Goal: Task Accomplishment & Management: Use online tool/utility

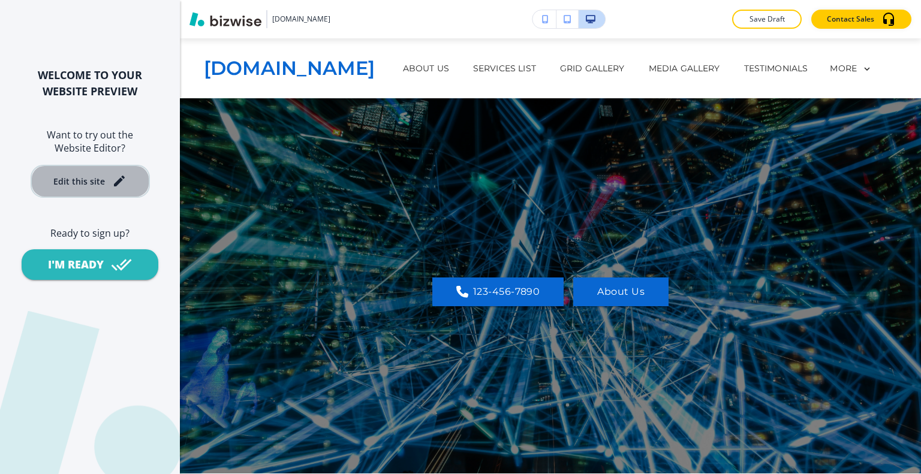
click at [101, 185] on div "Edit this site" at bounding box center [79, 181] width 52 height 9
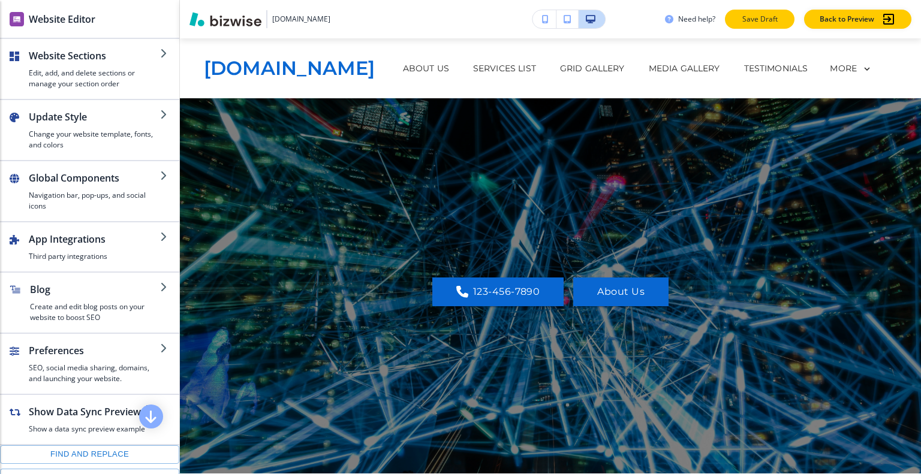
click at [756, 22] on p "Save Draft" at bounding box center [760, 19] width 38 height 11
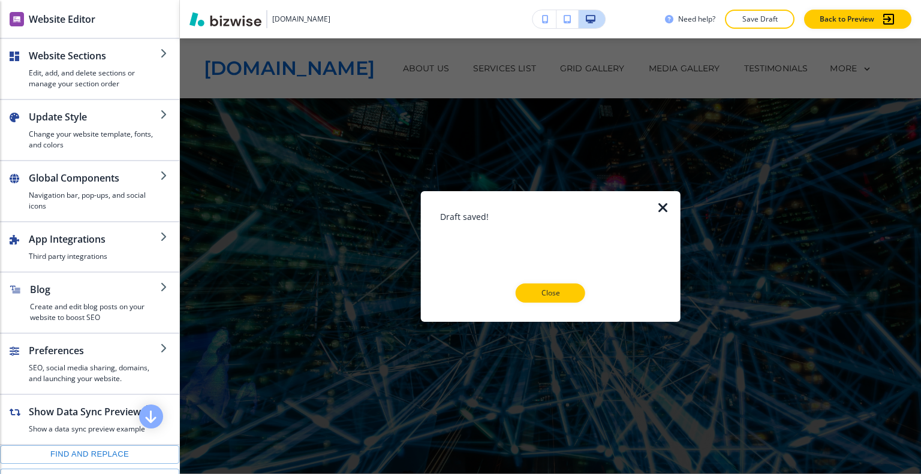
click at [663, 209] on icon "button" at bounding box center [663, 207] width 14 height 14
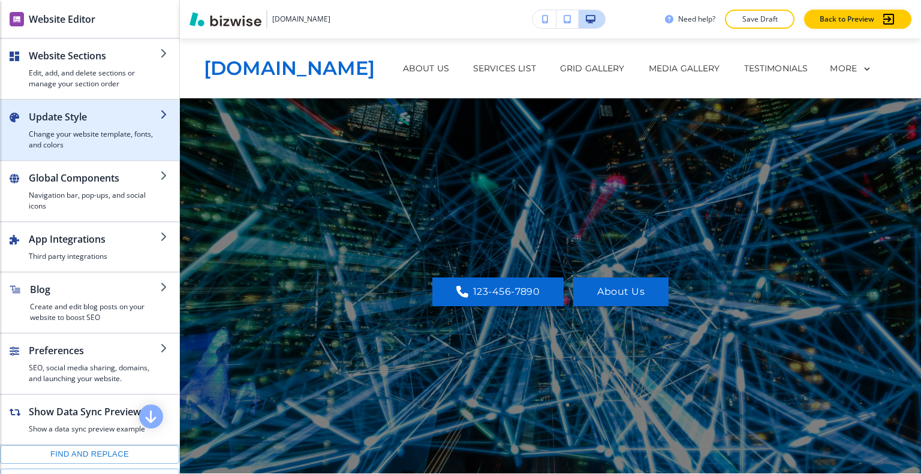
click at [86, 122] on h2 "Update Style" at bounding box center [94, 117] width 131 height 14
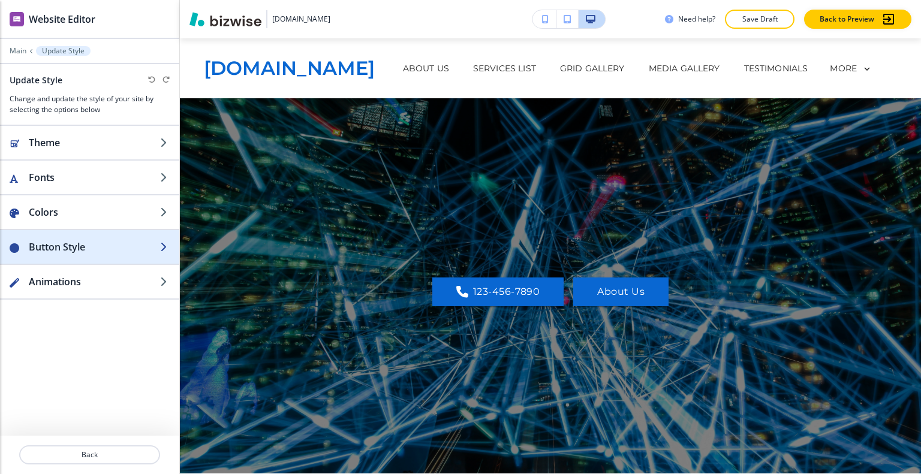
click at [77, 251] on h2 "Button Style" at bounding box center [94, 247] width 131 height 14
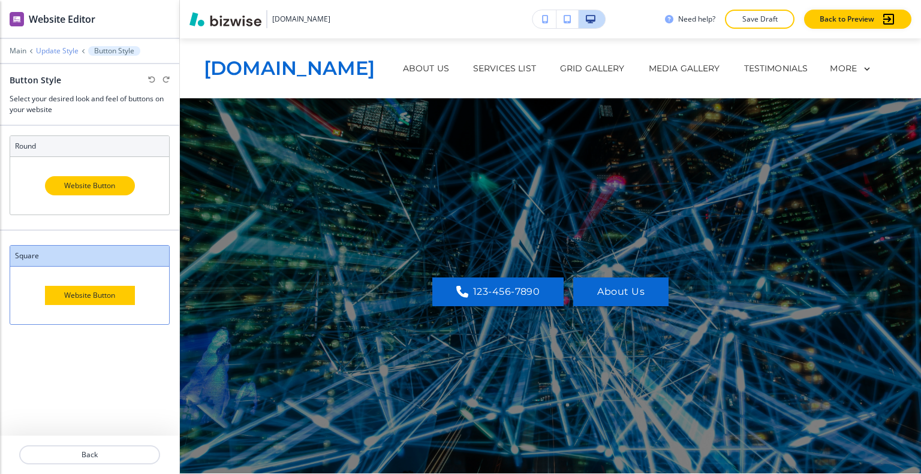
click at [47, 49] on p "Update Style" at bounding box center [57, 51] width 43 height 8
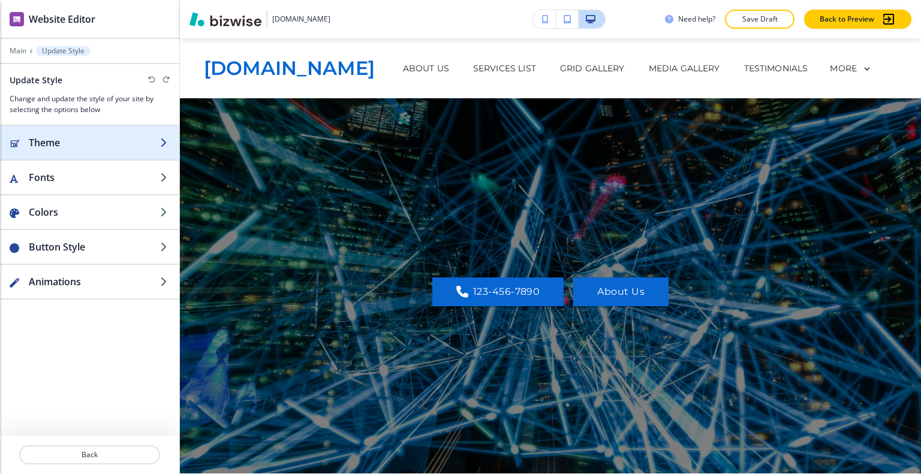
click at [62, 148] on h2 "Theme" at bounding box center [94, 143] width 131 height 14
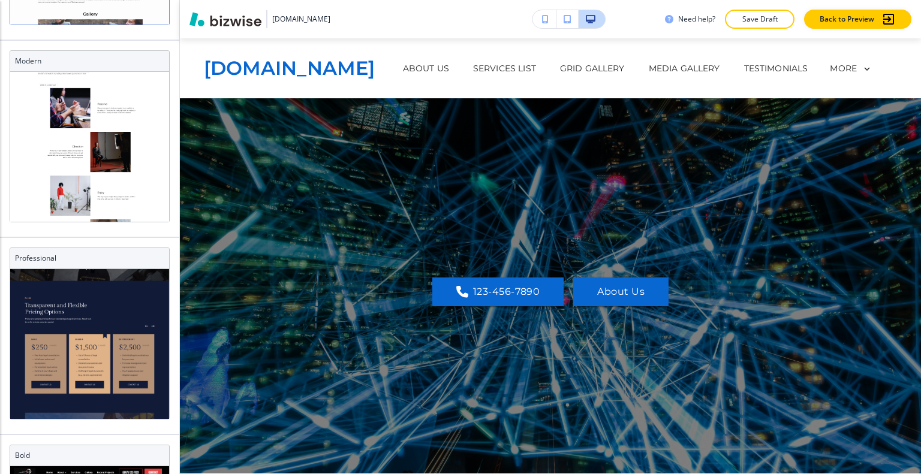
scroll to position [600, 0]
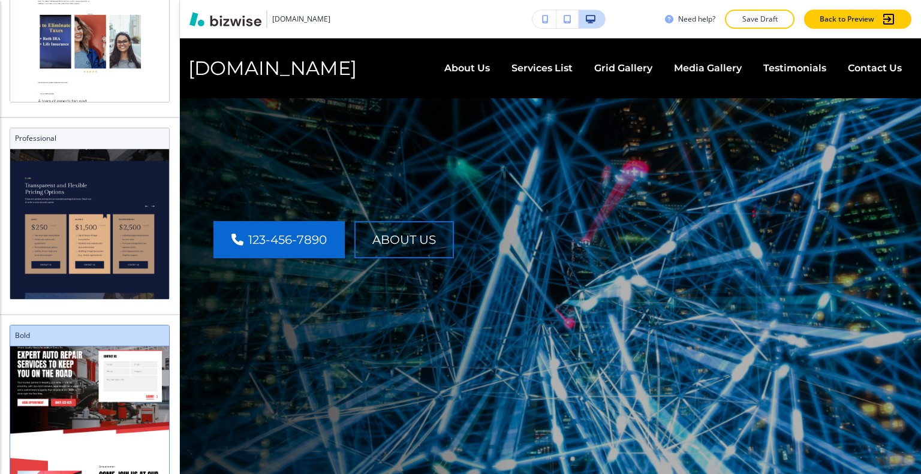
scroll to position [81, 0]
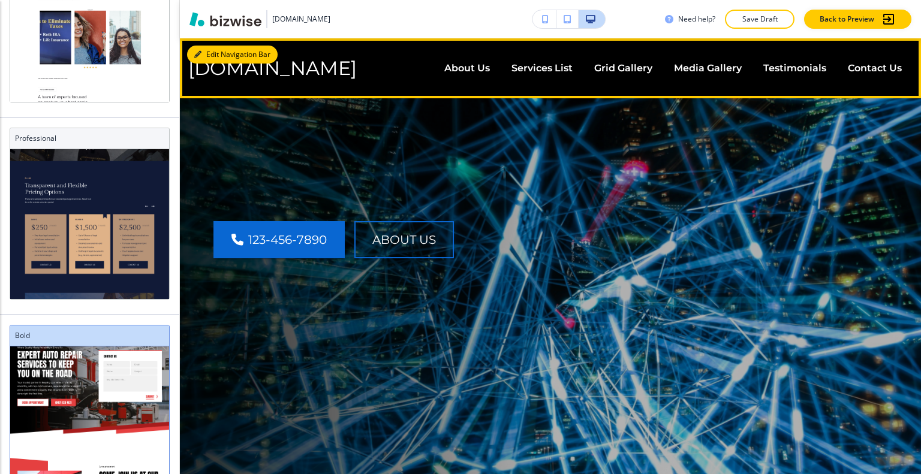
click at [209, 55] on button "Edit Navigation Bar" at bounding box center [232, 55] width 91 height 18
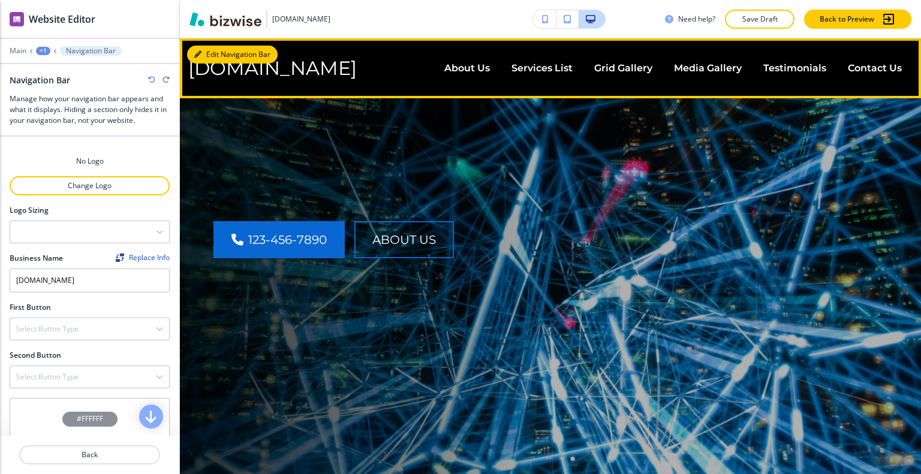
scroll to position [0, 0]
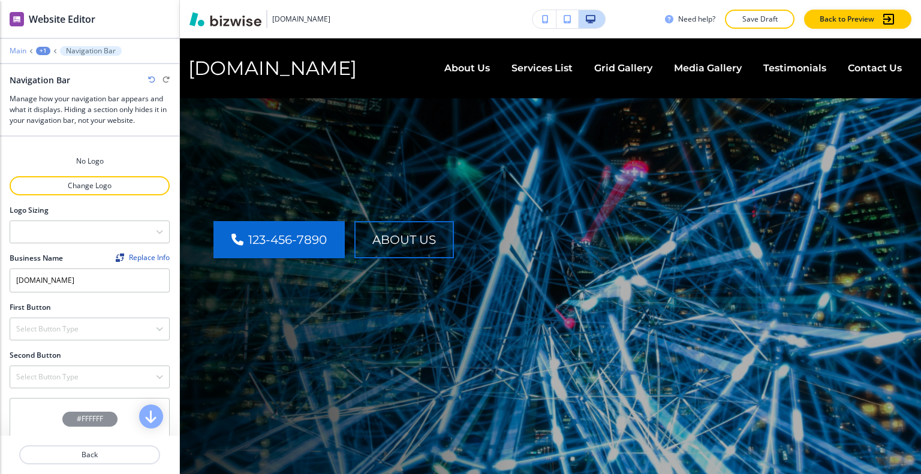
click at [21, 49] on p "Main" at bounding box center [18, 51] width 17 height 8
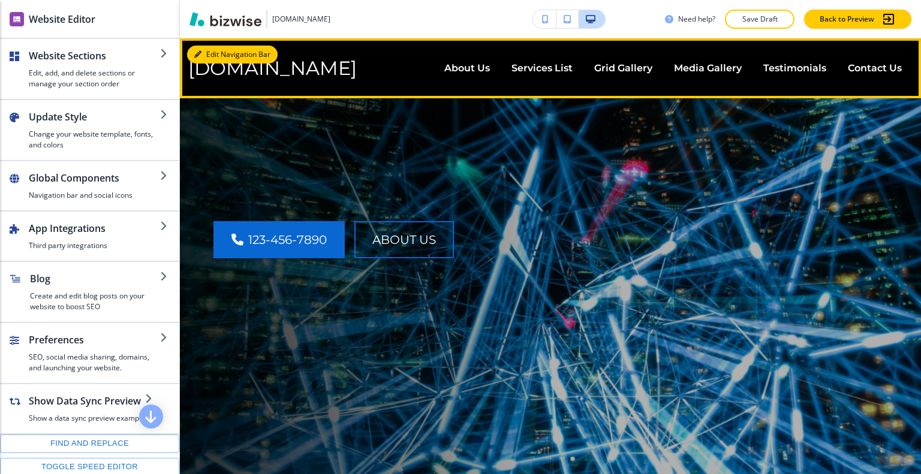
click at [216, 61] on button "Edit Navigation Bar" at bounding box center [232, 55] width 91 height 18
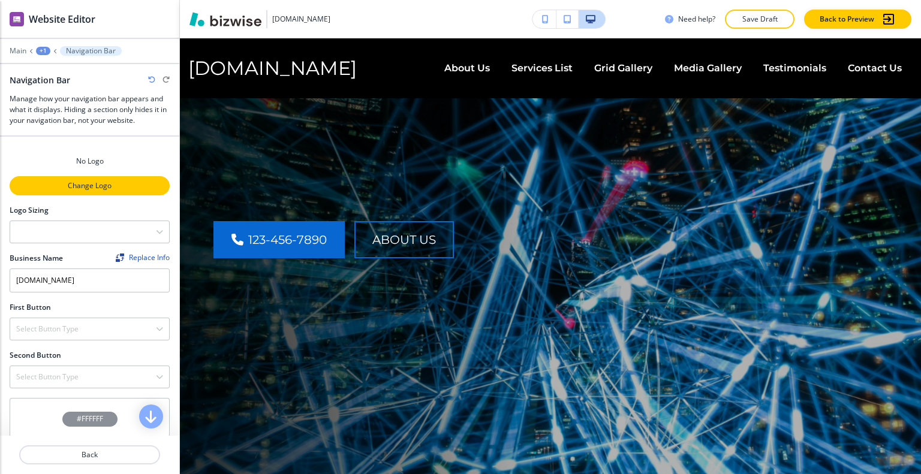
click at [98, 186] on p "Change Logo" at bounding box center [90, 185] width 158 height 11
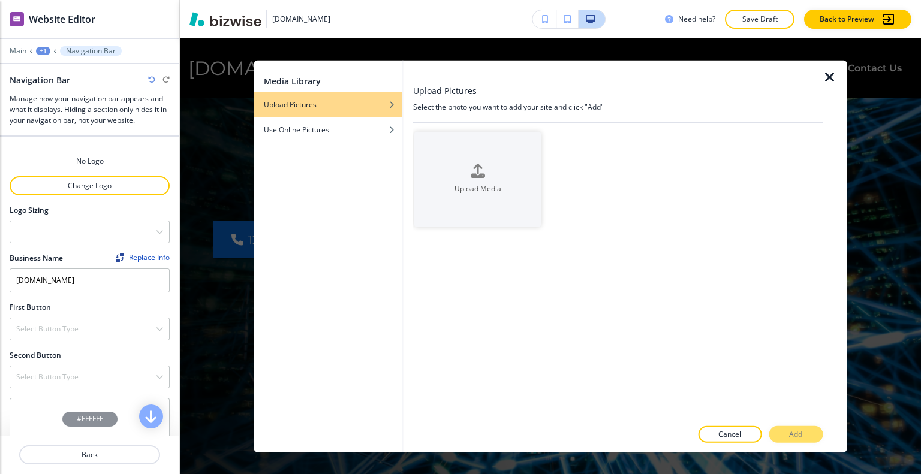
click at [830, 74] on icon "button" at bounding box center [830, 77] width 14 height 14
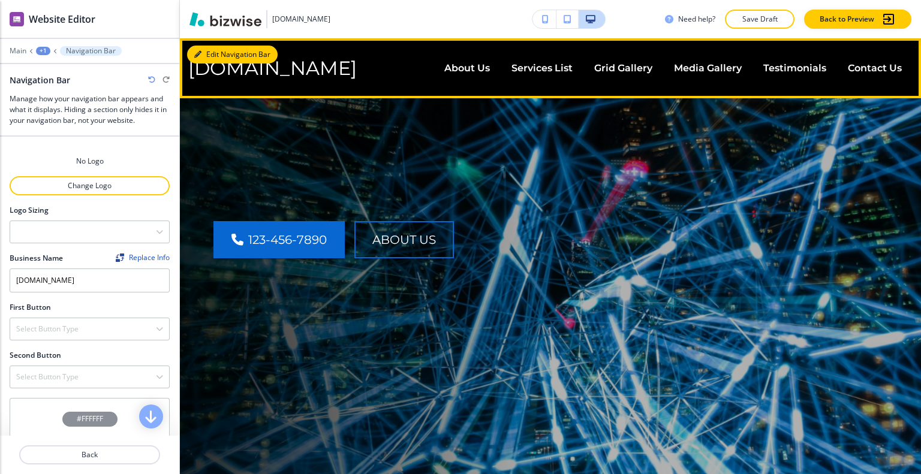
click at [219, 51] on button "Edit Navigation Bar" at bounding box center [232, 55] width 91 height 18
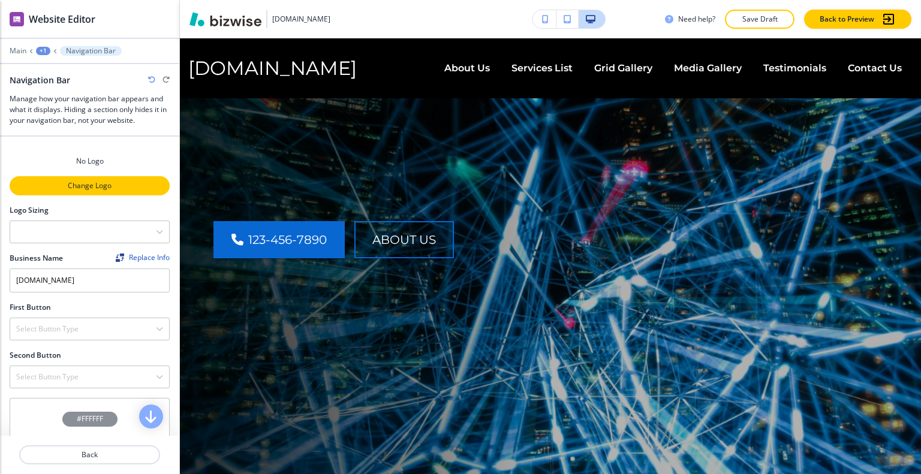
click at [74, 183] on p "Change Logo" at bounding box center [90, 185] width 158 height 11
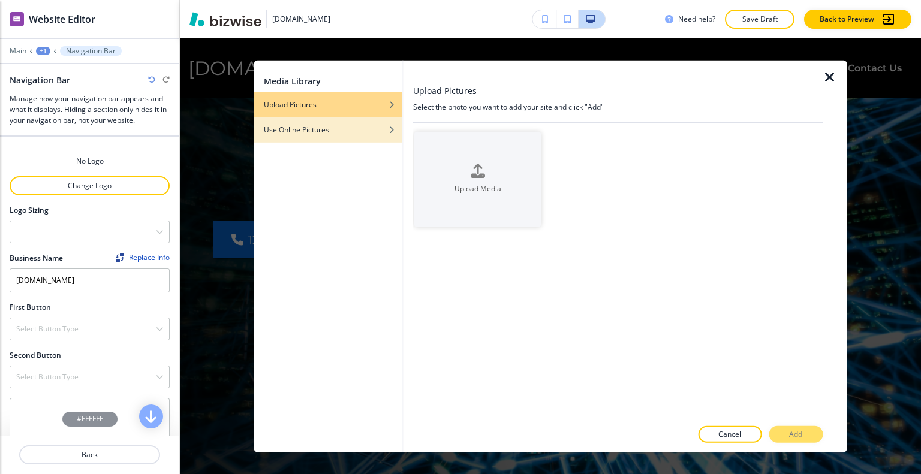
click at [333, 131] on div "Use Online Pictures" at bounding box center [328, 129] width 148 height 11
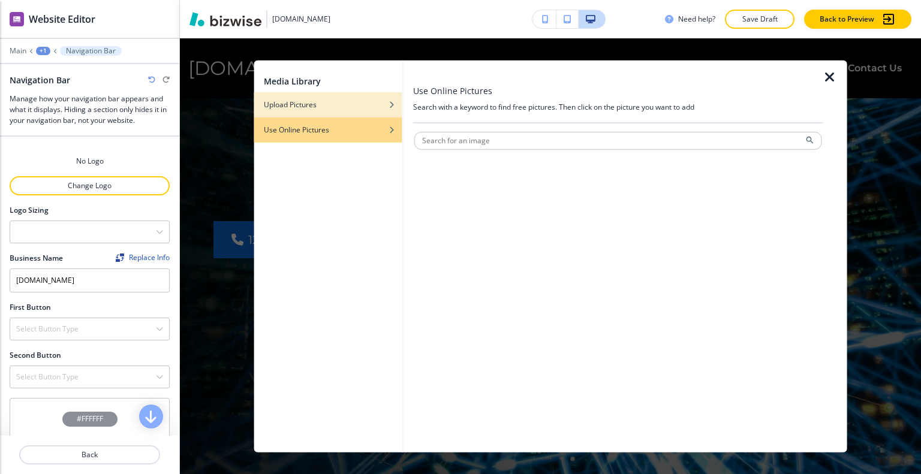
click at [325, 109] on div "Upload Pictures" at bounding box center [328, 104] width 148 height 11
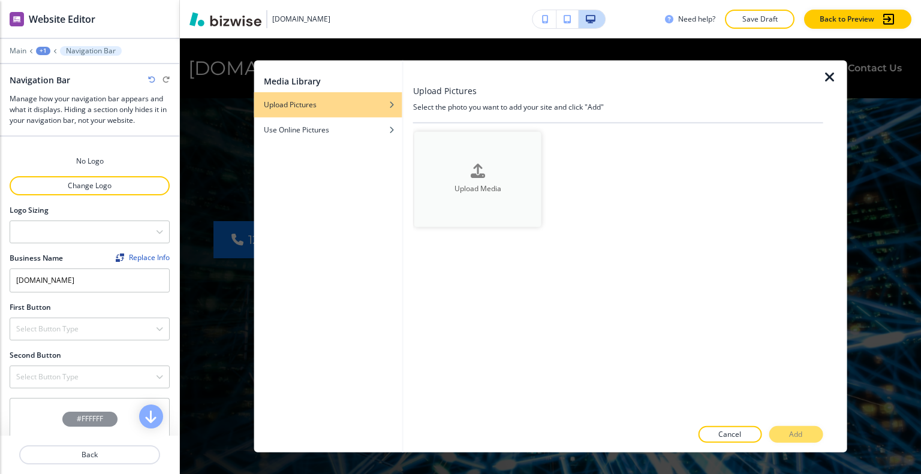
click at [462, 152] on button "Upload Media" at bounding box center [477, 178] width 127 height 95
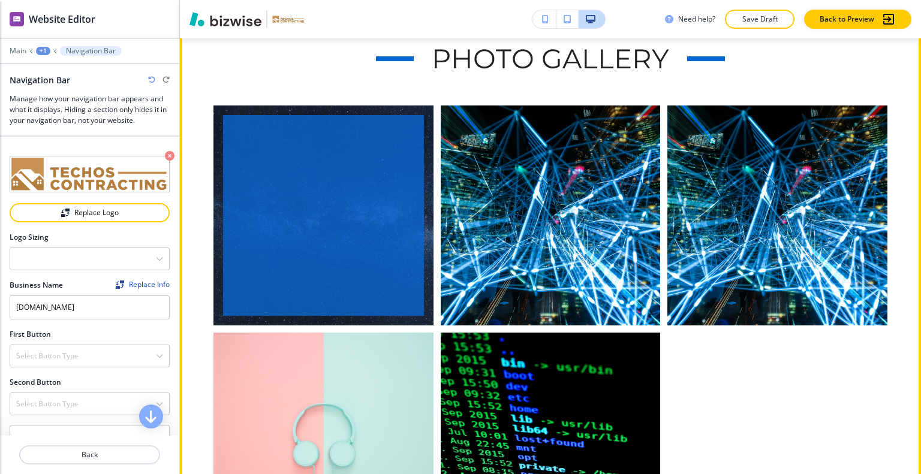
scroll to position [1919, 0]
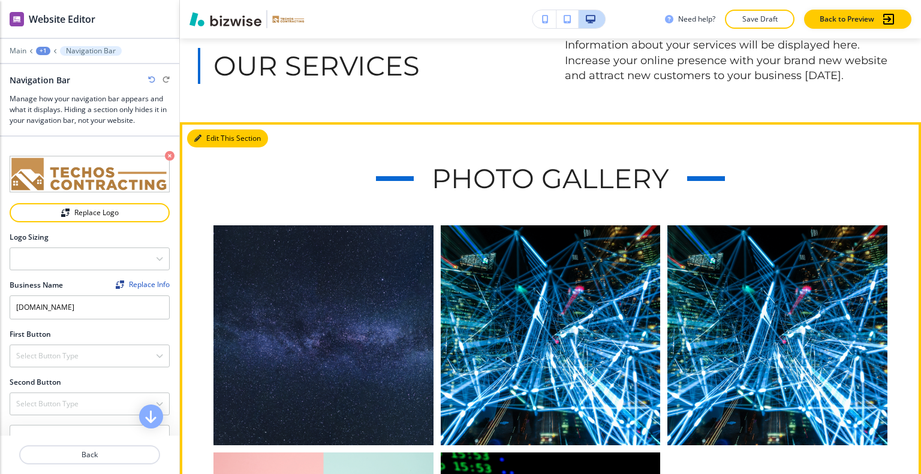
click at [197, 135] on icon "button" at bounding box center [197, 138] width 7 height 7
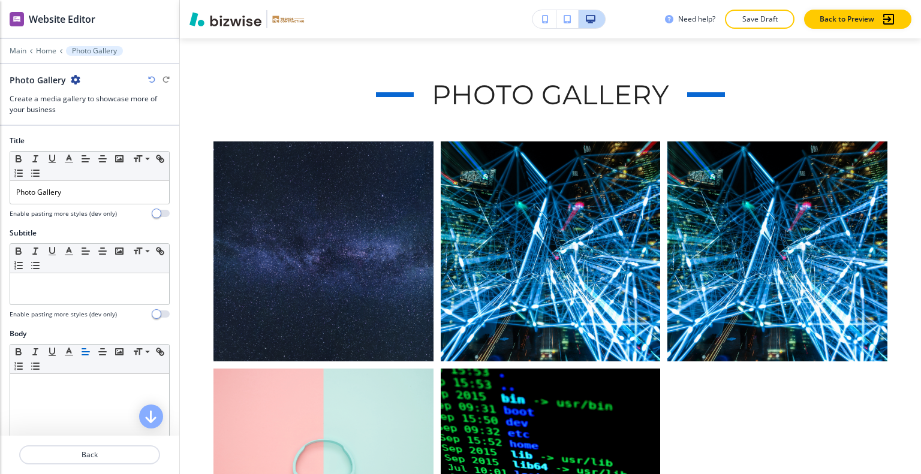
scroll to position [300, 0]
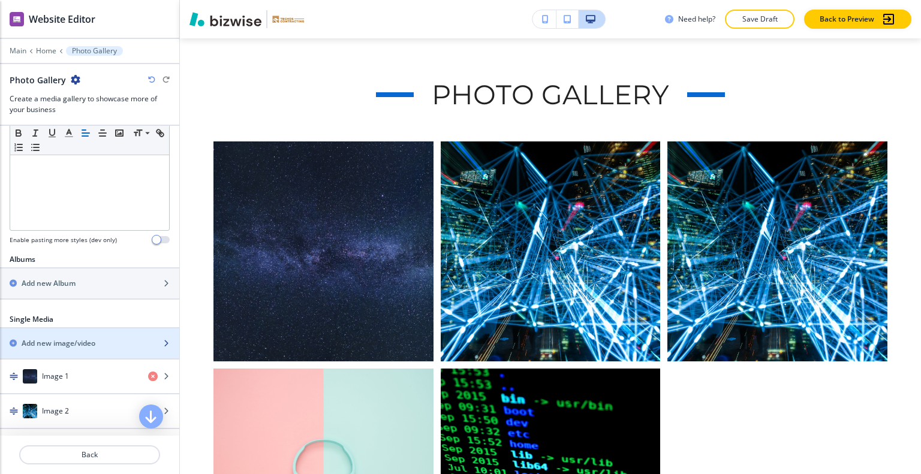
click at [79, 339] on h2 "Add new image/video" at bounding box center [59, 343] width 74 height 11
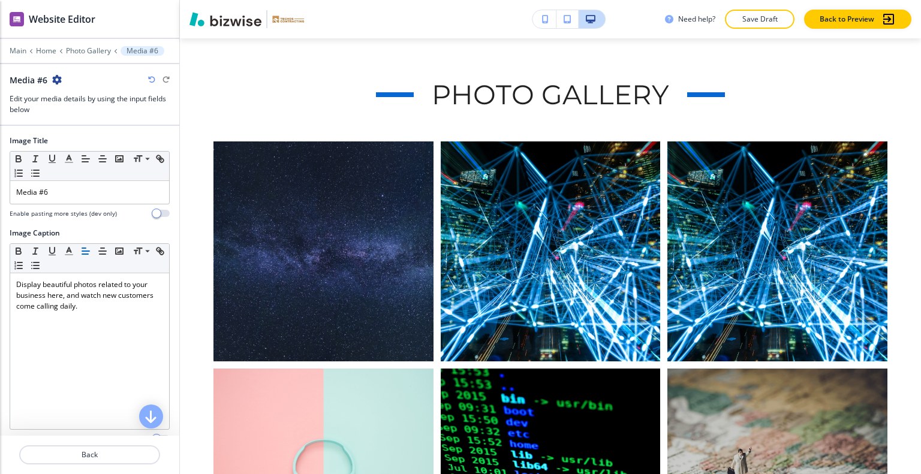
scroll to position [118, 0]
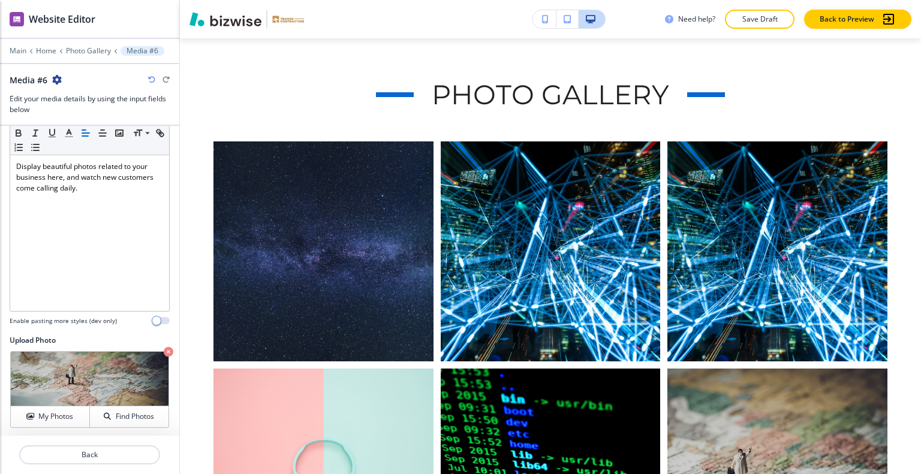
click at [100, 440] on div at bounding box center [89, 441] width 179 height 10
click at [96, 451] on p "Back" at bounding box center [89, 455] width 139 height 11
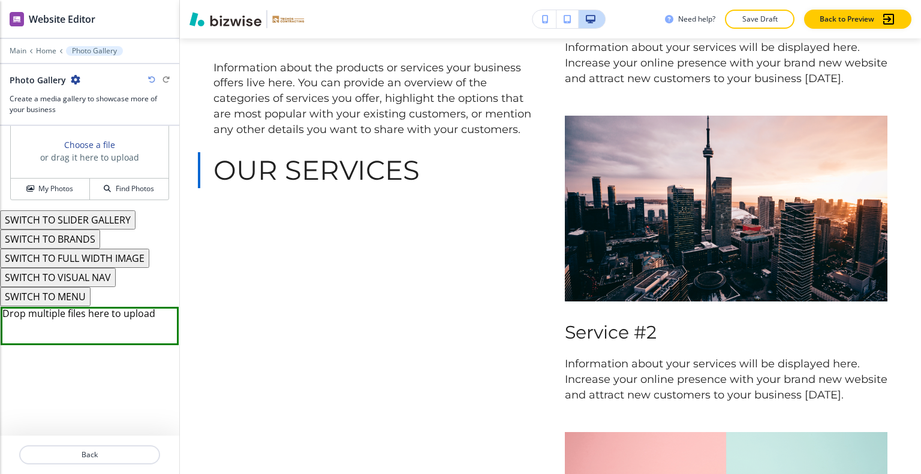
scroll to position [0, 0]
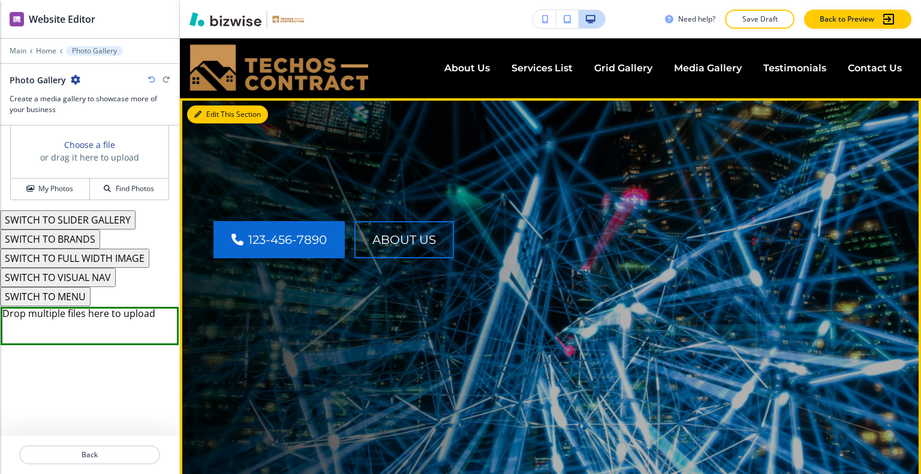
click at [218, 111] on button "Edit This Section" at bounding box center [227, 115] width 81 height 18
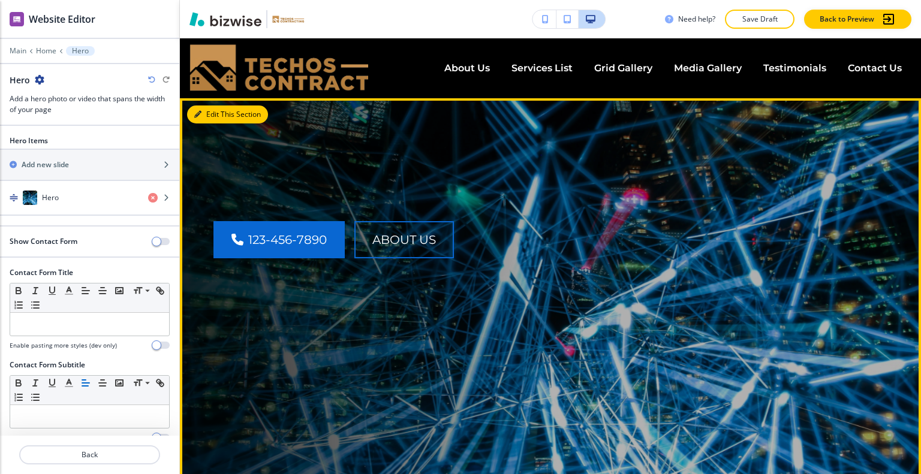
scroll to position [60, 0]
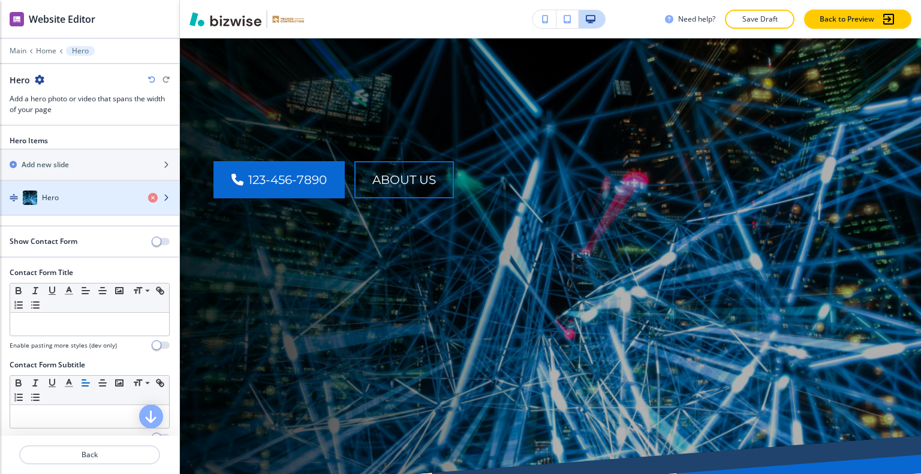
click at [50, 188] on div "button" at bounding box center [89, 186] width 179 height 10
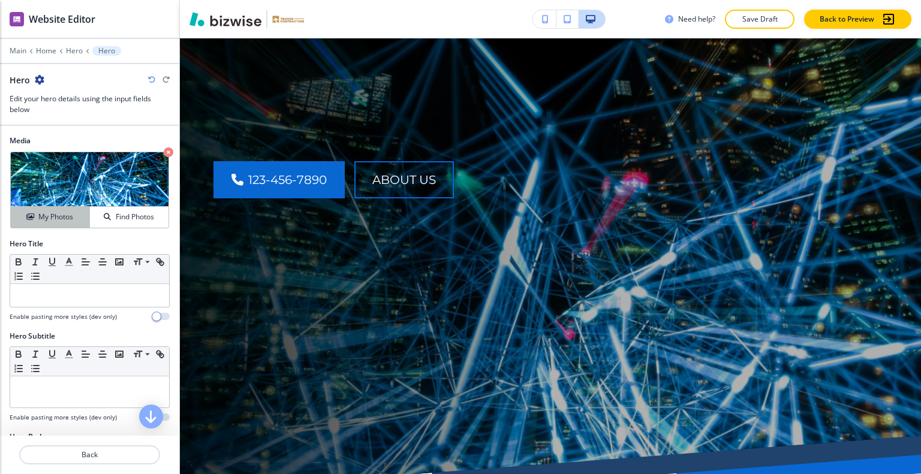
click at [60, 216] on h4 "My Photos" at bounding box center [55, 217] width 35 height 11
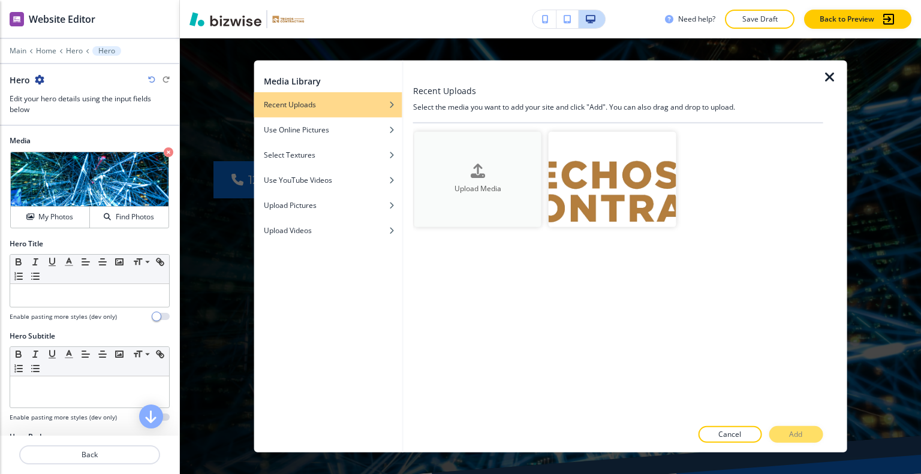
click at [528, 180] on div "button" at bounding box center [477, 181] width 127 height 5
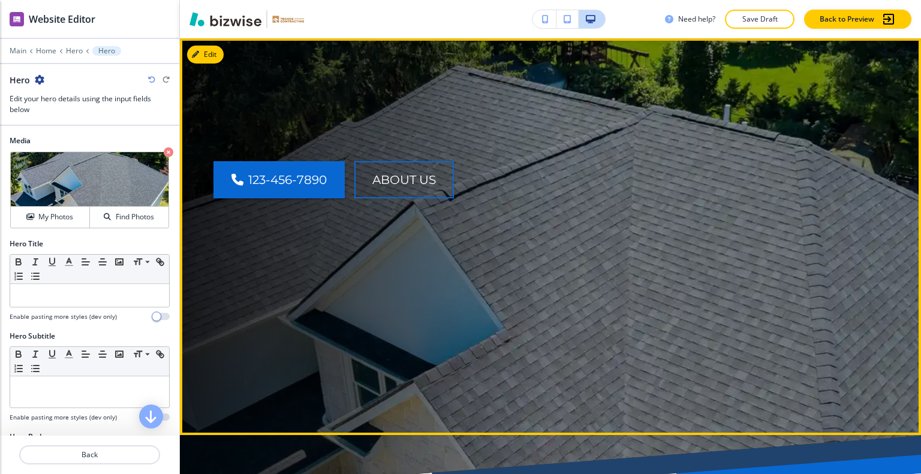
scroll to position [0, 0]
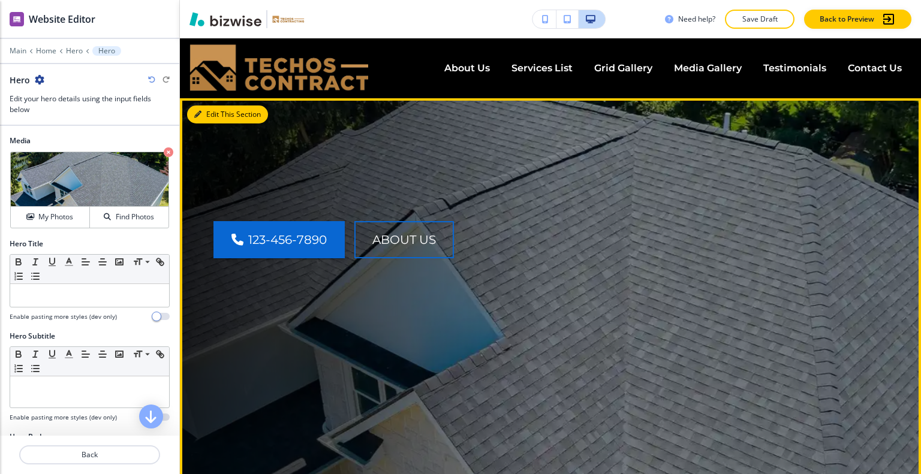
click at [210, 116] on button "Edit This Section" at bounding box center [227, 115] width 81 height 18
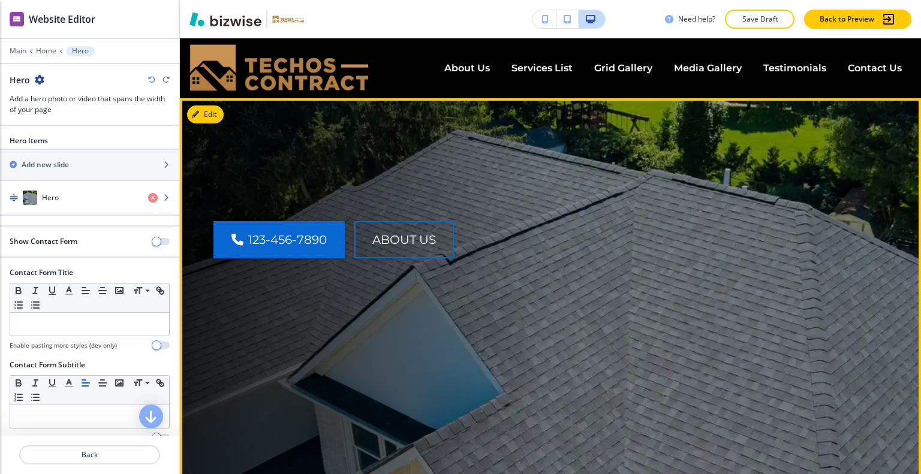
scroll to position [60, 0]
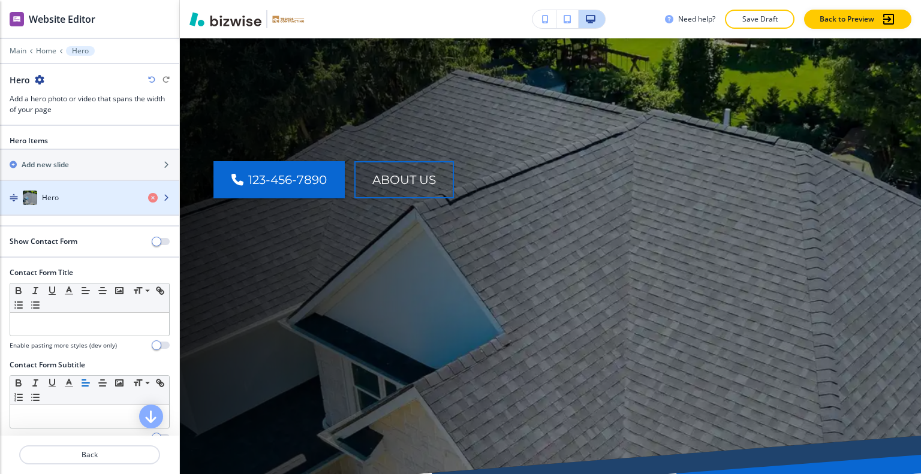
click at [59, 198] on div "Hero" at bounding box center [69, 198] width 139 height 14
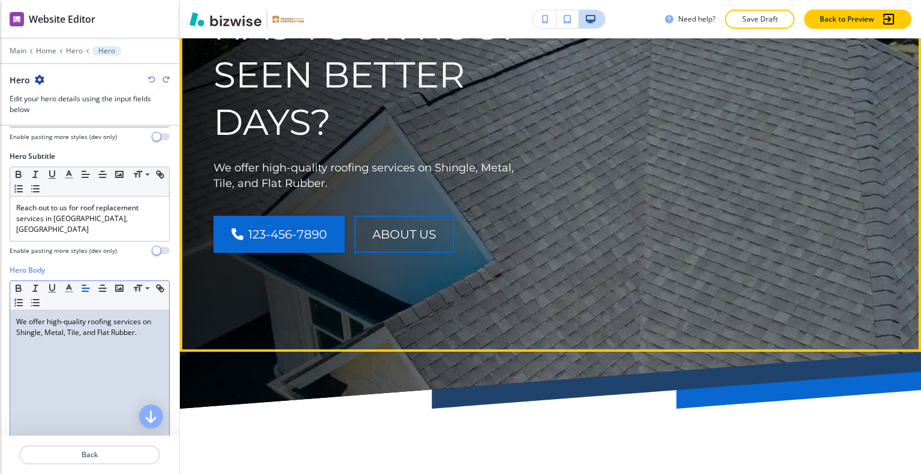
scroll to position [0, 0]
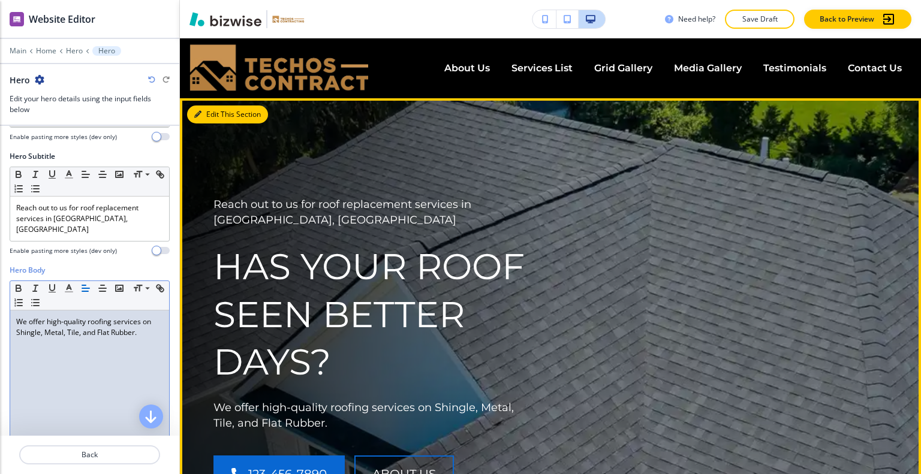
click at [217, 115] on button "Edit This Section" at bounding box center [227, 115] width 81 height 18
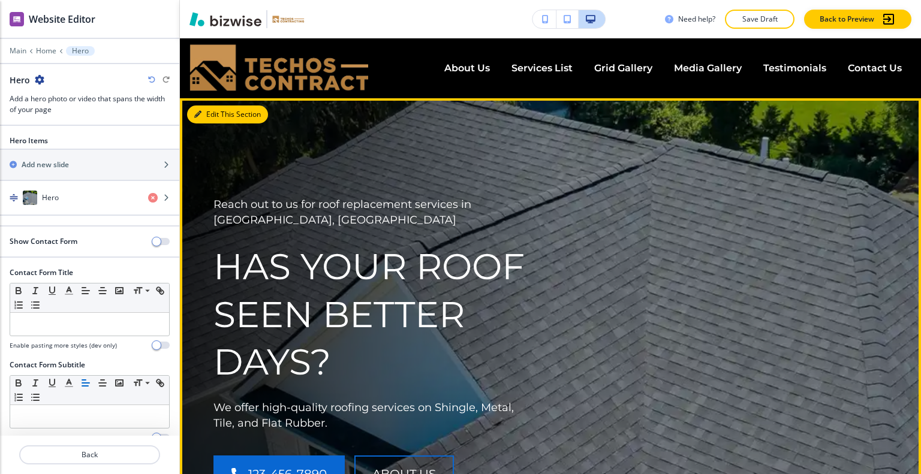
scroll to position [60, 0]
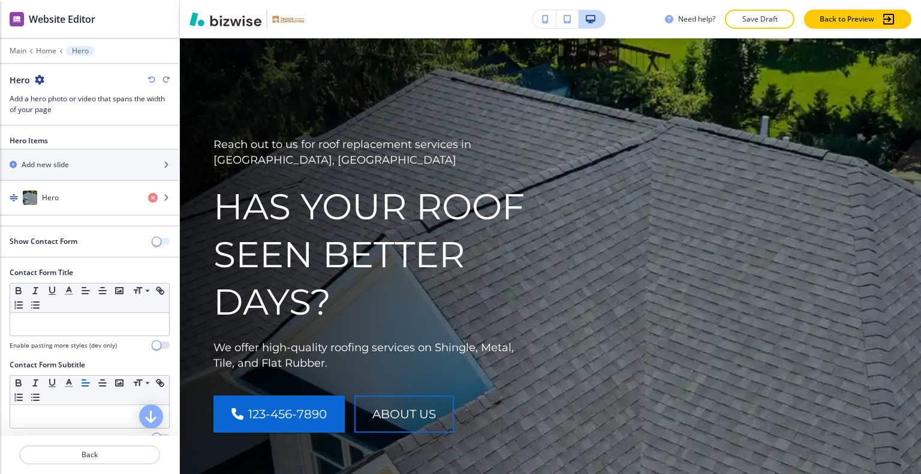
click at [155, 243] on button "button" at bounding box center [161, 241] width 17 height 7
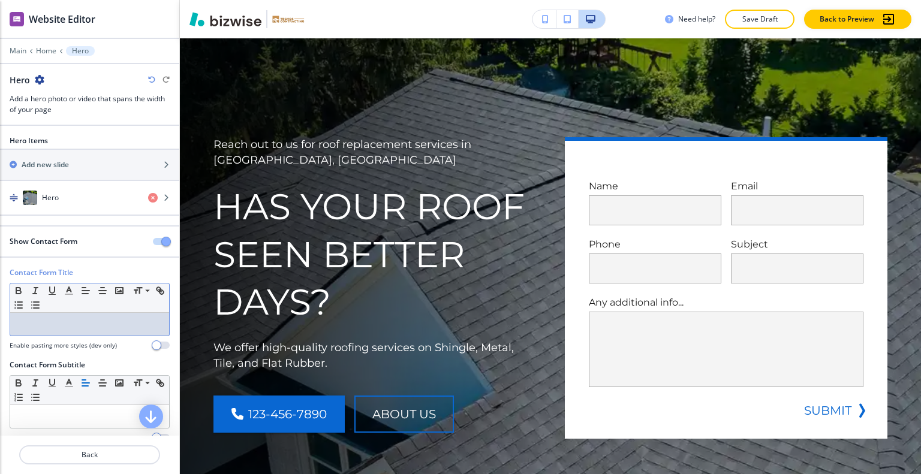
click at [76, 323] on p at bounding box center [89, 324] width 147 height 11
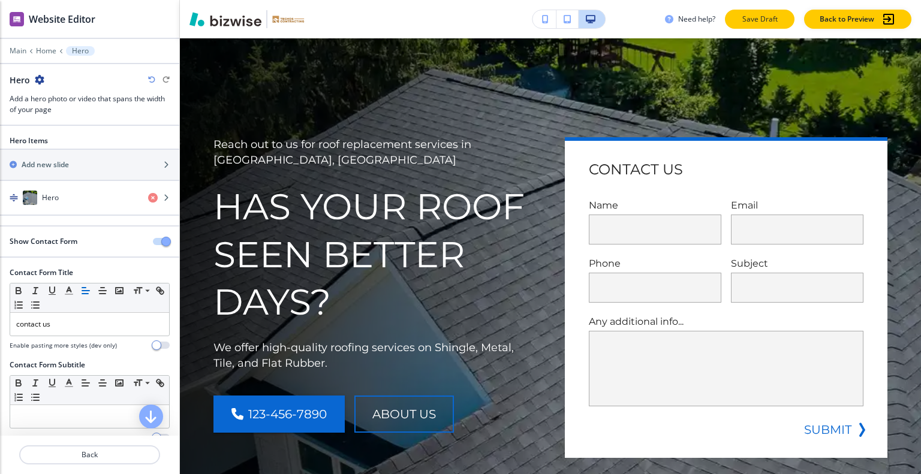
click at [762, 22] on p "Save Draft" at bounding box center [760, 19] width 38 height 11
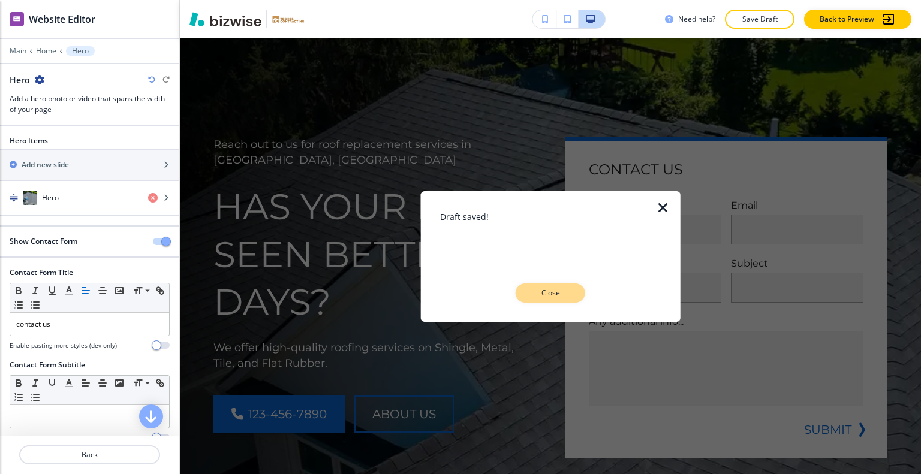
click at [559, 291] on p "Close" at bounding box center [550, 293] width 38 height 11
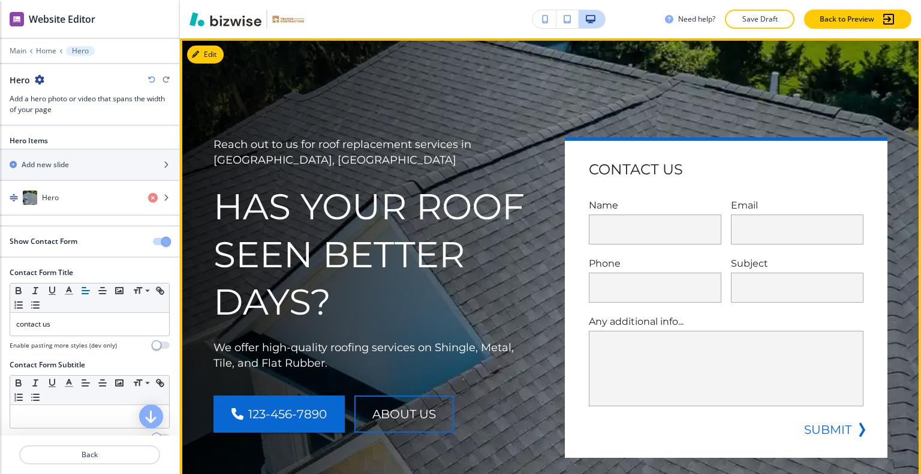
scroll to position [0, 0]
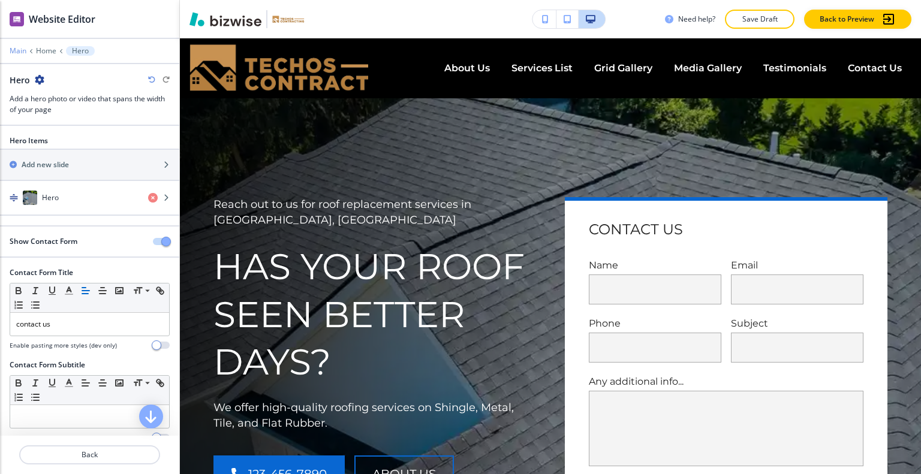
click at [22, 52] on p "Main" at bounding box center [18, 51] width 17 height 8
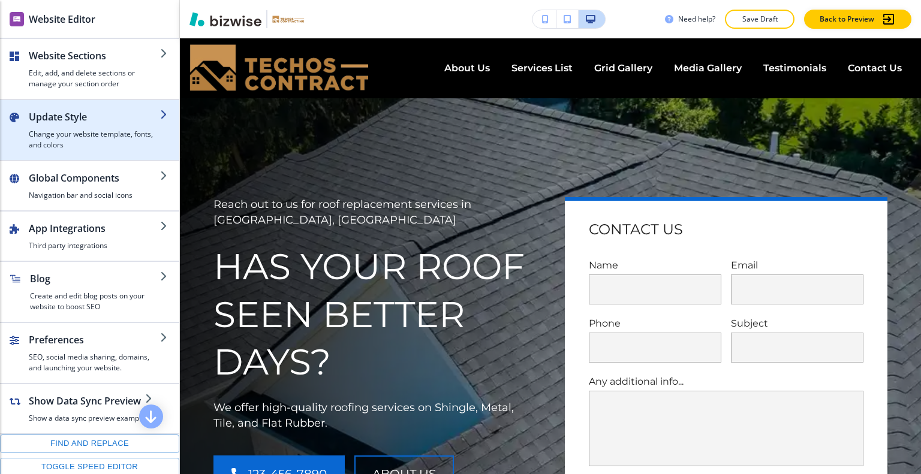
click at [79, 145] on h4 "Change your website template, fonts, and colors" at bounding box center [94, 140] width 131 height 22
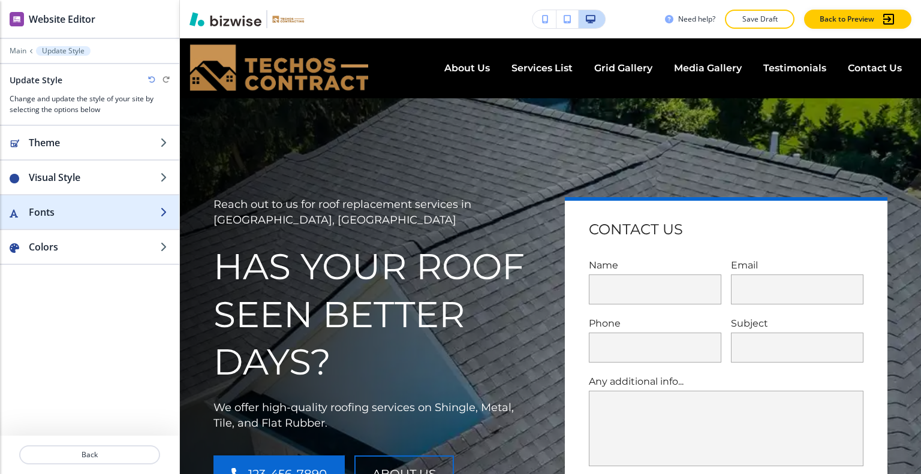
click at [72, 208] on h2 "Fonts" at bounding box center [94, 212] width 131 height 14
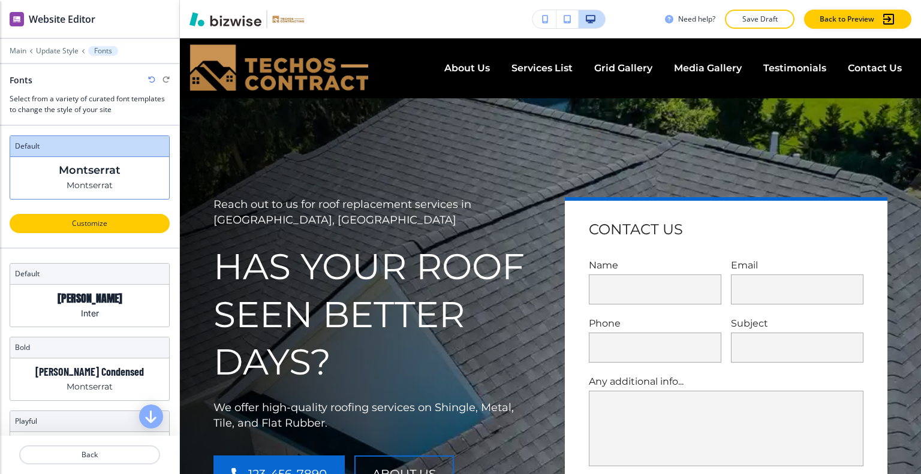
click at [95, 222] on p "Customize" at bounding box center [89, 223] width 129 height 11
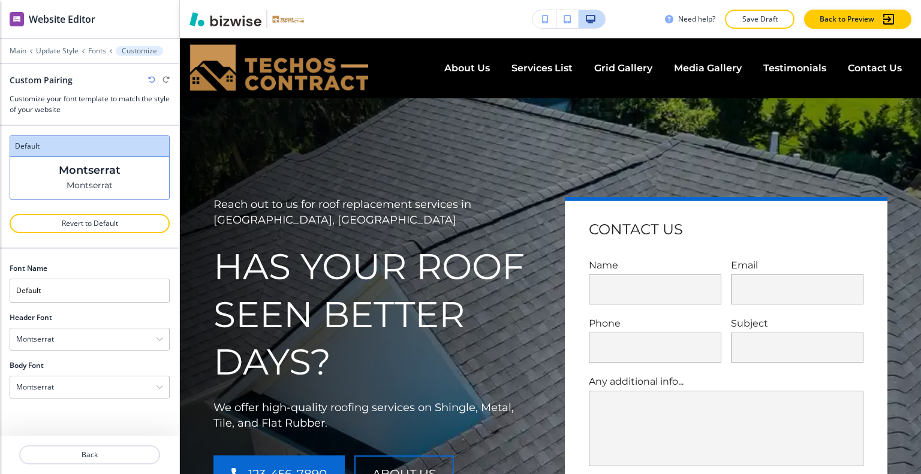
click at [106, 324] on div at bounding box center [90, 325] width 160 height 5
click at [109, 330] on div "Montserrat" at bounding box center [89, 340] width 159 height 22
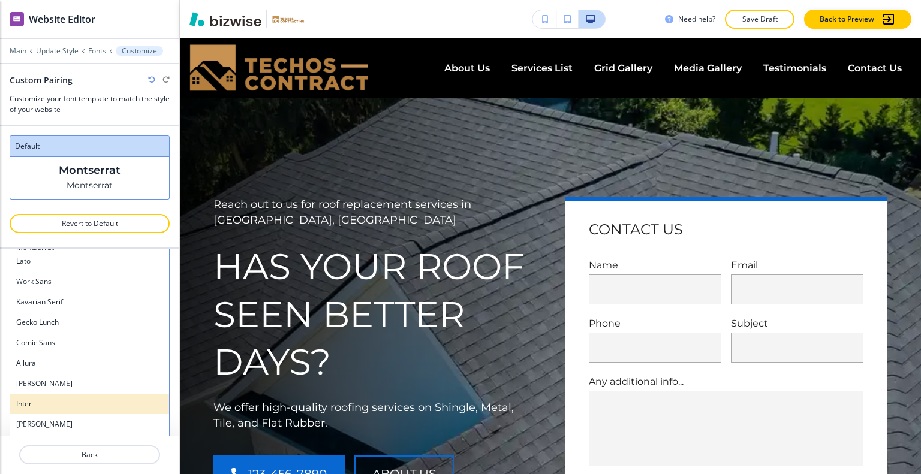
scroll to position [763, 0]
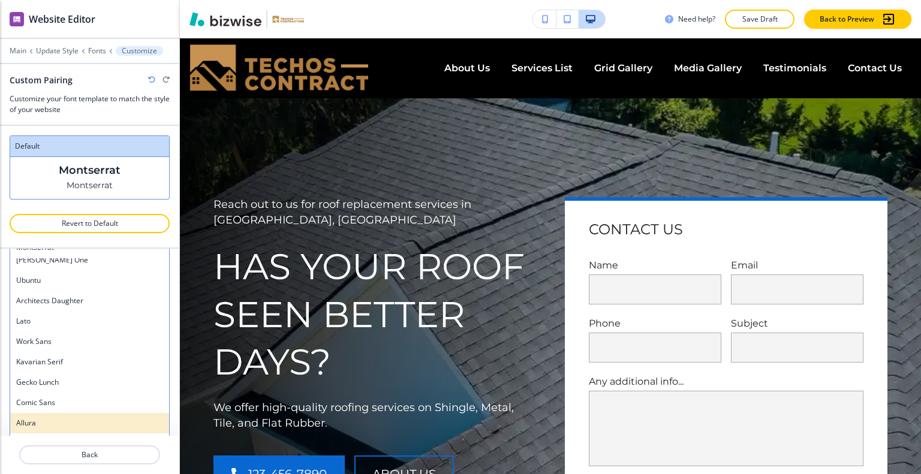
click at [72, 425] on h4 "Allura" at bounding box center [89, 423] width 147 height 11
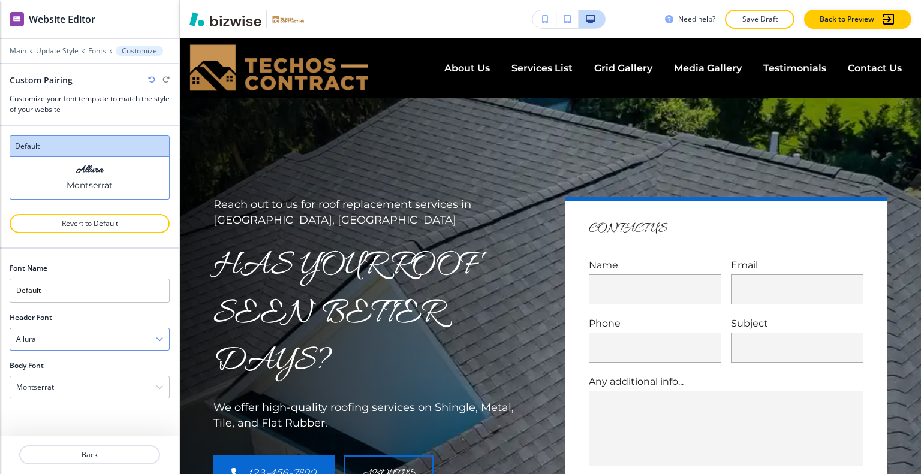
scroll to position [0, 0]
click at [69, 341] on div "Allura" at bounding box center [89, 340] width 159 height 22
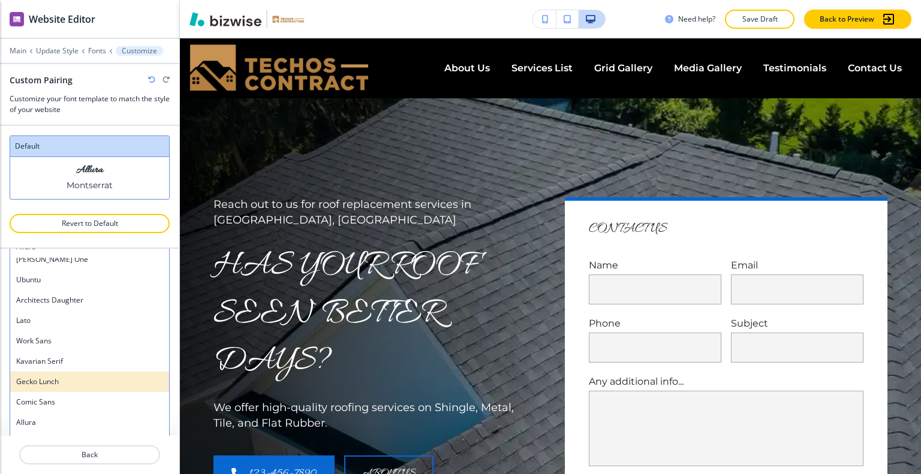
click at [77, 384] on h4 "Gecko Lunch" at bounding box center [89, 382] width 147 height 11
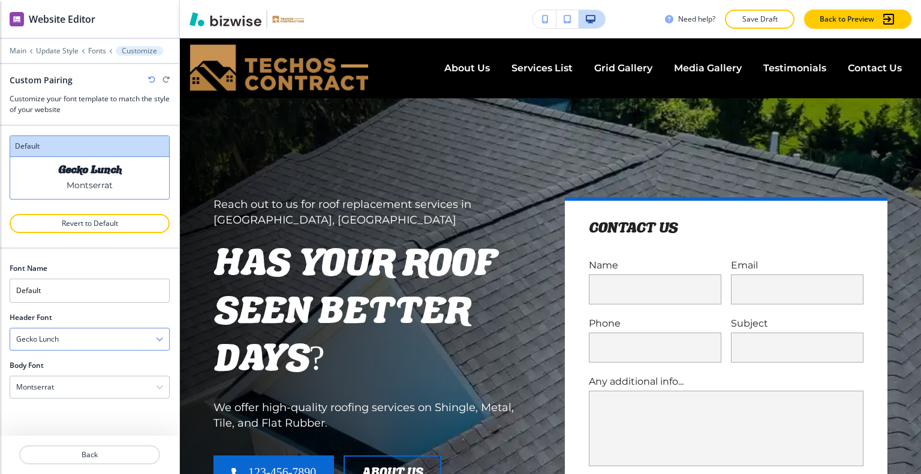
scroll to position [0, 0]
click at [85, 333] on div "Gecko Lunch" at bounding box center [89, 340] width 159 height 22
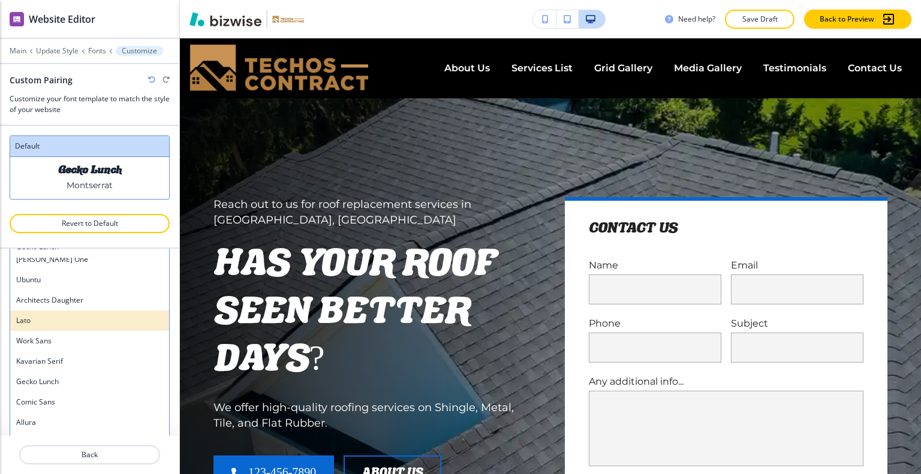
click at [76, 320] on h4 "Lato" at bounding box center [89, 320] width 147 height 11
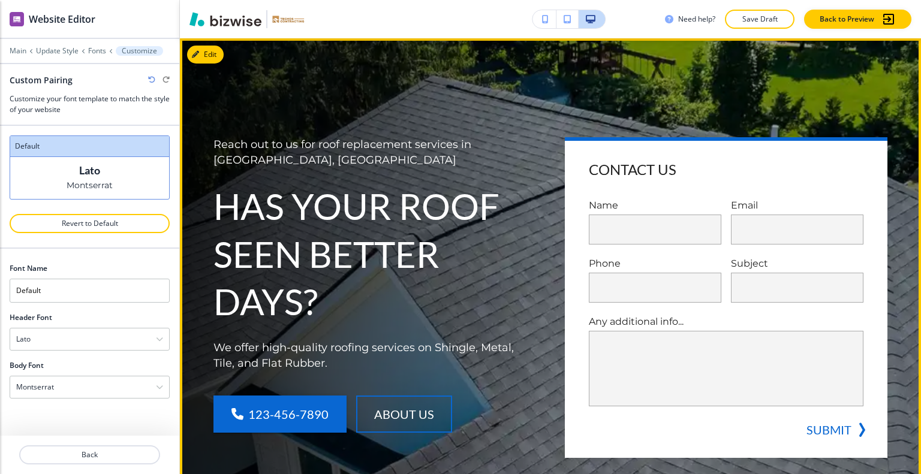
scroll to position [120, 0]
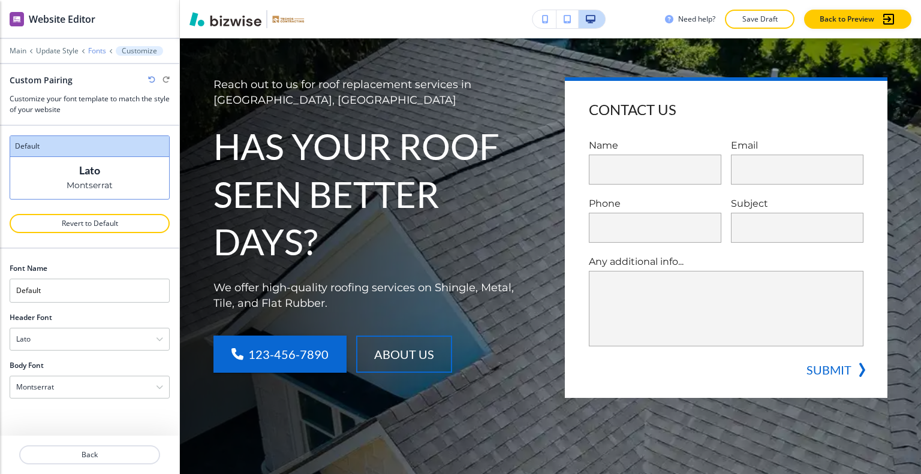
click at [92, 47] on p "Fonts" at bounding box center [97, 51] width 18 height 8
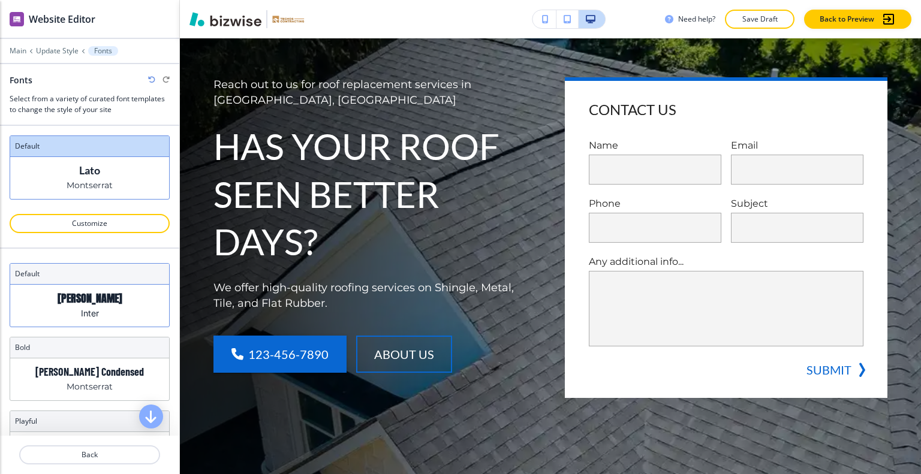
click at [94, 296] on p "Anton" at bounding box center [90, 298] width 65 height 13
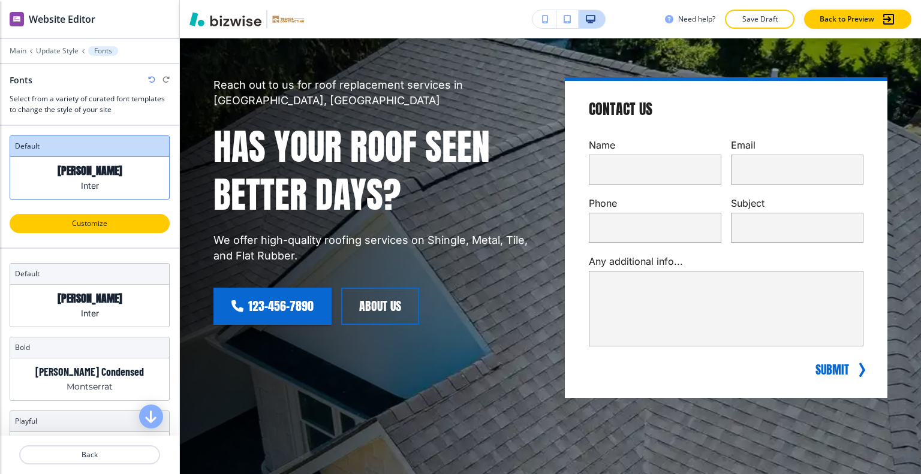
click at [112, 228] on button "Customize" at bounding box center [90, 223] width 160 height 19
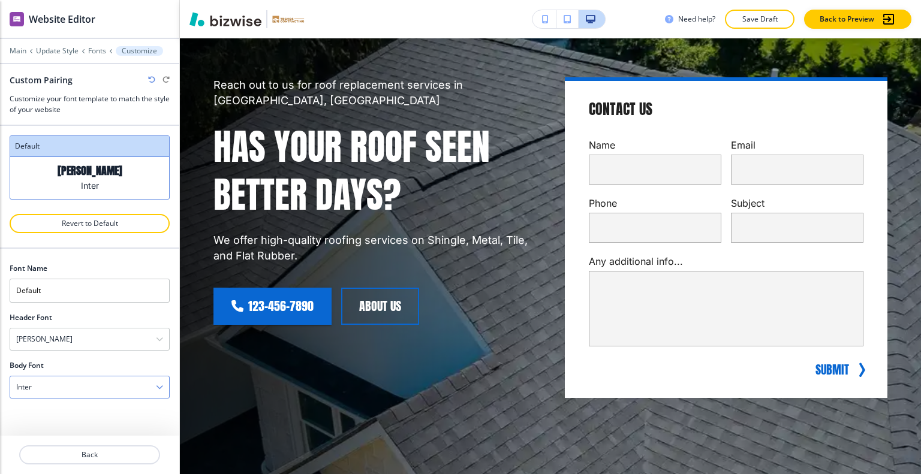
click at [98, 378] on div "Inter" at bounding box center [89, 388] width 159 height 22
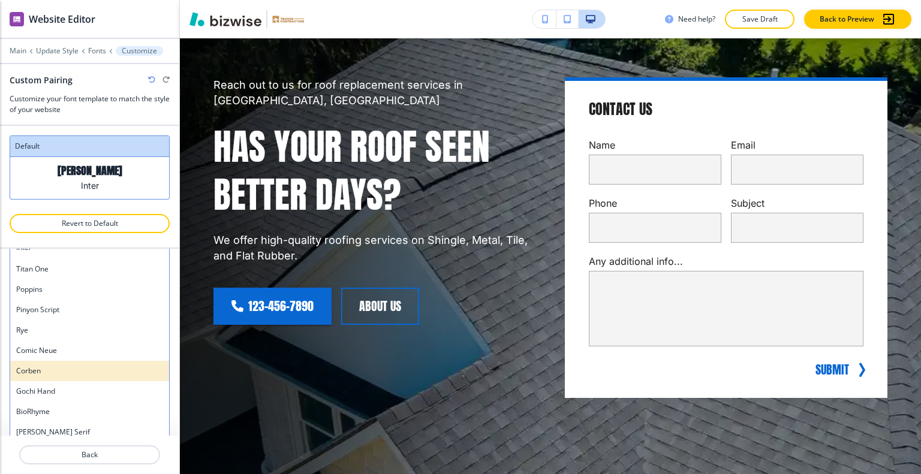
scroll to position [938, 0]
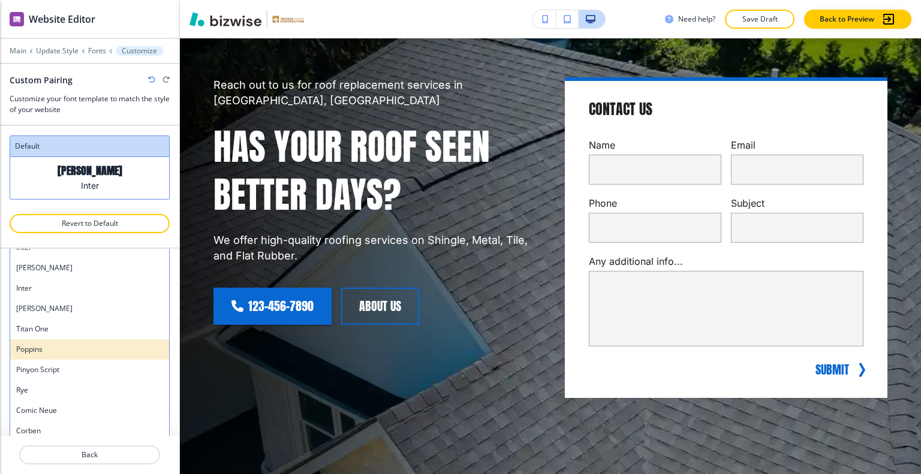
click at [66, 344] on h4 "Poppins" at bounding box center [89, 349] width 147 height 11
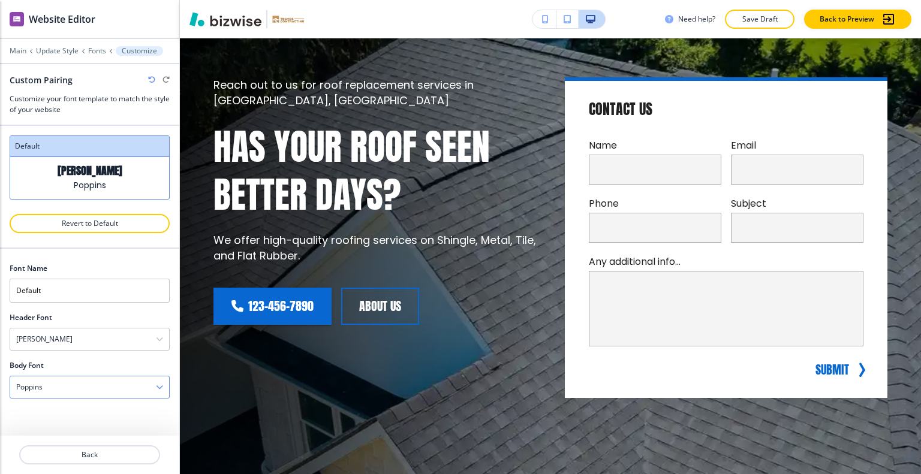
scroll to position [0, 0]
click at [85, 338] on div "Anton" at bounding box center [89, 340] width 159 height 22
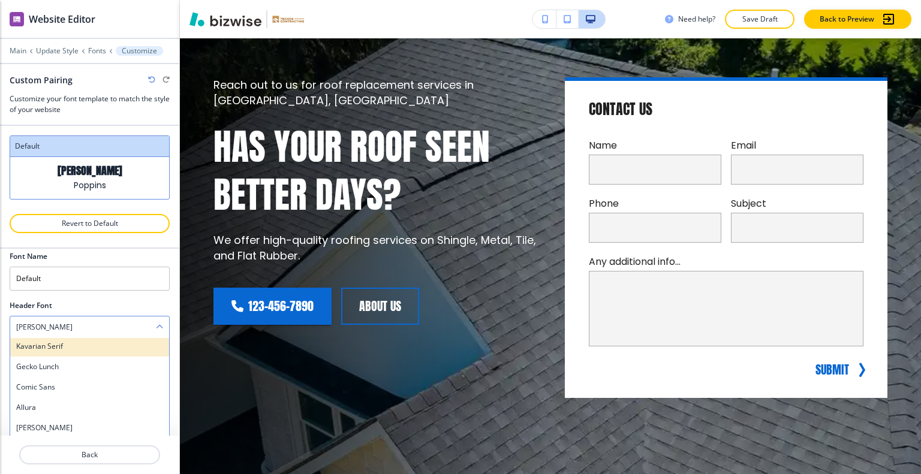
click at [85, 341] on h4 "Kavarian Serif" at bounding box center [89, 346] width 147 height 11
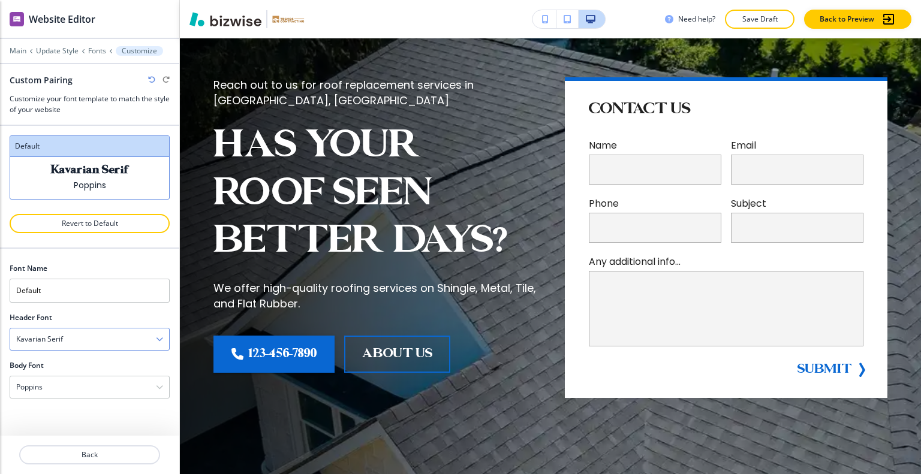
scroll to position [0, 0]
click at [156, 75] on div "Custom Pairing" at bounding box center [90, 80] width 160 height 13
click at [154, 76] on icon "button" at bounding box center [151, 79] width 7 height 7
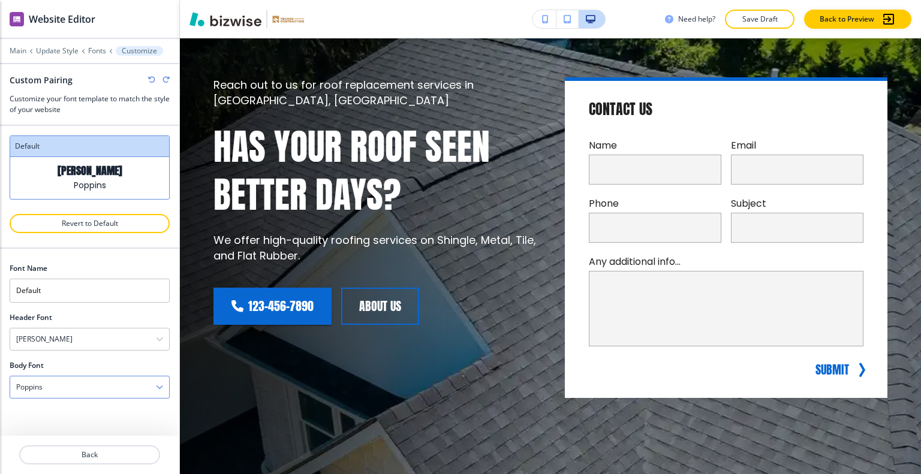
click at [90, 390] on div "Poppins" at bounding box center [89, 388] width 159 height 22
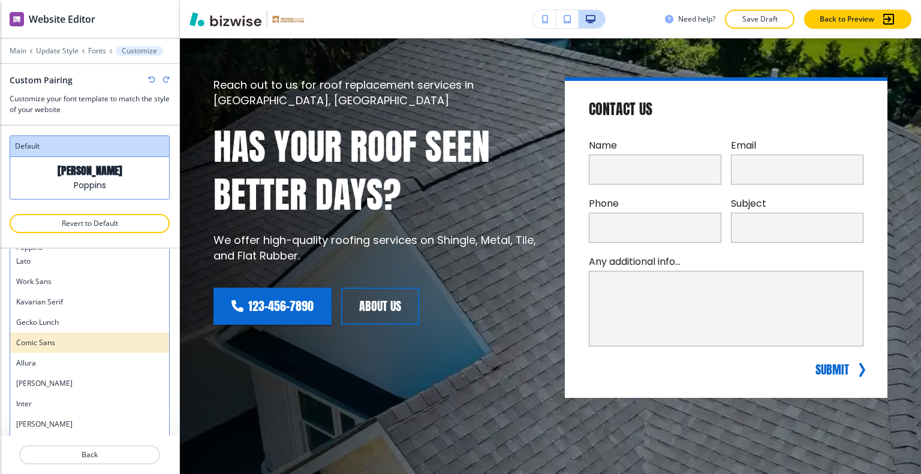
scroll to position [763, 0]
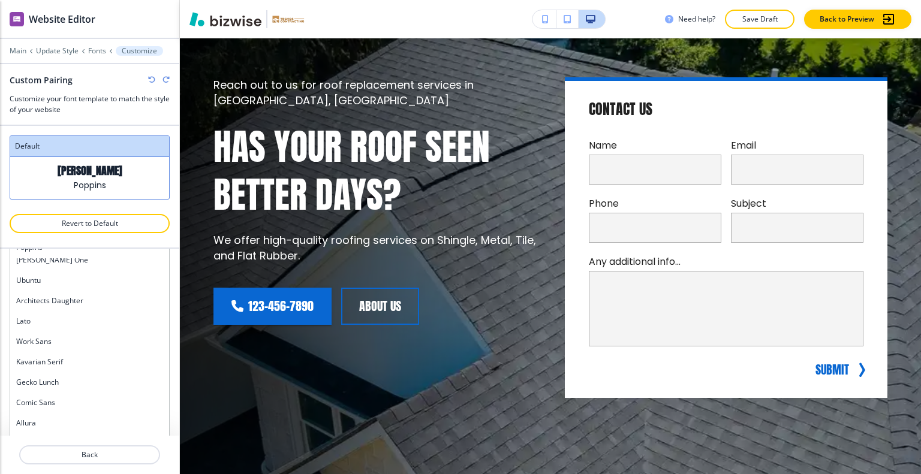
drag, startPoint x: 79, startPoint y: 316, endPoint x: 273, endPoint y: 316, distance: 193.7
click at [79, 316] on h4 "Lato" at bounding box center [89, 321] width 147 height 11
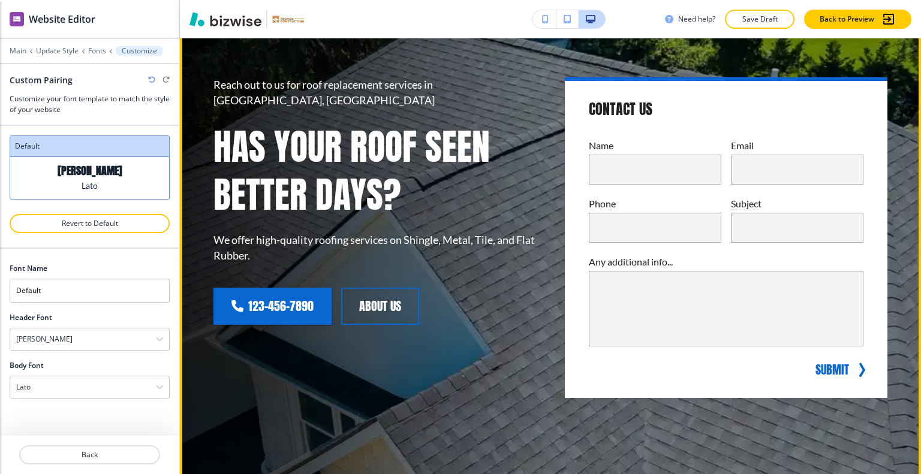
scroll to position [0, 0]
click at [372, 364] on div "Reach out to us for roof replacement services in Beloit, WI Has Your Roof Seen …" at bounding box center [374, 237] width 323 height 321
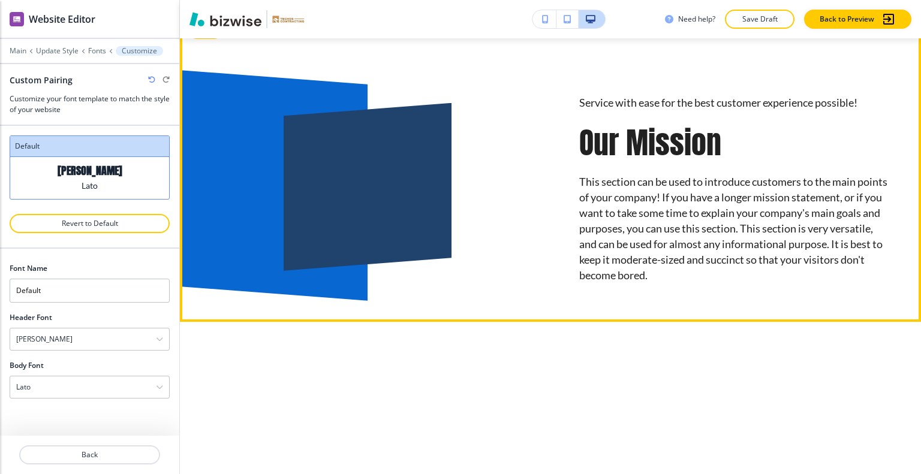
scroll to position [480, 0]
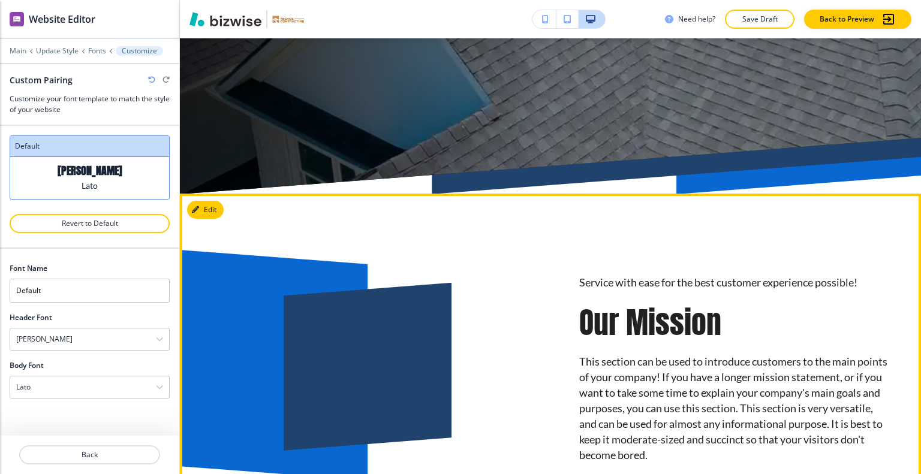
click at [224, 213] on div at bounding box center [339, 338] width 366 height 251
click at [223, 211] on button "Edit This Section" at bounding box center [227, 210] width 81 height 18
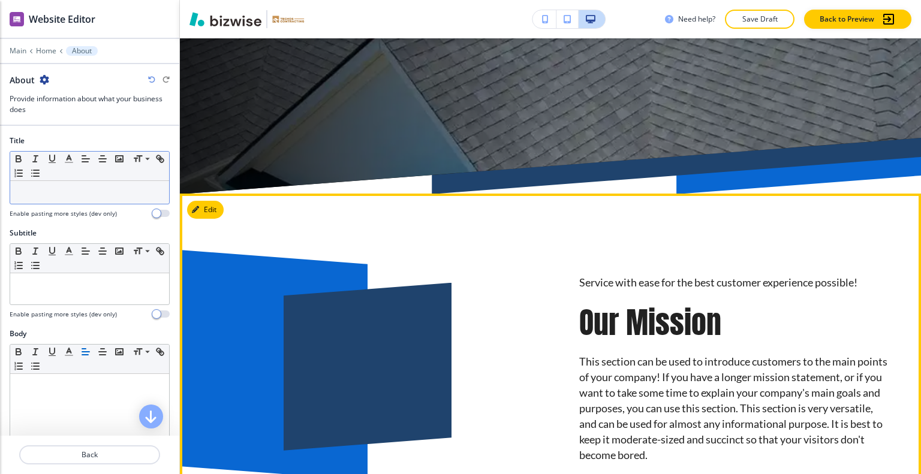
scroll to position [634, 0]
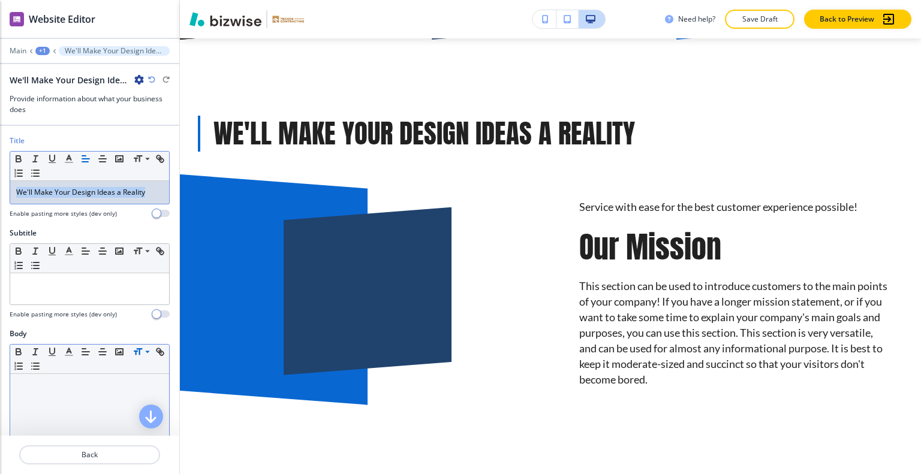
drag, startPoint x: 156, startPoint y: 192, endPoint x: 0, endPoint y: 178, distance: 156.6
click at [0, 178] on div "Title Small Normal Large Huge We'll Make Your Design Ideas a Reality Enable pas…" at bounding box center [89, 182] width 179 height 92
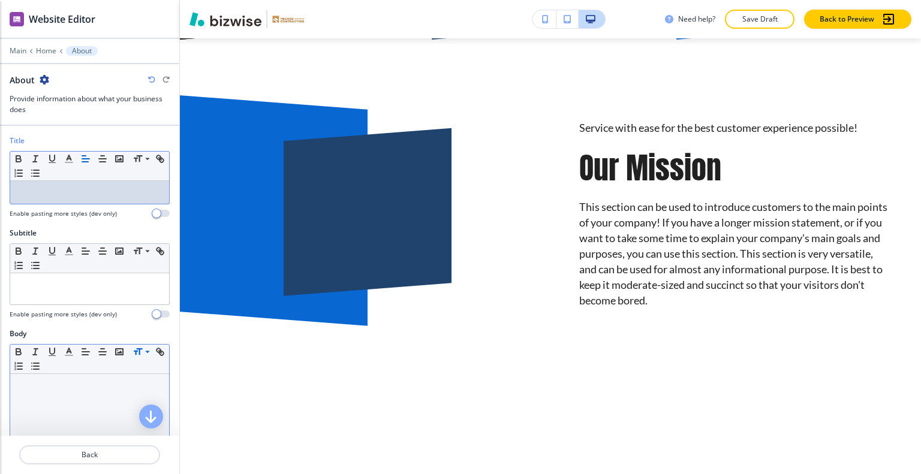
scroll to position [240, 0]
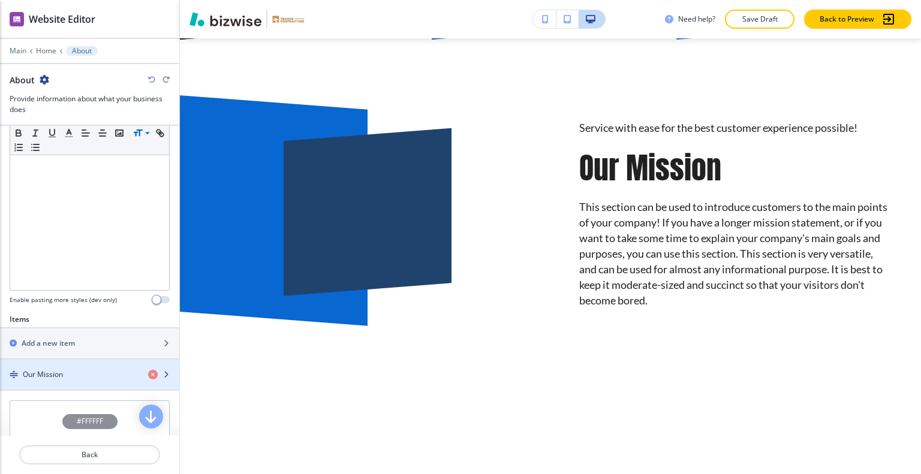
click at [85, 369] on div "Our Mission" at bounding box center [69, 374] width 139 height 11
click at [81, 364] on div "button" at bounding box center [89, 365] width 179 height 10
click at [80, 366] on div "button" at bounding box center [89, 365] width 179 height 10
click at [78, 369] on div "Our Mission" at bounding box center [69, 374] width 139 height 11
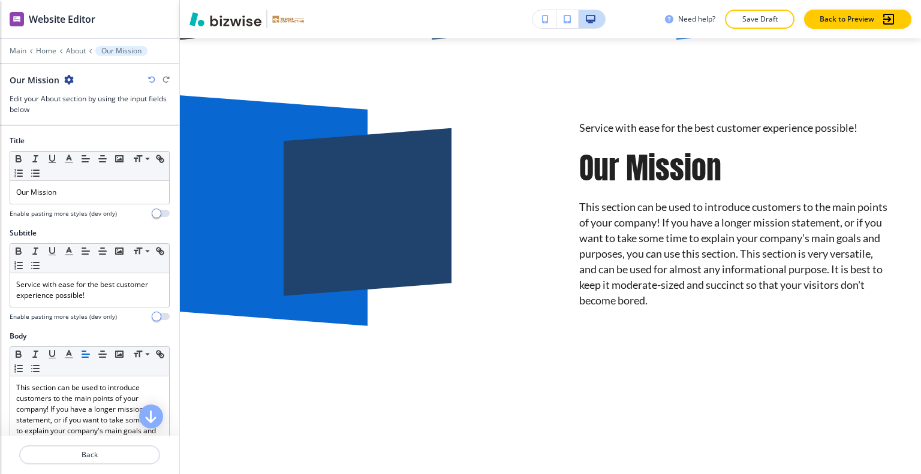
scroll to position [654, 0]
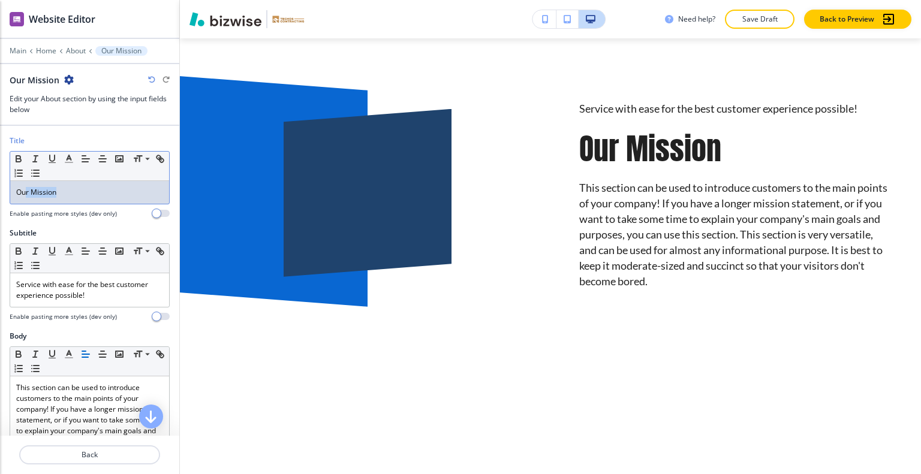
drag, startPoint x: 67, startPoint y: 195, endPoint x: 26, endPoint y: 187, distance: 41.5
click at [26, 187] on p "Our Mission" at bounding box center [89, 192] width 147 height 11
click at [43, 191] on p "Our Mission" at bounding box center [89, 192] width 147 height 11
drag, startPoint x: 79, startPoint y: 192, endPoint x: 43, endPoint y: 190, distance: 36.0
click at [0, 182] on div "Title Small Normal Large Huge Our Mission Enable pasting more styles (dev only)" at bounding box center [89, 182] width 179 height 92
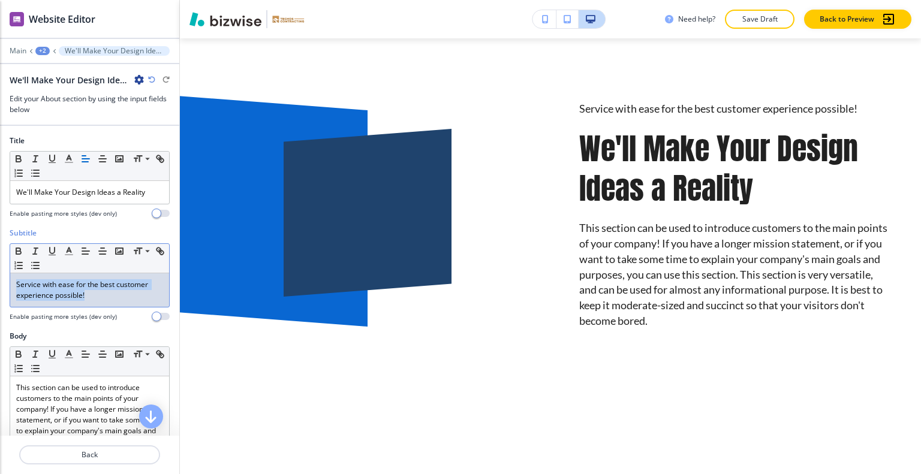
drag, startPoint x: 104, startPoint y: 291, endPoint x: 0, endPoint y: 273, distance: 106.0
click at [0, 273] on div "Subtitle Small Normal Large Huge Service with ease for the best customer experi…" at bounding box center [89, 279] width 179 height 103
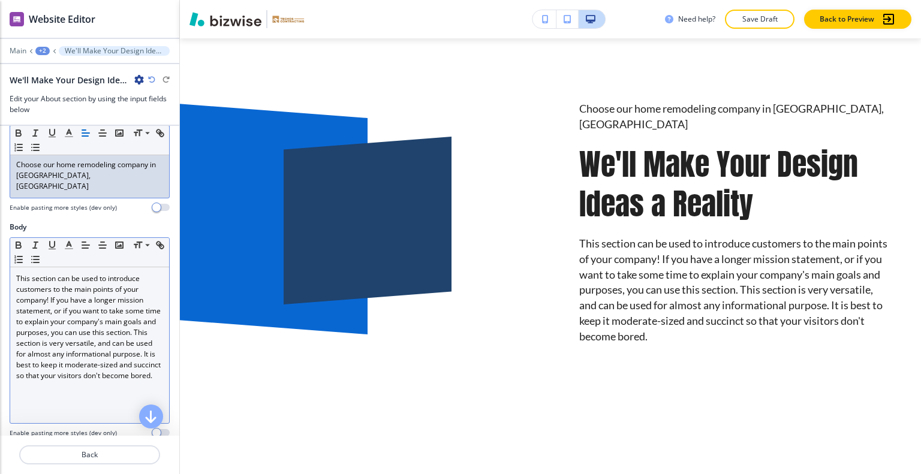
scroll to position [180, 0]
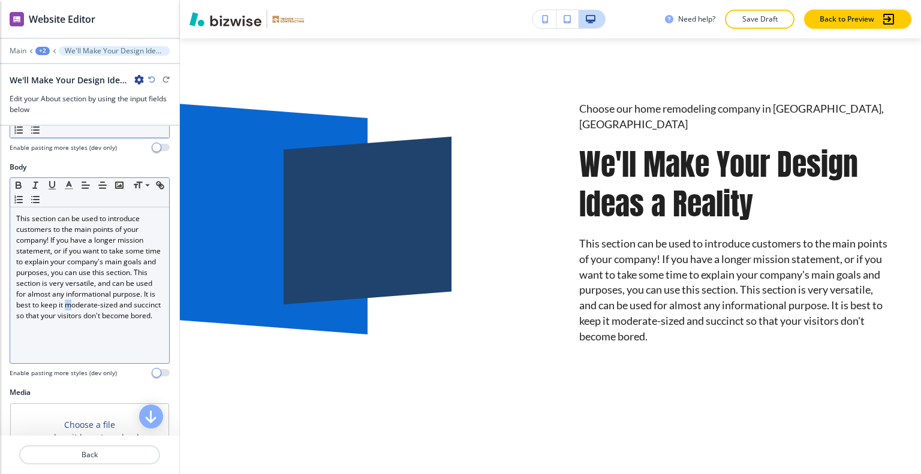
click at [113, 297] on p "This section can be used to introduce customers to the main points of your comp…" at bounding box center [89, 267] width 147 height 108
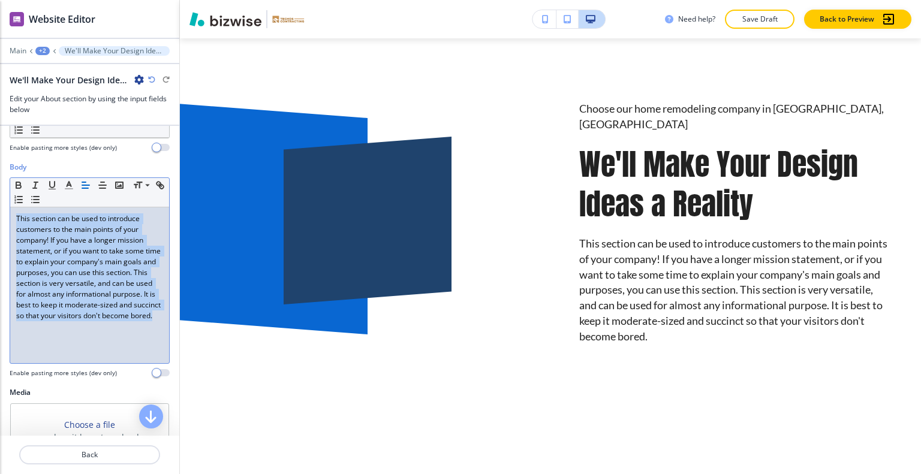
drag, startPoint x: 109, startPoint y: 320, endPoint x: 0, endPoint y: 202, distance: 160.8
click at [0, 202] on div "Body Small Normal Large Huge This section can be used to introduce customers to…" at bounding box center [89, 274] width 179 height 225
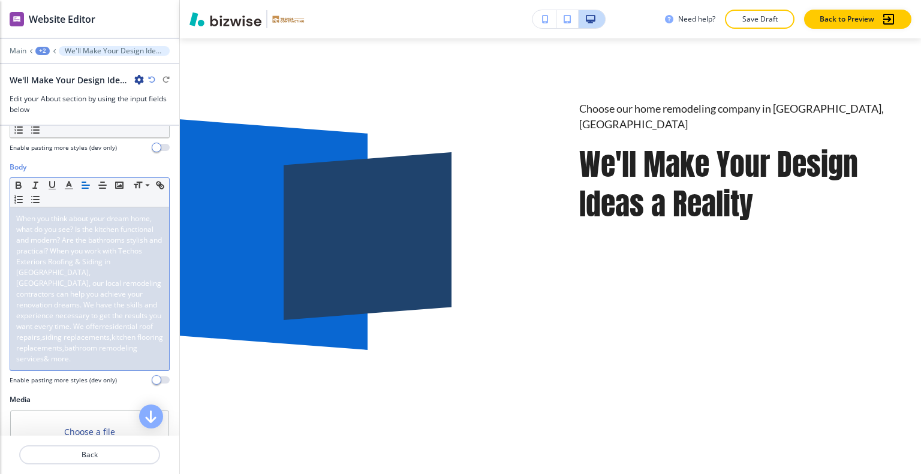
drag, startPoint x: 88, startPoint y: 350, endPoint x: 36, endPoint y: 161, distance: 195.4
click at [0, 164] on div "Body Small Normal Large Huge When you think about your dream home, what do you …" at bounding box center [89, 278] width 179 height 233
click at [67, 180] on icon "button" at bounding box center [69, 185] width 11 height 11
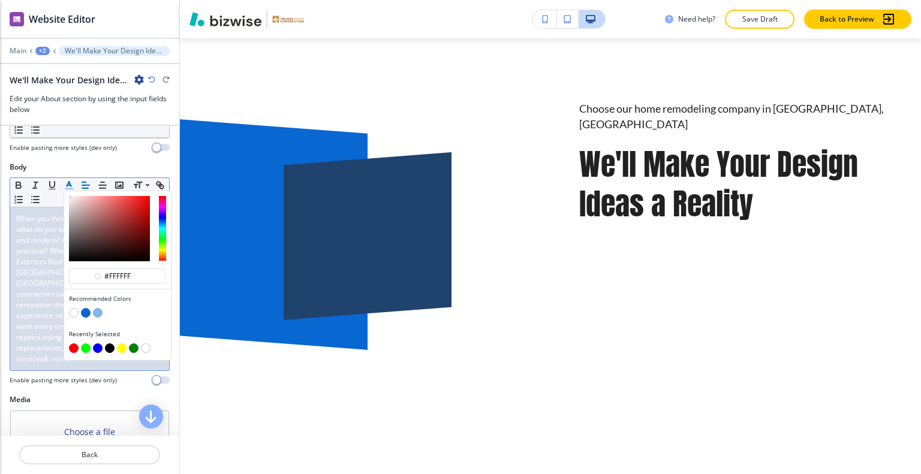
click at [108, 344] on button "button" at bounding box center [110, 349] width 10 height 10
type input "#000000"
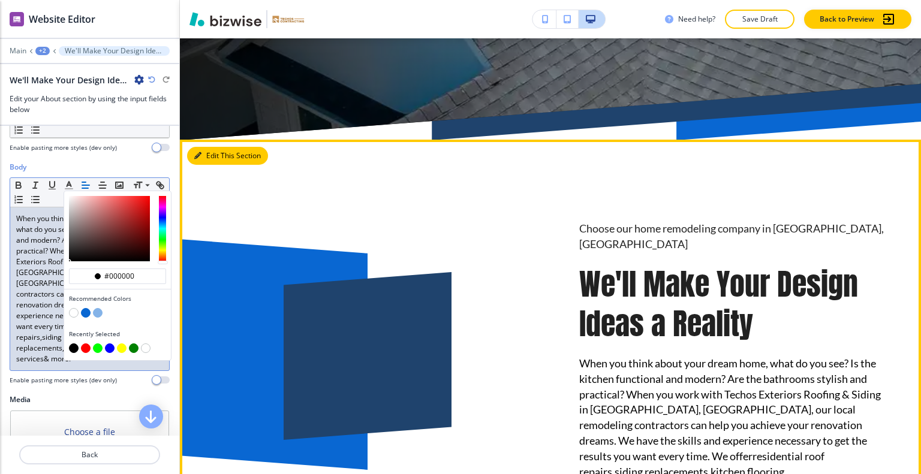
click at [215, 158] on button "Edit This Section" at bounding box center [227, 156] width 81 height 18
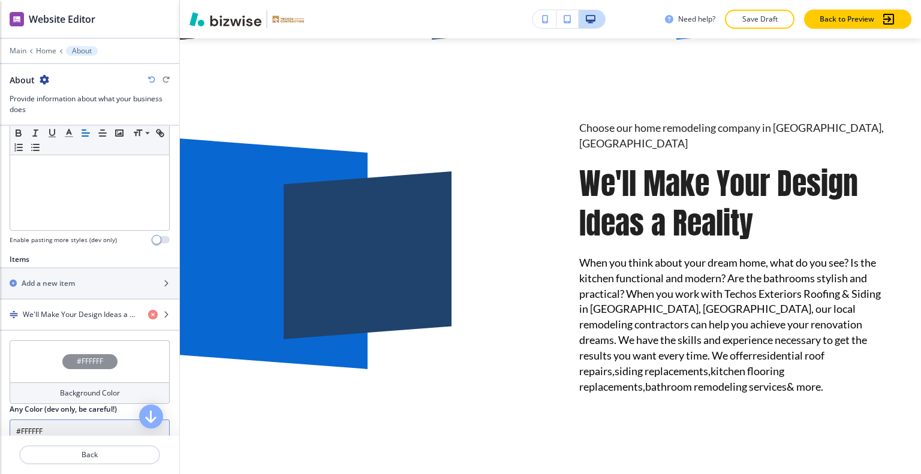
scroll to position [420, 0]
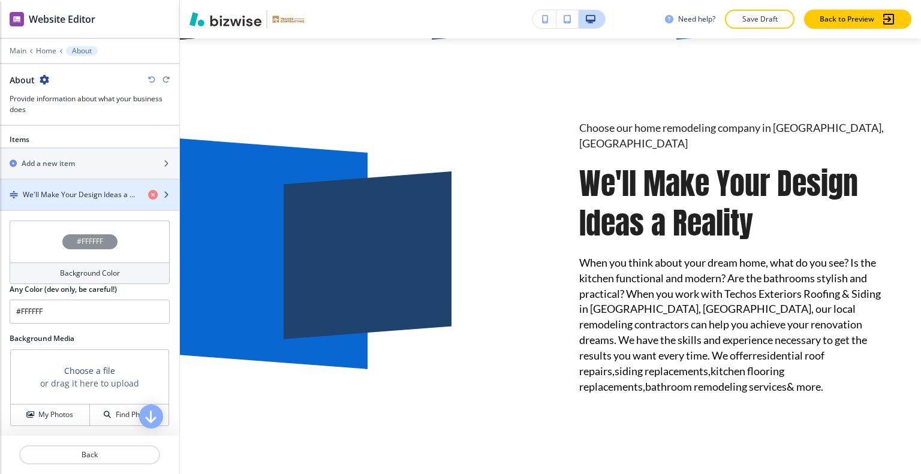
click at [93, 186] on div "button" at bounding box center [89, 185] width 179 height 10
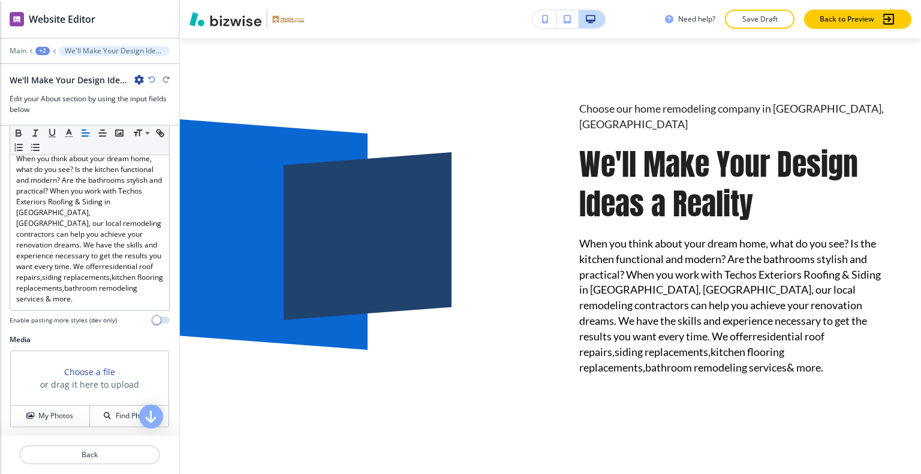
scroll to position [300, 0]
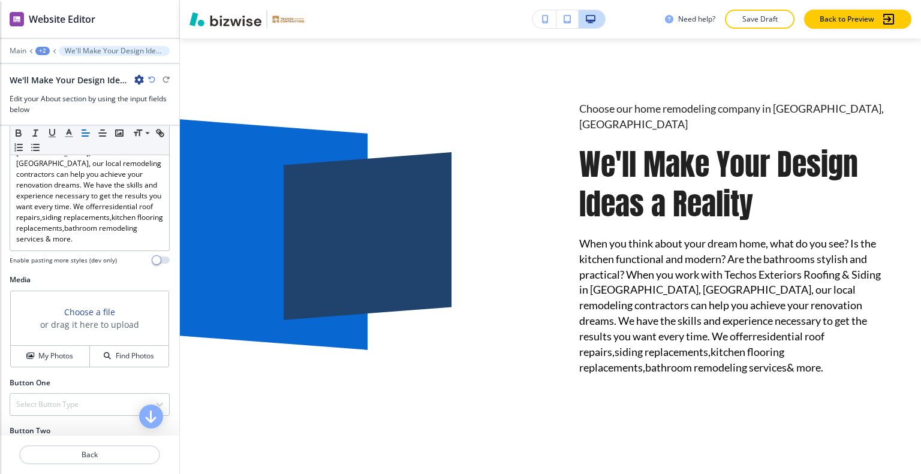
click at [77, 332] on div "Choose a file or drag it here to upload" at bounding box center [90, 318] width 158 height 55
click at [70, 351] on h4 "My Photos" at bounding box center [55, 356] width 35 height 11
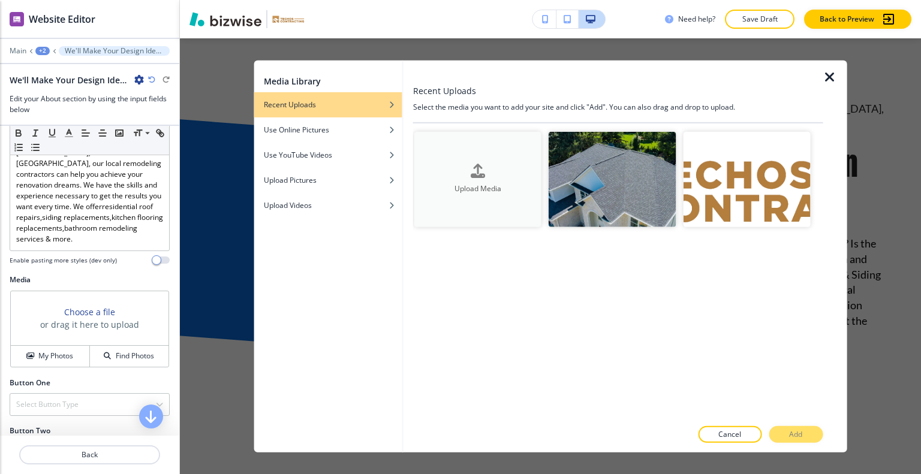
click at [480, 188] on h4 "Upload Media" at bounding box center [477, 188] width 127 height 11
click at [461, 167] on div "Upload Media" at bounding box center [477, 179] width 127 height 31
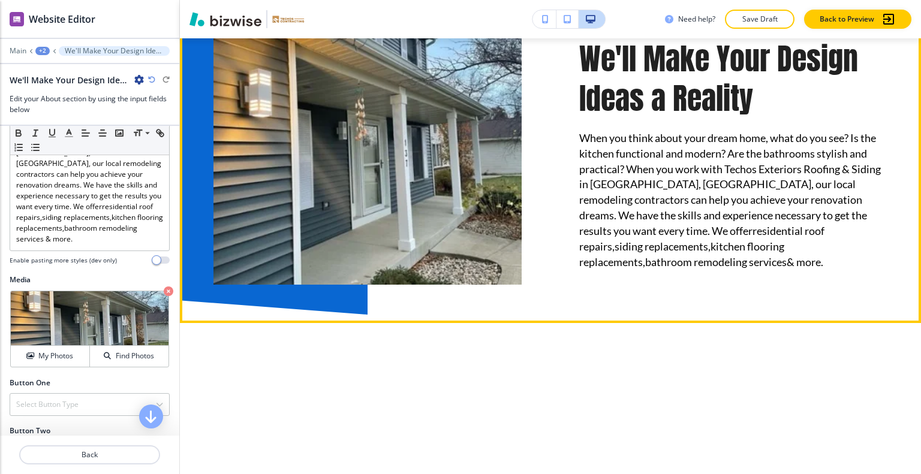
scroll to position [534, 0]
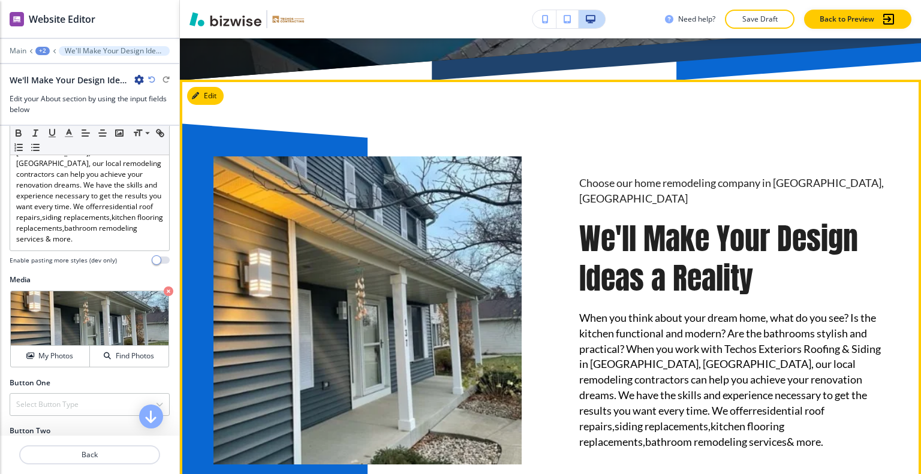
click at [217, 103] on button "Edit" at bounding box center [205, 96] width 37 height 18
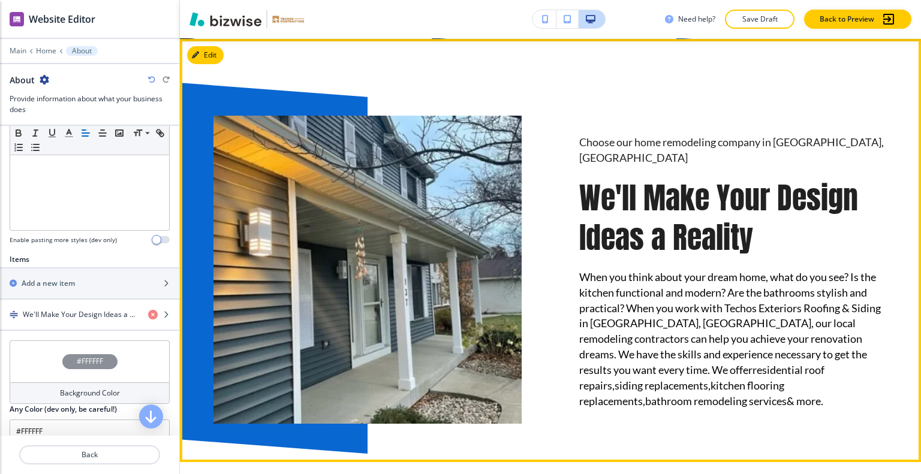
scroll to position [574, 0]
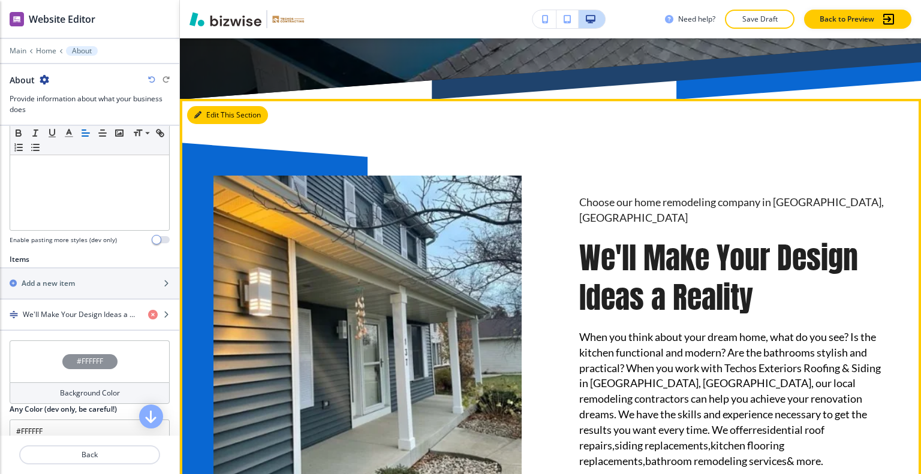
click at [213, 121] on button "Edit This Section" at bounding box center [227, 115] width 81 height 18
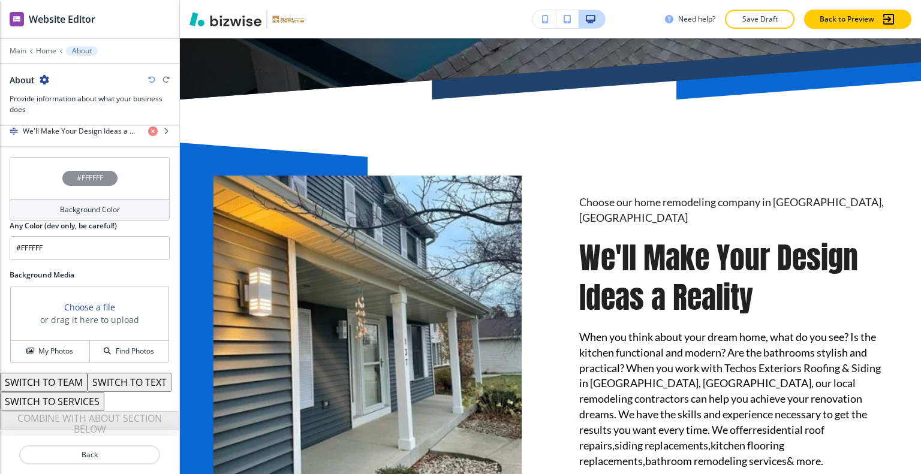
scroll to position [379, 0]
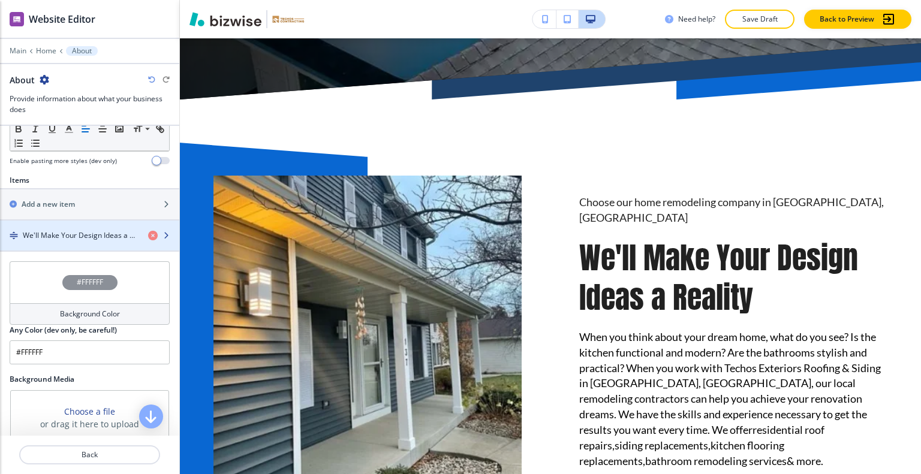
click at [64, 232] on h4 "We'll Make Your Design Ideas a Reality" at bounding box center [81, 235] width 116 height 11
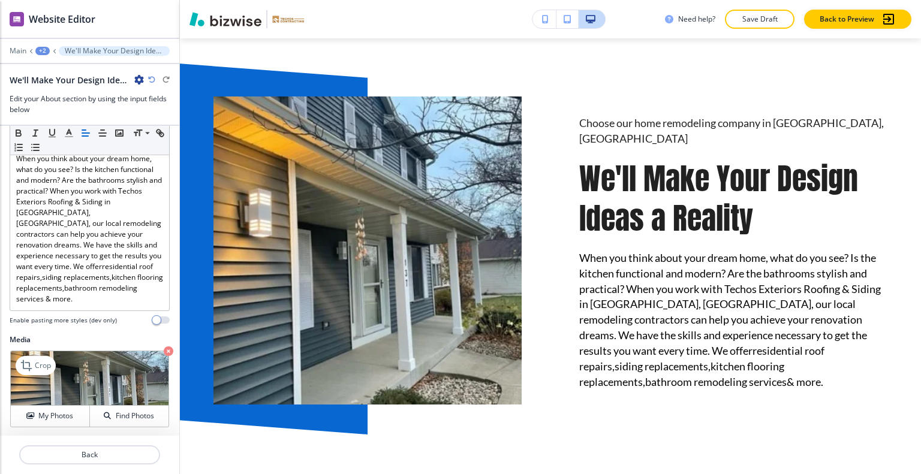
scroll to position [324, 0]
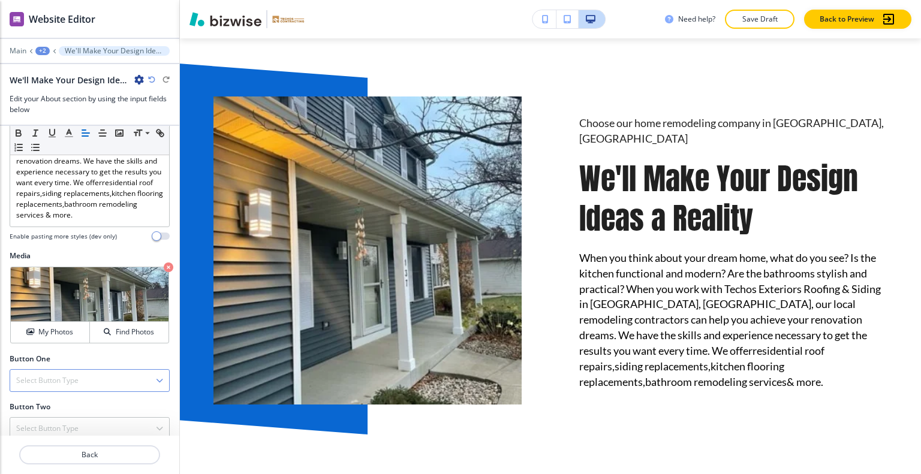
click at [53, 378] on div "Select Button Type Telephone External Link Social Media Email File Sharing Link…" at bounding box center [90, 380] width 160 height 23
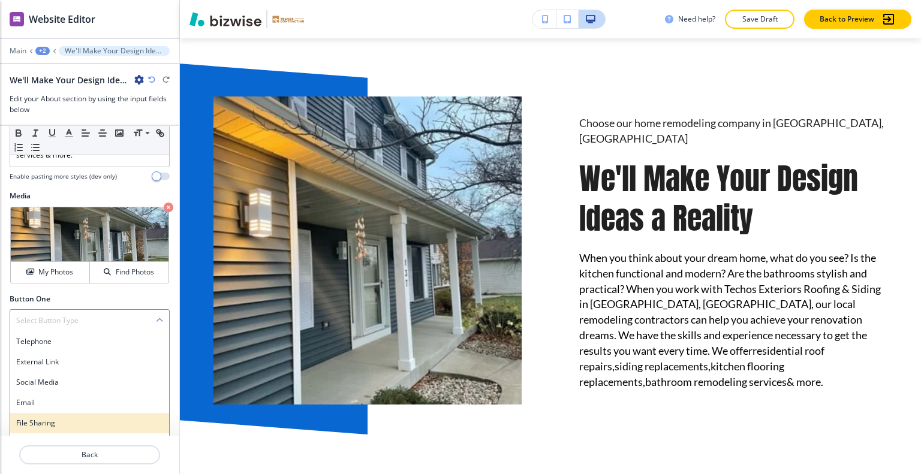
scroll to position [389, 0]
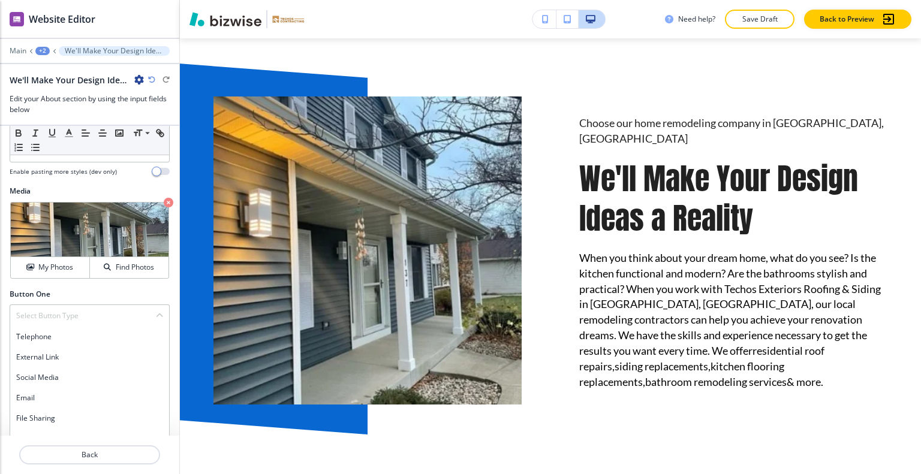
click at [79, 431] on div "Link to Section" at bounding box center [89, 439] width 159 height 20
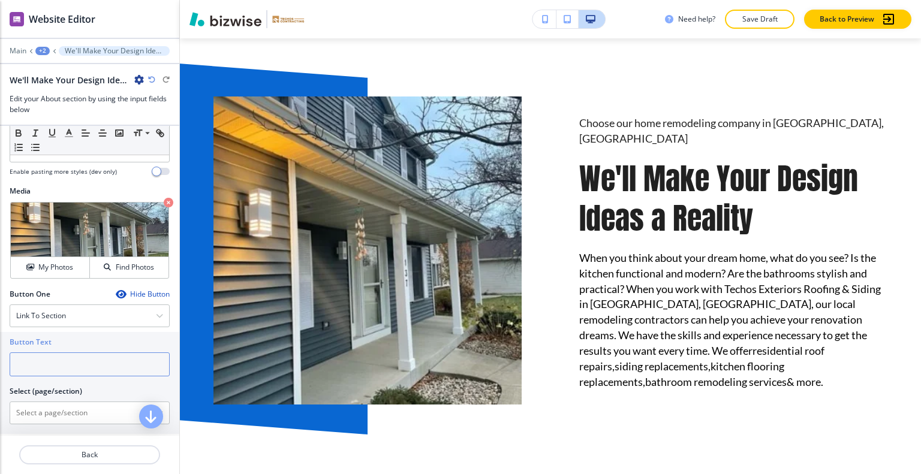
click at [74, 359] on input "text" at bounding box center [90, 365] width 160 height 24
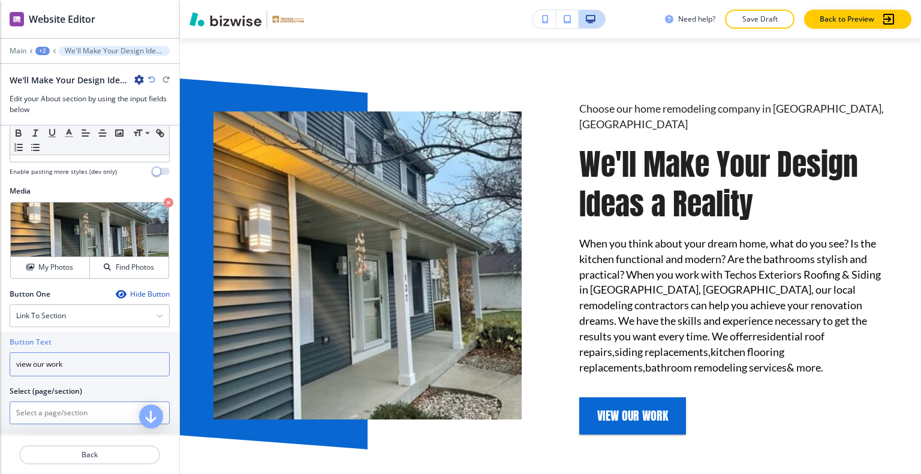
type input "view our work"
click at [62, 403] on \(page\/section\) "Manual Input" at bounding box center [83, 413] width 146 height 20
type \(page\/section\) "f"
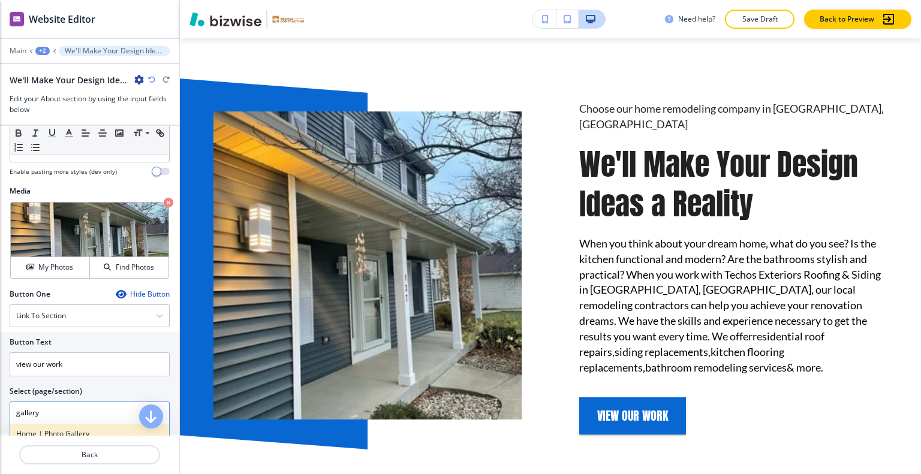
click at [61, 429] on h4 "Home | Photo Gallery" at bounding box center [89, 434] width 147 height 11
click at [156, 410] on icon "button" at bounding box center [159, 413] width 7 height 7
drag, startPoint x: 107, startPoint y: 402, endPoint x: 0, endPoint y: 398, distance: 107.4
click at [0, 395] on div "Button Text view our work Select (page/section) Home | Photo Gallery Home | Pho…" at bounding box center [89, 383] width 179 height 102
click at [29, 403] on \(page\/section\) "g" at bounding box center [83, 413] width 146 height 20
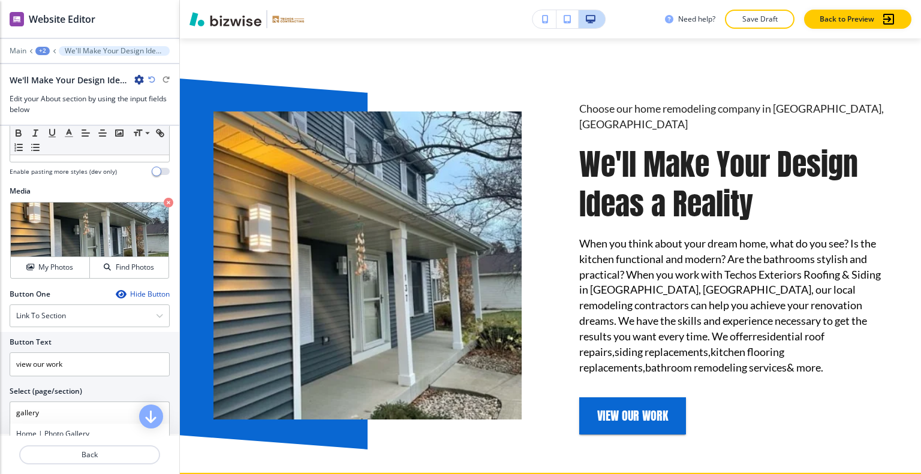
type \(page\/section\) "gallery"
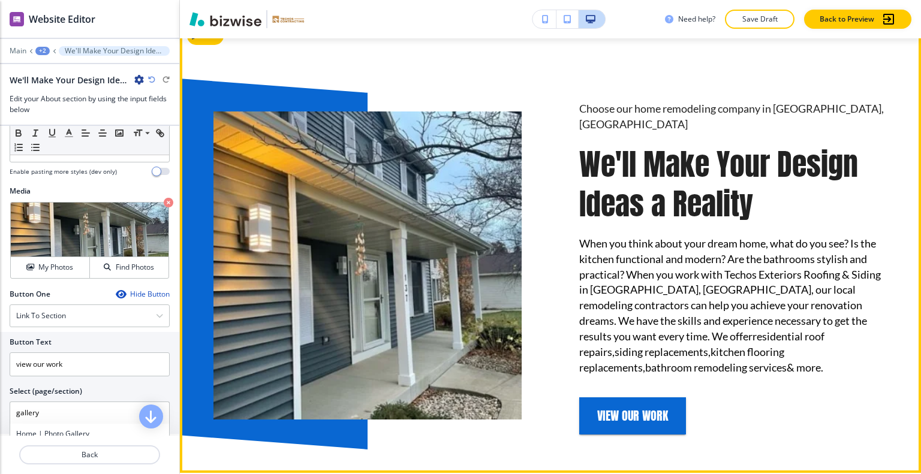
click at [434, 438] on div "Choose our home remodeling company in Beloit, WI We'll Make Your Design Ideas a…" at bounding box center [550, 246] width 741 height 453
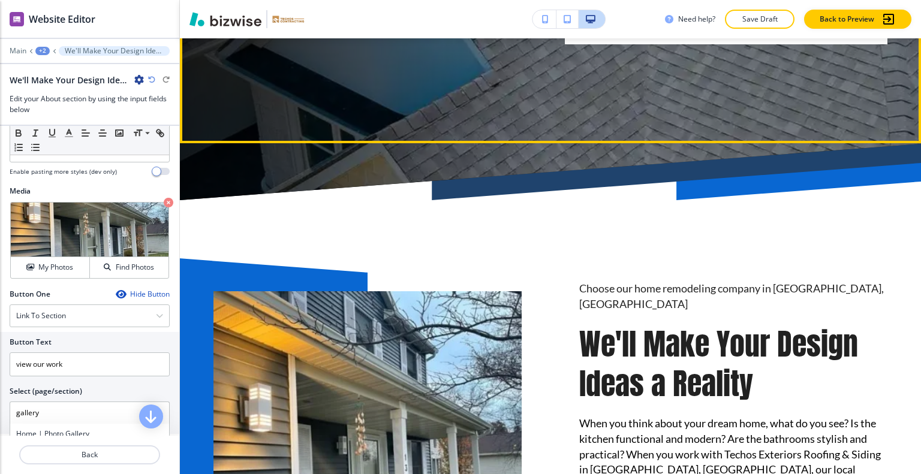
scroll to position [354, 0]
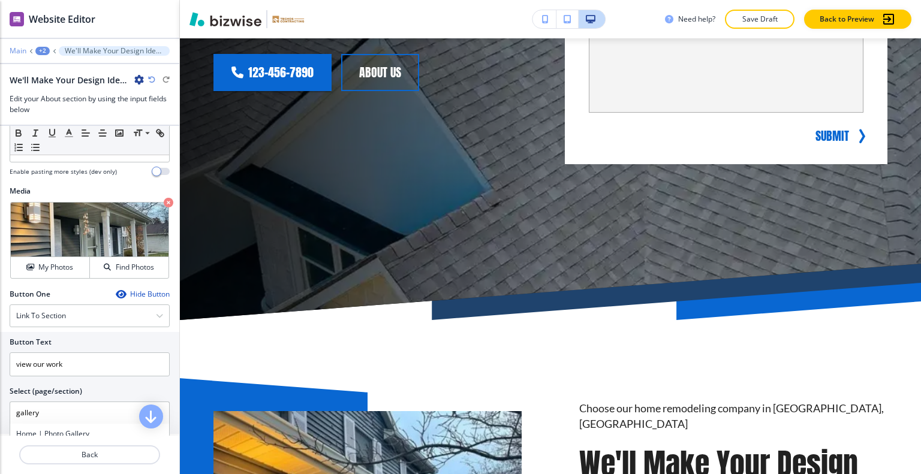
click at [12, 47] on p "Main" at bounding box center [18, 51] width 17 height 8
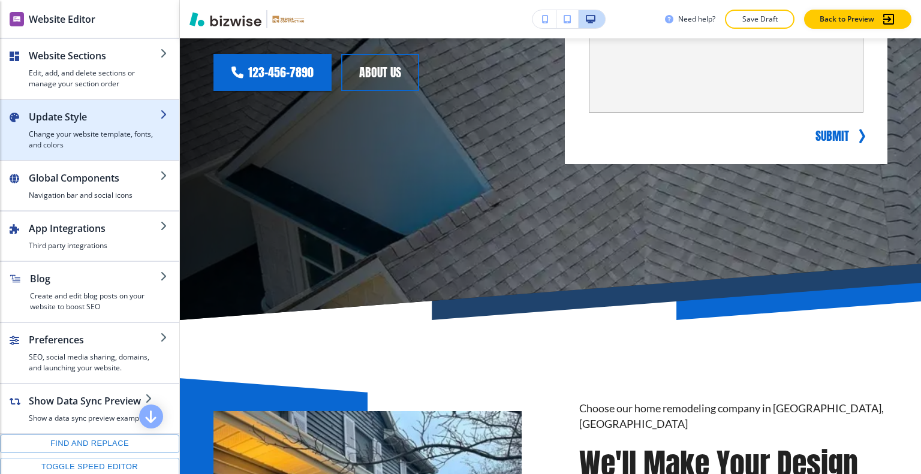
click at [89, 124] on div "button" at bounding box center [94, 126] width 131 height 5
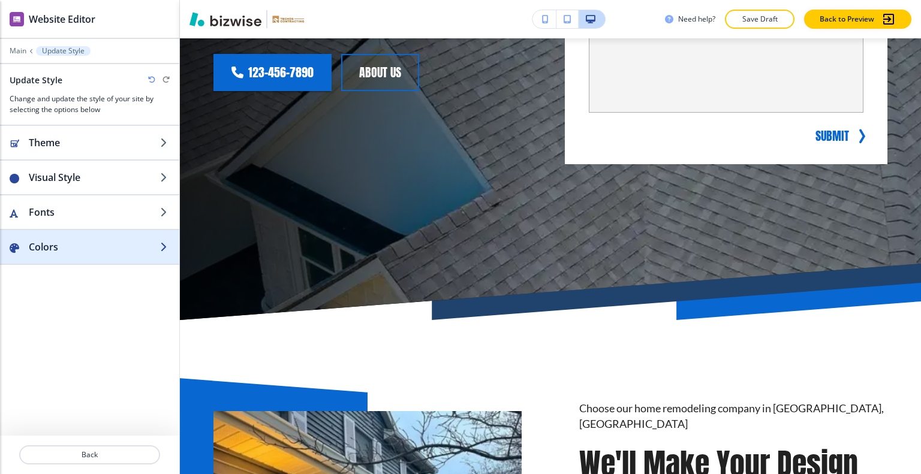
click at [71, 255] on div "button" at bounding box center [89, 259] width 179 height 10
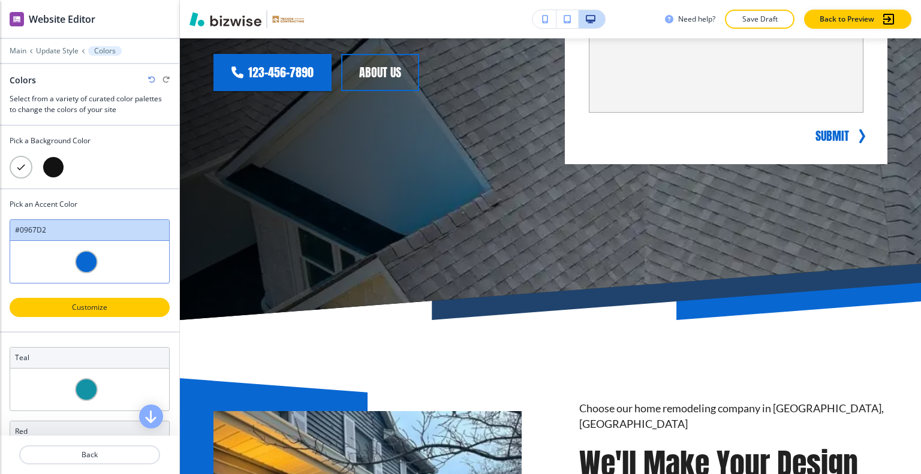
click at [106, 306] on p "Customize" at bounding box center [89, 307] width 129 height 11
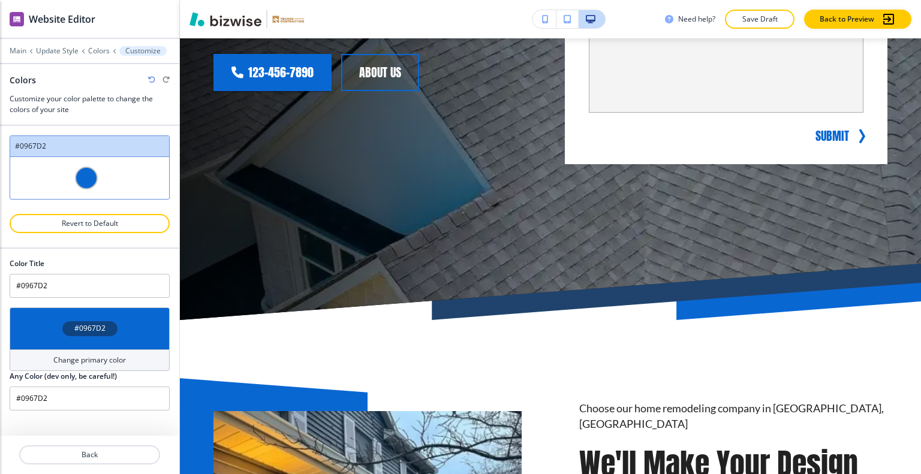
click at [123, 320] on div "#0967D2" at bounding box center [90, 329] width 160 height 42
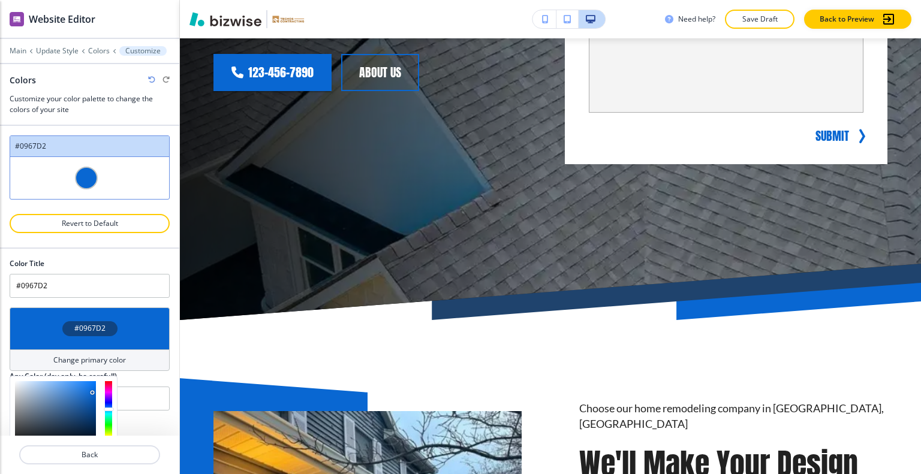
scroll to position [60, 0]
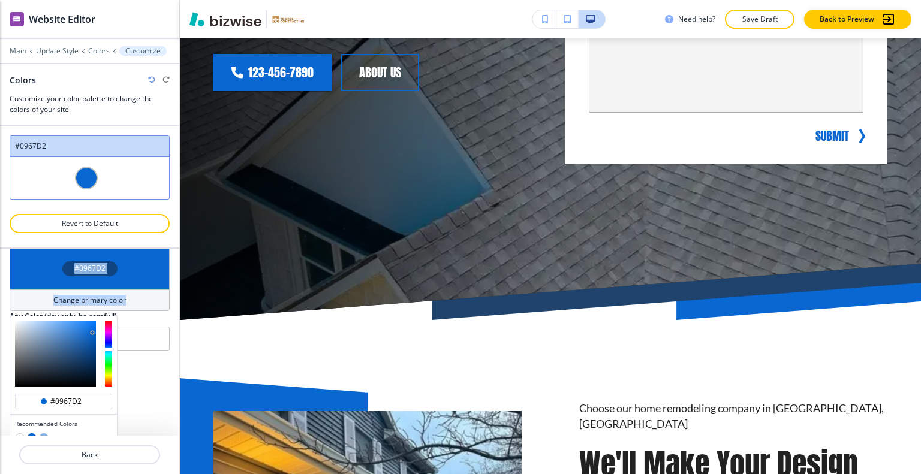
drag, startPoint x: 87, startPoint y: 393, endPoint x: 3, endPoint y: 397, distance: 84.1
click at [3, 397] on div "Color Title #0967D2 #0967D2 Change primary color #0967d2 Recommended Colors Rec…" at bounding box center [89, 342] width 179 height 187
click at [83, 403] on input "#0967d2" at bounding box center [70, 402] width 42 height 10
click at [86, 400] on input "#0967d2" at bounding box center [70, 402] width 42 height 10
drag, startPoint x: 86, startPoint y: 400, endPoint x: 32, endPoint y: 396, distance: 54.1
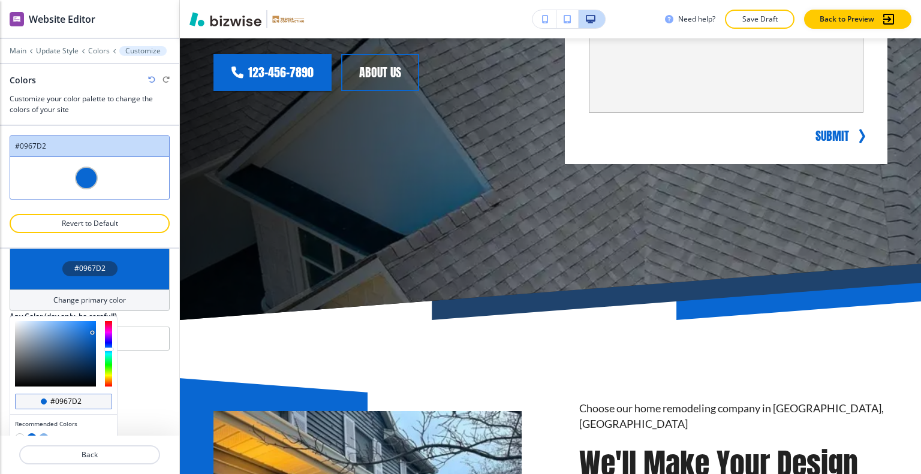
click at [32, 396] on div "#0967d2" at bounding box center [63, 402] width 97 height 16
paste input "29305B"
type input "#29305B"
click at [71, 398] on input "#29305B" at bounding box center [70, 402] width 42 height 10
type input "Custom #0967D2"
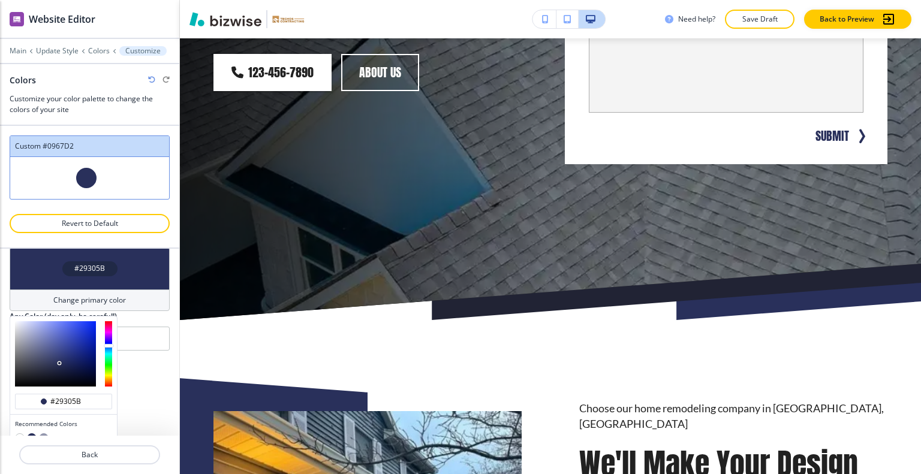
click at [143, 368] on div "Color Title Custom #0967D2 #29305B Change primary color #29305B Recommended Col…" at bounding box center [89, 342] width 179 height 187
type input "#29305b"
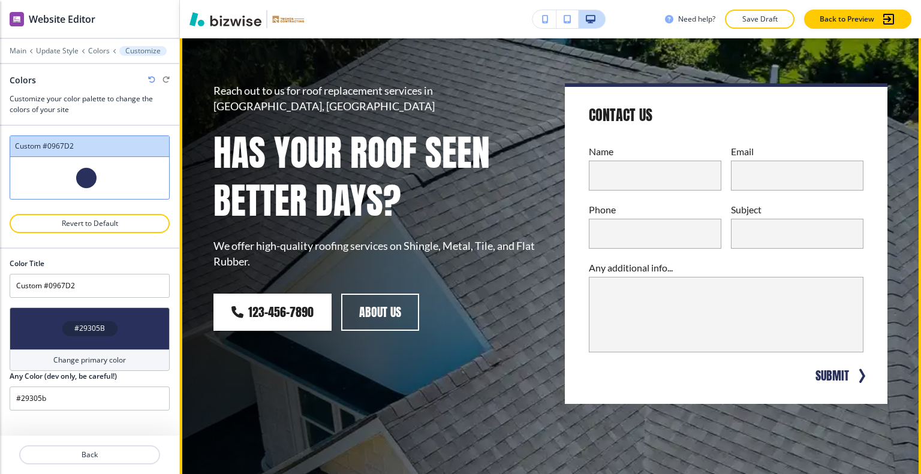
scroll to position [0, 0]
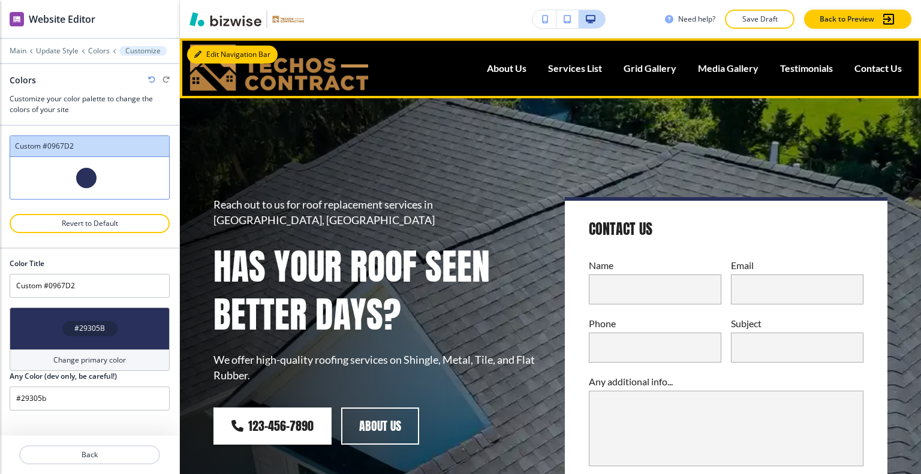
click at [213, 53] on button "Edit Navigation Bar" at bounding box center [232, 55] width 91 height 18
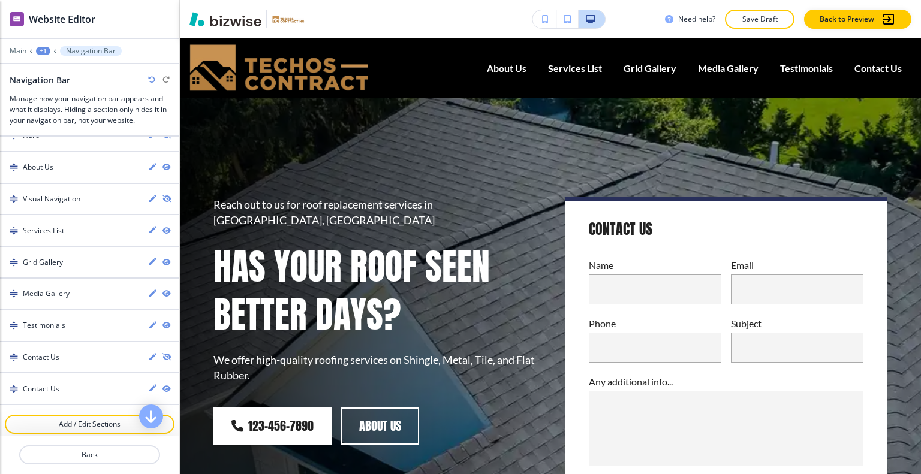
scroll to position [228, 0]
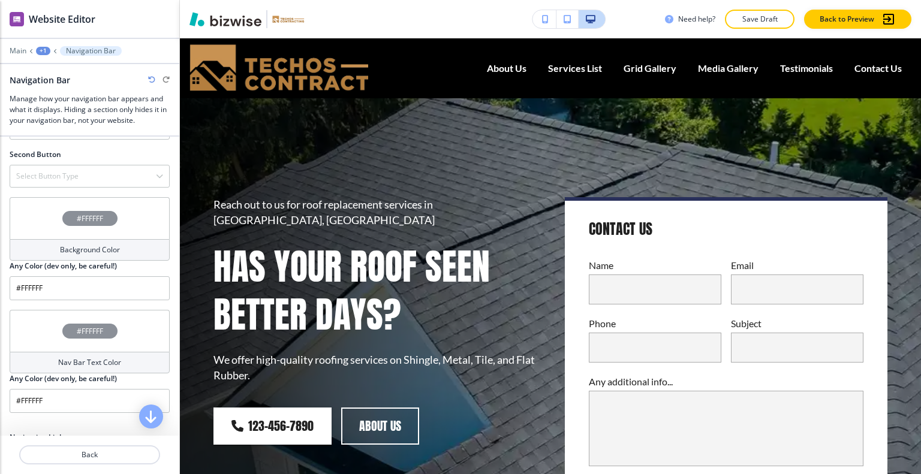
click at [32, 225] on div "#FFFFFF" at bounding box center [90, 218] width 160 height 42
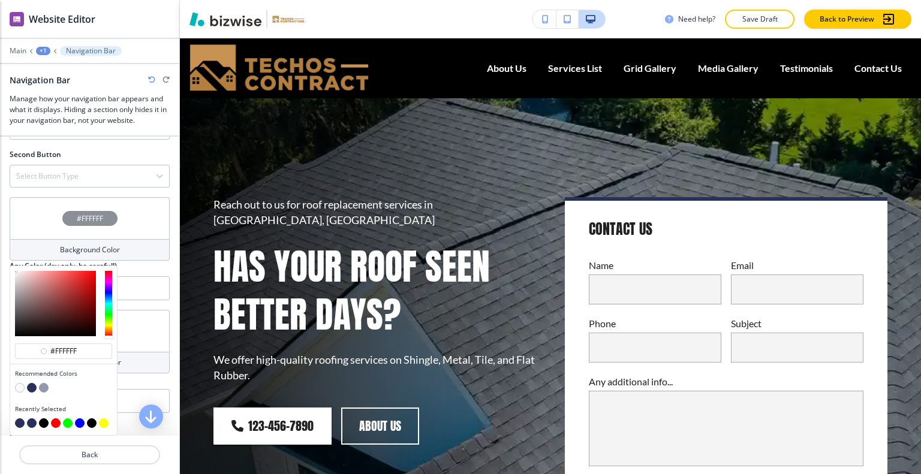
click at [31, 384] on button "button" at bounding box center [32, 388] width 10 height 10
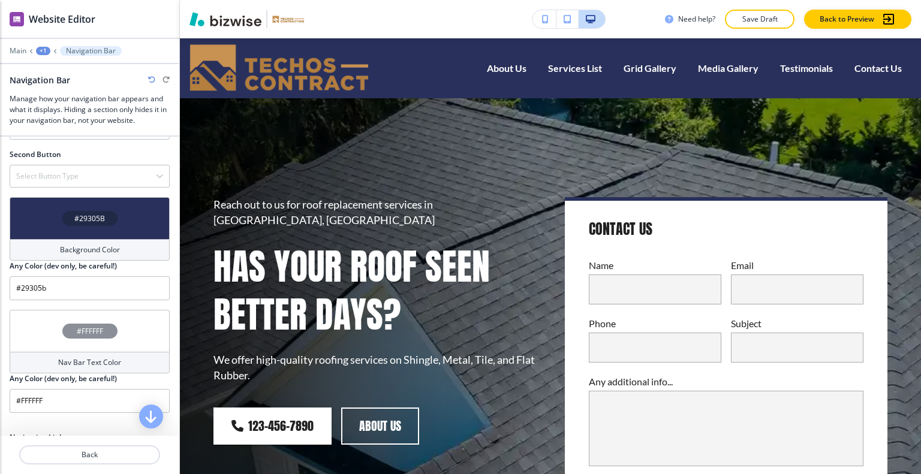
click at [152, 76] on icon "button" at bounding box center [151, 79] width 7 height 7
type input "#FFFFFF"
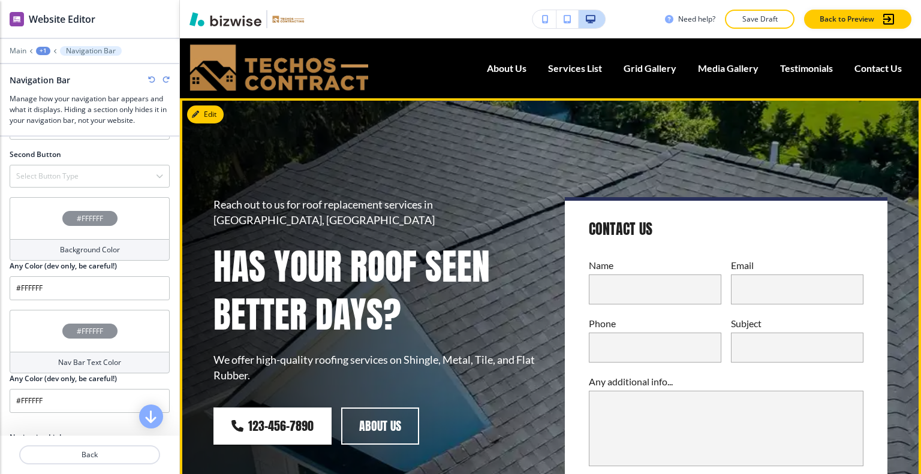
click at [290, 127] on div "Reach out to us for roof replacement services in Beloit, WI Has Your Roof Seen …" at bounding box center [536, 344] width 703 height 446
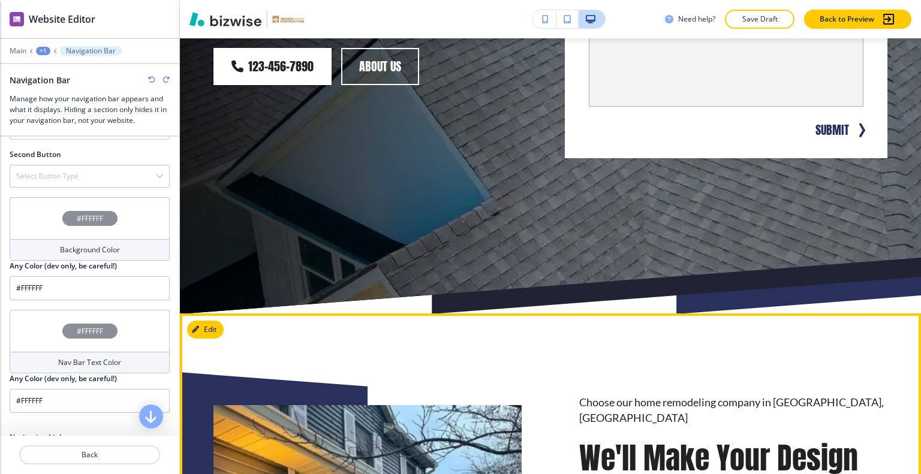
scroll to position [300, 0]
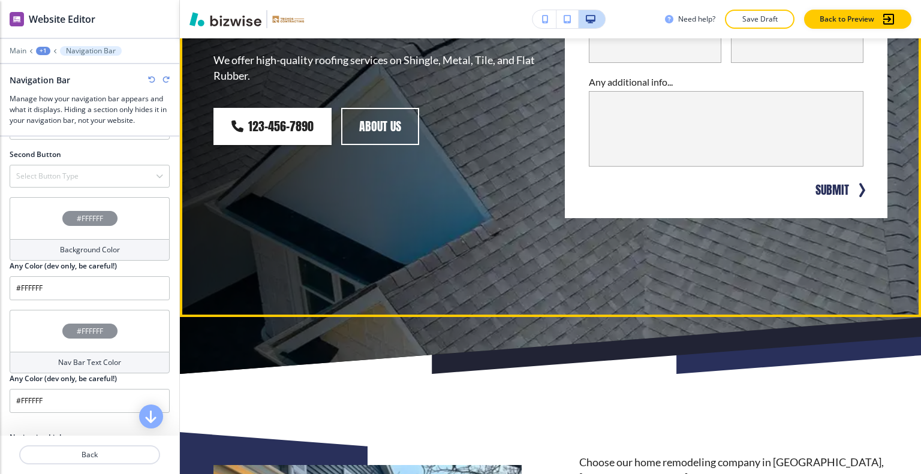
click at [422, 254] on div "Reach out to us for roof replacement services in Beloit, WI Has Your Roof Seen …" at bounding box center [536, 44] width 703 height 446
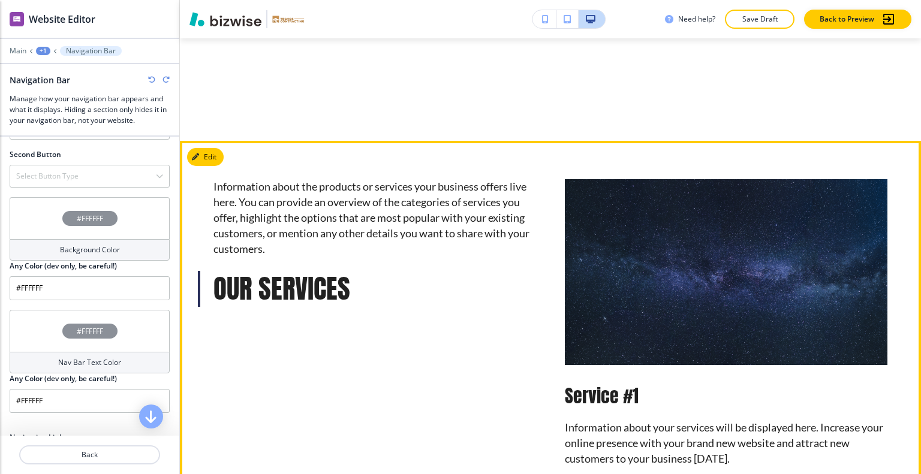
scroll to position [959, 0]
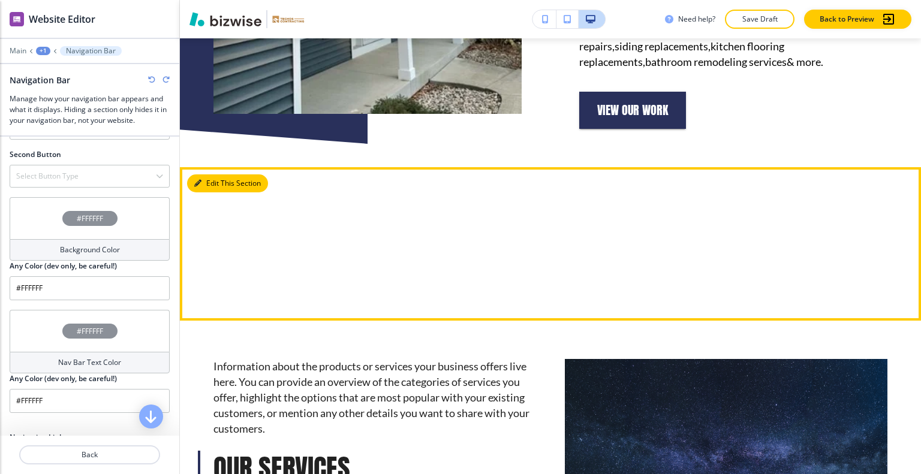
click at [211, 174] on button "Edit This Section" at bounding box center [227, 183] width 81 height 18
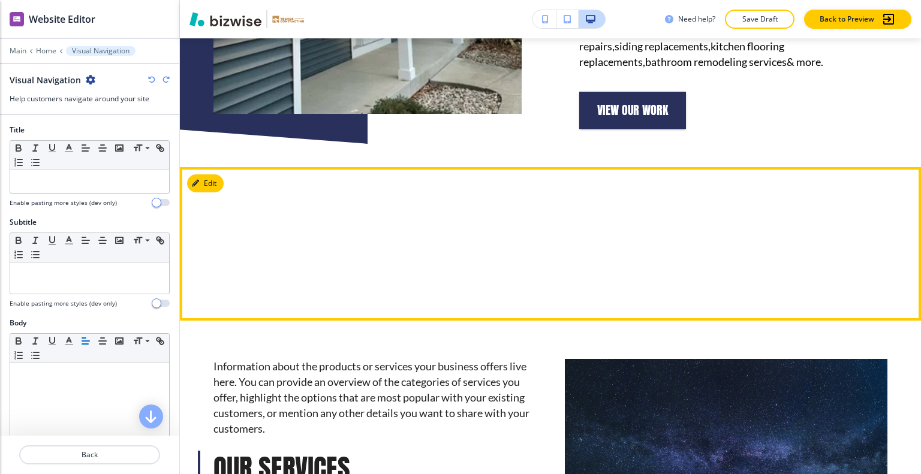
scroll to position [1056, 0]
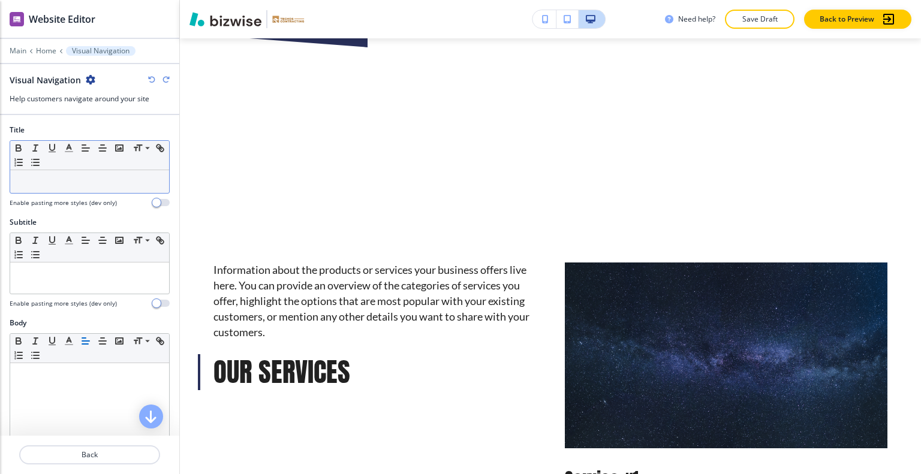
click at [79, 177] on p at bounding box center [89, 181] width 147 height 11
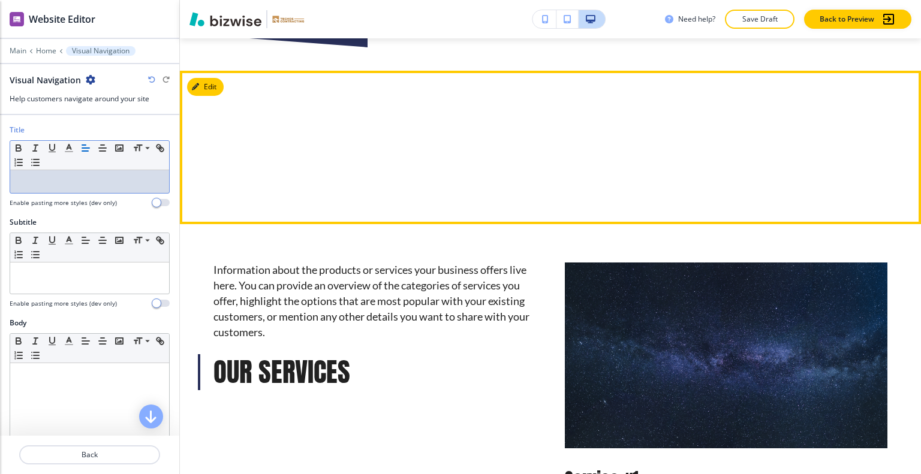
scroll to position [936, 0]
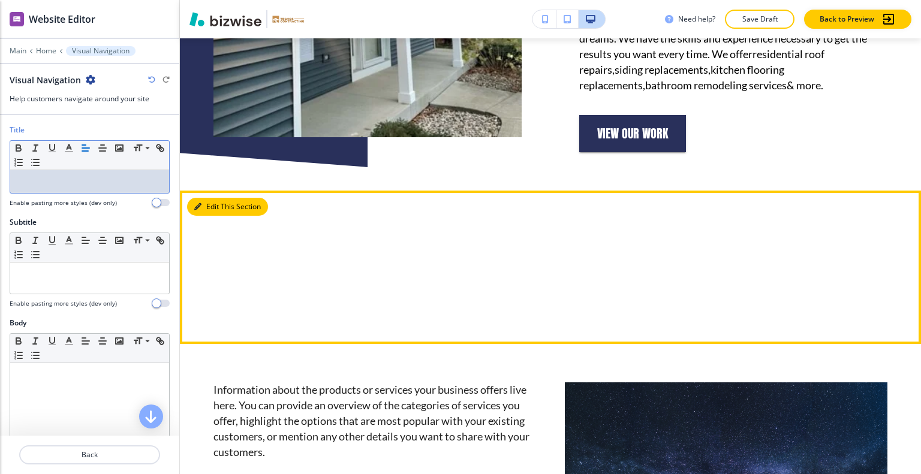
click at [218, 198] on button "Edit This Section" at bounding box center [227, 207] width 81 height 18
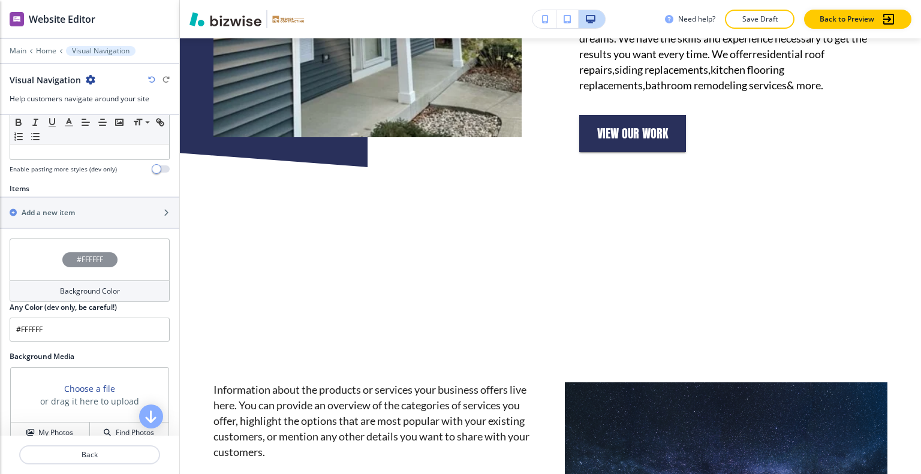
scroll to position [428, 0]
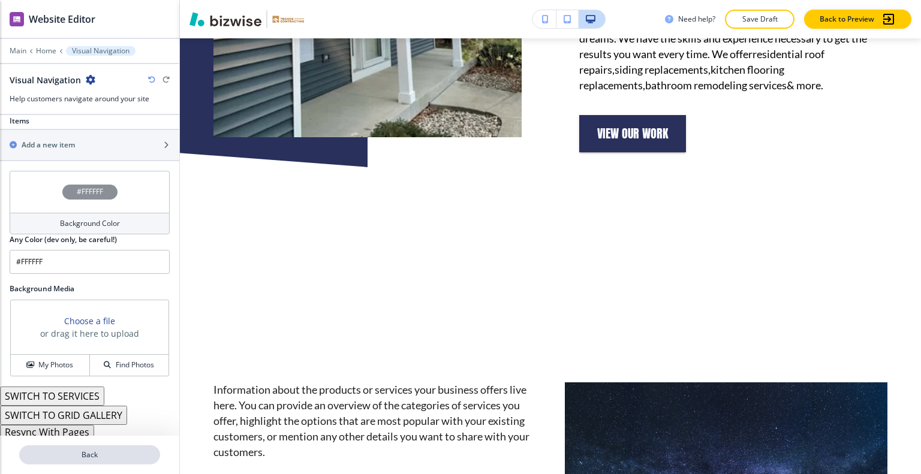
click at [100, 459] on p "Back" at bounding box center [89, 455] width 139 height 11
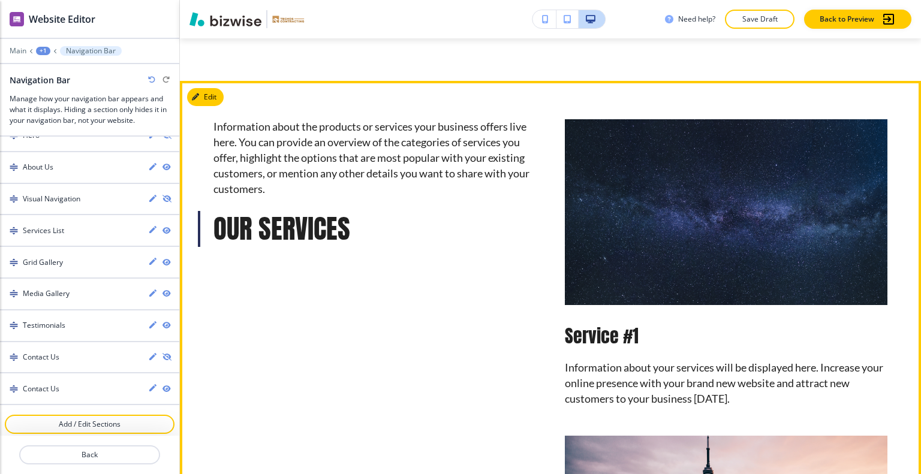
scroll to position [959, 0]
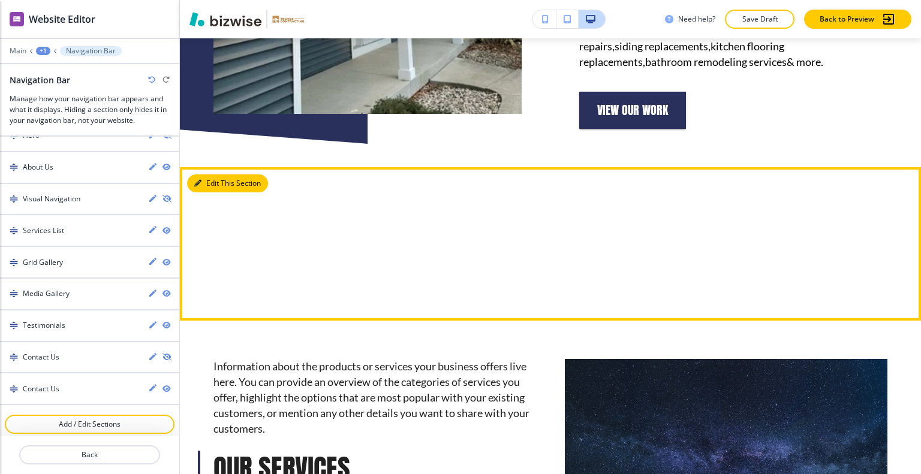
click at [204, 174] on button "Edit This Section" at bounding box center [227, 183] width 81 height 18
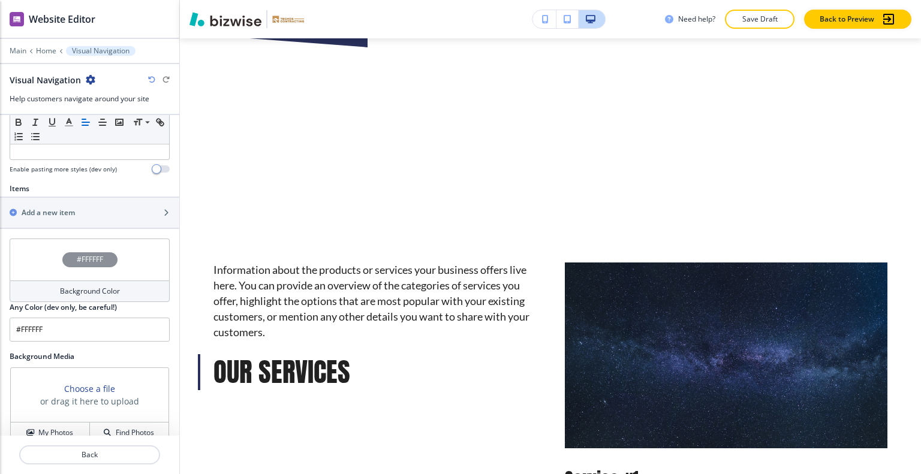
scroll to position [428, 0]
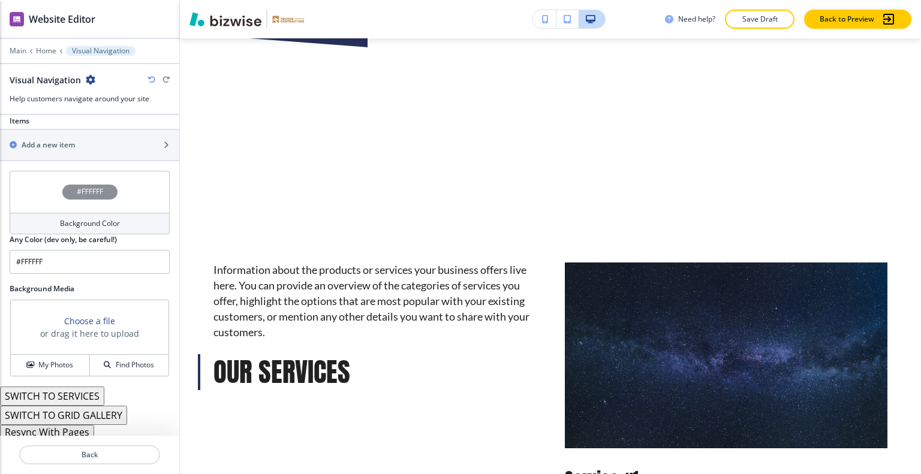
click at [81, 395] on button "SWITCH TO SERVICES" at bounding box center [52, 396] width 104 height 19
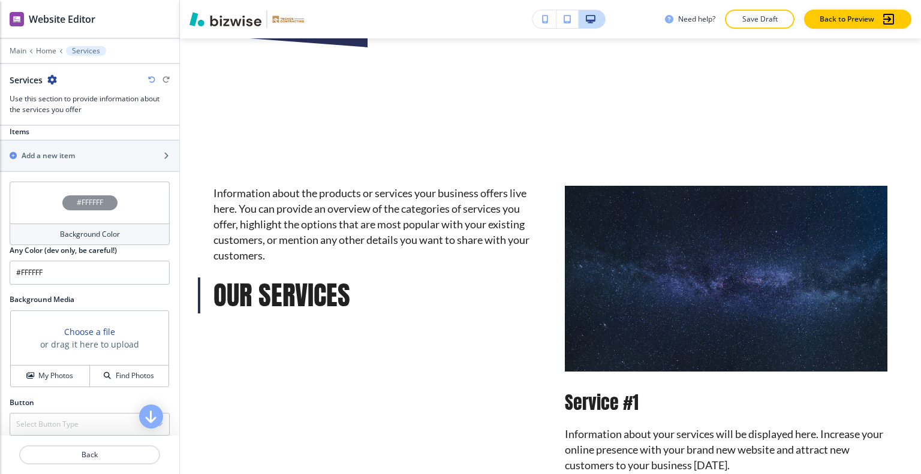
scroll to position [568, 0]
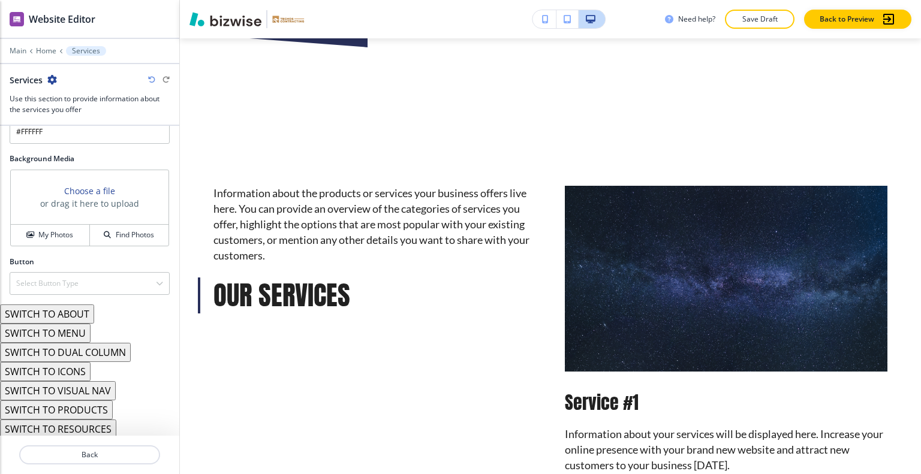
click at [74, 368] on button "SWITCH TO ICONS" at bounding box center [45, 371] width 91 height 19
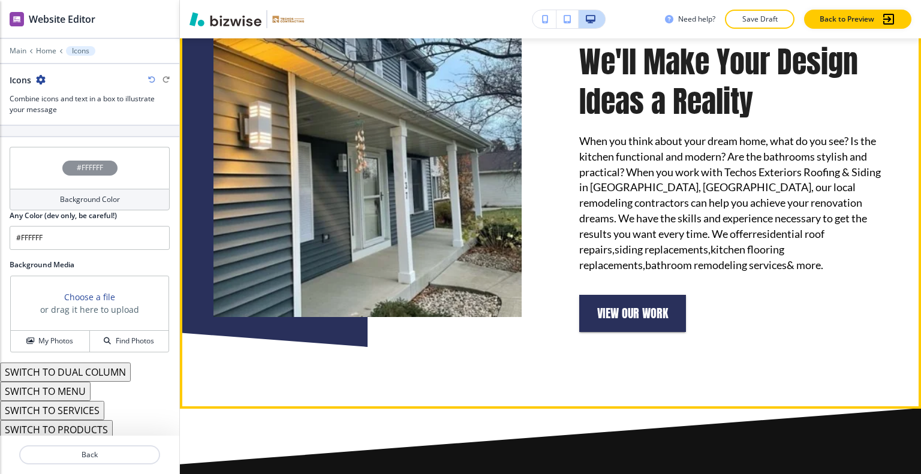
scroll to position [996, 0]
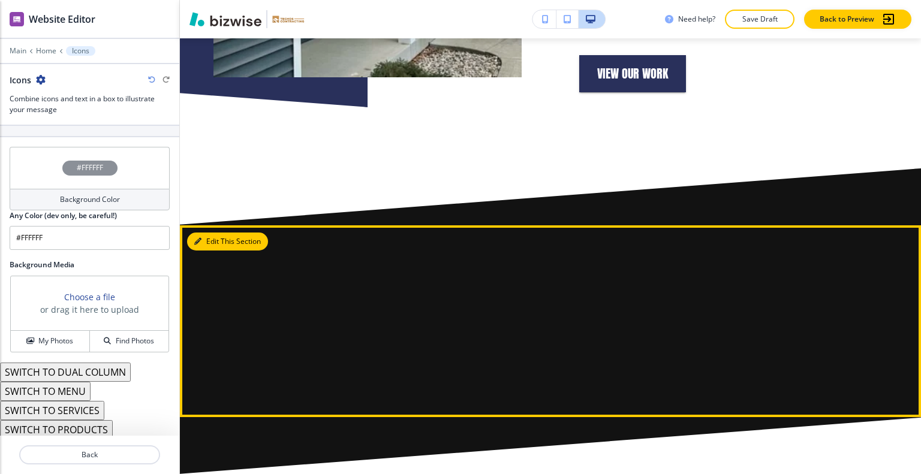
click at [218, 233] on button "Edit This Section" at bounding box center [227, 242] width 81 height 18
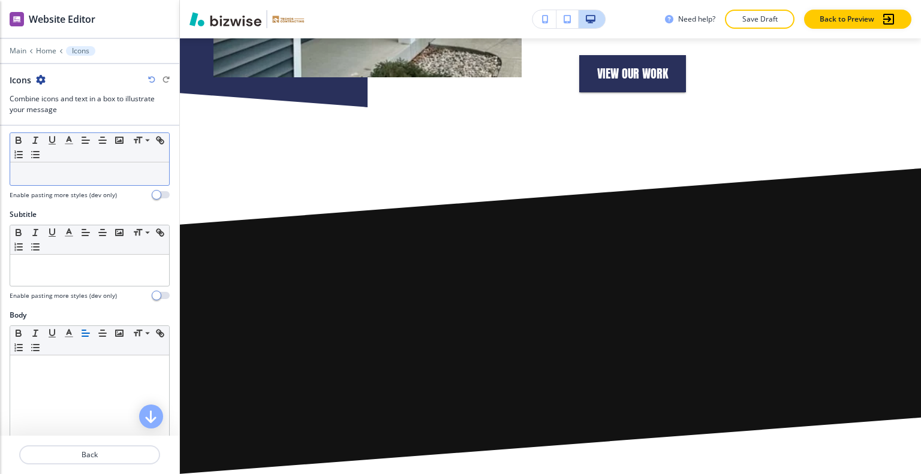
scroll to position [0, 0]
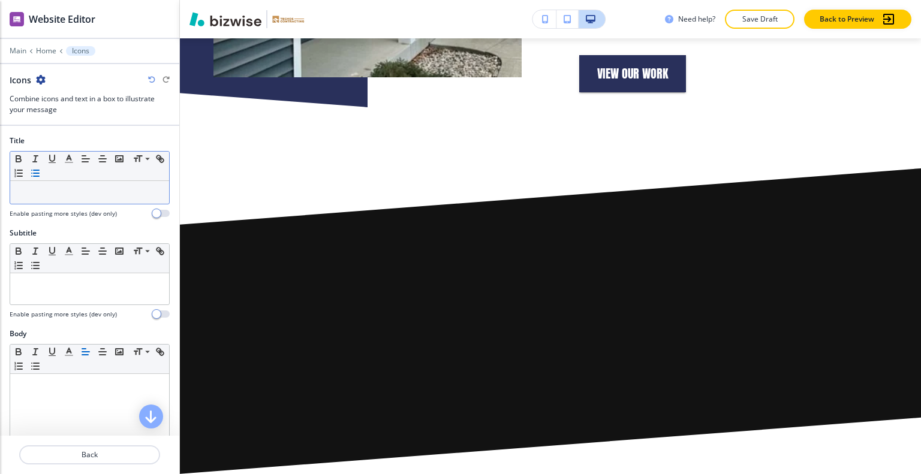
click at [44, 177] on button "button" at bounding box center [35, 173] width 17 height 14
click at [56, 192] on li at bounding box center [95, 192] width 136 height 11
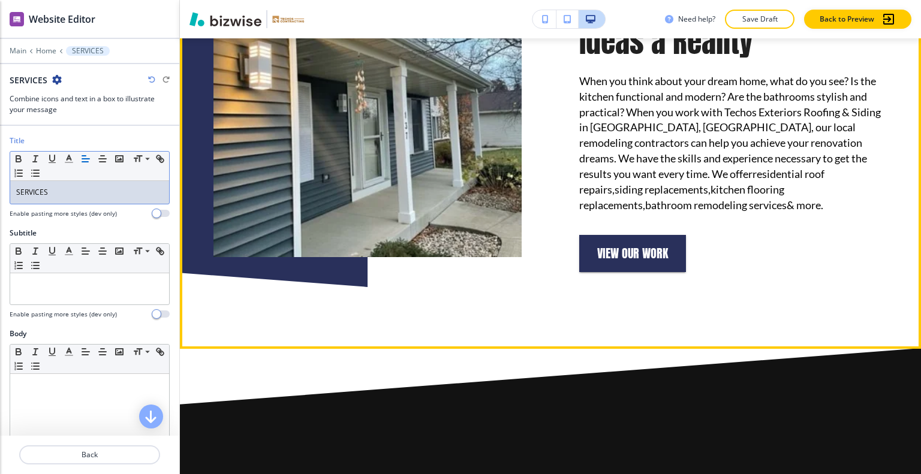
scroll to position [576, 0]
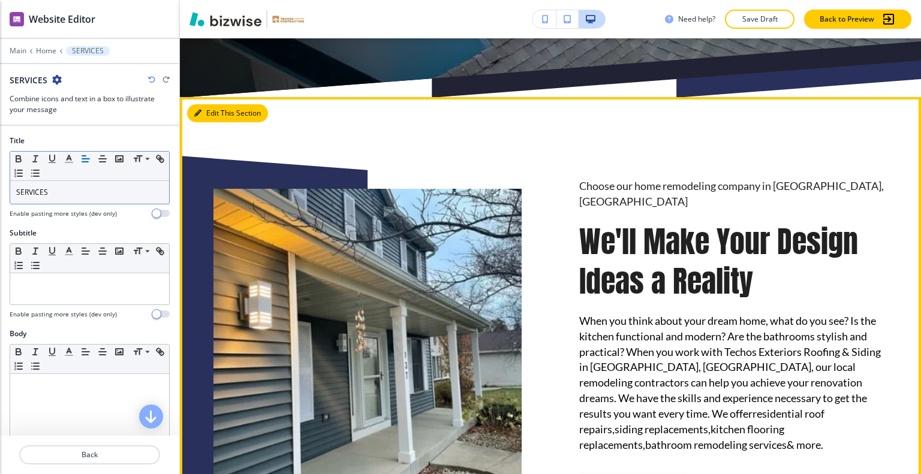
click at [218, 108] on button "Edit This Section" at bounding box center [227, 113] width 81 height 18
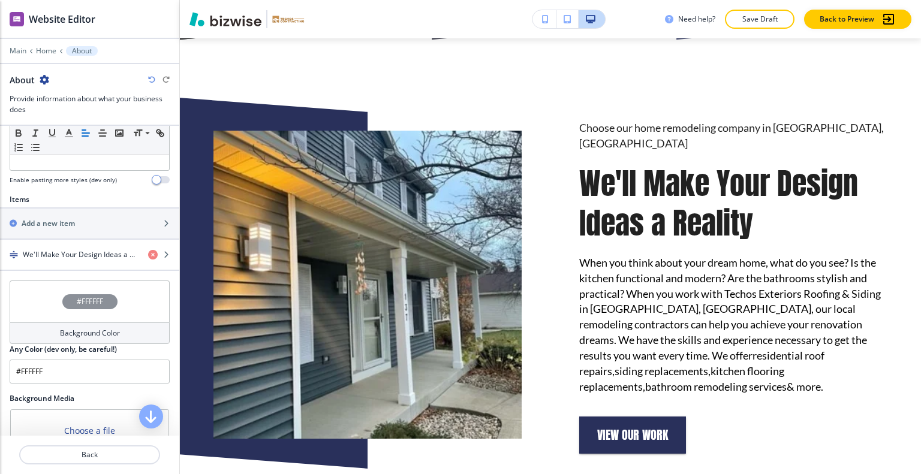
scroll to position [420, 0]
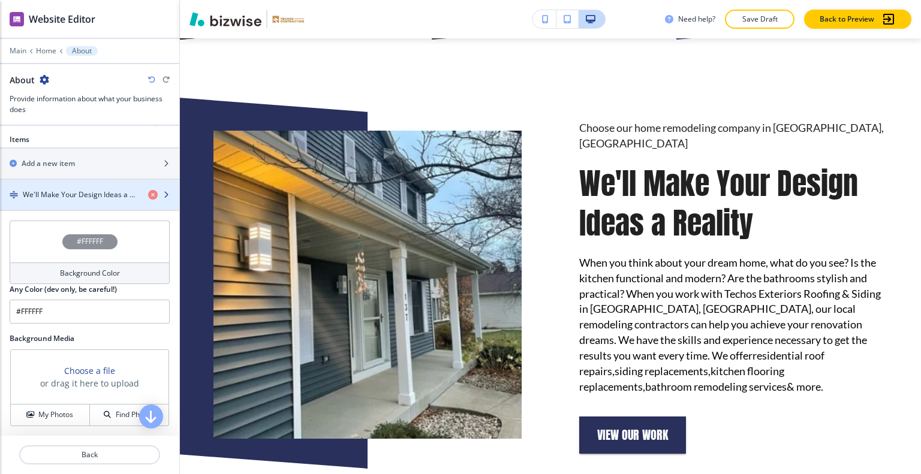
click at [61, 192] on h4 "We'll Make Your Design Ideas a Reality" at bounding box center [81, 194] width 116 height 11
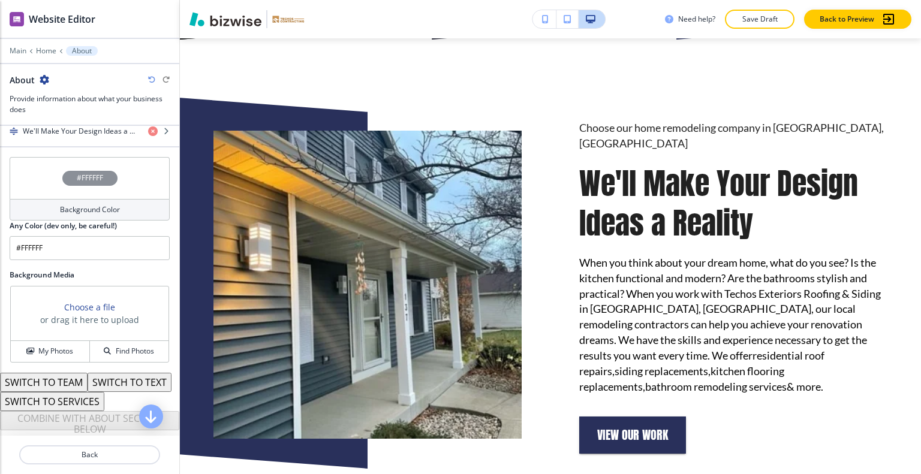
scroll to position [319, 0]
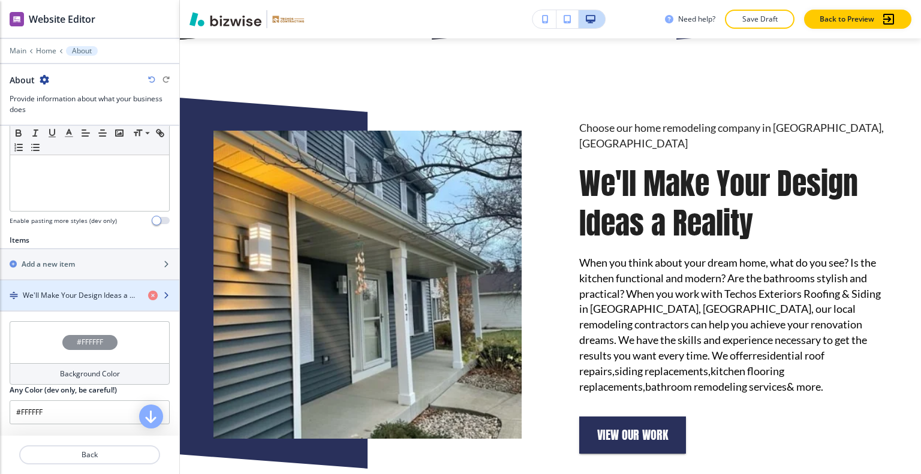
click at [82, 291] on h4 "We'll Make Your Design Ideas a Reality" at bounding box center [81, 295] width 116 height 11
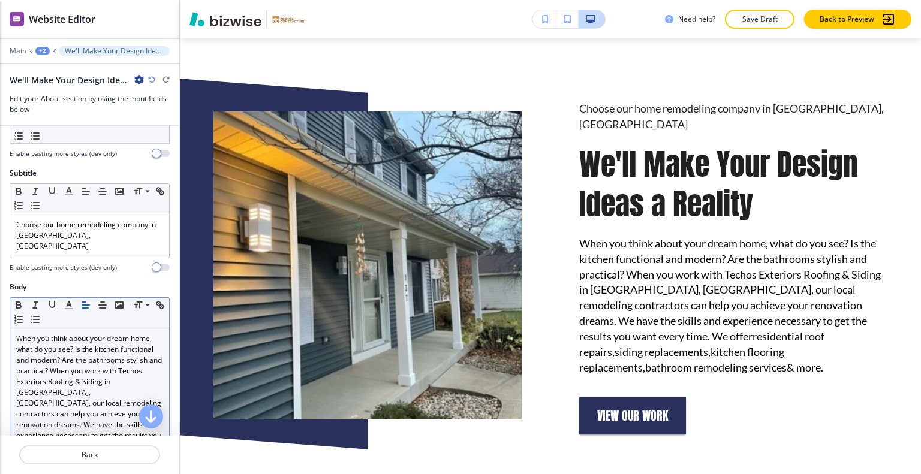
scroll to position [180, 0]
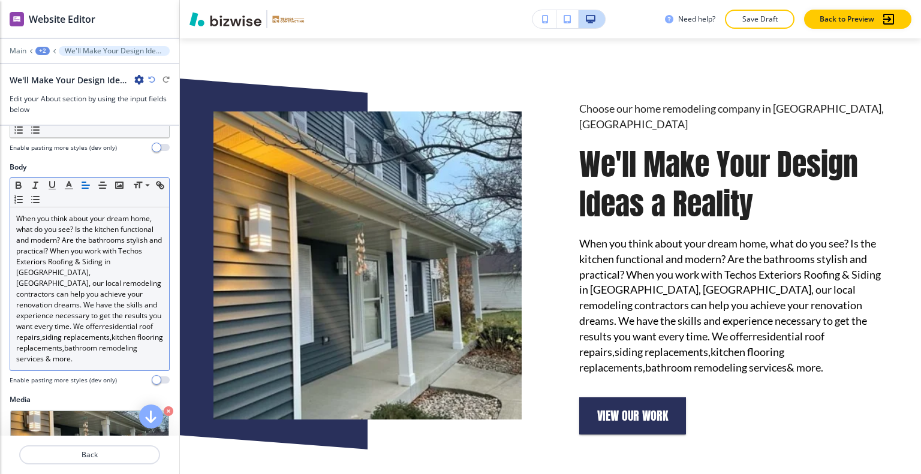
click at [92, 332] on link "kitchen flooring replacements," at bounding box center [90, 342] width 149 height 21
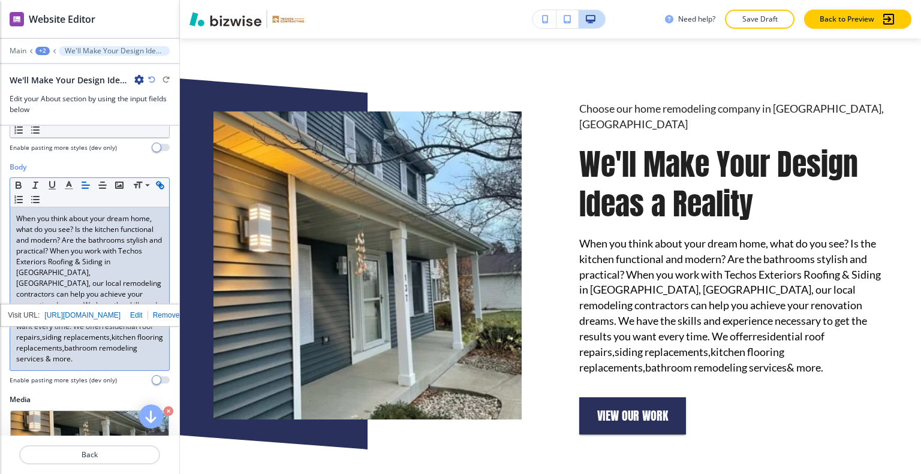
click at [91, 345] on p "When you think about your dream home, what do you see? Is the kitchen functiona…" at bounding box center [89, 288] width 147 height 151
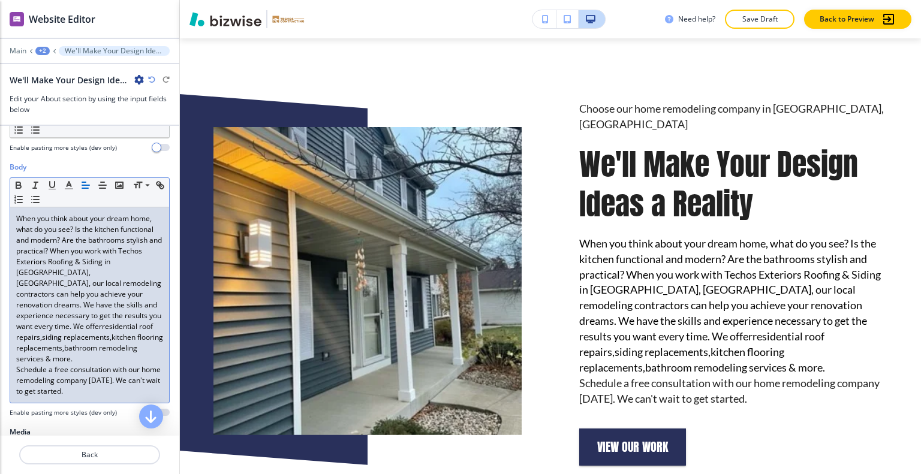
click at [95, 365] on p "﻿Schedule a free consultation with our home remodeling company today. We can't …" at bounding box center [89, 381] width 147 height 32
click at [95, 349] on p "When you think about your dream home, what do you see? Is the kitchen functiona…" at bounding box center [89, 288] width 147 height 151
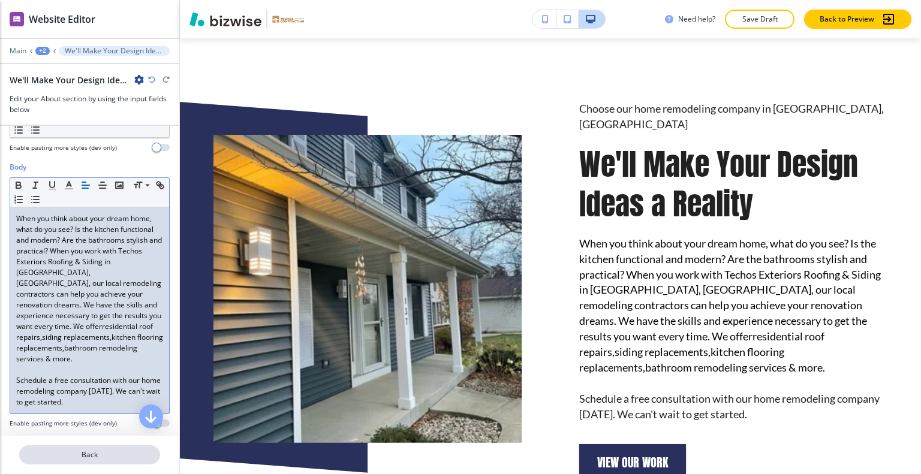
click at [85, 459] on p "Back" at bounding box center [89, 455] width 139 height 11
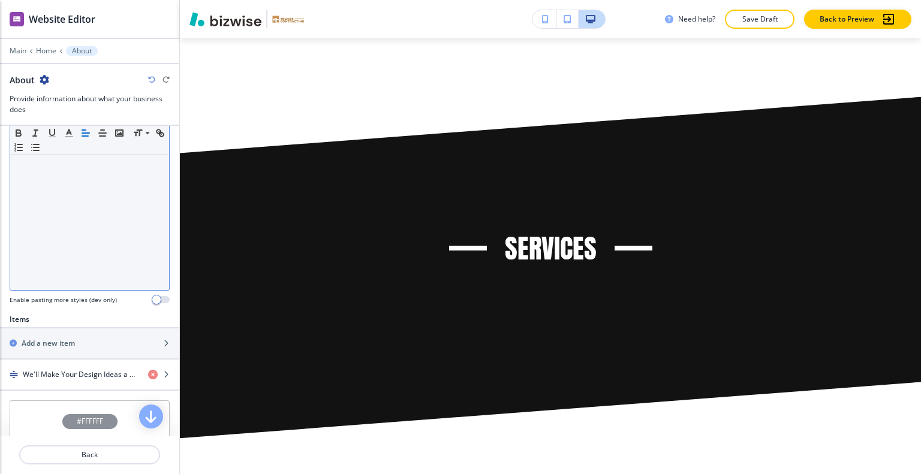
scroll to position [300, 0]
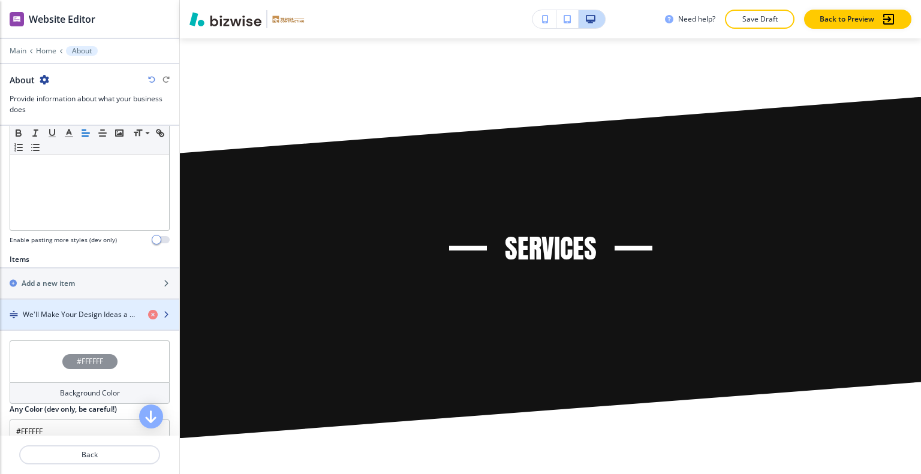
click at [58, 302] on div "button" at bounding box center [89, 305] width 179 height 10
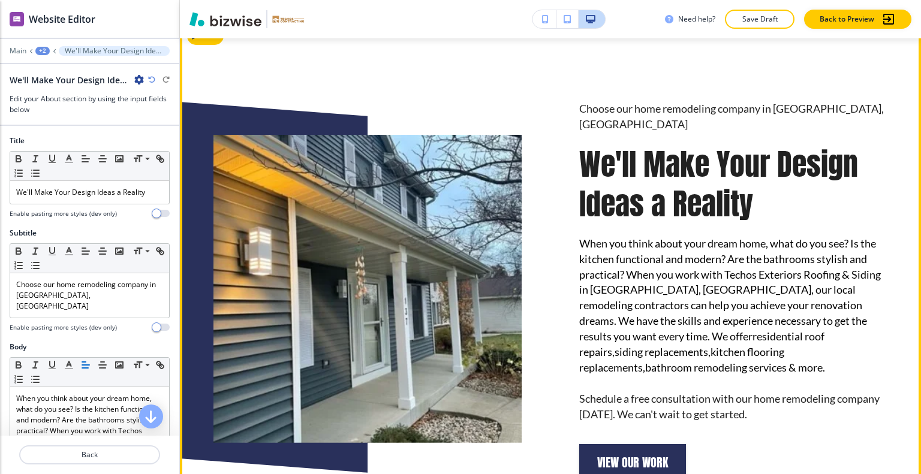
scroll to position [1013, 0]
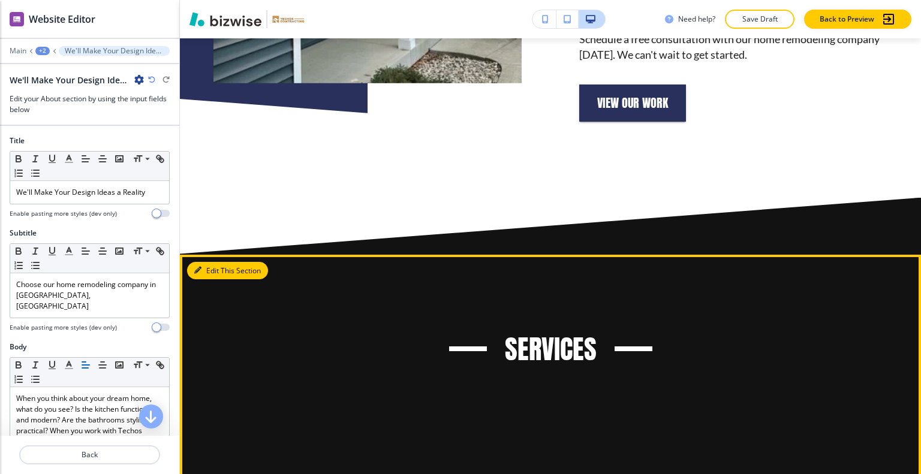
click at [212, 262] on button "Edit This Section" at bounding box center [227, 271] width 81 height 18
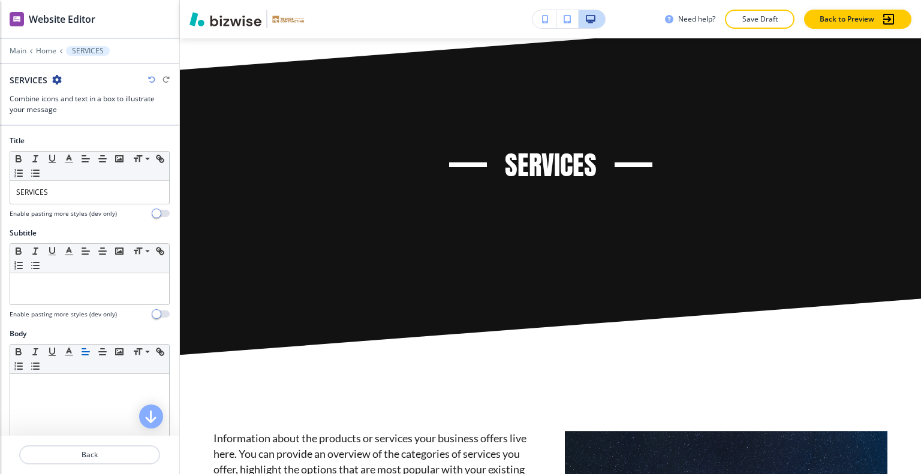
scroll to position [480, 0]
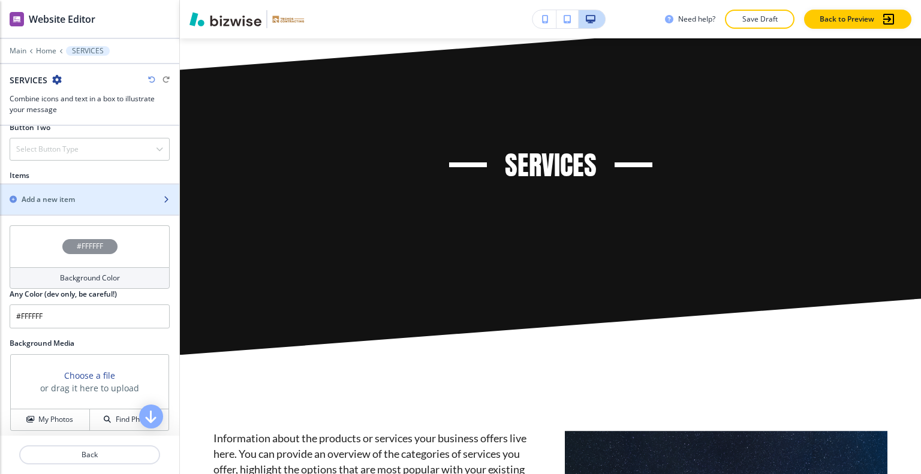
click at [89, 196] on div "Add a new item" at bounding box center [76, 199] width 153 height 11
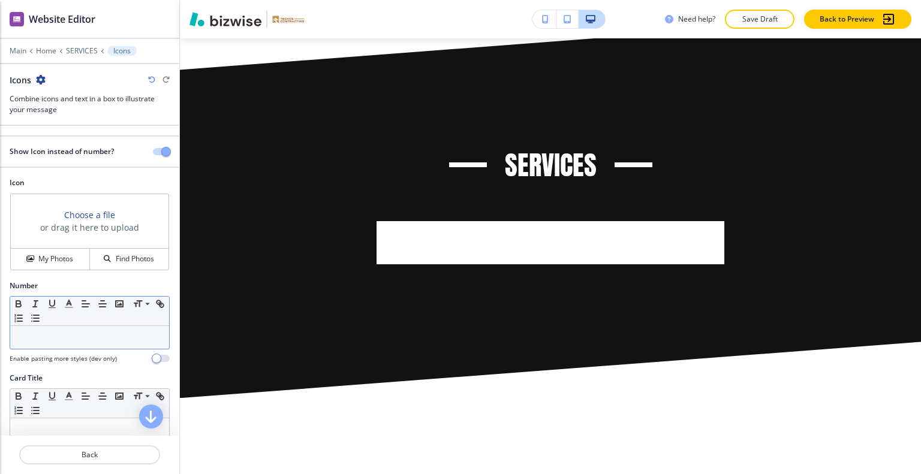
scroll to position [60, 0]
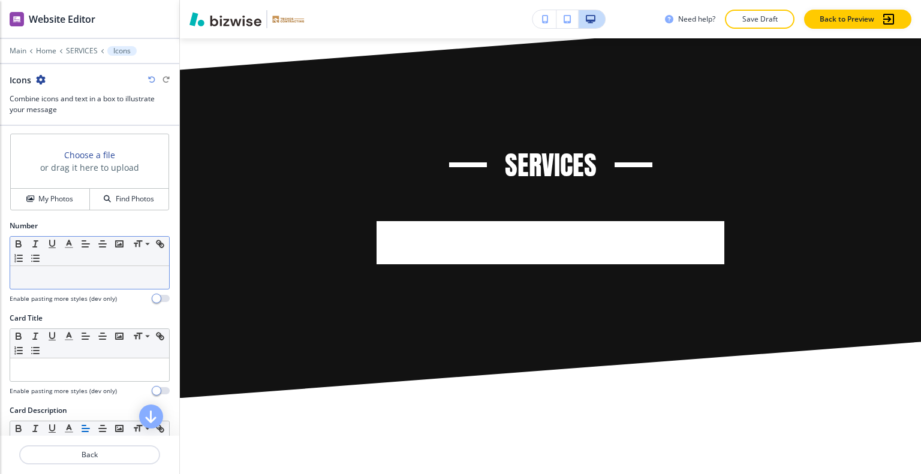
click at [69, 274] on p at bounding box center [89, 277] width 147 height 11
click at [65, 204] on button "My Photos" at bounding box center [50, 199] width 79 height 21
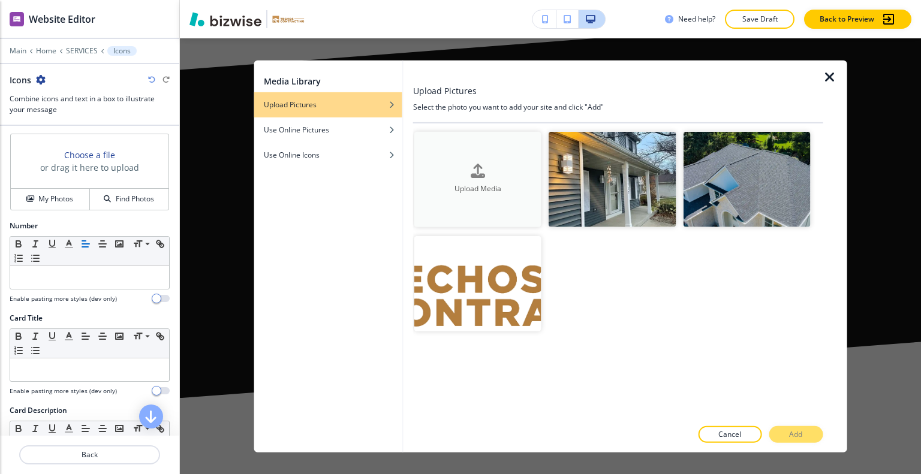
click at [495, 197] on button "Upload Media" at bounding box center [477, 178] width 127 height 95
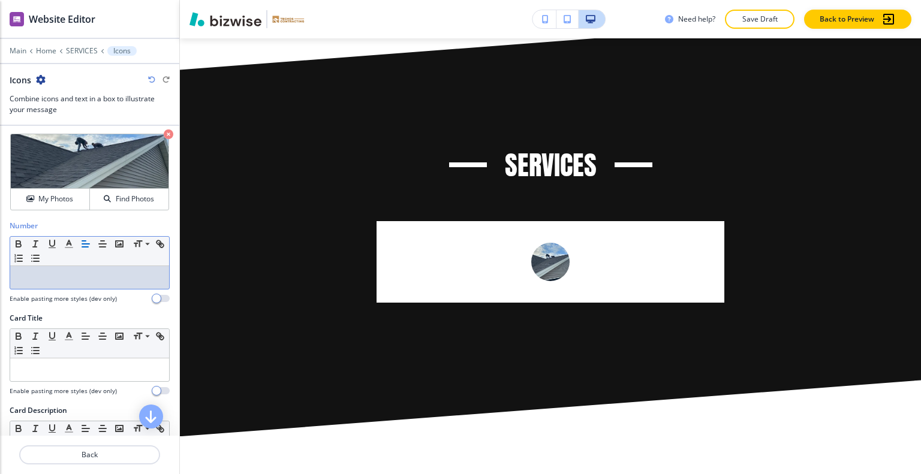
click at [70, 280] on p at bounding box center [89, 277] width 147 height 11
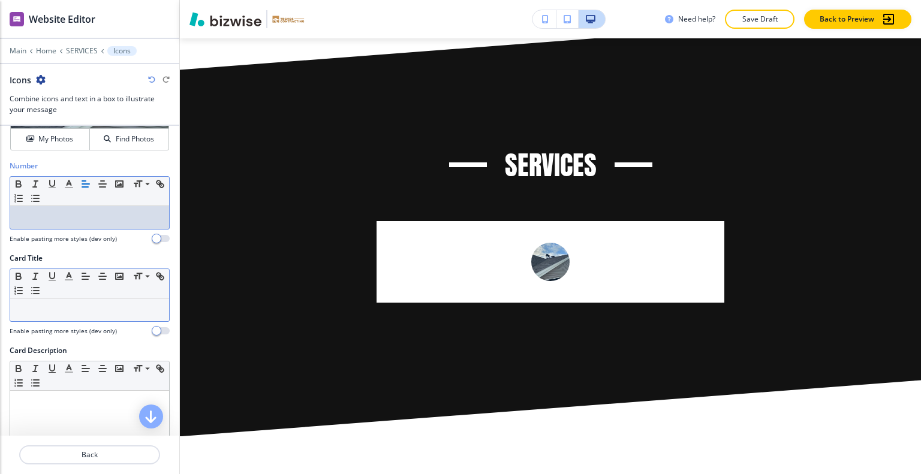
click at [59, 296] on div "Small Normal Large Huge" at bounding box center [89, 283] width 159 height 29
click at [58, 306] on p at bounding box center [89, 310] width 147 height 11
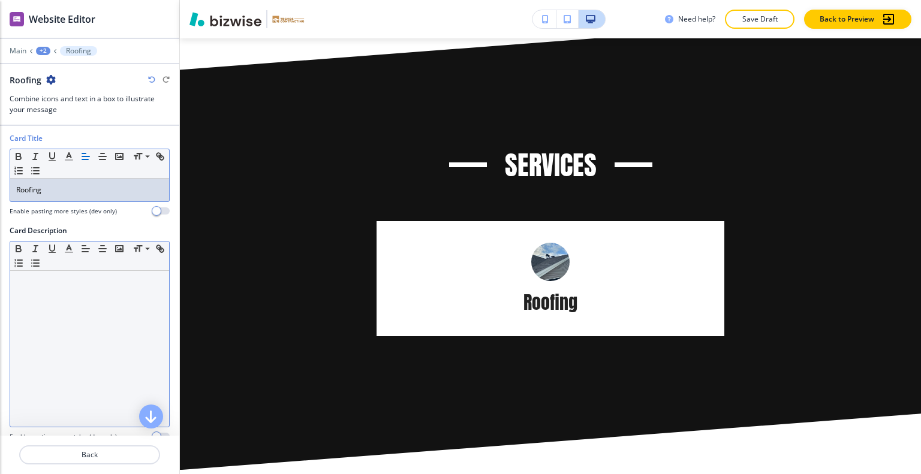
scroll to position [300, 0]
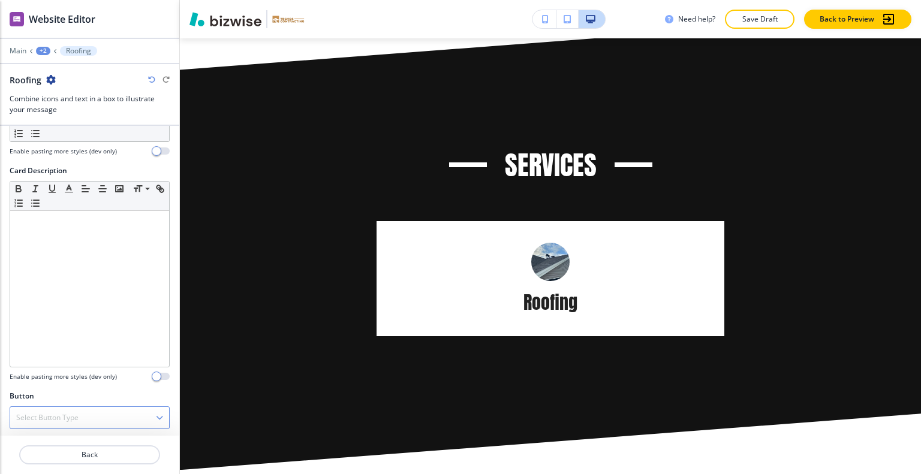
click at [59, 407] on div "Select Button Type" at bounding box center [89, 418] width 159 height 22
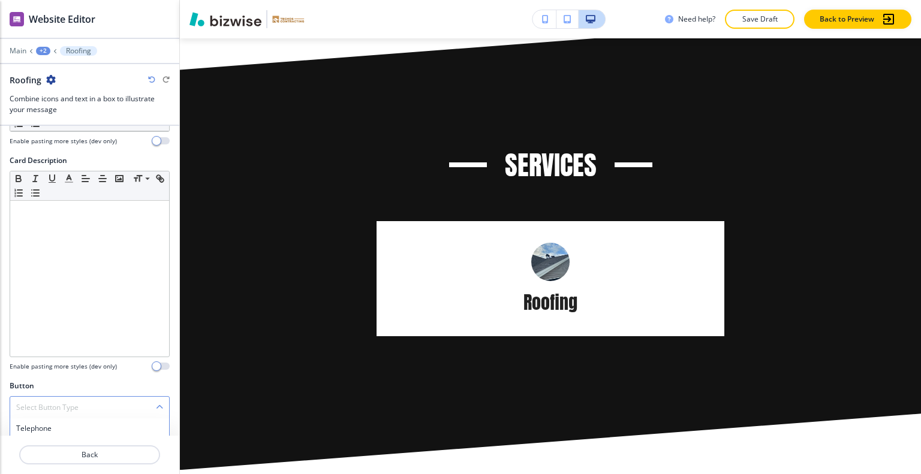
scroll to position [413, 0]
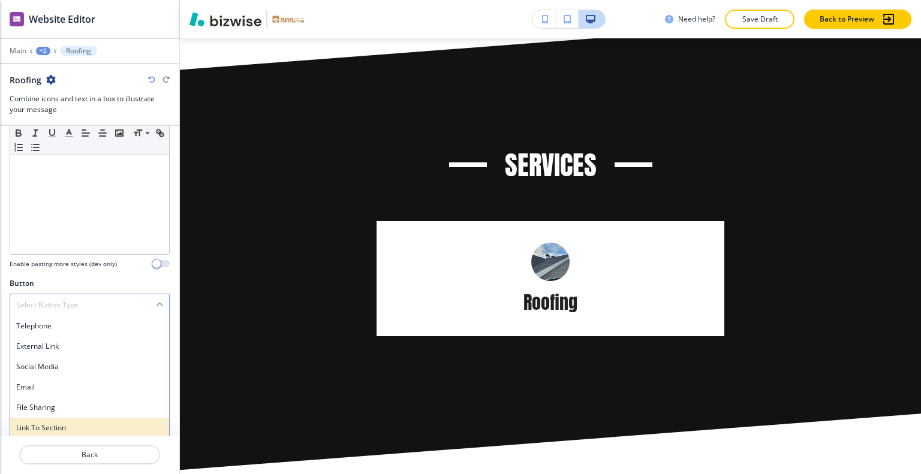
click at [60, 429] on h4 "Link to Section" at bounding box center [89, 428] width 147 height 11
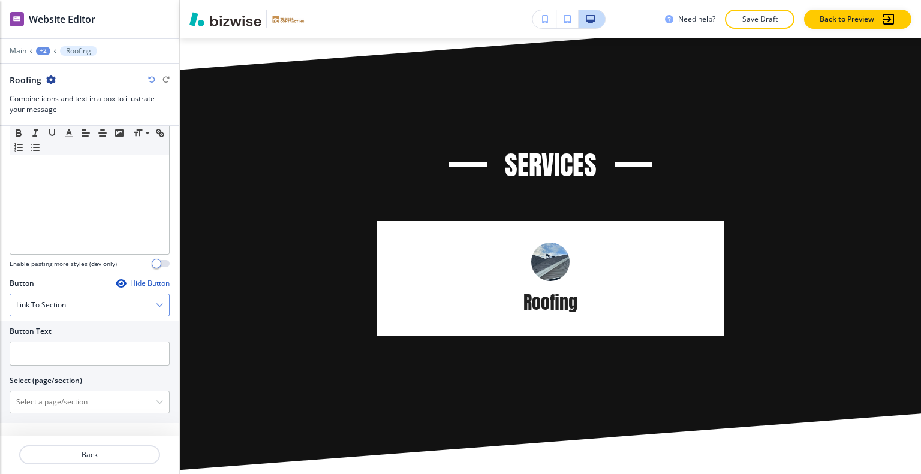
scroll to position [411, 0]
click at [46, 350] on input "text" at bounding box center [90, 356] width 160 height 24
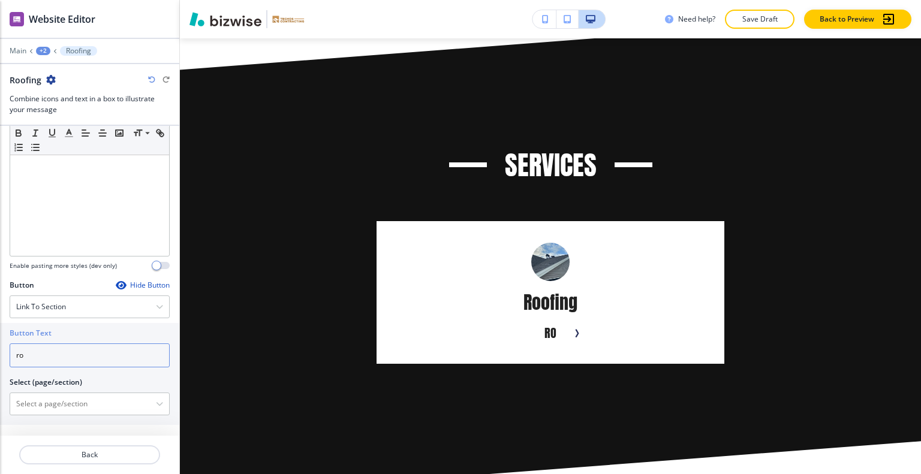
type input "r"
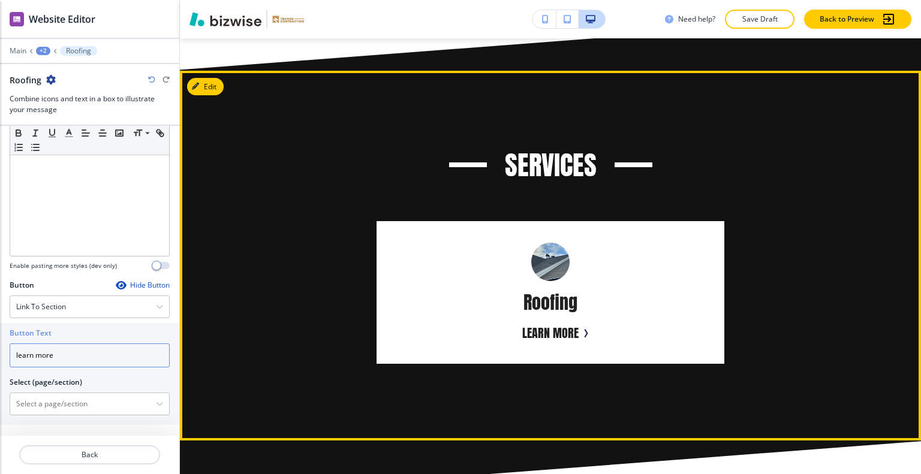
type input "learn more"
click at [290, 273] on div "Roofing learn more" at bounding box center [548, 290] width 679 height 148
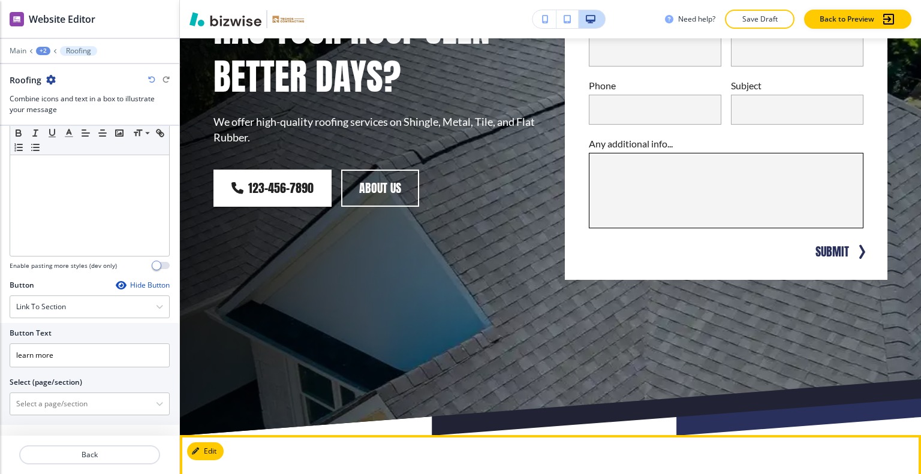
scroll to position [178, 0]
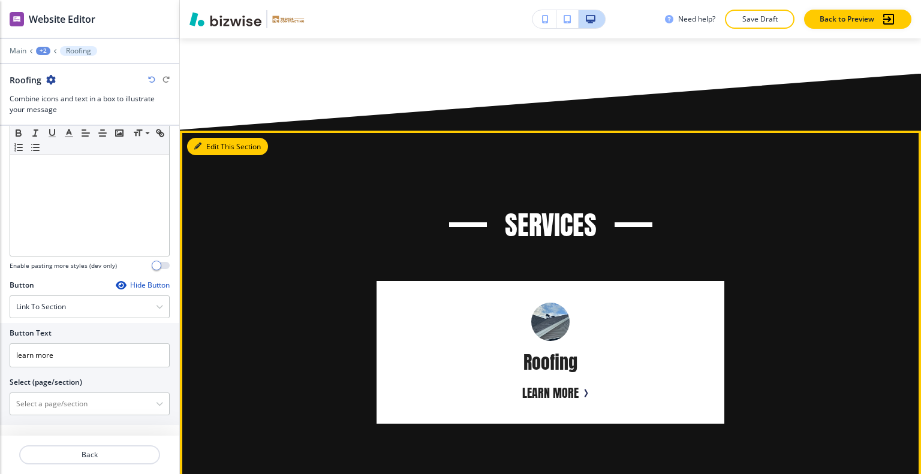
click at [216, 138] on button "Edit This Section" at bounding box center [227, 147] width 81 height 18
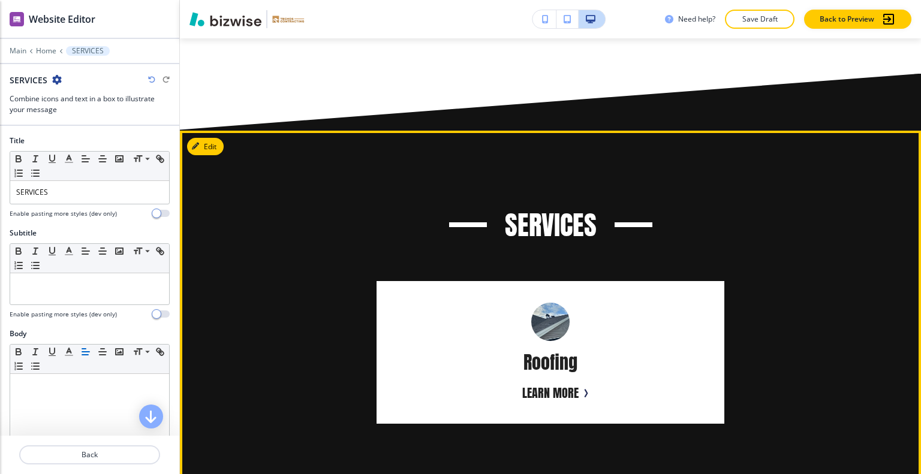
scroll to position [1197, 0]
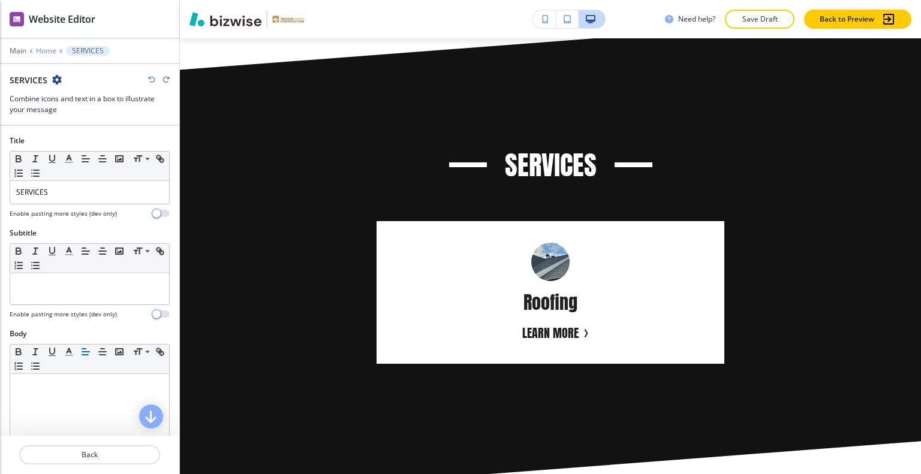
click at [53, 53] on p "Home" at bounding box center [46, 51] width 20 height 8
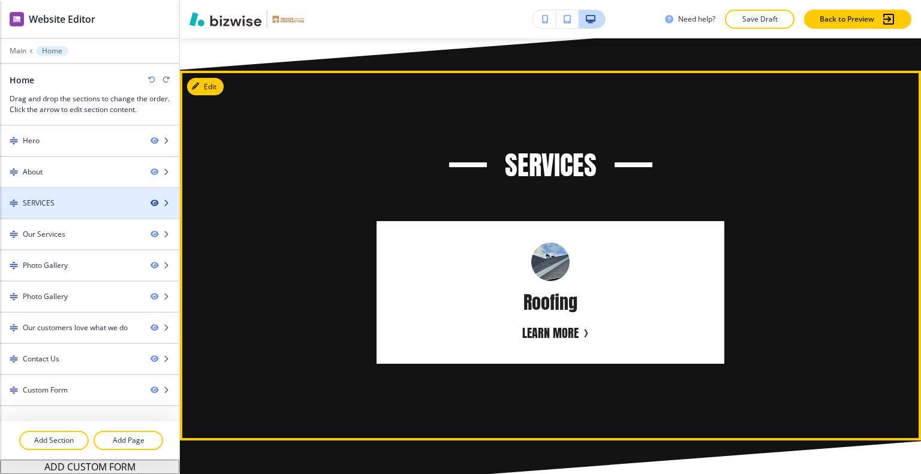
click at [155, 203] on icon "button" at bounding box center [154, 203] width 7 height 7
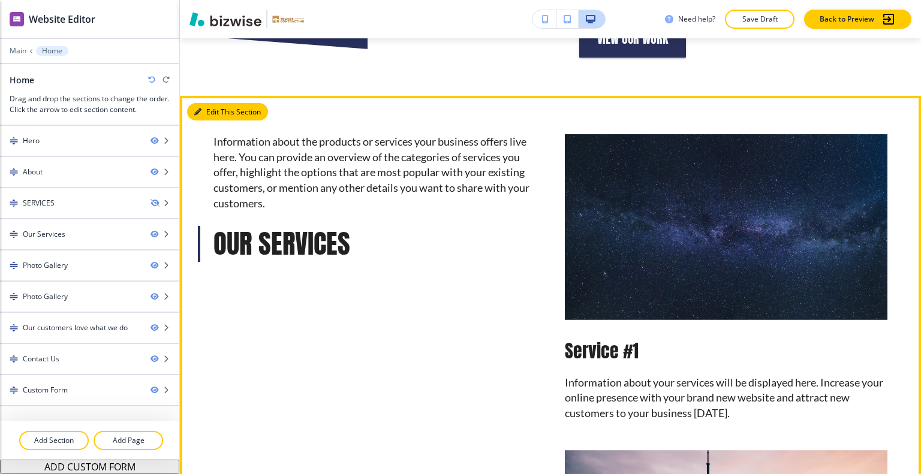
click at [211, 103] on button "Edit This Section" at bounding box center [227, 112] width 81 height 18
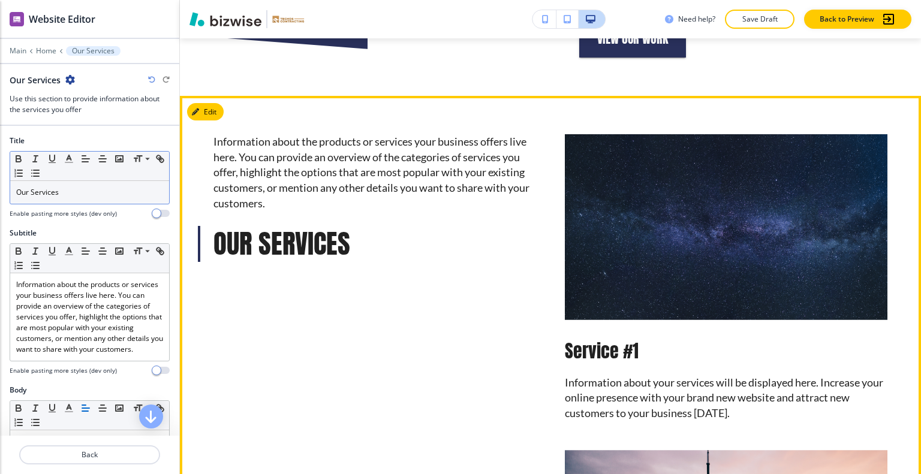
scroll to position [1103, 0]
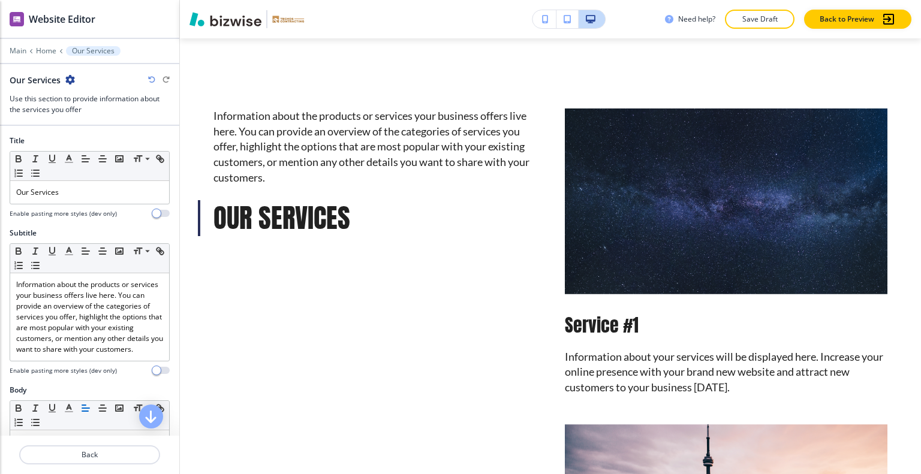
click at [80, 366] on div at bounding box center [90, 364] width 160 height 5
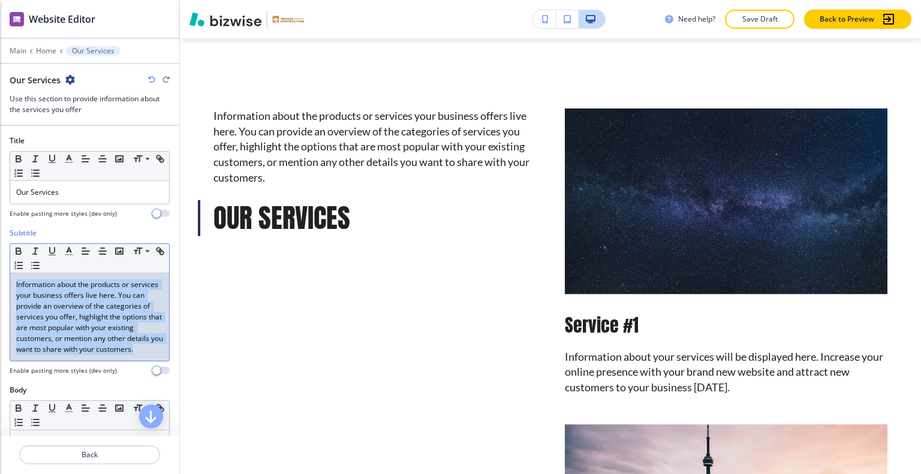
drag, startPoint x: 67, startPoint y: 365, endPoint x: 0, endPoint y: 127, distance: 247.2
click at [0, 126] on div "Title Small Normal Large Huge Our Services Enable pasting more styles (dev only…" at bounding box center [89, 281] width 179 height 310
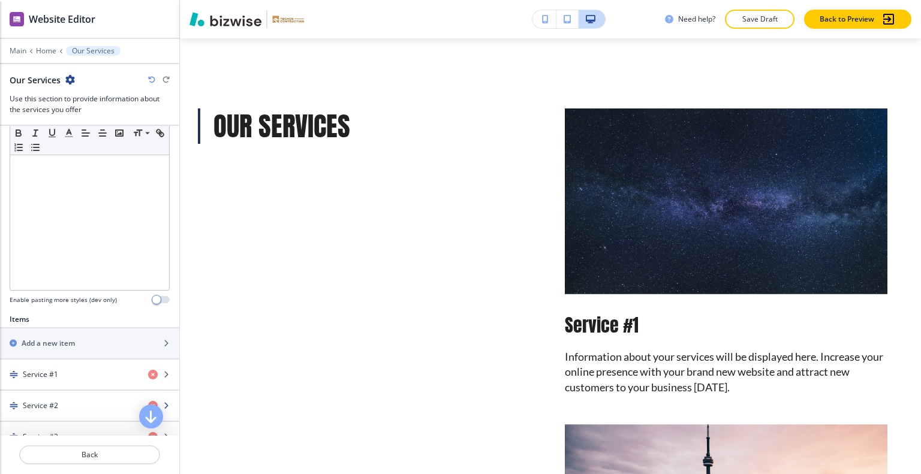
scroll to position [360, 0]
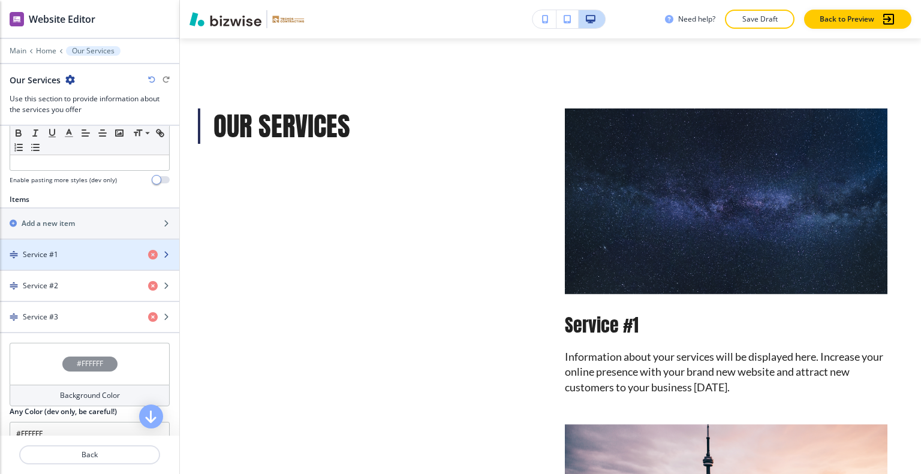
click at [46, 260] on div "button" at bounding box center [89, 265] width 179 height 10
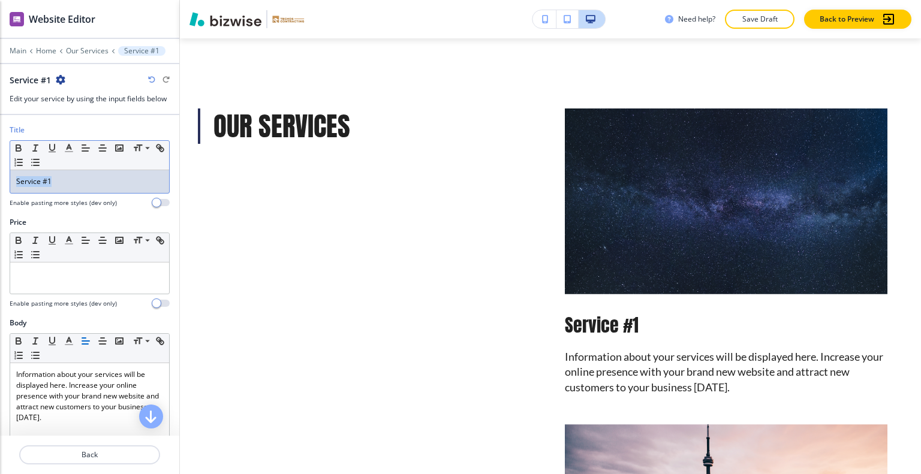
drag, startPoint x: 14, startPoint y: 179, endPoint x: 0, endPoint y: 177, distance: 14.6
click at [0, 177] on div "Title Small Normal Large Huge Service #1 Enable pasting more styles (dev only)" at bounding box center [89, 171] width 179 height 92
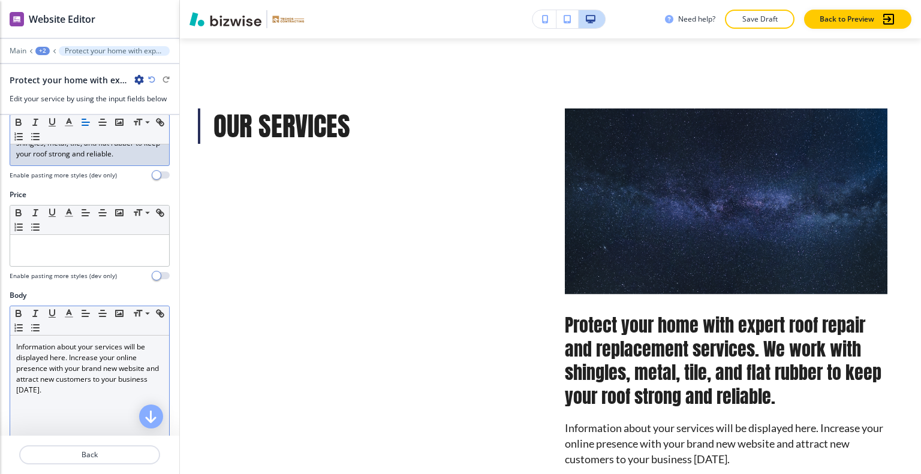
scroll to position [120, 0]
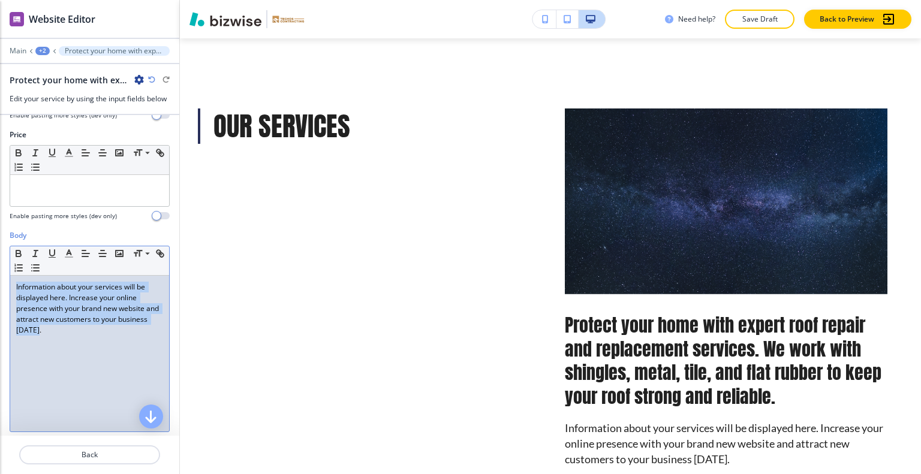
drag, startPoint x: 95, startPoint y: 342, endPoint x: 1, endPoint y: 287, distance: 109.6
click at [0, 287] on div "Body Small Normal Large Huge Information about your services will be displayed …" at bounding box center [89, 342] width 179 height 225
copy p "Information about your services will be displayed here. Increase your online pr…"
click at [151, 77] on icon "button" at bounding box center [151, 79] width 7 height 7
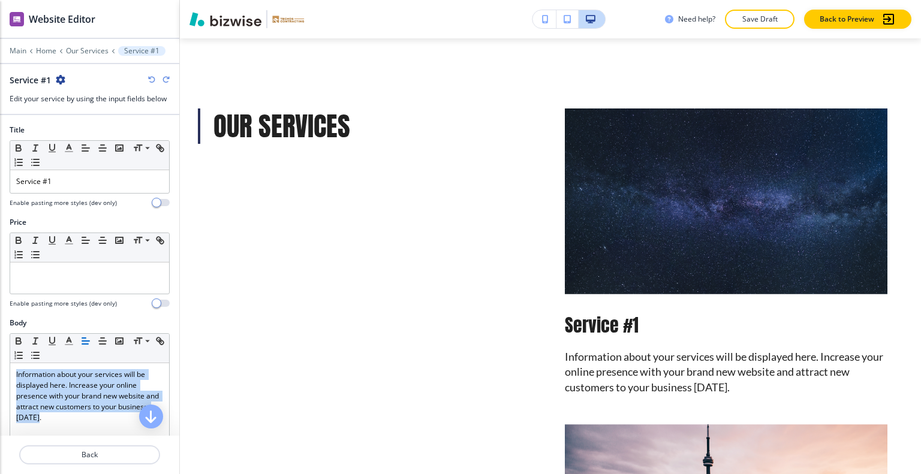
scroll to position [180, 0]
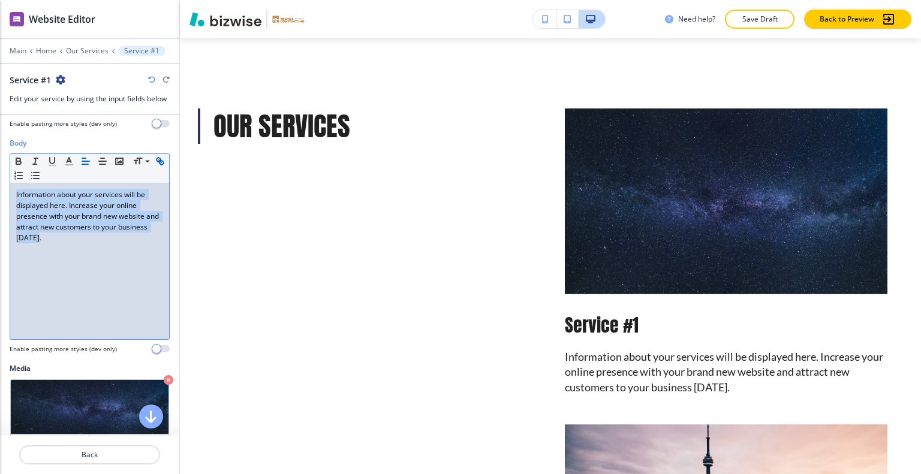
drag, startPoint x: 109, startPoint y: 253, endPoint x: 21, endPoint y: 173, distance: 119.3
click at [0, 159] on div "Body Small Normal Large Huge Information about your services will be displayed …" at bounding box center [89, 250] width 179 height 225
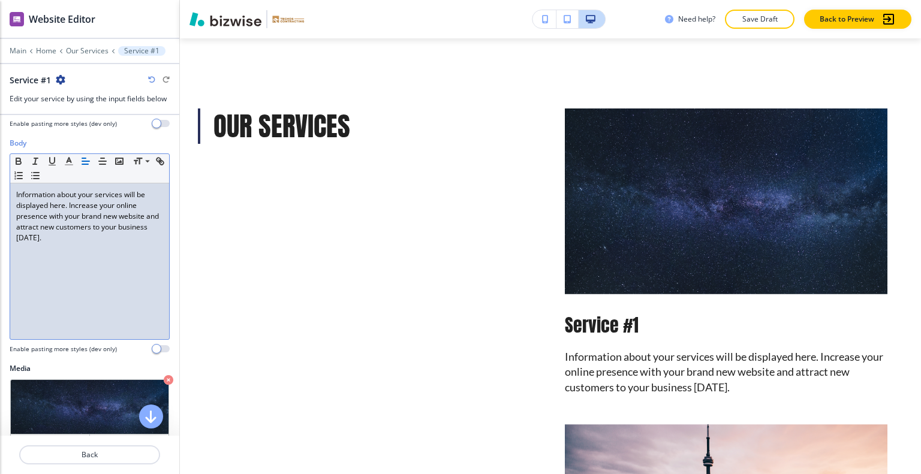
click at [113, 251] on div "Information about your services will be displayed here. Increase your online pr…" at bounding box center [89, 261] width 159 height 156
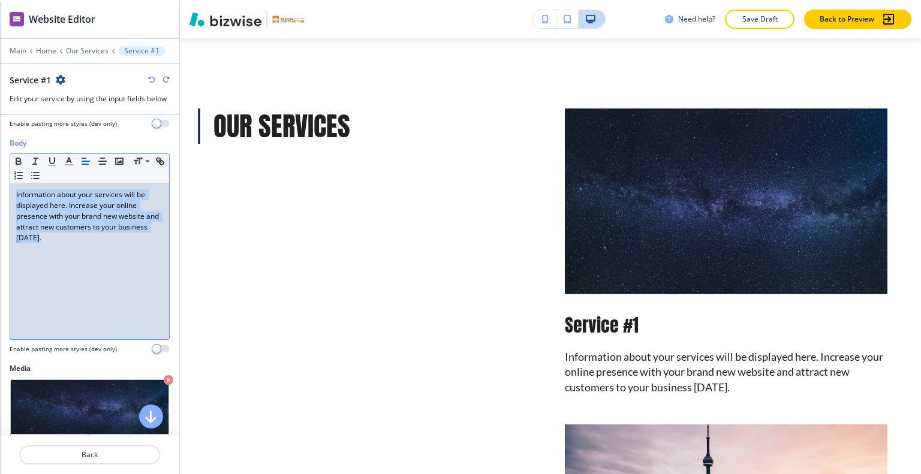
drag, startPoint x: 100, startPoint y: 248, endPoint x: 7, endPoint y: 187, distance: 111.4
click at [0, 184] on div "Body Small Normal Large Huge Information about your services will be displayed …" at bounding box center [89, 250] width 179 height 225
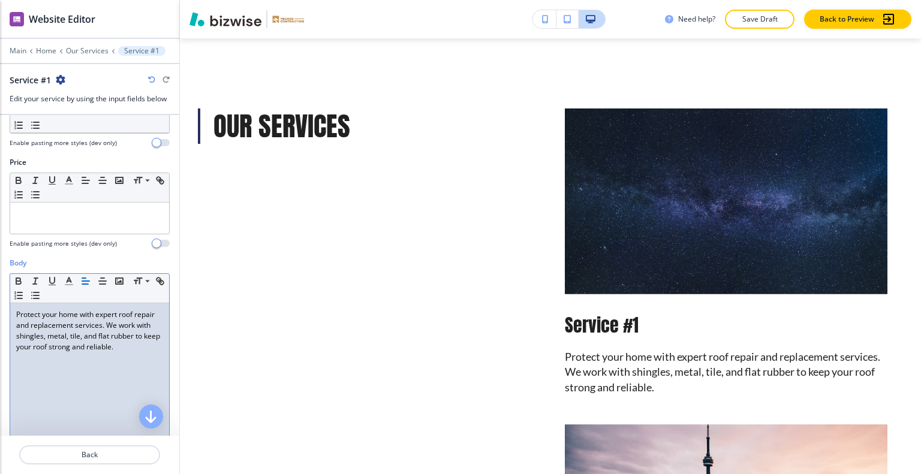
scroll to position [0, 0]
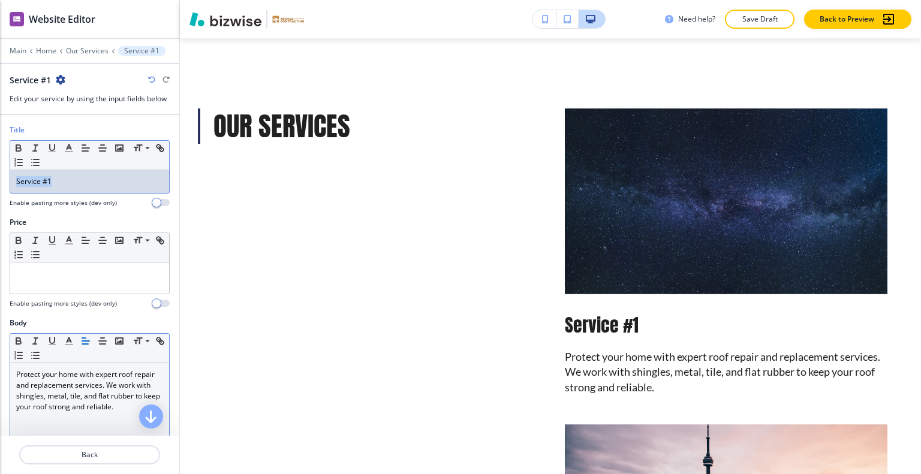
drag, startPoint x: 72, startPoint y: 186, endPoint x: 0, endPoint y: 183, distance: 72.0
click at [0, 183] on div "Title Small Normal Large Huge Service #1 Enable pasting more styles (dev only)" at bounding box center [89, 171] width 179 height 92
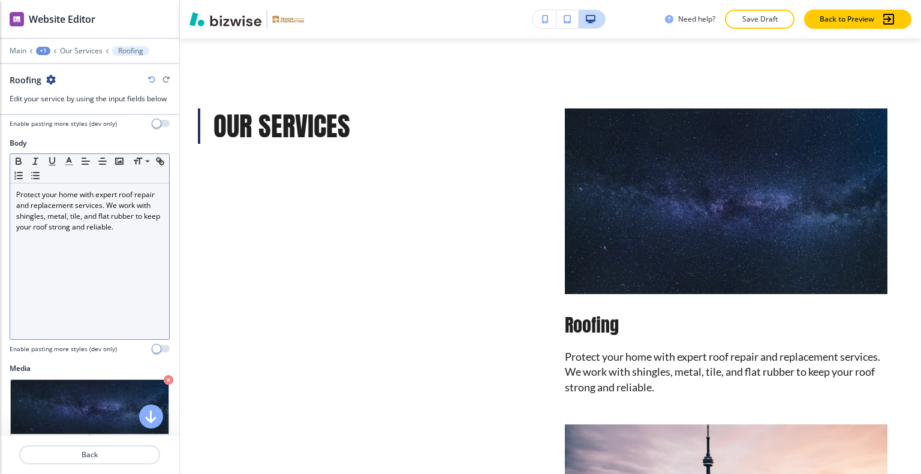
scroll to position [240, 0]
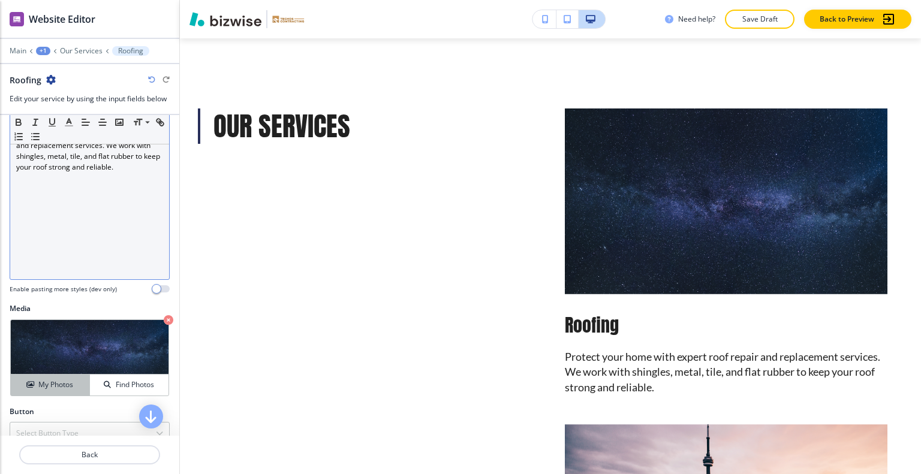
click at [61, 380] on h4 "My Photos" at bounding box center [55, 385] width 35 height 11
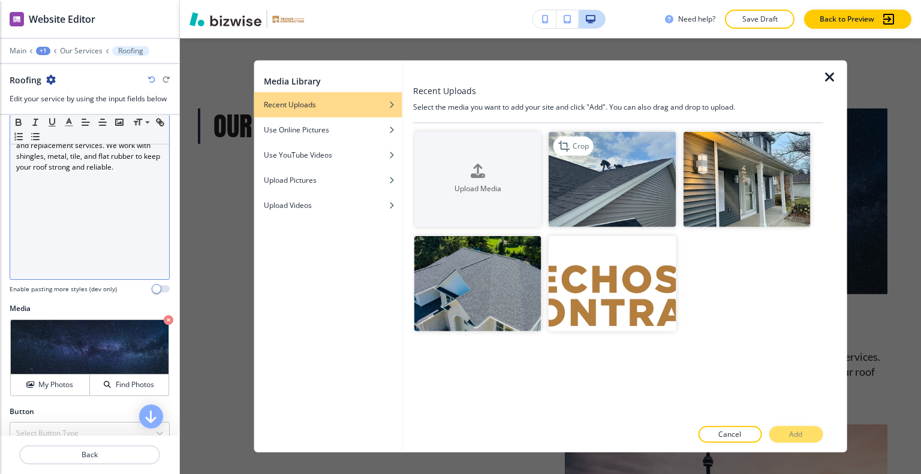
click at [622, 170] on img "button" at bounding box center [612, 178] width 127 height 95
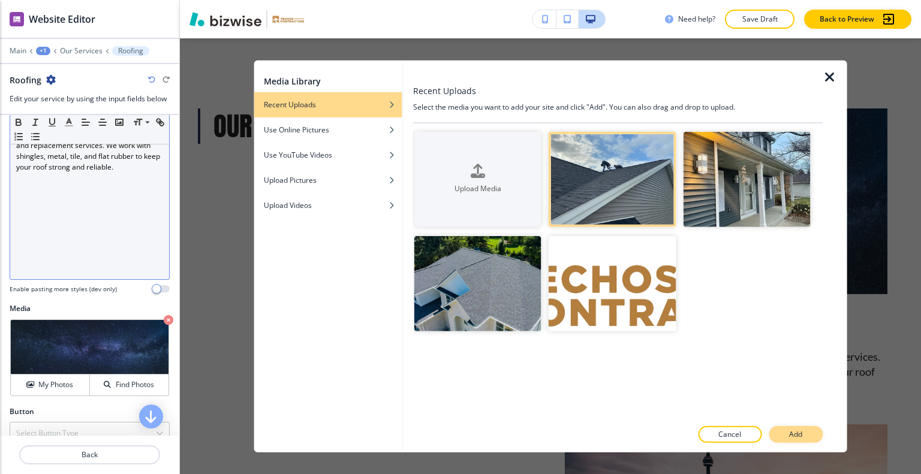
click at [776, 434] on button "Add" at bounding box center [796, 434] width 54 height 17
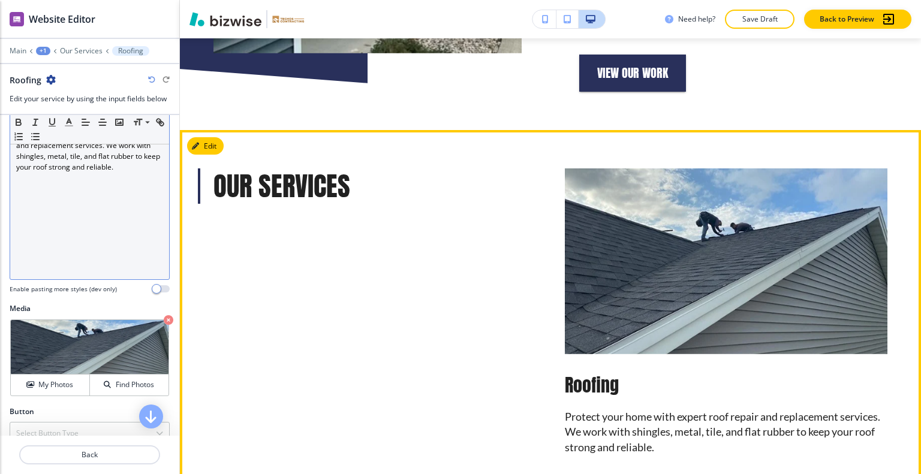
scroll to position [983, 0]
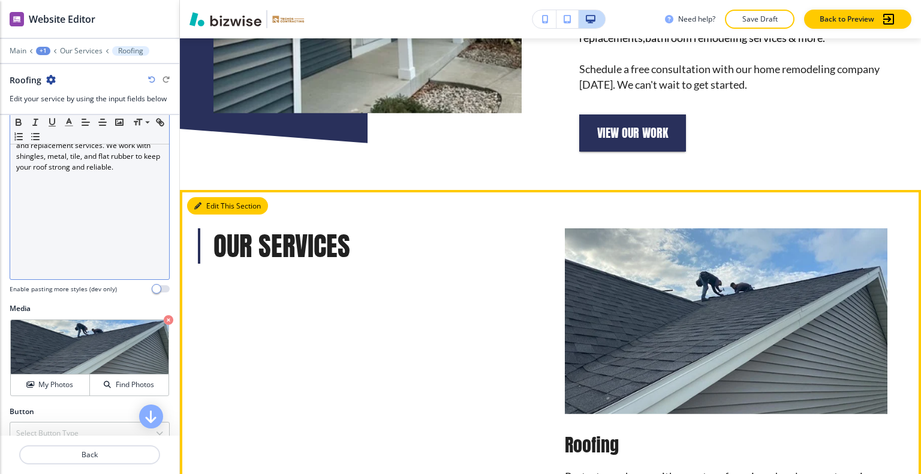
click at [213, 197] on button "Edit This Section" at bounding box center [227, 206] width 81 height 18
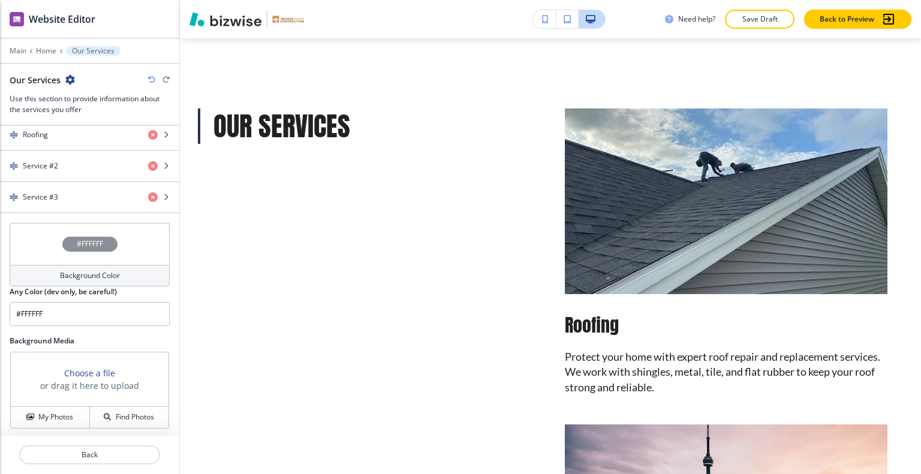
scroll to position [661, 0]
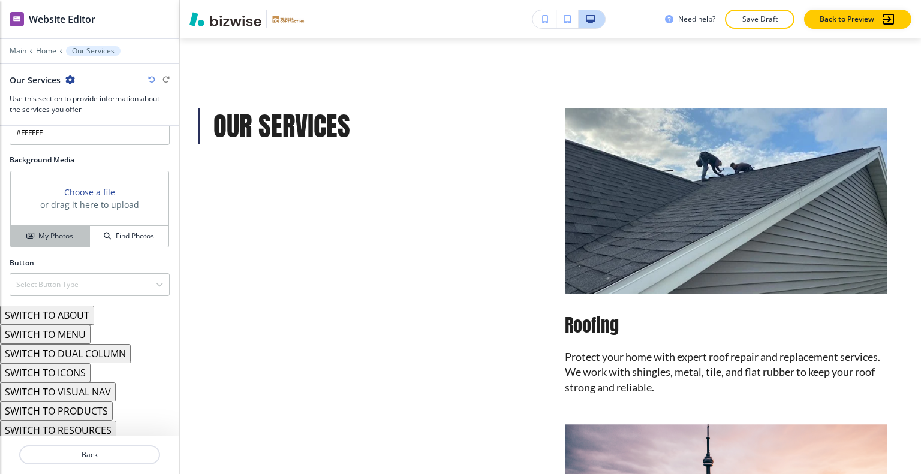
click at [58, 234] on h4 "My Photos" at bounding box center [55, 236] width 35 height 11
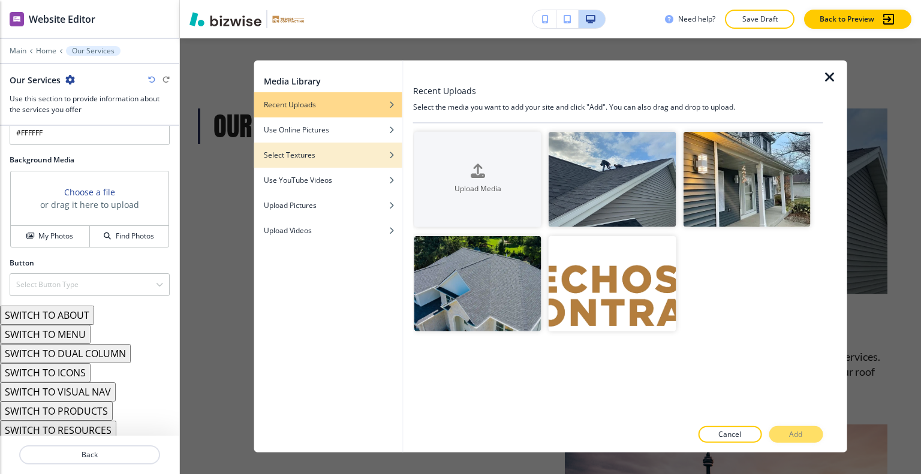
click at [326, 153] on div "Select Textures" at bounding box center [328, 154] width 148 height 11
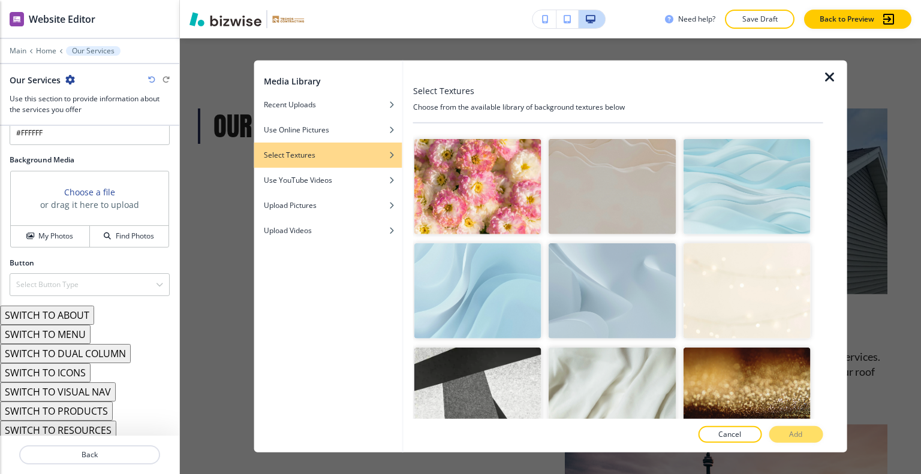
click at [604, 282] on img "button" at bounding box center [612, 290] width 127 height 95
click at [777, 426] on button "Add" at bounding box center [796, 434] width 54 height 17
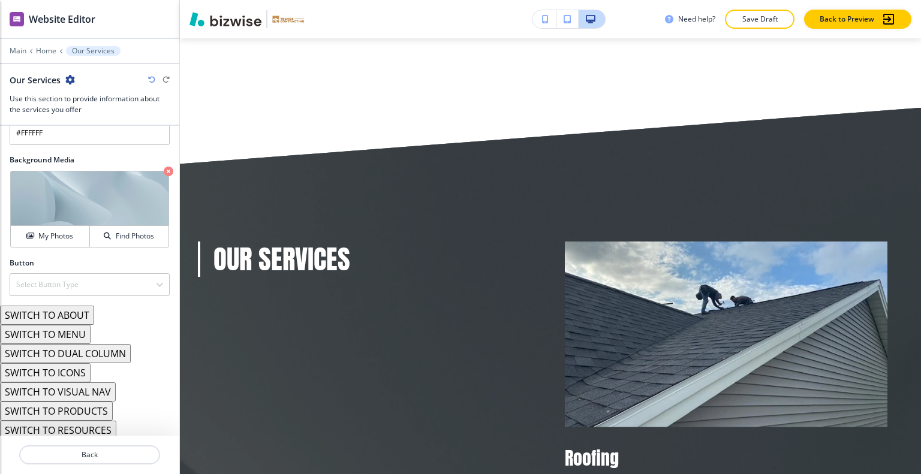
scroll to position [481, 0]
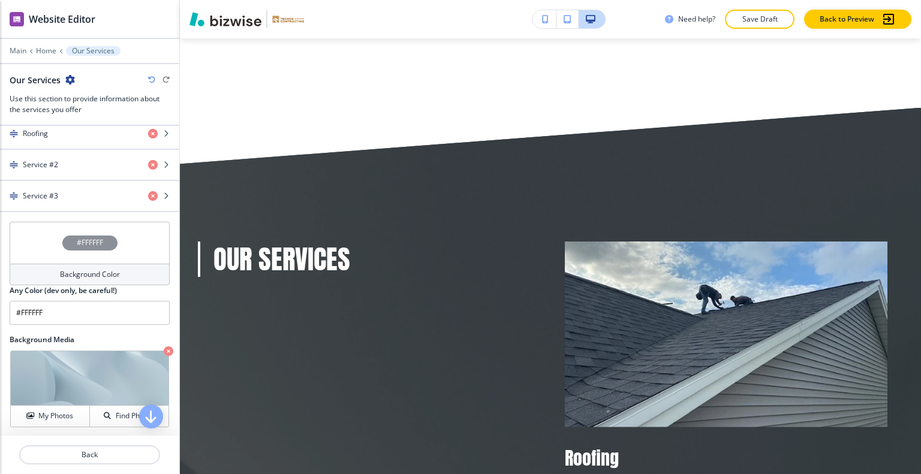
click at [47, 245] on div "#FFFFFF" at bounding box center [90, 243] width 160 height 42
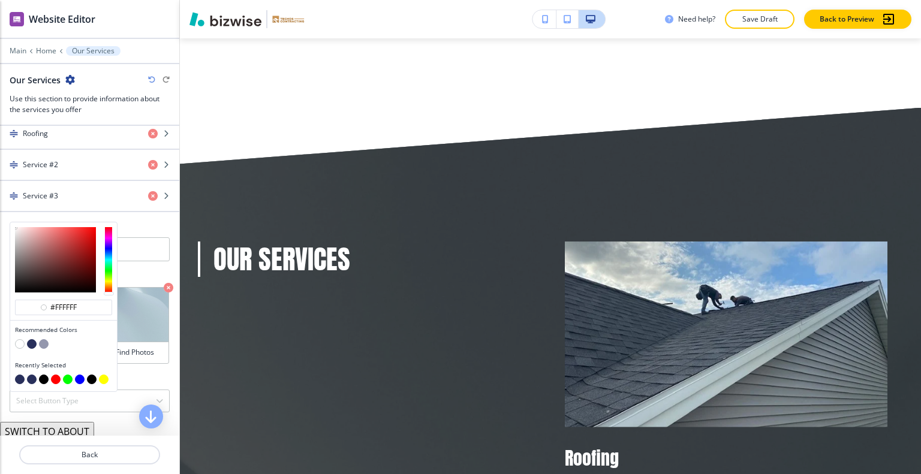
click at [20, 341] on button "button" at bounding box center [20, 344] width 10 height 10
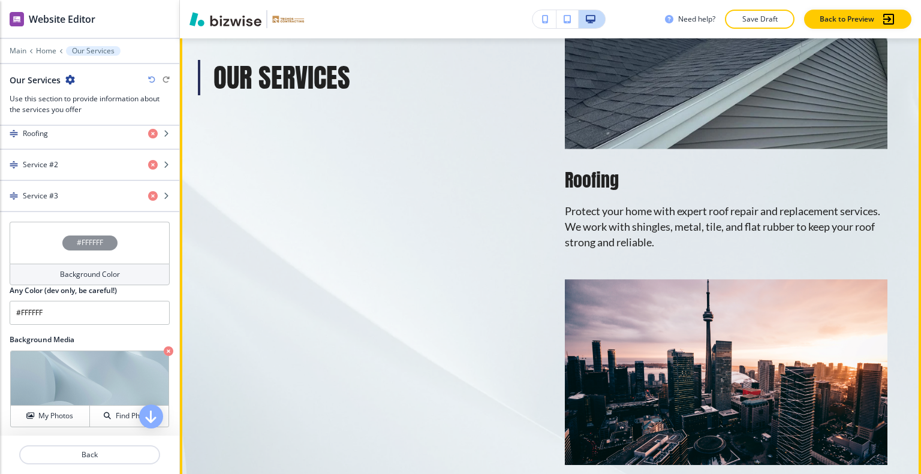
scroll to position [1163, 0]
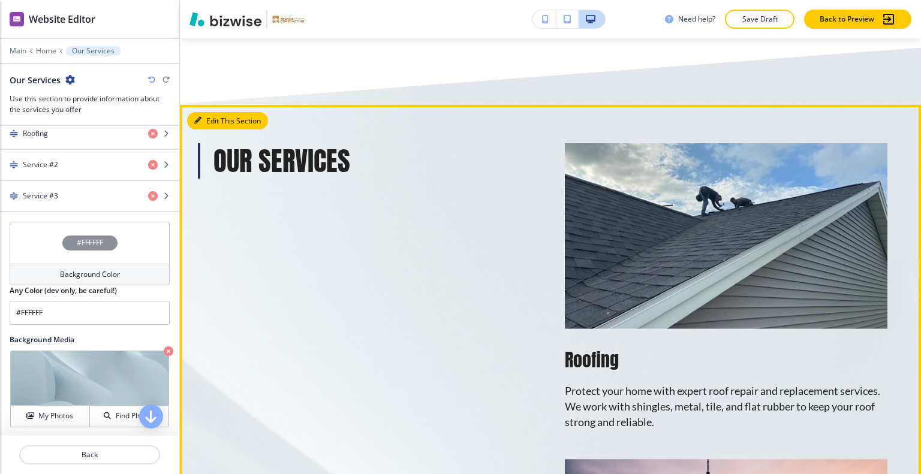
click at [209, 112] on button "Edit This Section" at bounding box center [227, 121] width 81 height 18
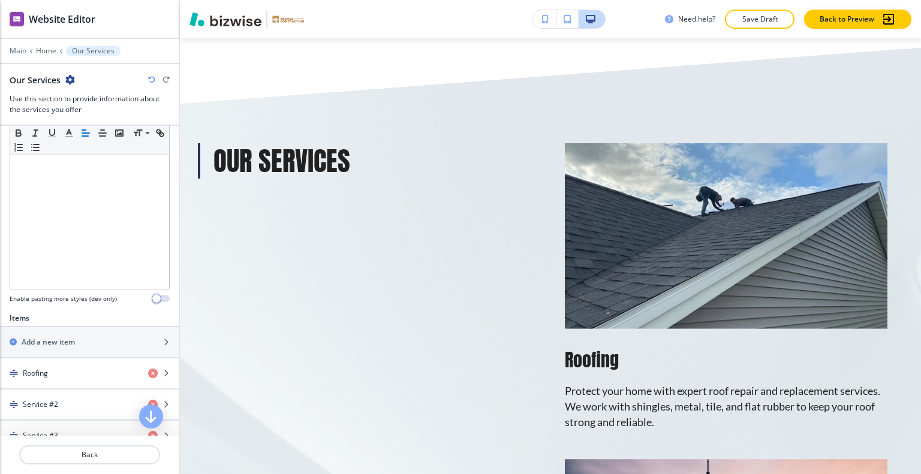
scroll to position [0, 0]
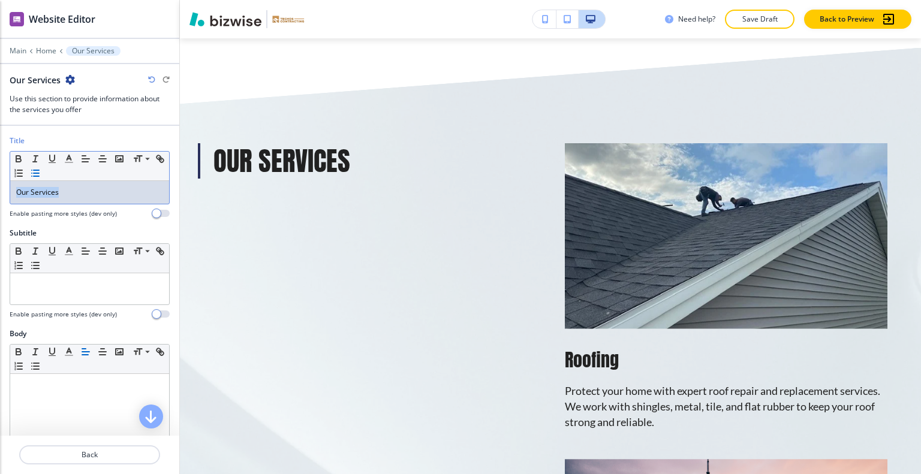
drag, startPoint x: 91, startPoint y: 190, endPoint x: 52, endPoint y: 169, distance: 44.8
click at [1, 193] on div "Title Small Normal Large Huge Our Services Enable pasting more styles (dev only)" at bounding box center [89, 182] width 179 height 92
click at [69, 159] on icon "button" at bounding box center [69, 159] width 11 height 11
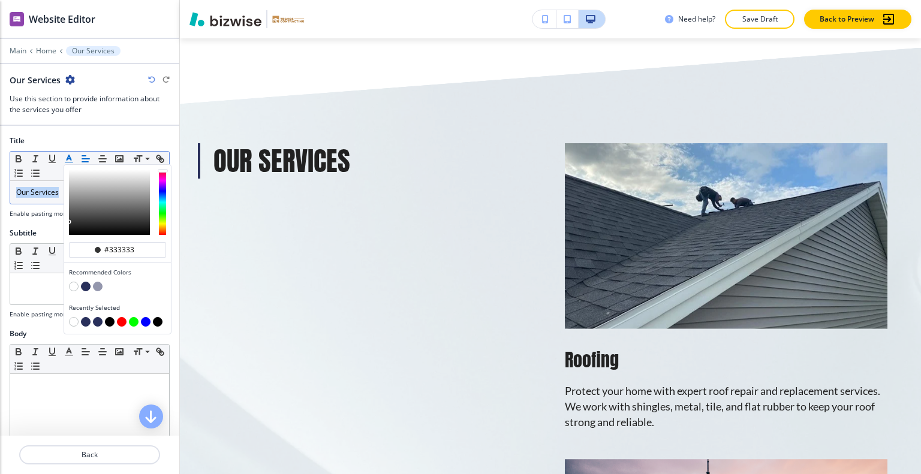
click at [85, 283] on button "button" at bounding box center [86, 287] width 10 height 10
type input "#29305b"
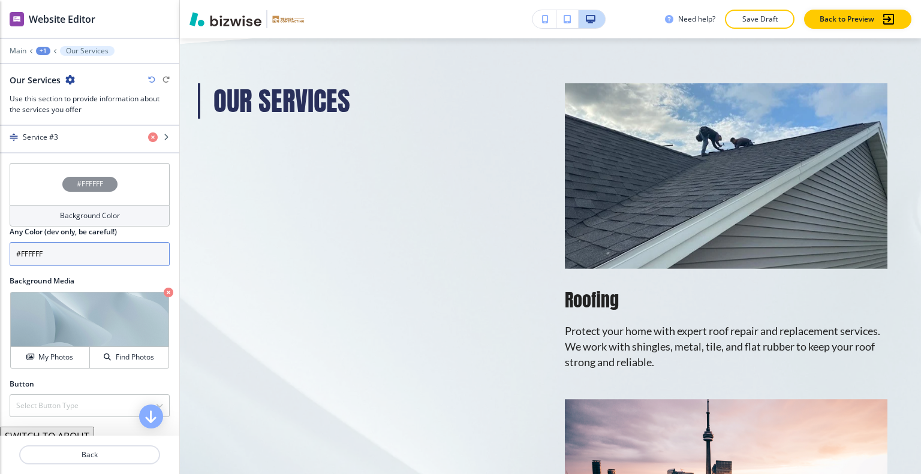
scroll to position [420, 0]
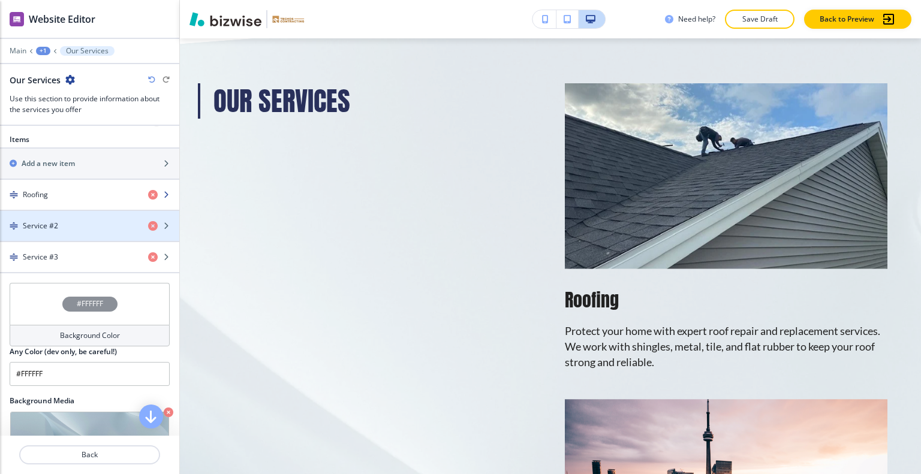
click at [88, 191] on div "Roofing" at bounding box center [69, 194] width 139 height 11
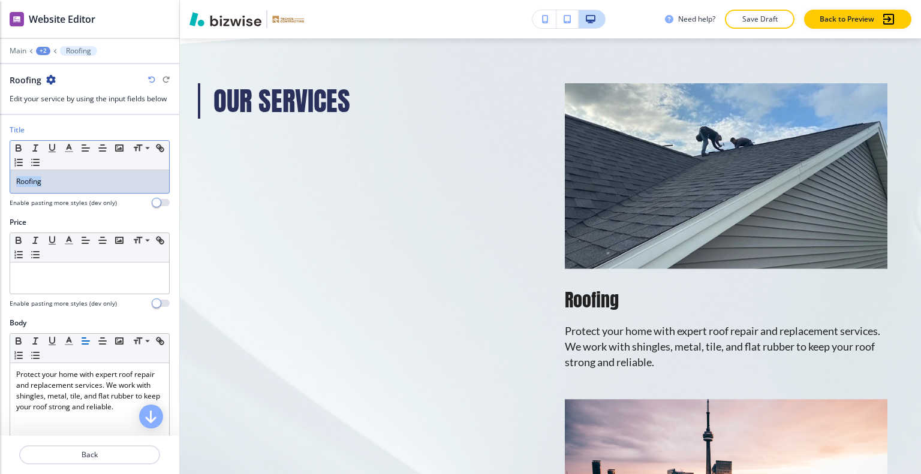
drag, startPoint x: 75, startPoint y: 174, endPoint x: 1, endPoint y: 167, distance: 74.2
click at [0, 167] on div "Title Small Normal Large Huge Roofing Enable pasting more styles (dev only)" at bounding box center [89, 171] width 179 height 92
click at [67, 143] on icon "button" at bounding box center [69, 148] width 11 height 11
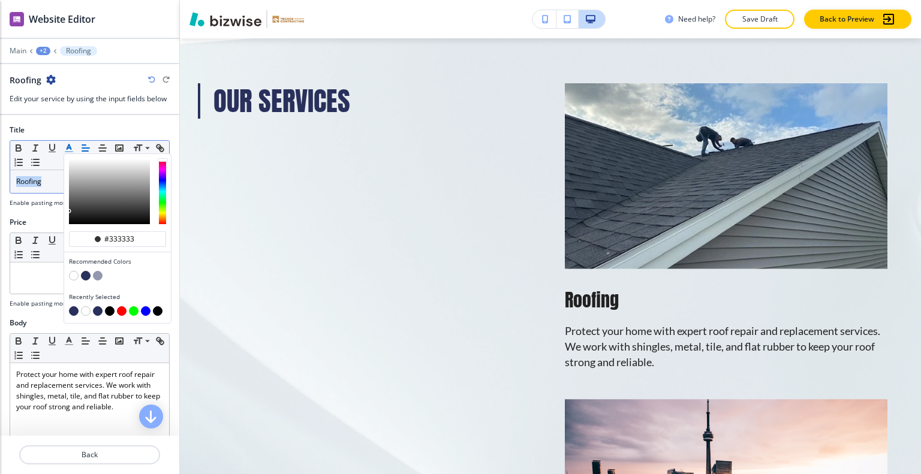
click at [84, 271] on button "button" at bounding box center [86, 276] width 10 height 10
type input "#29305b"
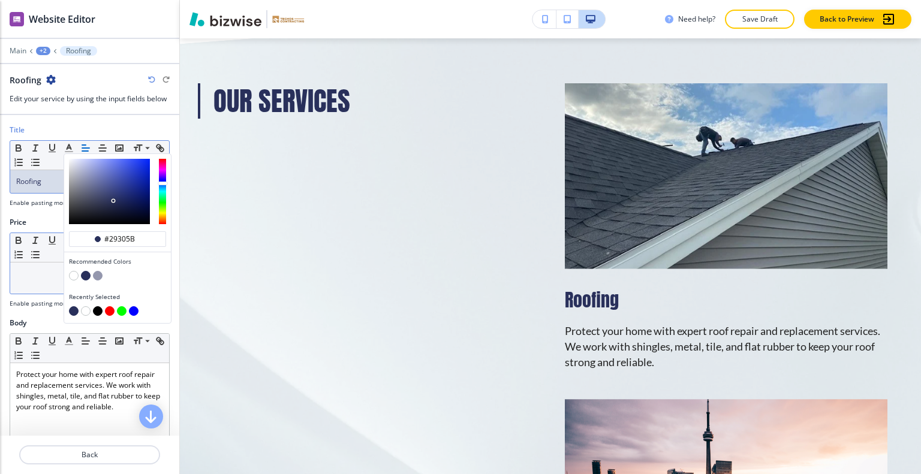
click at [32, 273] on p at bounding box center [89, 274] width 147 height 11
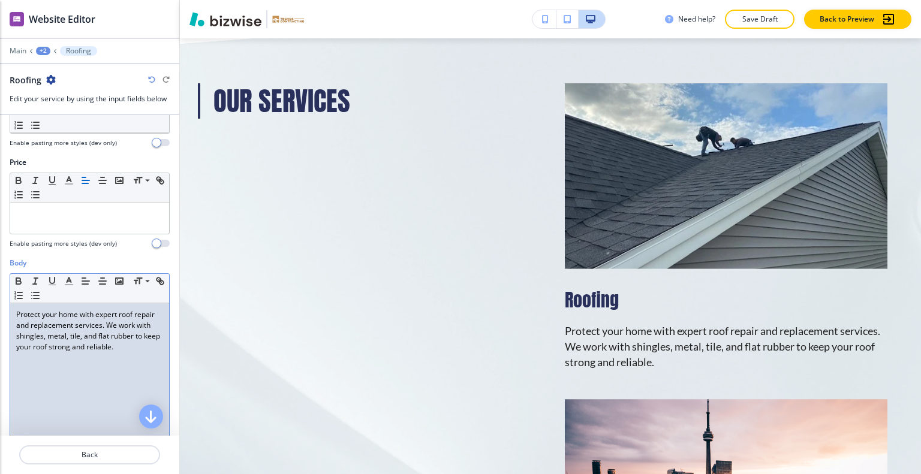
click at [76, 353] on p "Protect your home with expert roof repair and replacement services. We work wit…" at bounding box center [89, 330] width 147 height 43
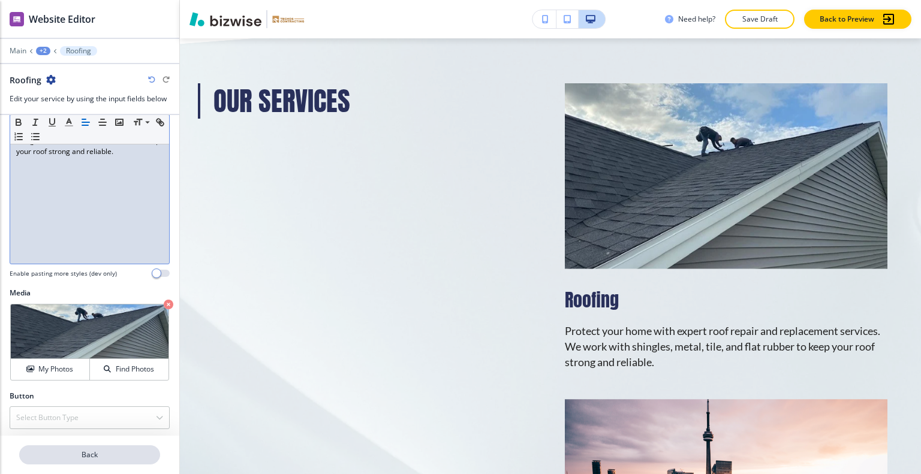
click at [89, 460] on p "Back" at bounding box center [89, 455] width 139 height 11
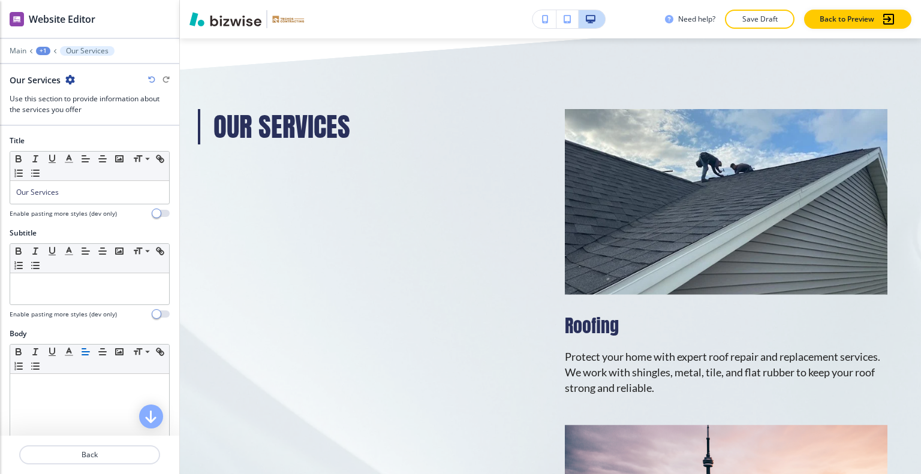
scroll to position [300, 0]
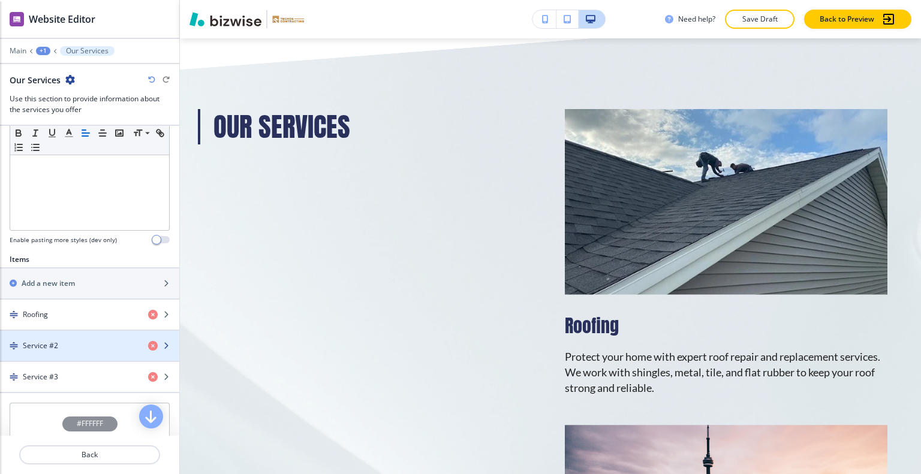
click at [60, 341] on div "Service #2" at bounding box center [69, 346] width 139 height 11
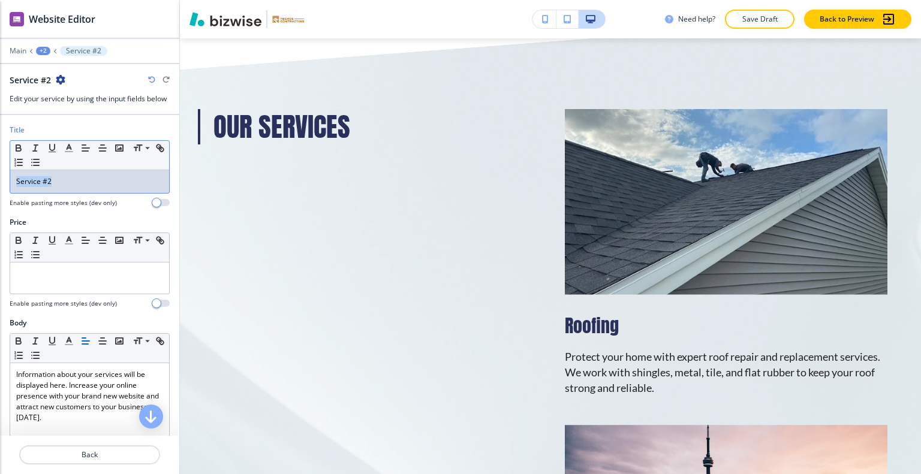
drag, startPoint x: 71, startPoint y: 183, endPoint x: 0, endPoint y: 182, distance: 71.4
click at [0, 182] on div "Title Small Normal Large Huge Service #2 Enable pasting more styles (dev only)" at bounding box center [89, 171] width 179 height 92
click at [59, 281] on div at bounding box center [89, 278] width 159 height 31
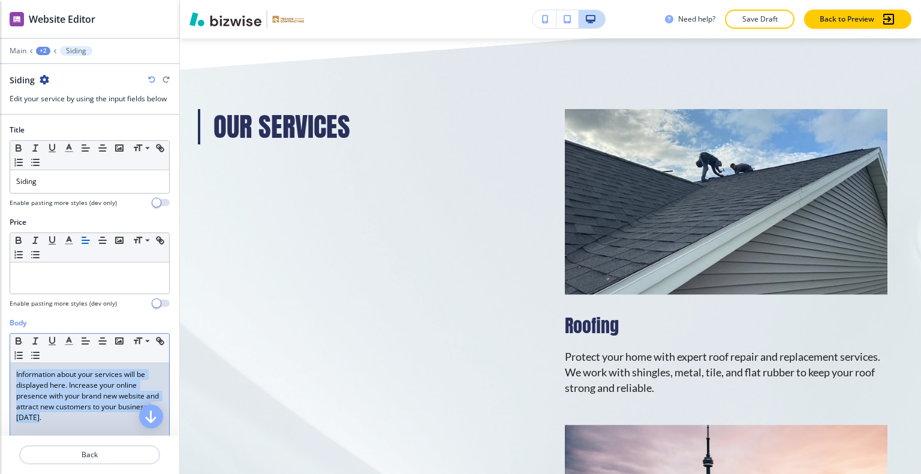
drag, startPoint x: 68, startPoint y: 416, endPoint x: 1, endPoint y: 374, distance: 79.0
click at [1, 374] on div "Body Small Normal Large Huge Information about your services will be displayed …" at bounding box center [89, 430] width 179 height 225
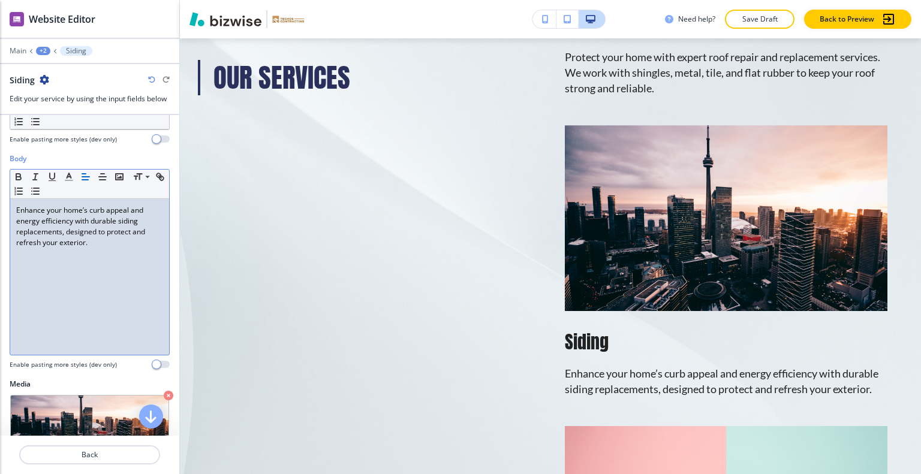
scroll to position [0, 0]
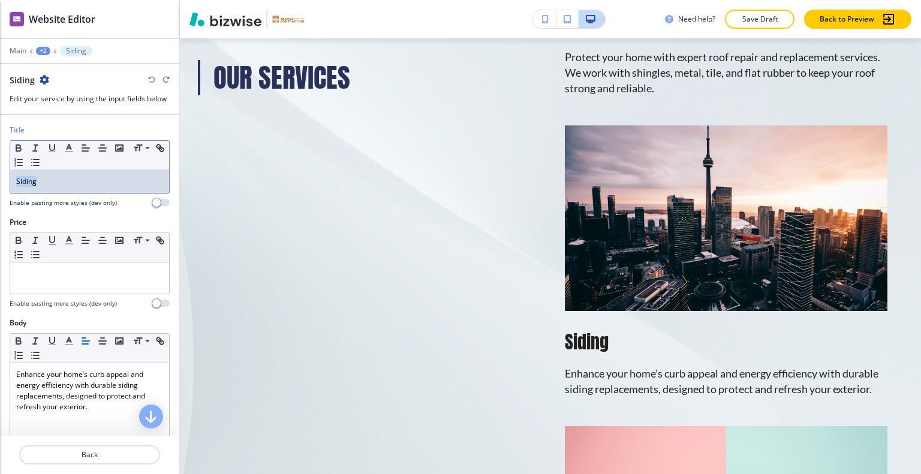
drag, startPoint x: 67, startPoint y: 179, endPoint x: 0, endPoint y: 165, distance: 68.6
click at [0, 165] on div "Title Small Normal Large Huge Siding Enable pasting more styles (dev only)" at bounding box center [89, 171] width 179 height 92
click at [74, 148] on button "button" at bounding box center [69, 148] width 17 height 14
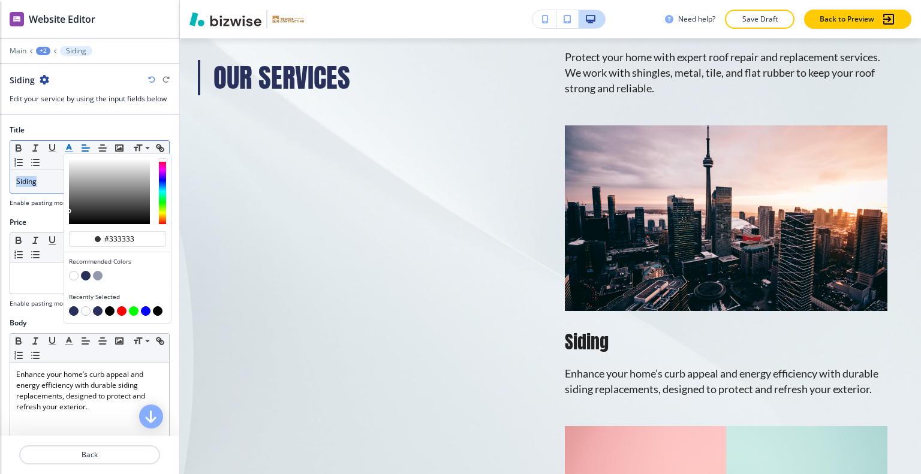
click at [86, 275] on button "button" at bounding box center [86, 276] width 10 height 10
type input "#29305b"
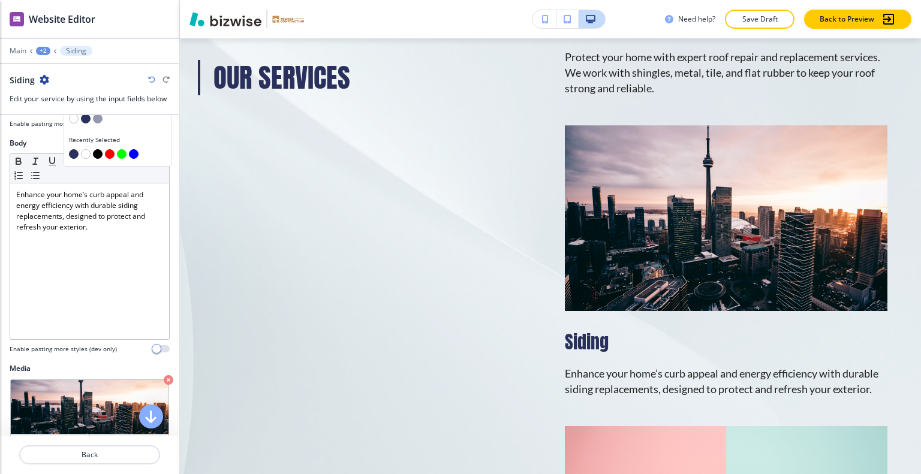
scroll to position [240, 0]
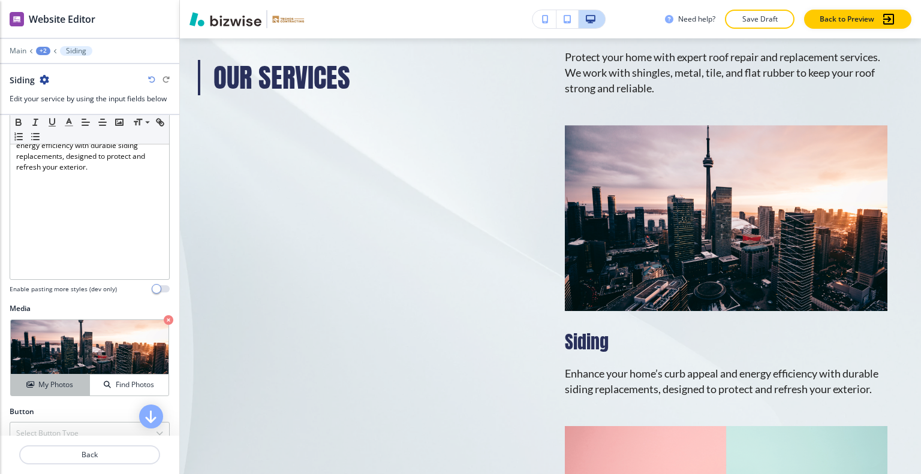
click at [57, 381] on h4 "My Photos" at bounding box center [55, 385] width 35 height 11
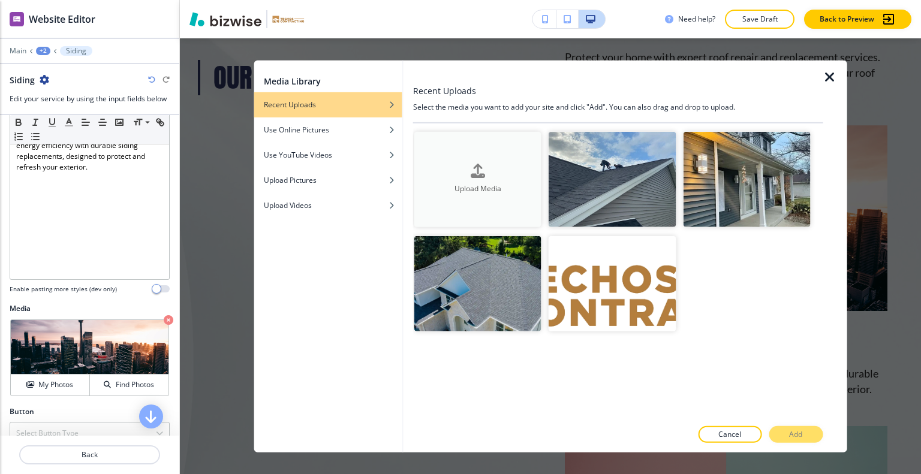
click at [508, 177] on div "Upload Media" at bounding box center [477, 179] width 127 height 31
click at [505, 174] on div "Upload Media" at bounding box center [477, 179] width 127 height 31
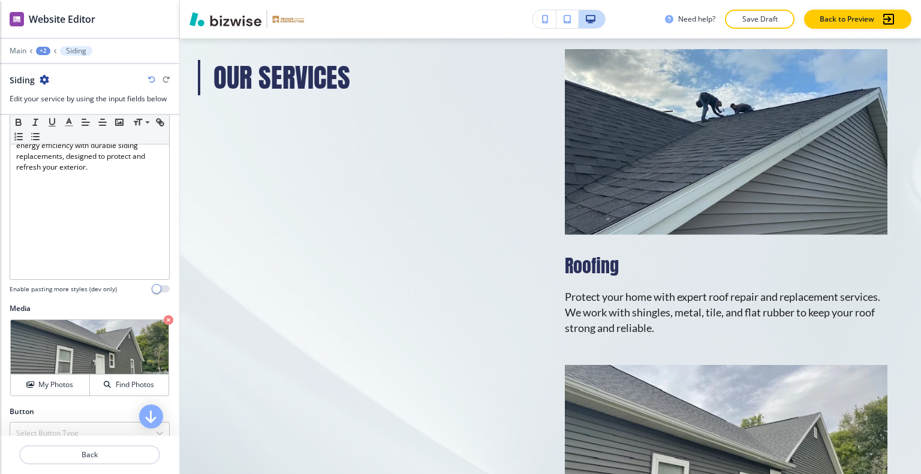
scroll to position [1497, 0]
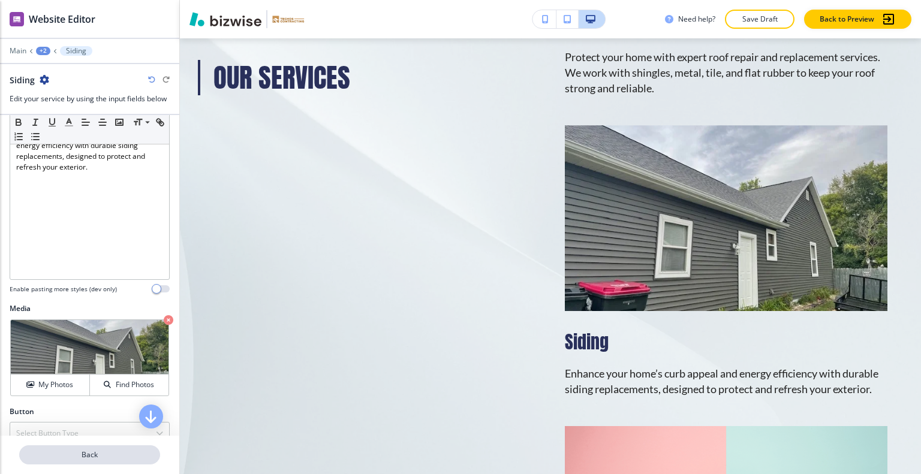
click at [73, 455] on p "Back" at bounding box center [89, 455] width 139 height 11
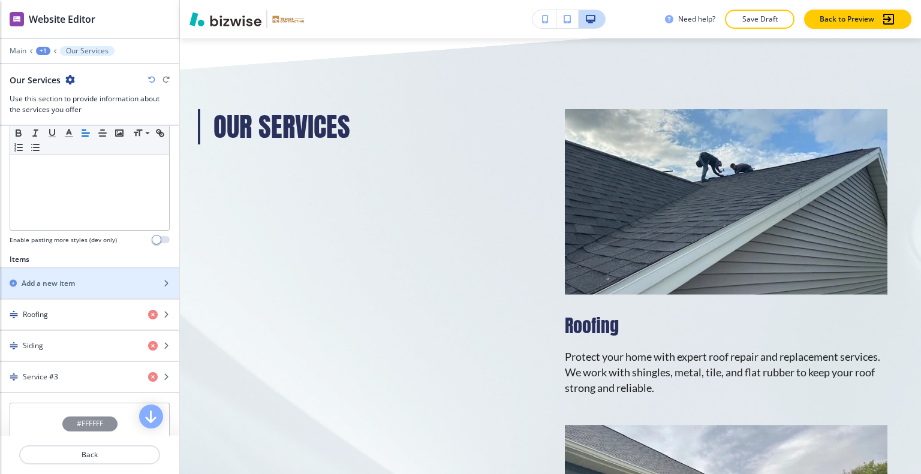
scroll to position [420, 0]
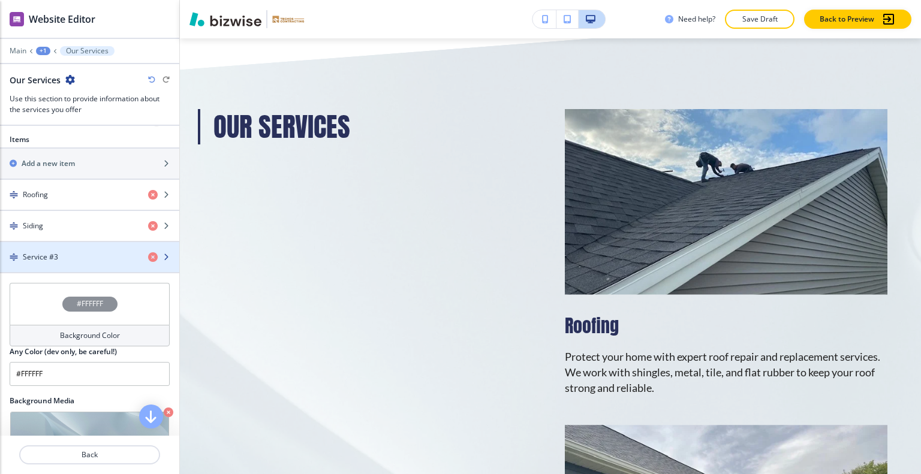
click at [71, 248] on div "button" at bounding box center [89, 247] width 179 height 10
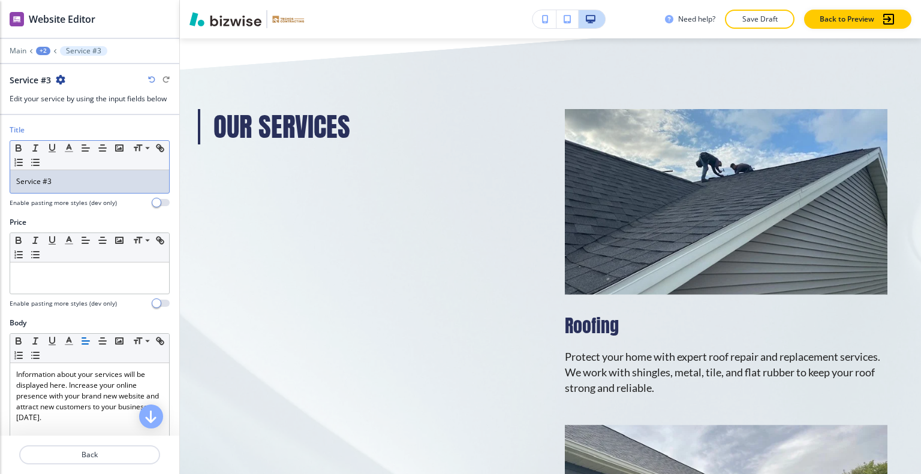
click at [73, 176] on p "Service #3" at bounding box center [89, 181] width 147 height 11
drag, startPoint x: 70, startPoint y: 179, endPoint x: 0, endPoint y: 185, distance: 69.8
click at [0, 185] on div "Title Small Normal Large Huge Service #3 Enable pasting more styles (dev only)" at bounding box center [89, 171] width 179 height 92
drag, startPoint x: 100, startPoint y: 181, endPoint x: 62, endPoint y: 159, distance: 43.8
click at [0, 175] on div "Title Small Normal Large Huge Kitchen Remodeling Enable pasting more styles (de…" at bounding box center [89, 171] width 179 height 92
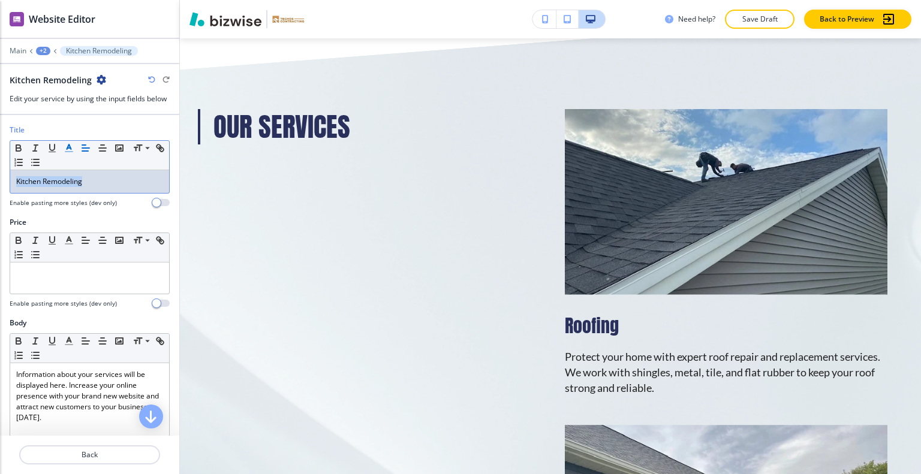
click at [74, 148] on button "button" at bounding box center [69, 148] width 17 height 14
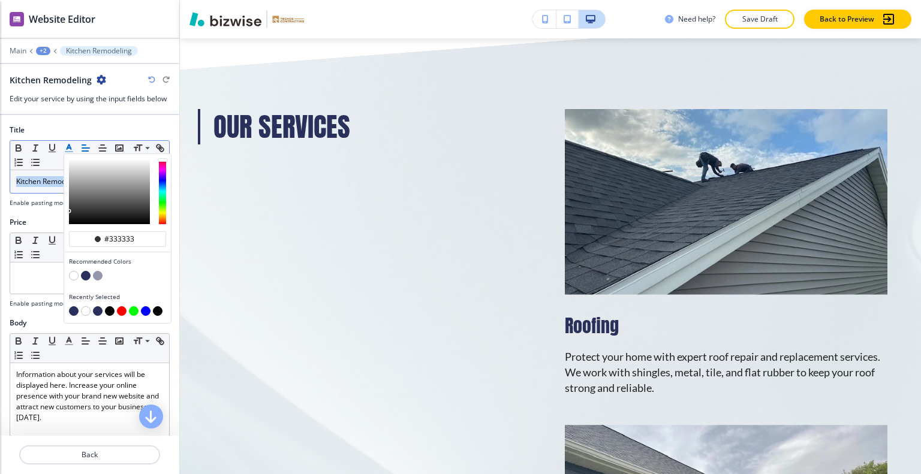
click at [85, 275] on button "button" at bounding box center [86, 276] width 10 height 10
type input "#29305b"
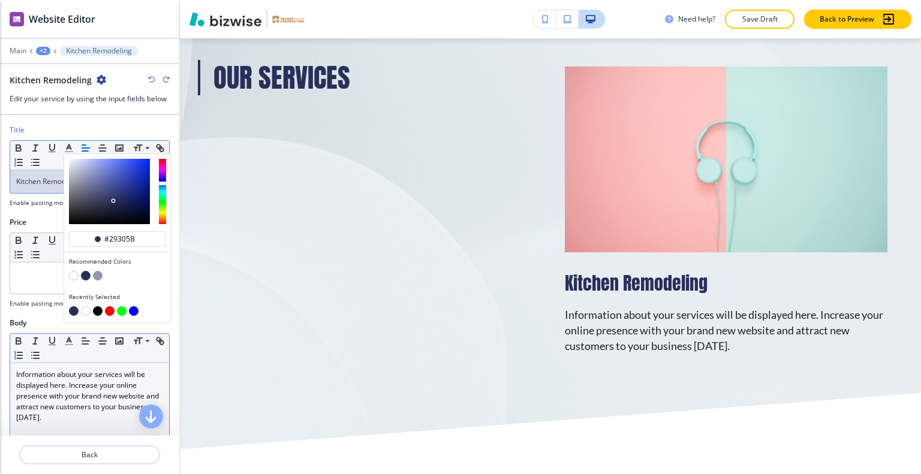
scroll to position [60, 0]
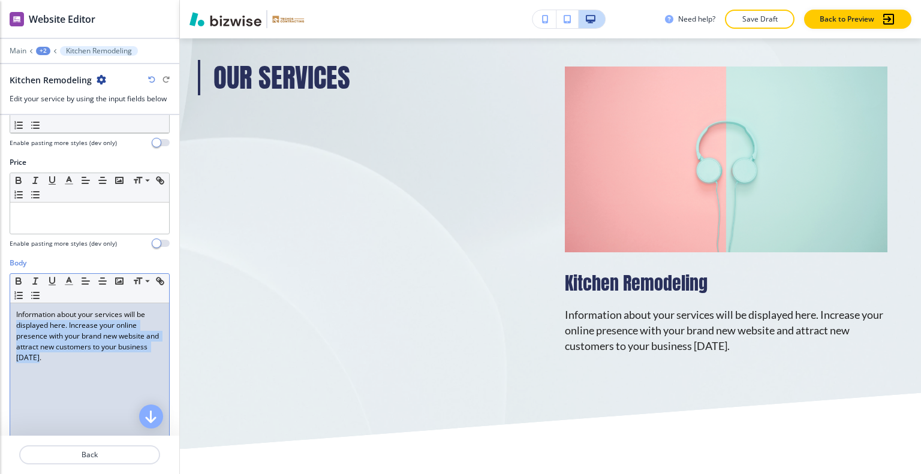
drag, startPoint x: 100, startPoint y: 354, endPoint x: 0, endPoint y: 319, distance: 105.6
click at [0, 319] on div "Body Small Normal Large Huge Information about your services will be displayed …" at bounding box center [89, 370] width 179 height 225
click at [70, 359] on p "Information about your services will be displayed here. Increase your online pr…" at bounding box center [89, 336] width 147 height 54
click at [76, 362] on div "Information about your services will be displayed here. Increase your online pr…" at bounding box center [89, 381] width 159 height 156
drag, startPoint x: 80, startPoint y: 357, endPoint x: 4, endPoint y: 311, distance: 89.6
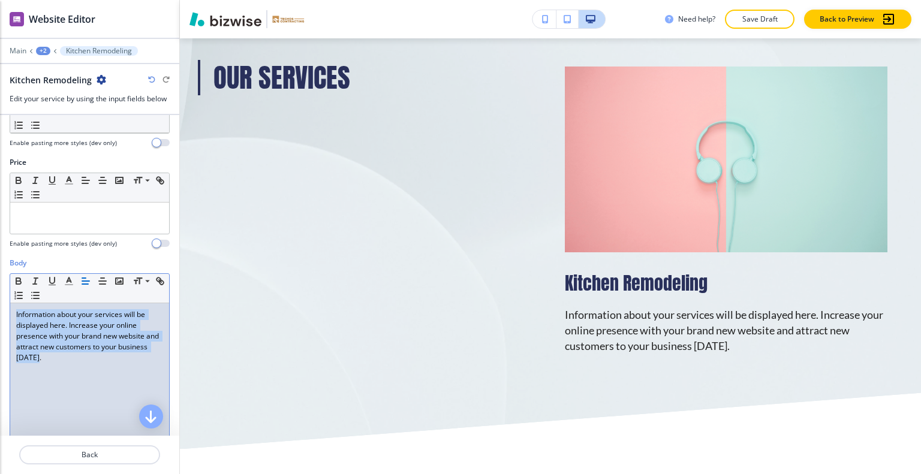
click at [4, 311] on div "Body Small Normal Large Huge Information about your services will be displayed …" at bounding box center [89, 370] width 179 height 225
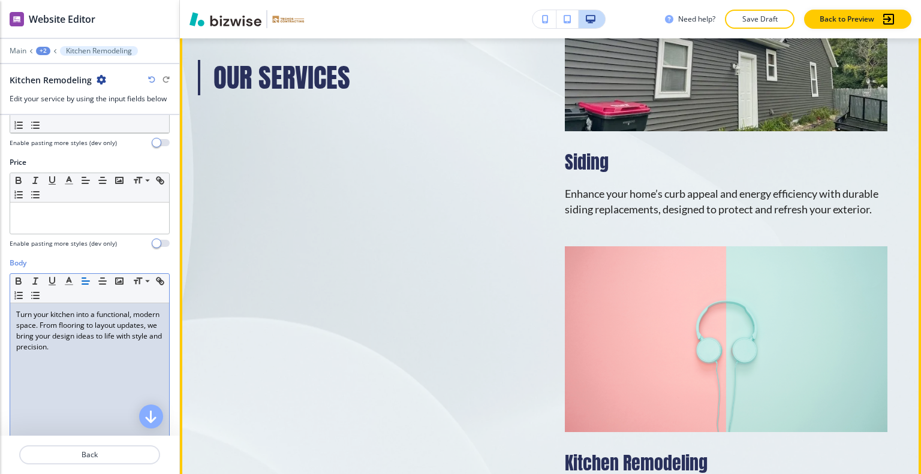
scroll to position [1617, 0]
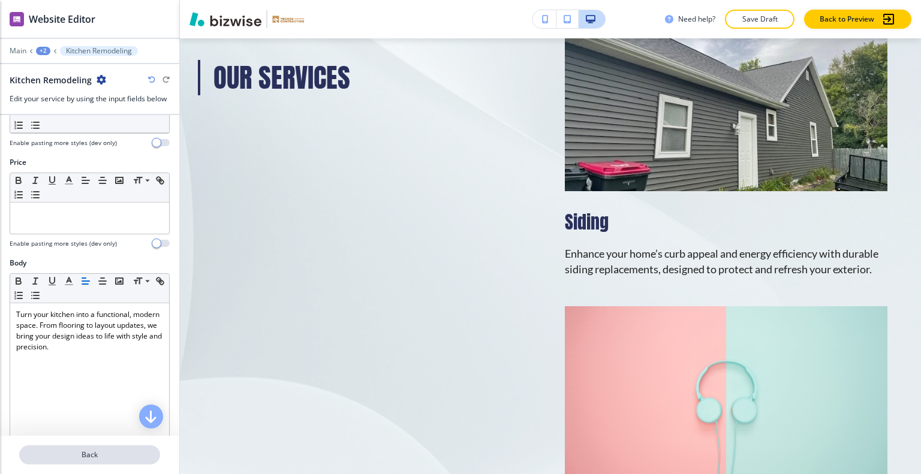
click at [101, 460] on p "Back" at bounding box center [89, 455] width 139 height 11
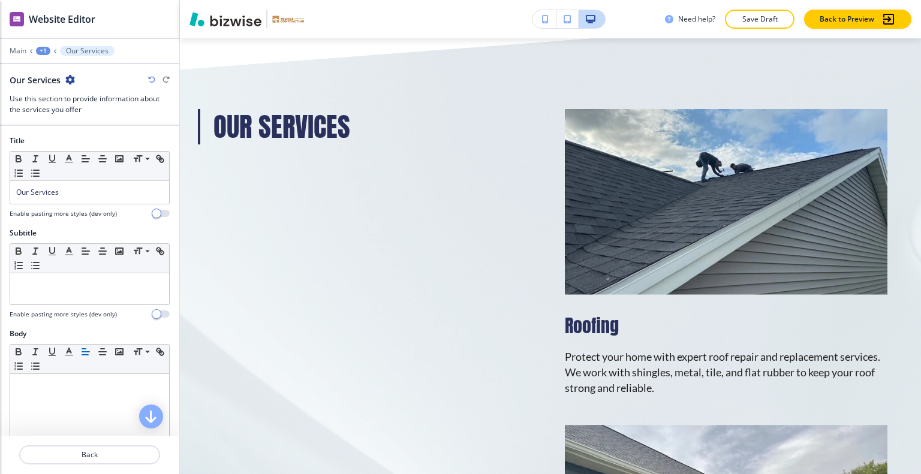
scroll to position [240, 0]
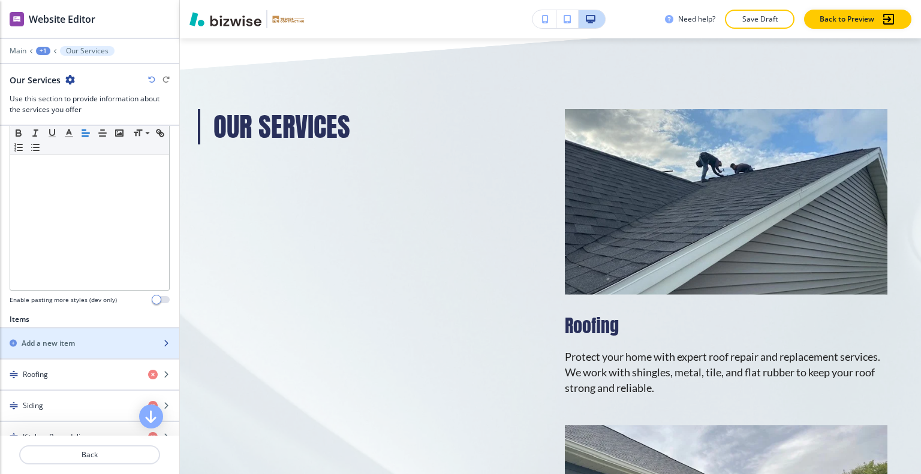
click at [92, 343] on div "Add a new item" at bounding box center [76, 343] width 153 height 11
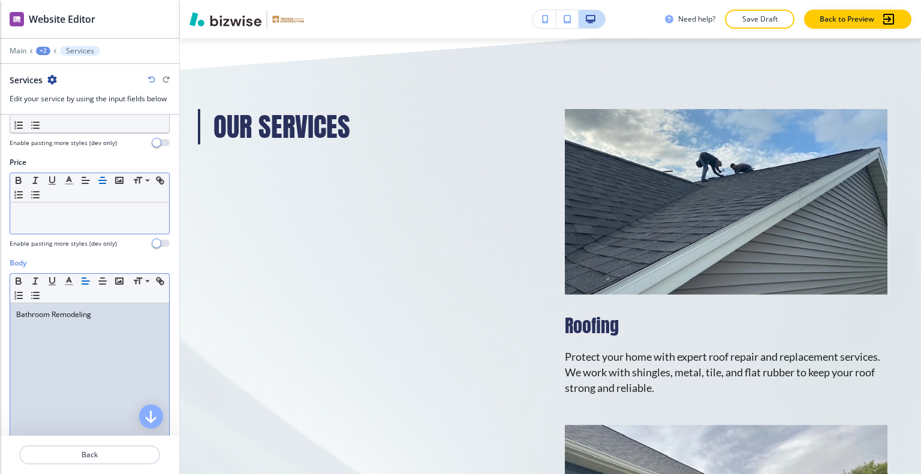
scroll to position [0, 0]
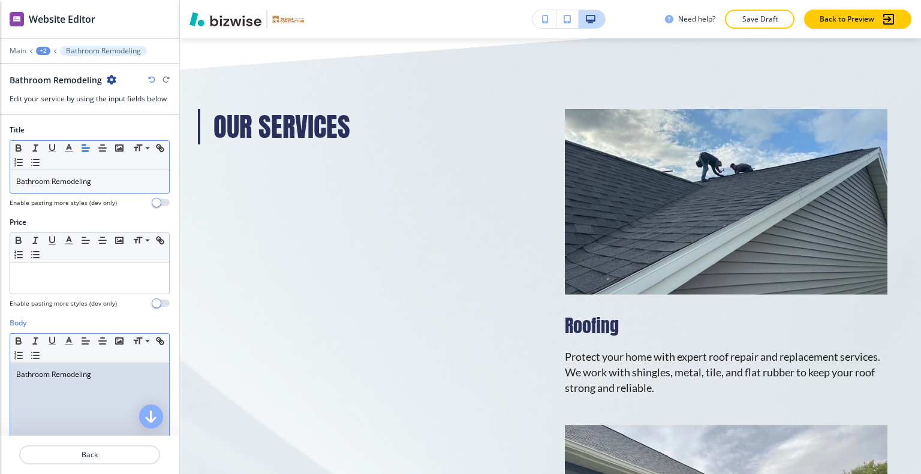
click at [80, 396] on div "Bathroom Remodeling" at bounding box center [89, 441] width 159 height 156
drag, startPoint x: 85, startPoint y: 374, endPoint x: 13, endPoint y: 367, distance: 72.9
click at [12, 367] on div "Bathroom Remodeling" at bounding box center [89, 441] width 159 height 156
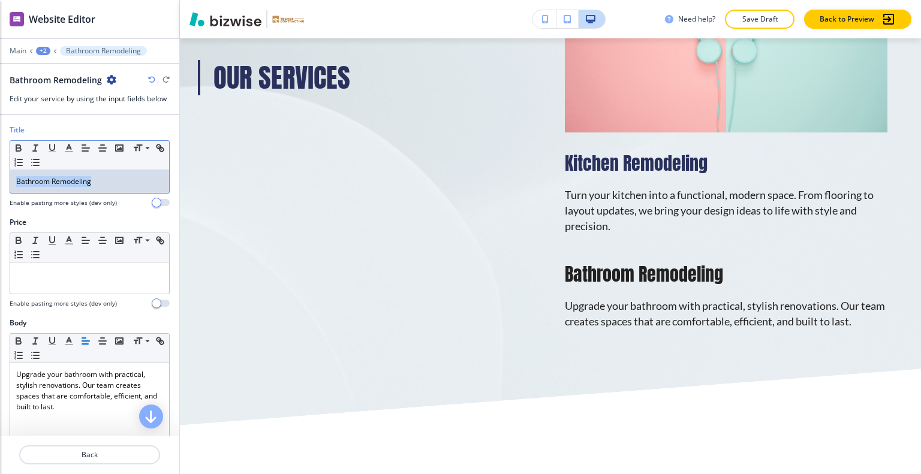
drag, startPoint x: 106, startPoint y: 186, endPoint x: 0, endPoint y: 171, distance: 106.6
click at [0, 171] on div "Title Small Normal Large Huge Bathroom Remodeling Enable pasting more styles (d…" at bounding box center [89, 171] width 179 height 92
click at [70, 149] on icon "button" at bounding box center [69, 148] width 11 height 11
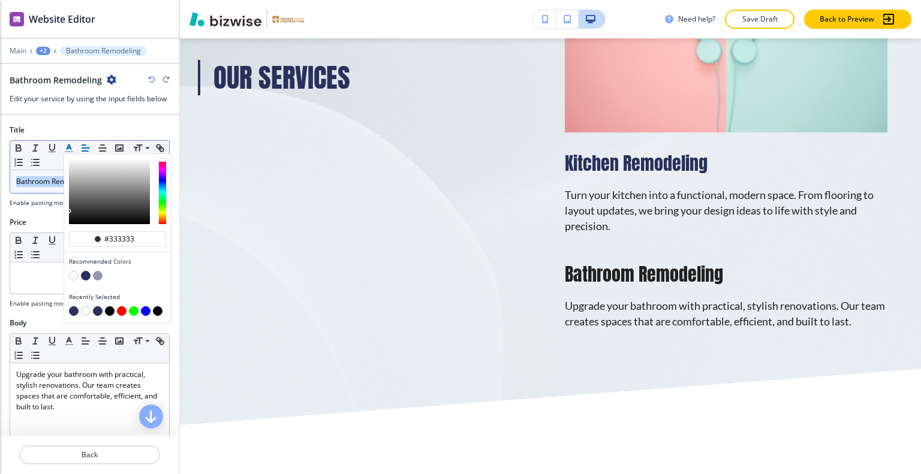
click at [85, 277] on button "button" at bounding box center [86, 276] width 10 height 10
type input "#29305b"
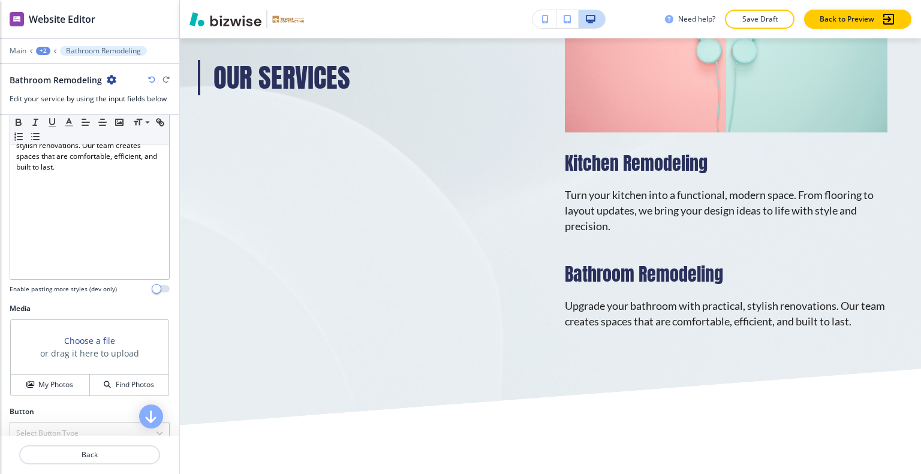
scroll to position [255, 0]
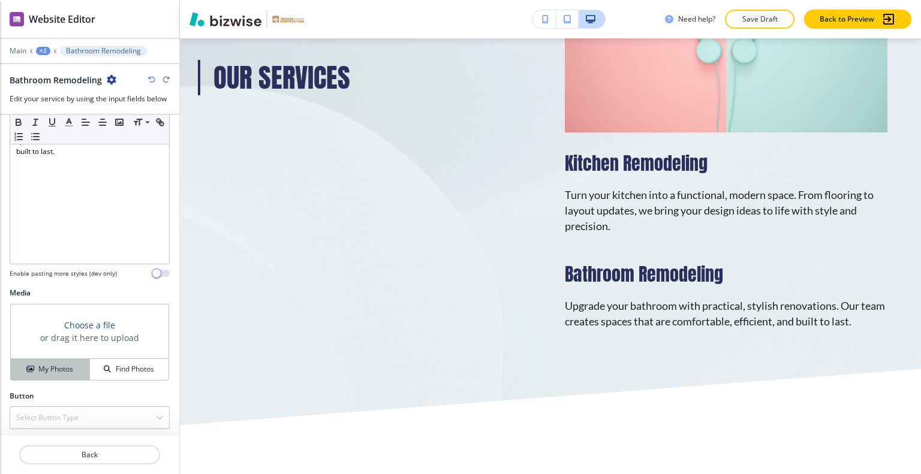
click at [59, 364] on h4 "My Photos" at bounding box center [55, 369] width 35 height 11
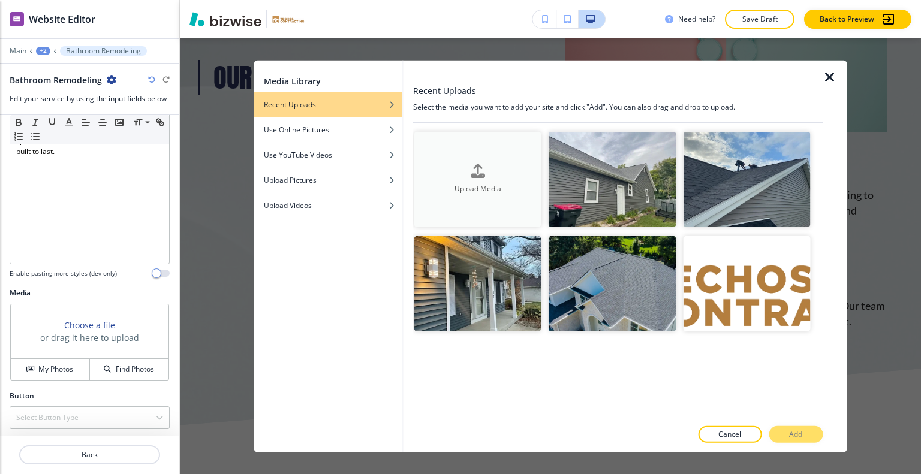
click at [508, 167] on div "Upload Media" at bounding box center [477, 179] width 127 height 31
click at [826, 83] on icon "button" at bounding box center [830, 77] width 14 height 14
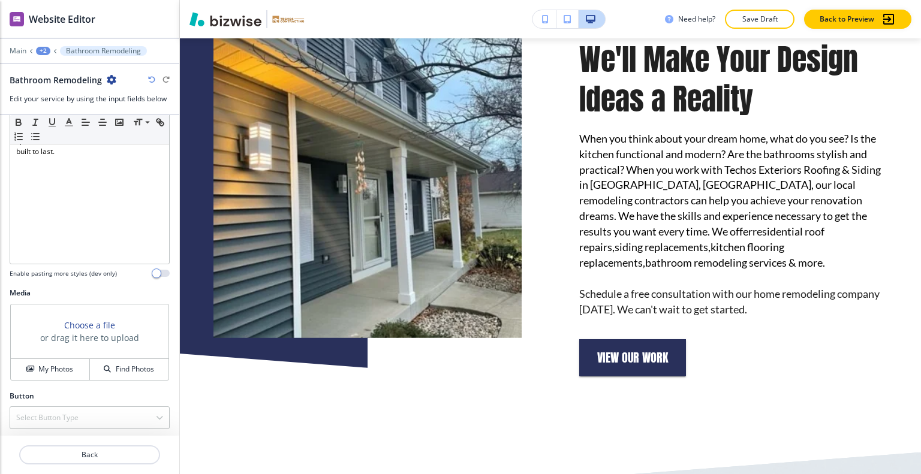
scroll to position [738, 0]
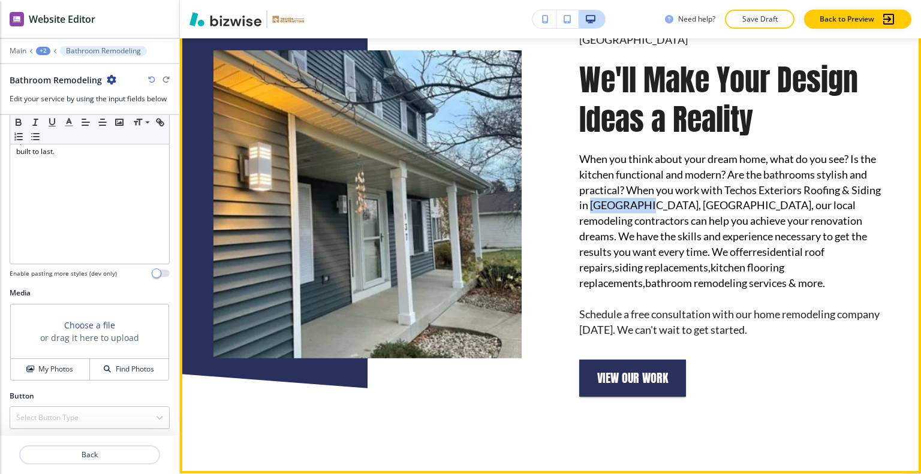
drag, startPoint x: 663, startPoint y: 191, endPoint x: 616, endPoint y: 190, distance: 46.2
click at [616, 190] on span "When you think about your dream home, what do you see? Is the kitchen functiona…" at bounding box center [730, 205] width 303 height 106
copy span "Beloit, WI"
click at [669, 245] on link "residential roof repairs," at bounding box center [702, 259] width 247 height 29
click at [708, 245] on link "residential roof repairs," at bounding box center [702, 259] width 247 height 29
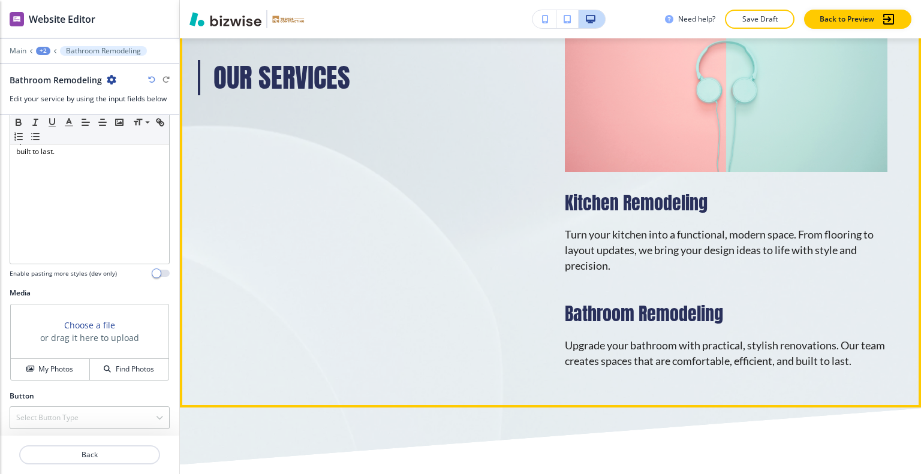
scroll to position [1757, 0]
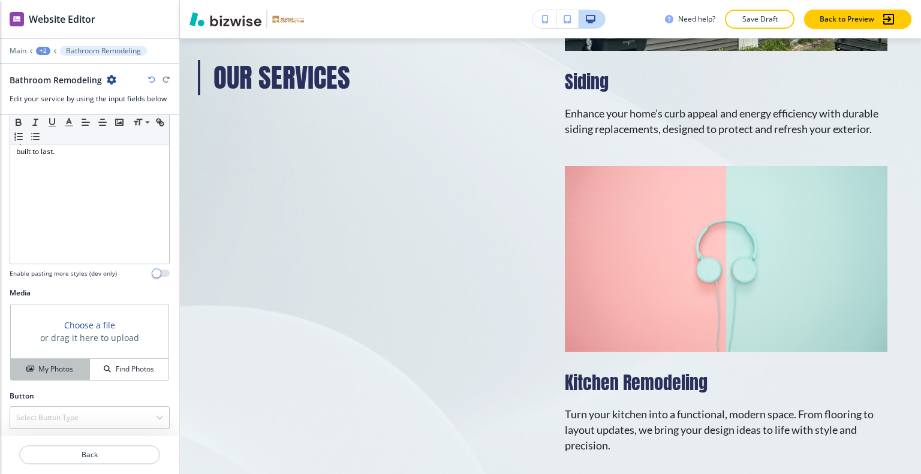
click at [58, 368] on h4 "My Photos" at bounding box center [55, 369] width 35 height 11
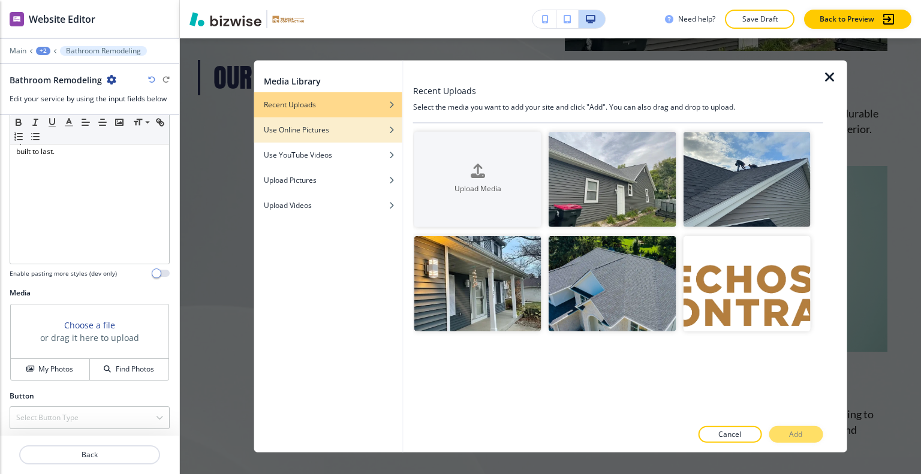
click at [313, 133] on h4 "Use Online Pictures" at bounding box center [296, 129] width 65 height 11
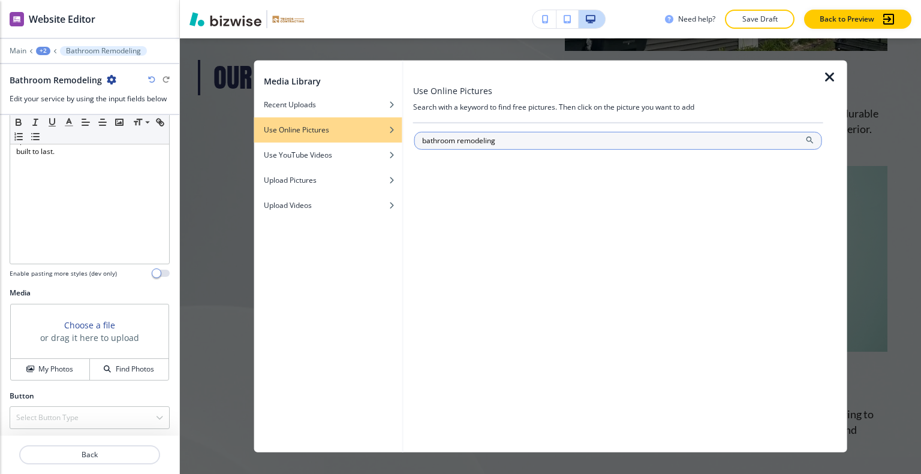
type input "bathroom remodeling"
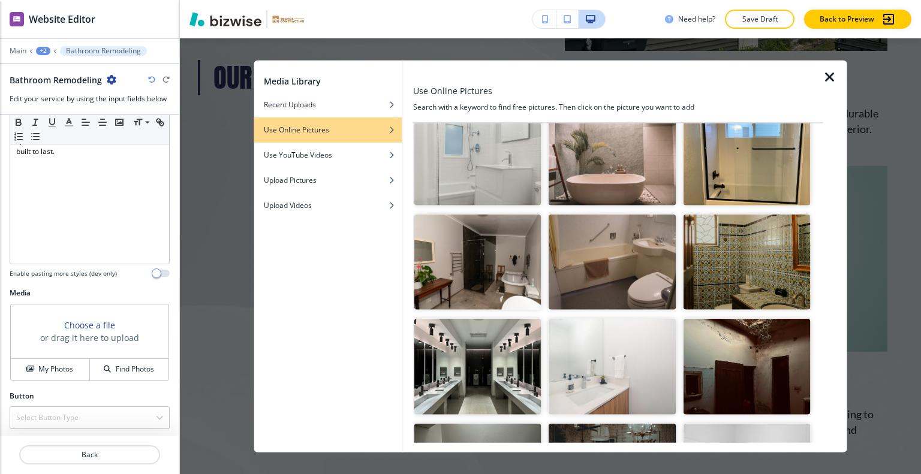
scroll to position [240, 0]
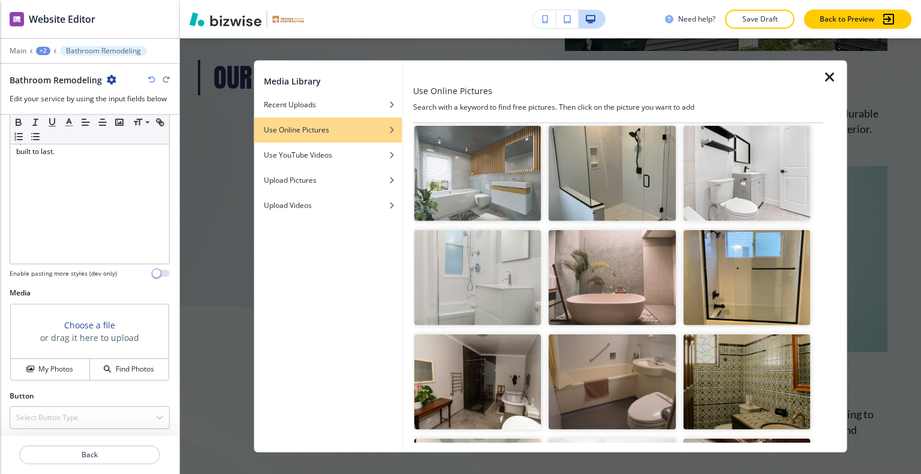
click at [585, 291] on img "button" at bounding box center [612, 277] width 127 height 95
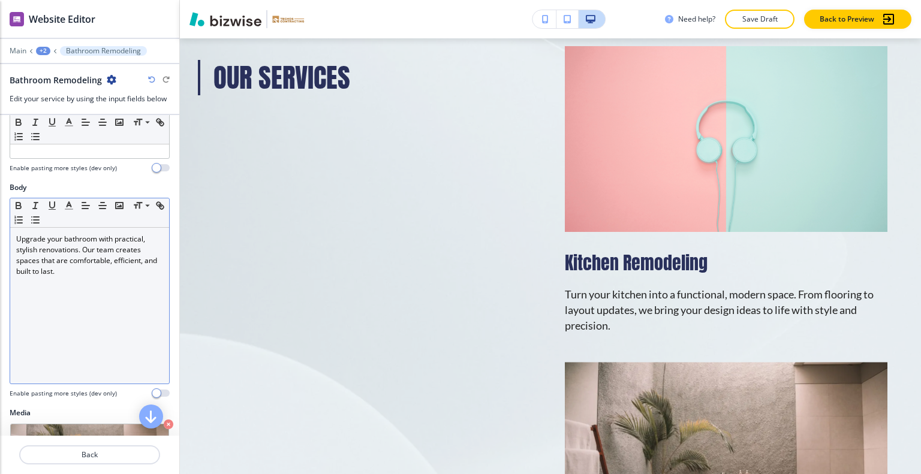
scroll to position [0, 0]
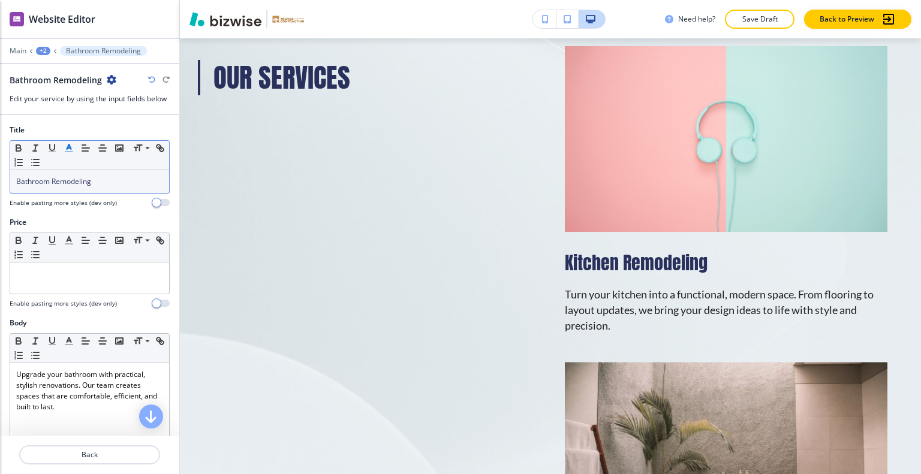
click at [89, 469] on div at bounding box center [89, 470] width 179 height 10
click at [89, 459] on p "Back" at bounding box center [89, 455] width 139 height 11
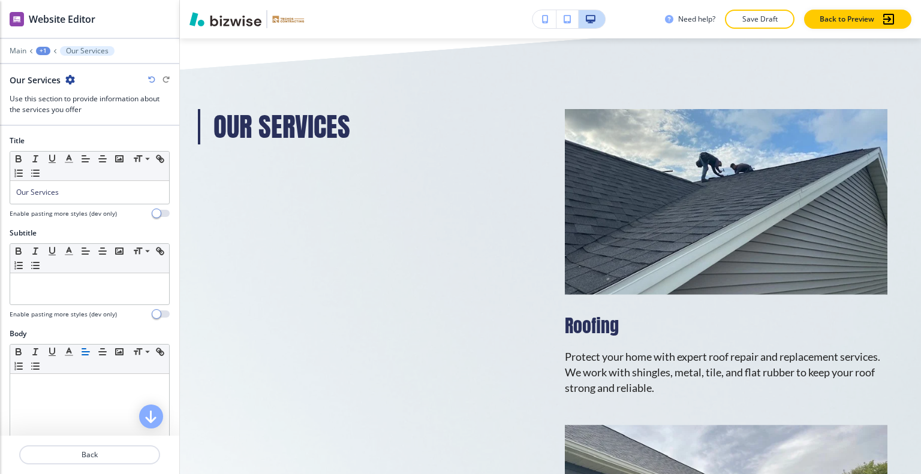
scroll to position [300, 0]
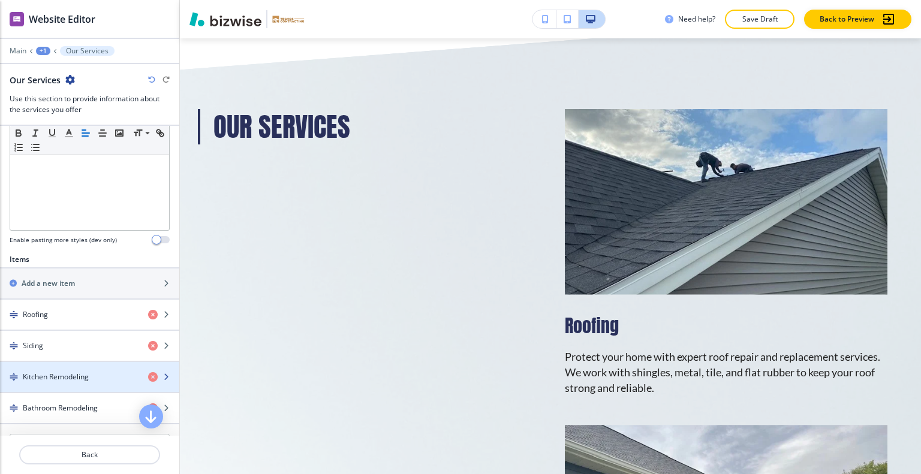
click at [73, 372] on h4 "Kitchen Remodeling" at bounding box center [56, 377] width 66 height 11
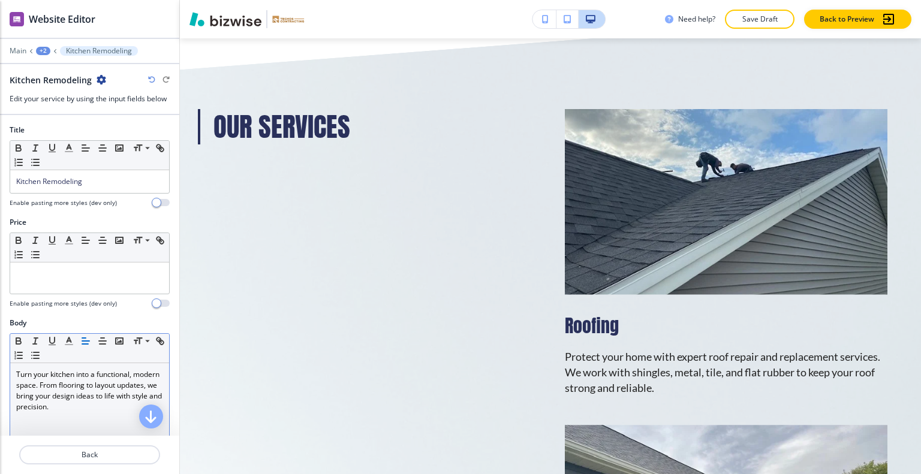
scroll to position [240, 0]
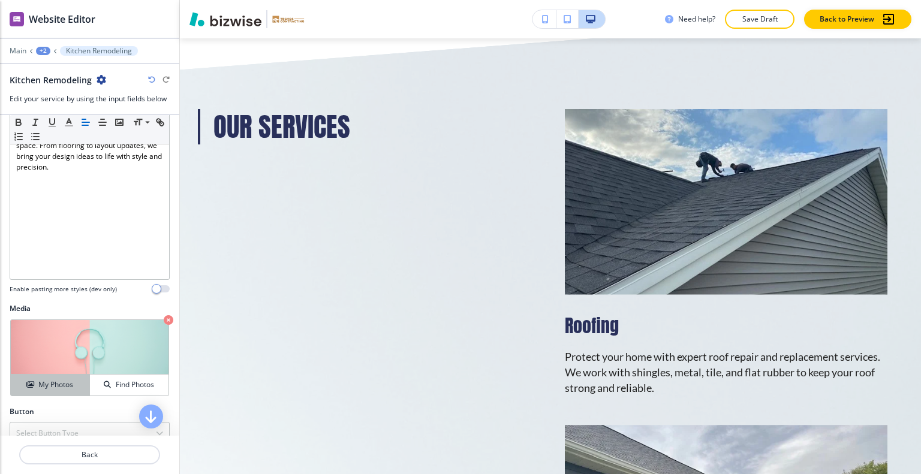
click at [40, 391] on button "My Photos" at bounding box center [50, 385] width 79 height 21
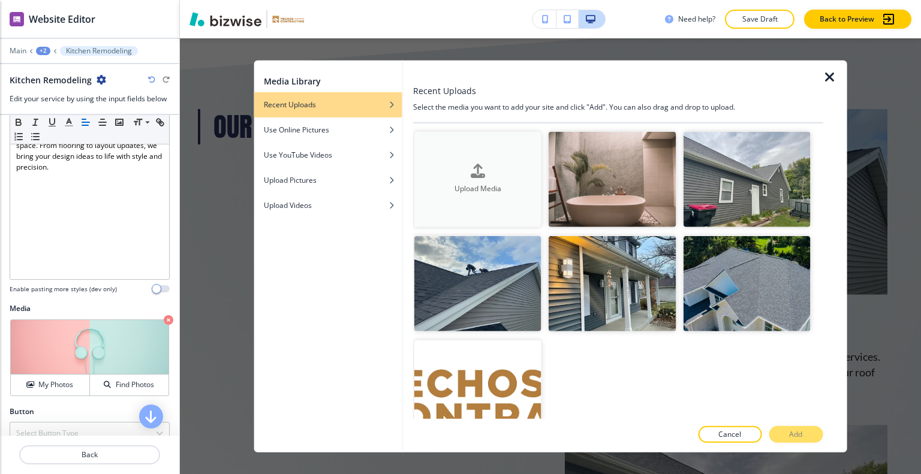
click at [454, 173] on div "Upload Media" at bounding box center [477, 179] width 127 height 31
click at [829, 80] on icon "button" at bounding box center [830, 77] width 14 height 14
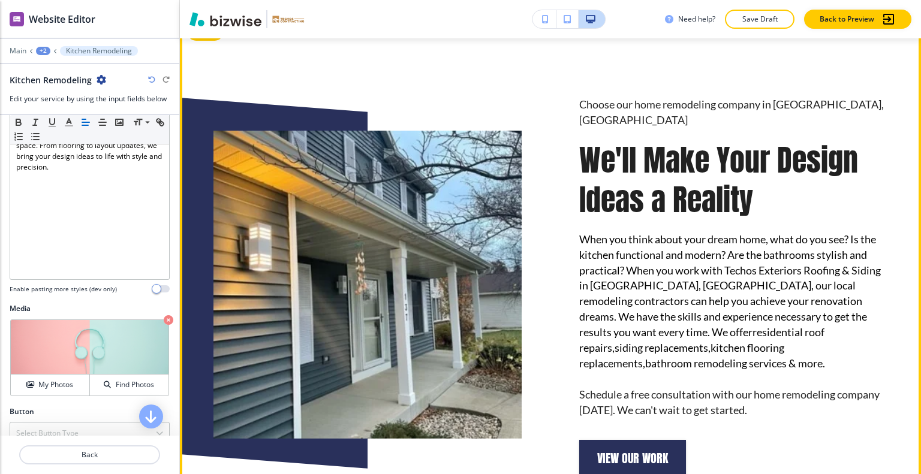
scroll to position [598, 0]
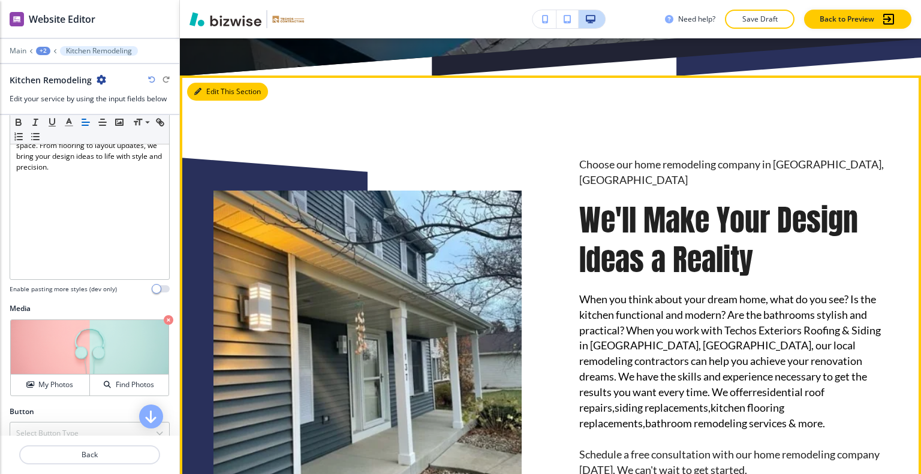
click at [212, 95] on button "Edit This Section" at bounding box center [227, 92] width 81 height 18
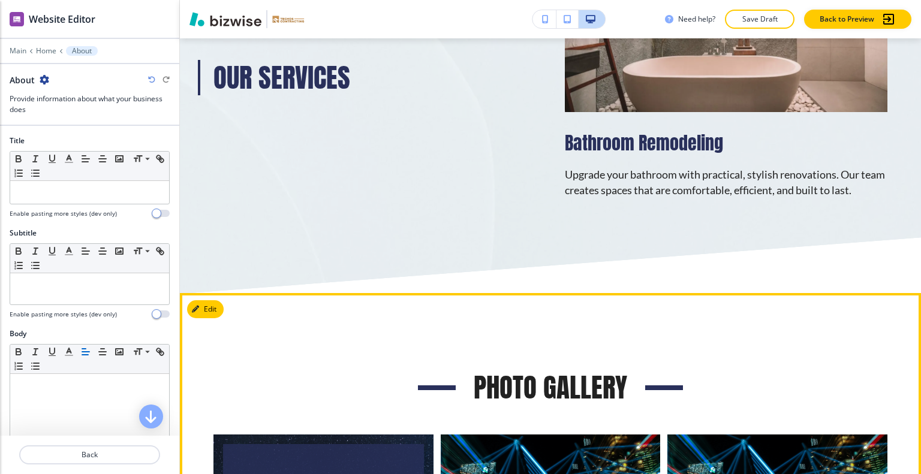
scroll to position [2553, 0]
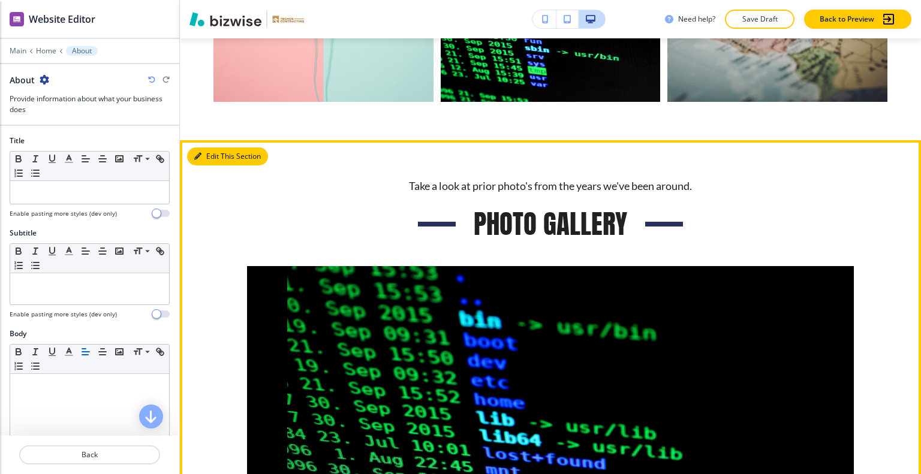
click at [213, 148] on button "Edit This Section" at bounding box center [227, 157] width 81 height 18
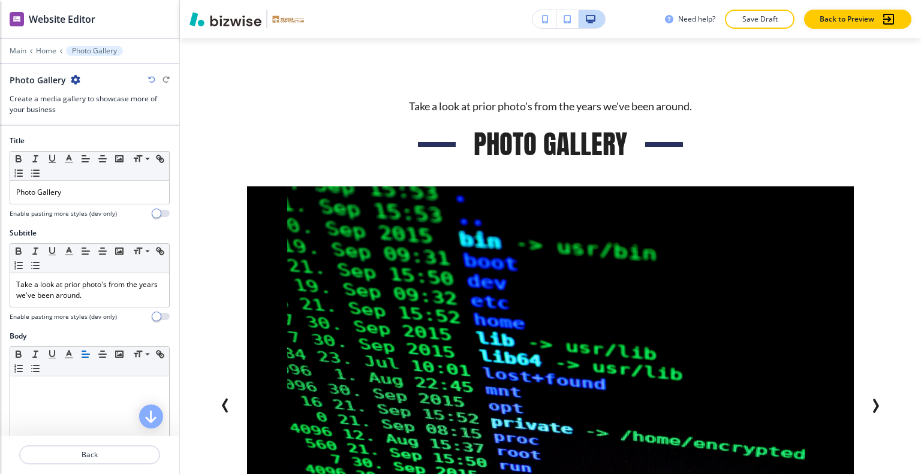
click at [77, 76] on icon "button" at bounding box center [76, 80] width 10 height 10
click at [114, 138] on p "Delete Section" at bounding box center [107, 142] width 61 height 11
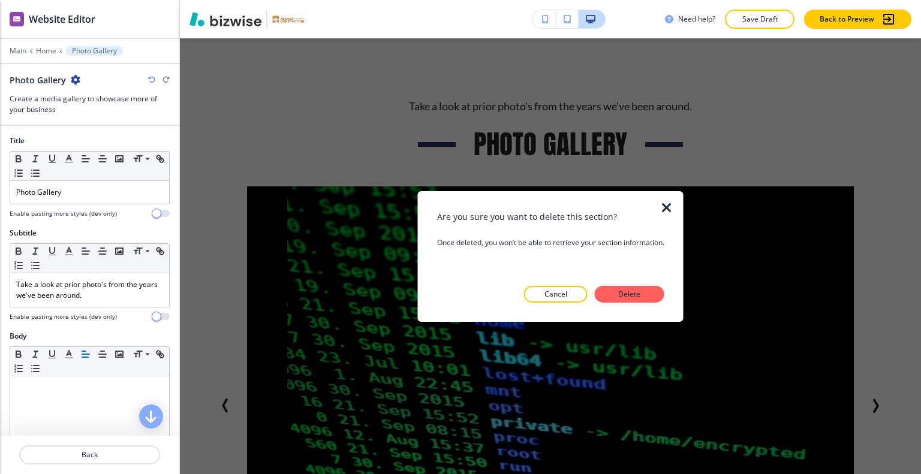
click at [621, 296] on p "Delete" at bounding box center [629, 294] width 29 height 11
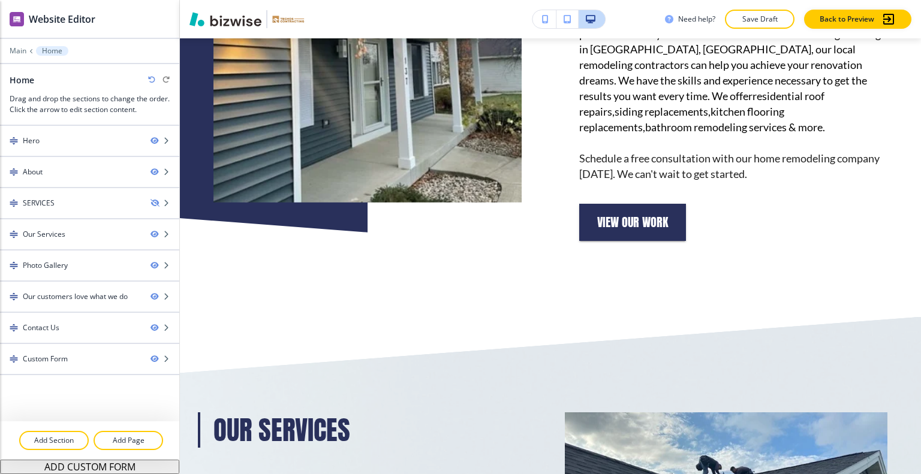
scroll to position [654, 0]
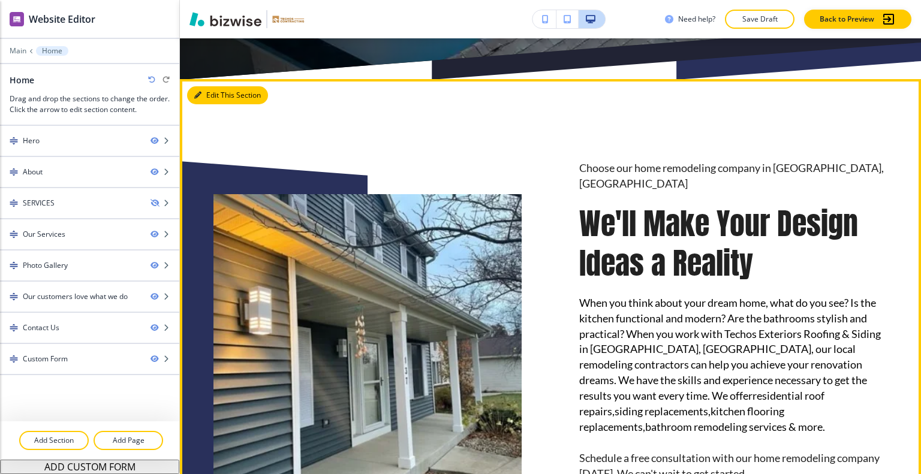
click at [216, 94] on button "Edit This Section" at bounding box center [227, 95] width 81 height 18
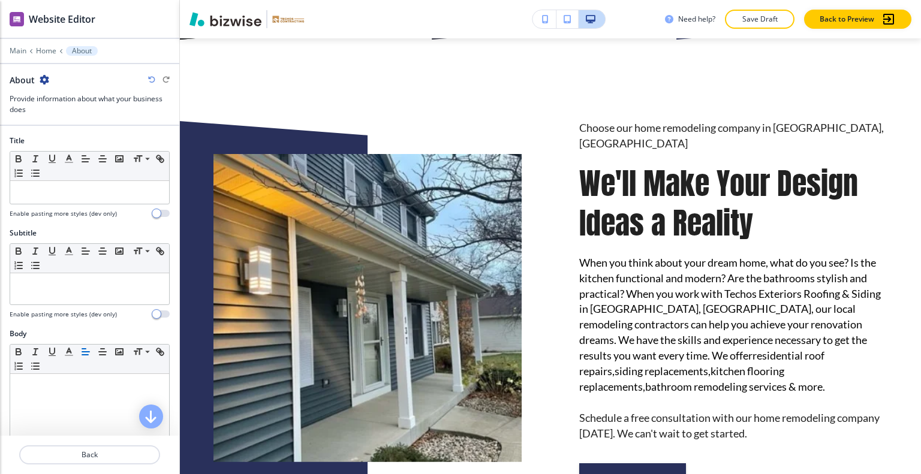
scroll to position [300, 0]
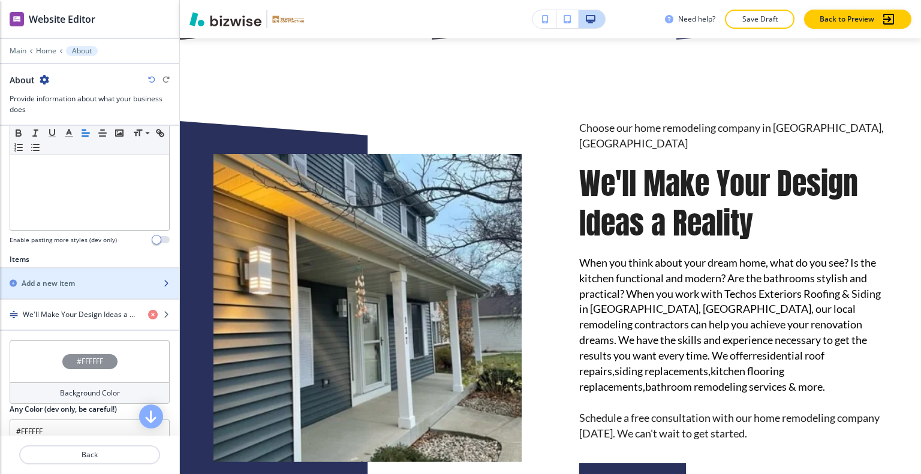
click at [77, 290] on div "button" at bounding box center [89, 294] width 179 height 10
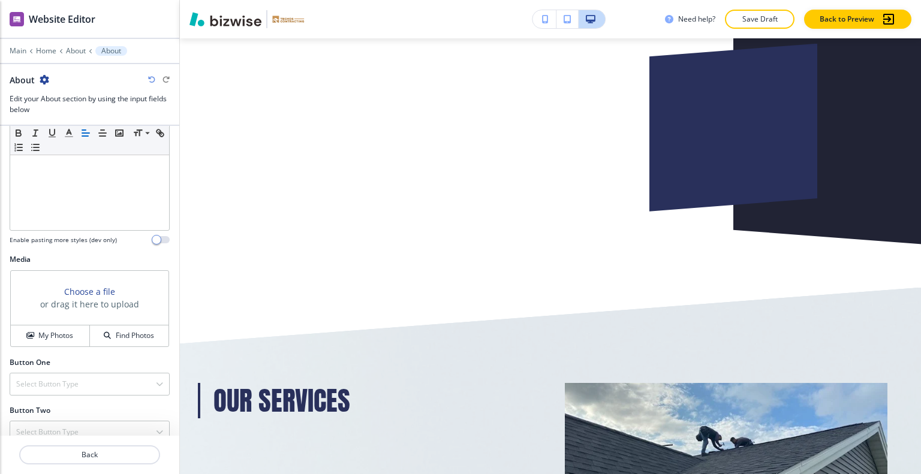
scroll to position [314, 0]
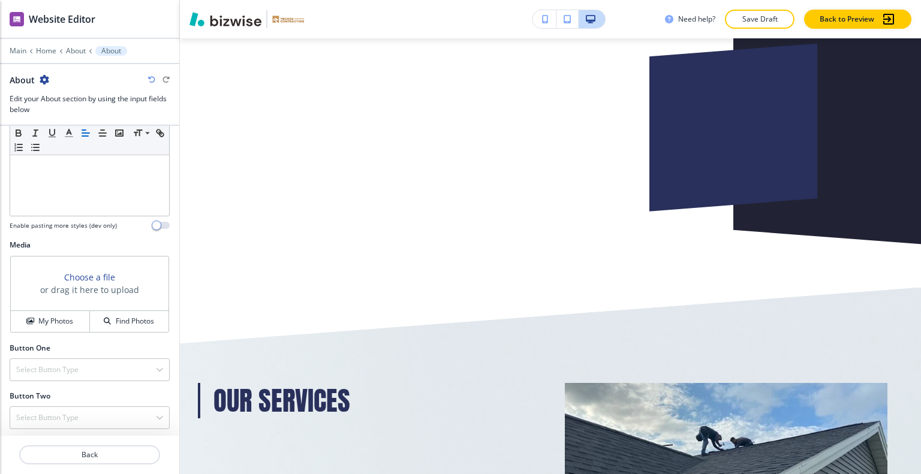
click at [64, 332] on div "Media Choose a file or drag it here to upload My Photos Find Photos" at bounding box center [89, 291] width 179 height 103
click at [61, 329] on button "My Photos" at bounding box center [50, 321] width 79 height 21
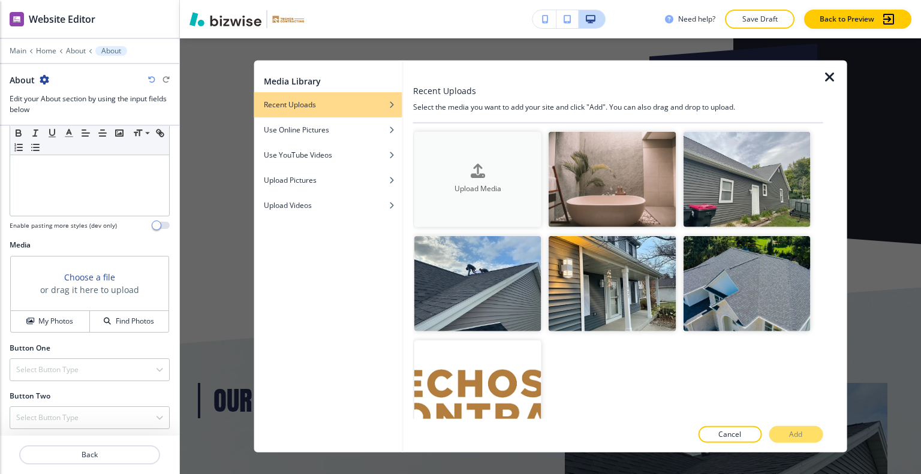
click at [513, 180] on div "button" at bounding box center [477, 181] width 127 height 5
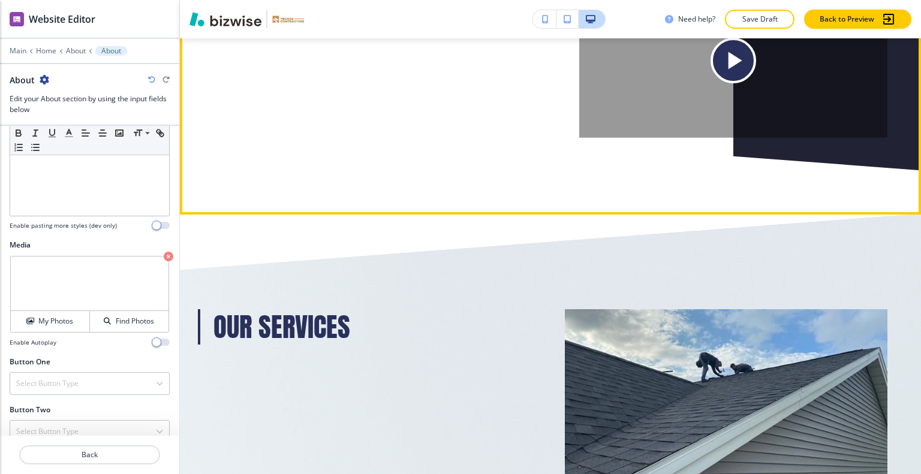
scroll to position [1206, 0]
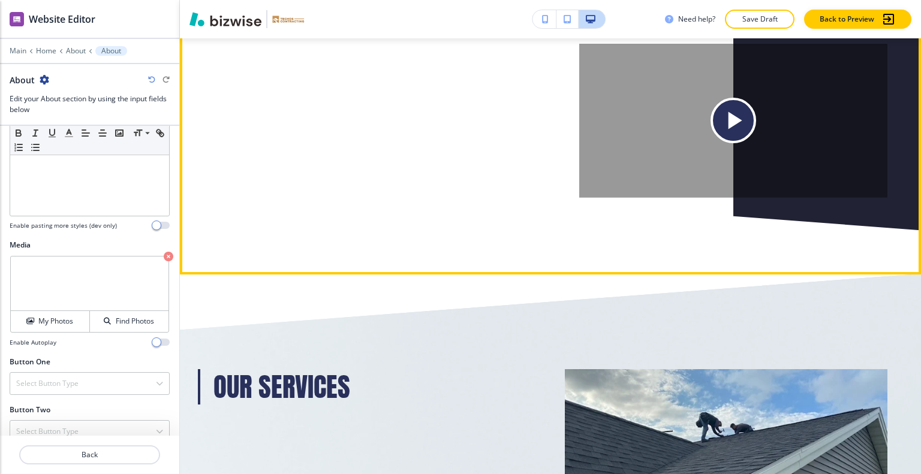
click at [727, 136] on icon "Play button for video with title: About section media" at bounding box center [733, 121] width 30 height 30
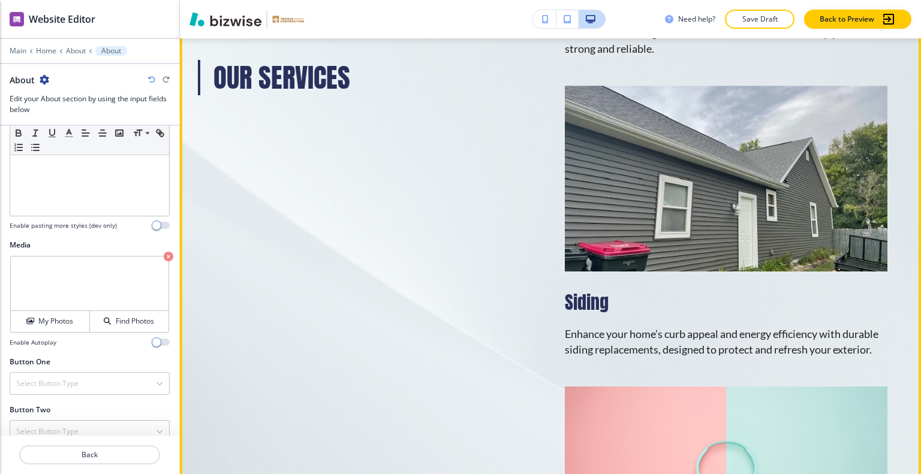
scroll to position [1686, 0]
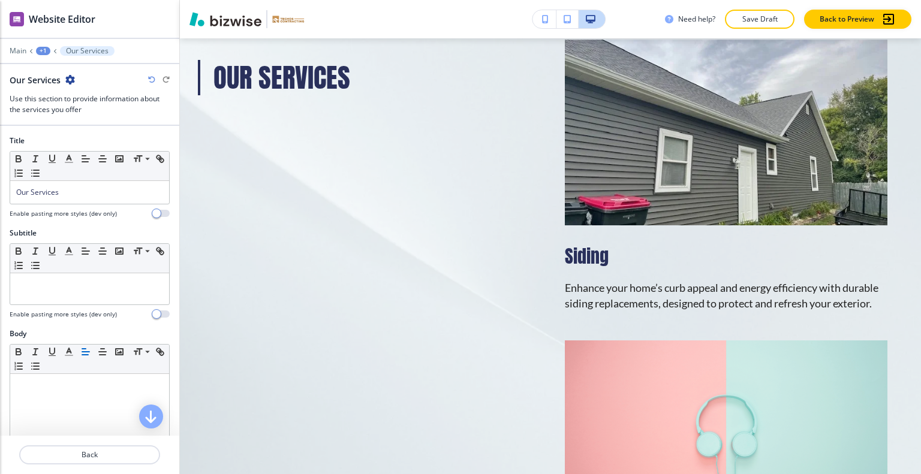
scroll to position [420, 0]
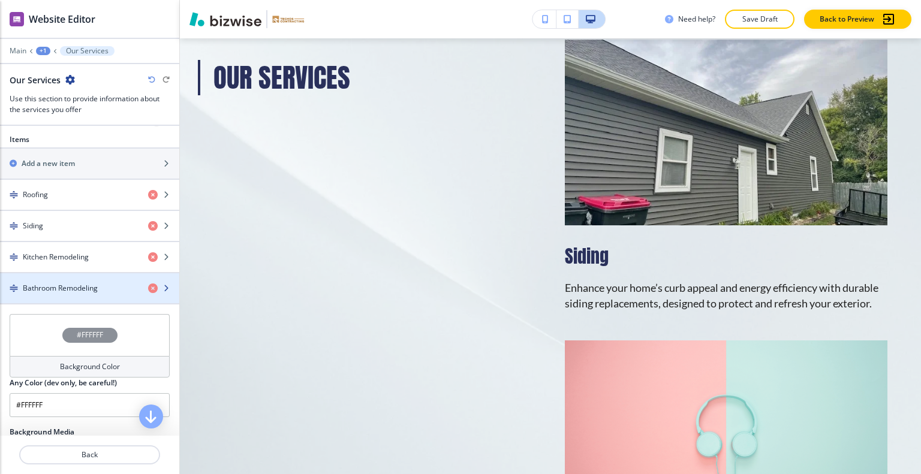
click at [79, 284] on h4 "Bathroom Remodeling" at bounding box center [60, 288] width 75 height 11
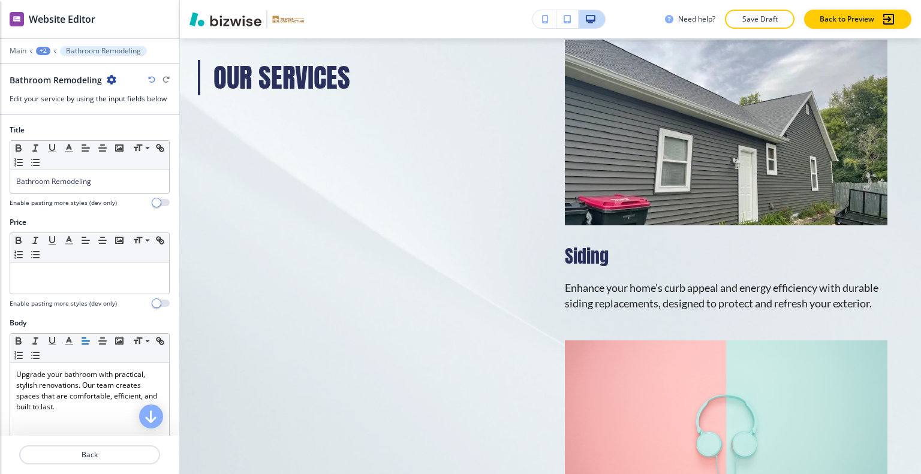
scroll to position [255, 0]
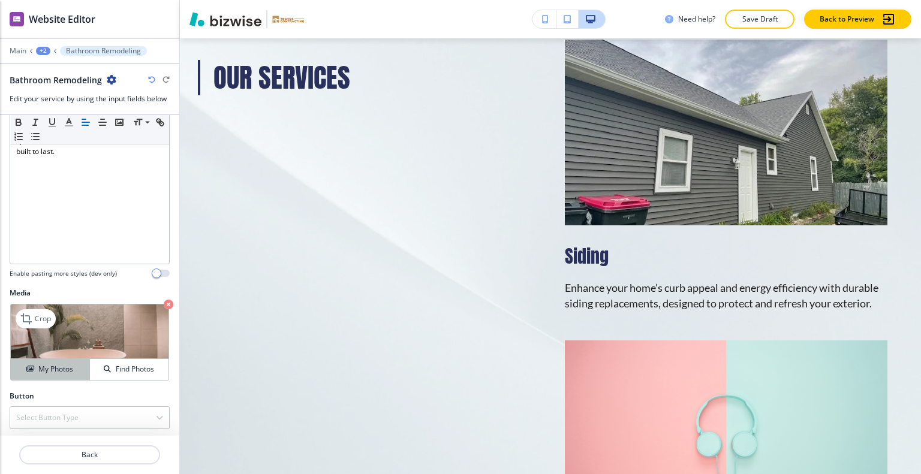
click at [54, 373] on button "My Photos" at bounding box center [50, 369] width 79 height 21
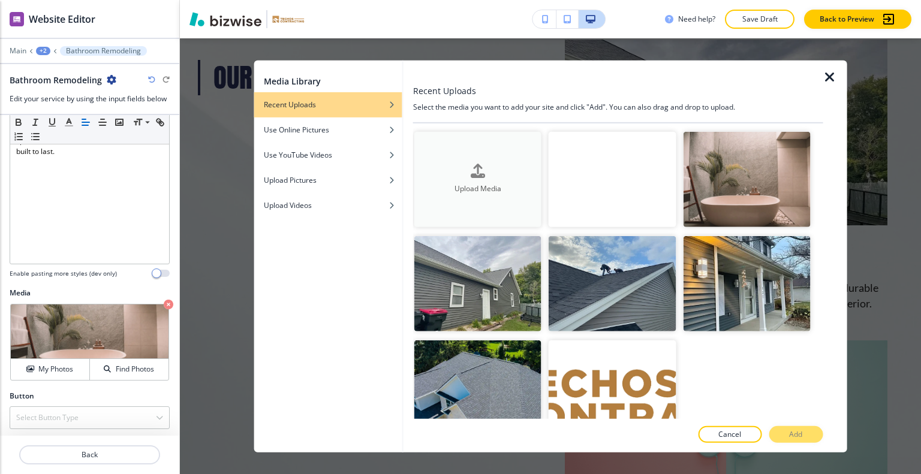
click at [513, 179] on div "button" at bounding box center [477, 181] width 127 height 5
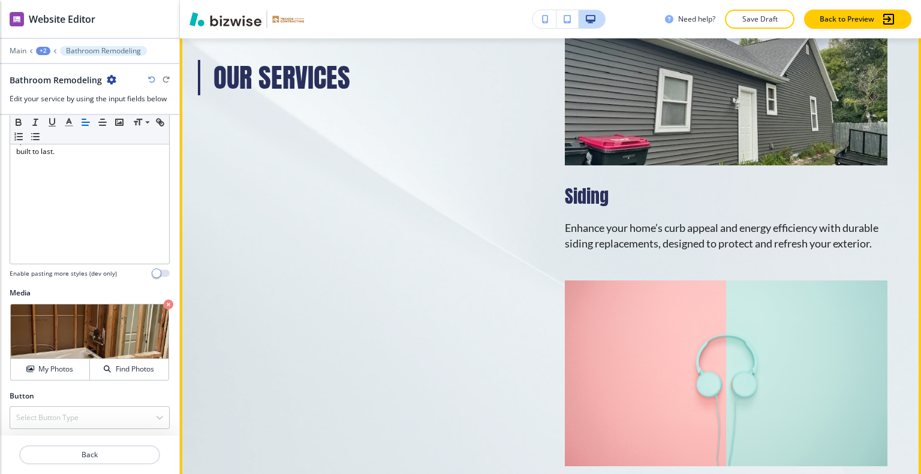
scroll to position [1672, 0]
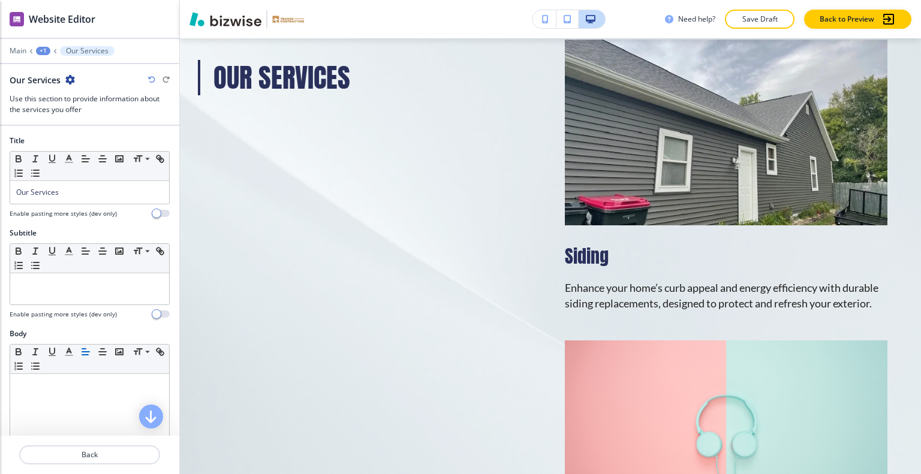
scroll to position [420, 0]
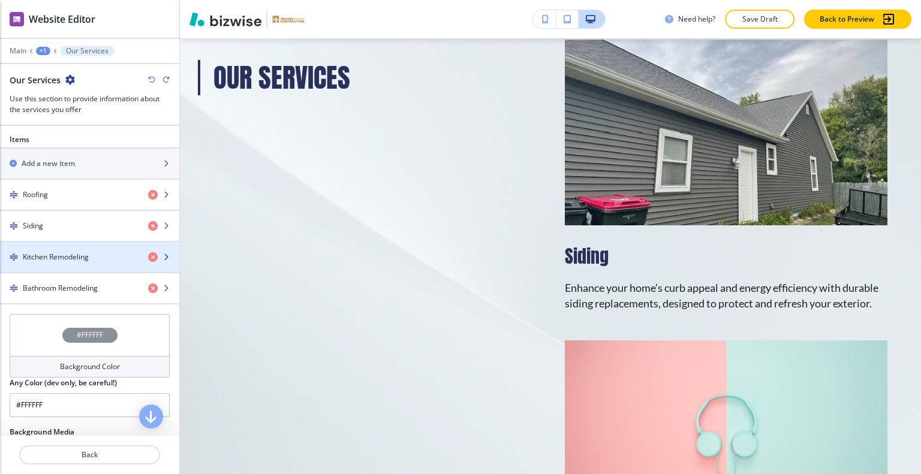
click at [91, 258] on div "Kitchen Remodeling" at bounding box center [69, 257] width 139 height 11
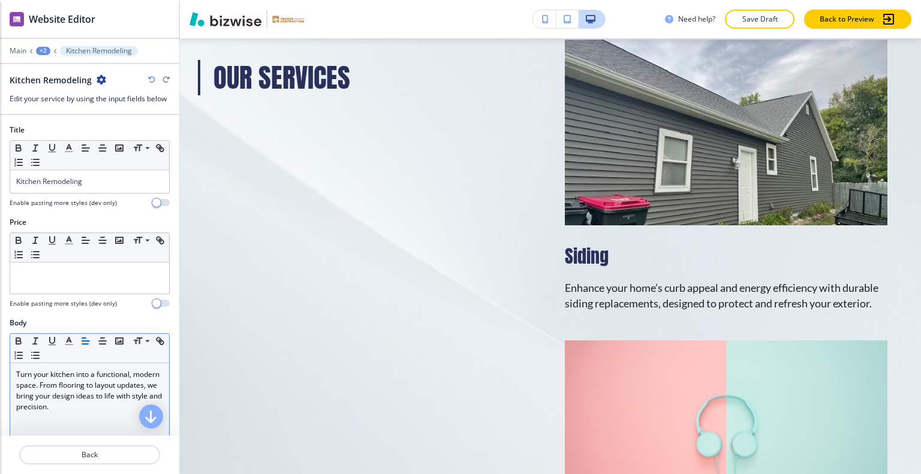
scroll to position [255, 0]
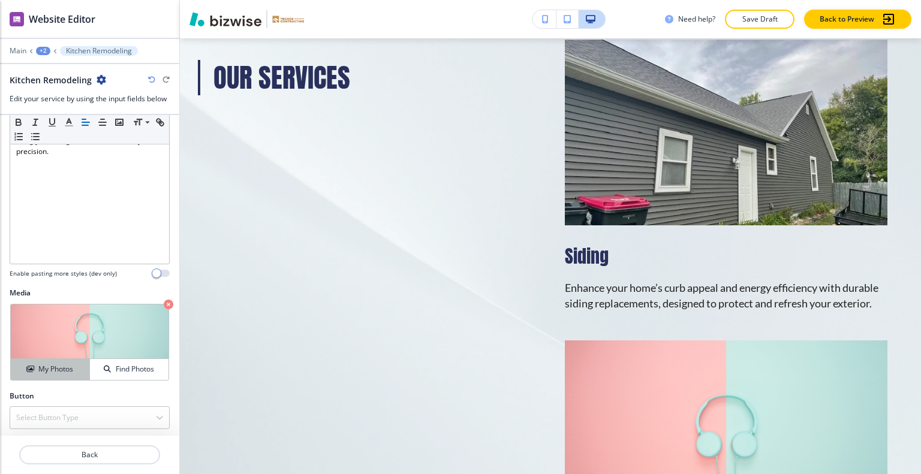
click at [47, 368] on h4 "My Photos" at bounding box center [55, 369] width 35 height 11
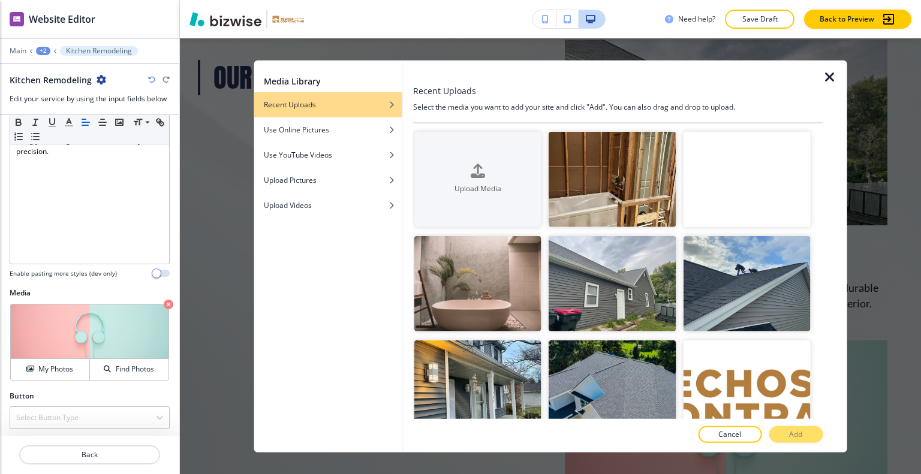
click at [711, 167] on video "button" at bounding box center [746, 178] width 127 height 95
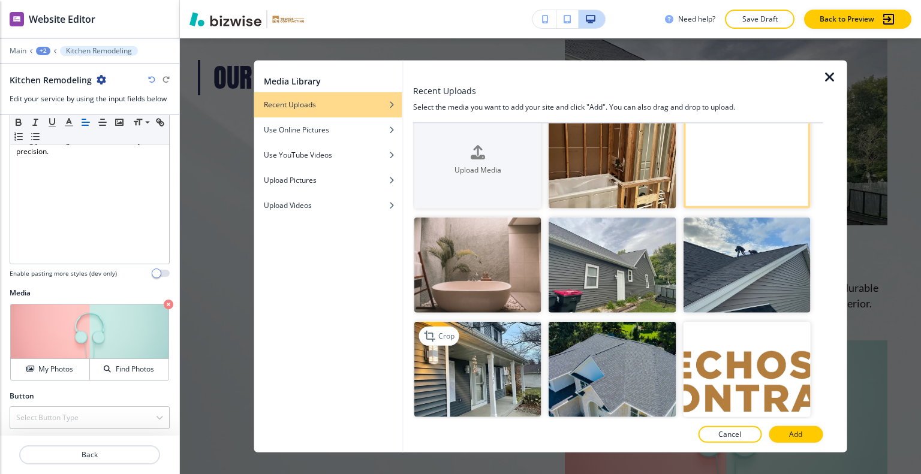
scroll to position [0, 0]
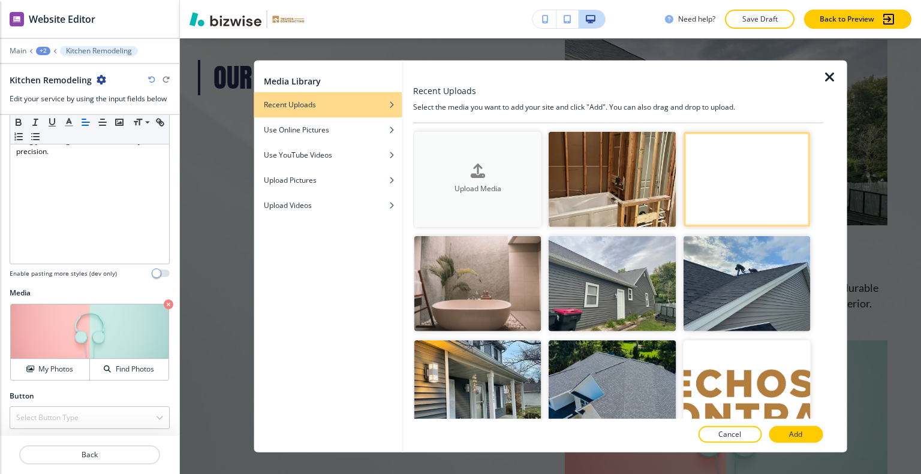
click at [474, 201] on button "Upload Media" at bounding box center [477, 178] width 127 height 95
click at [67, 374] on button "My Photos" at bounding box center [50, 369] width 79 height 21
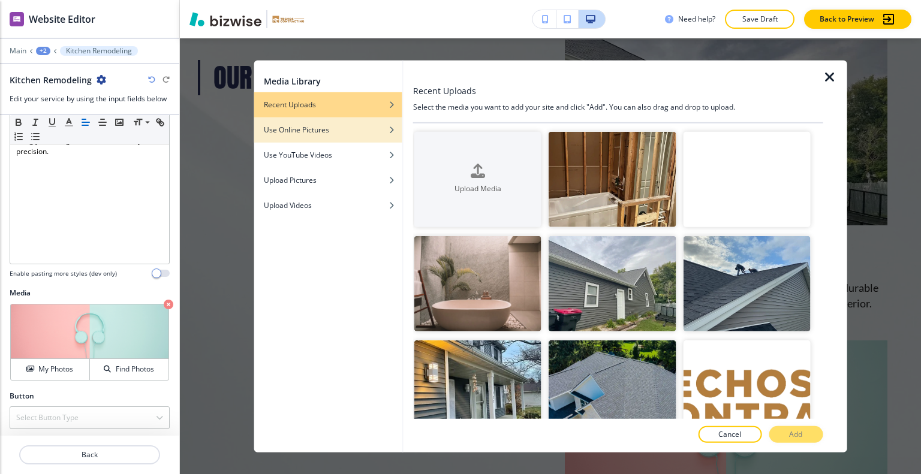
click at [323, 135] on div "button" at bounding box center [328, 138] width 148 height 7
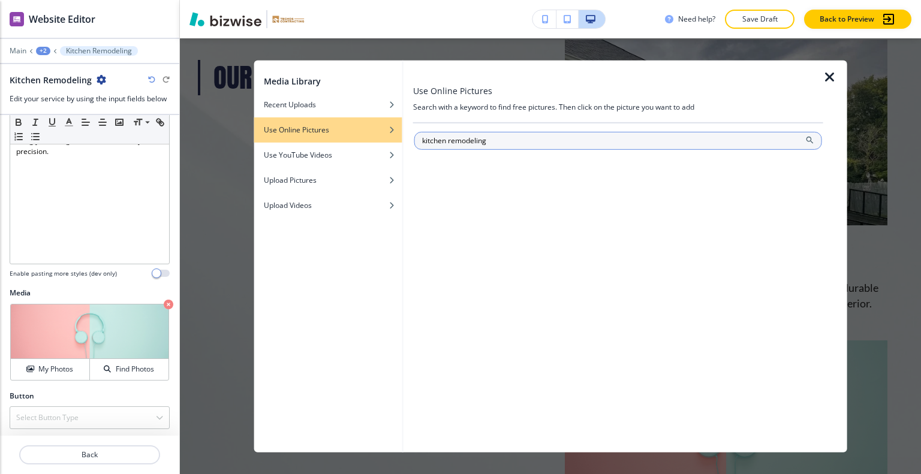
type input "kitchen remodeling"
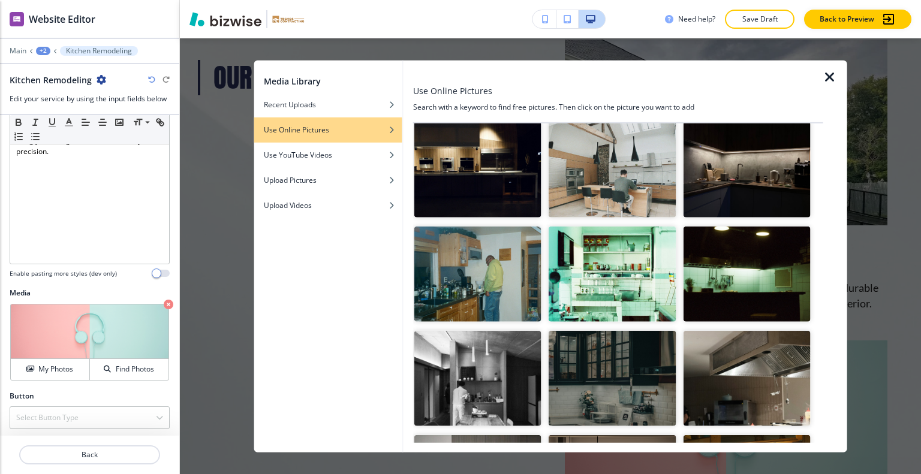
scroll to position [1259, 0]
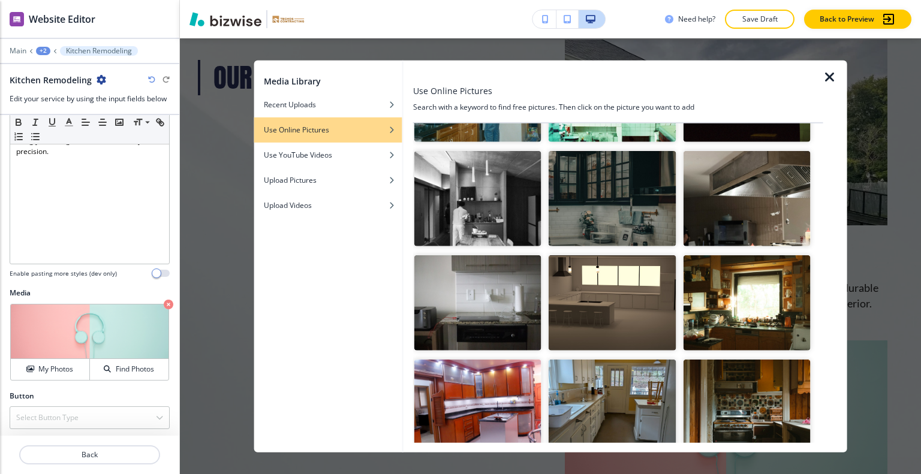
click at [619, 360] on img "button" at bounding box center [612, 407] width 127 height 95
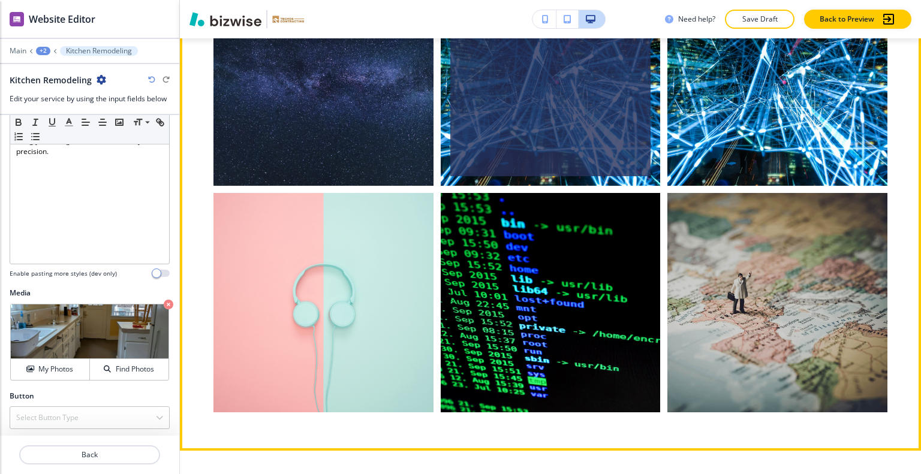
scroll to position [3171, 0]
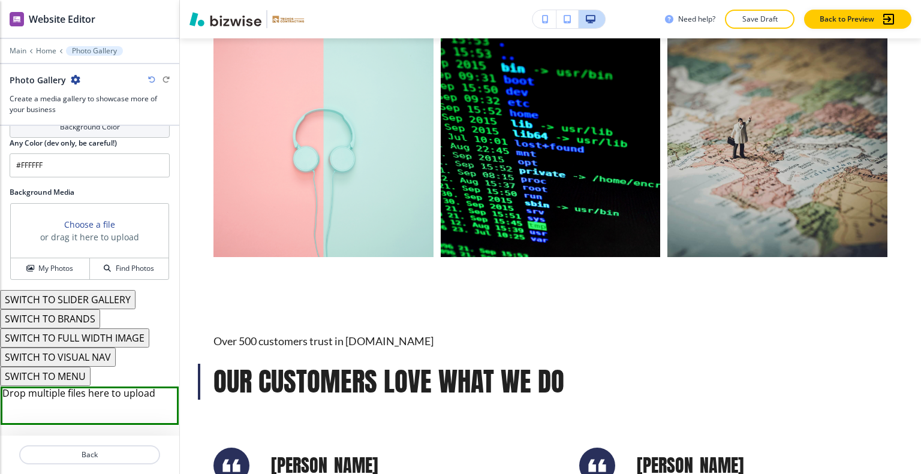
scroll to position [979, 0]
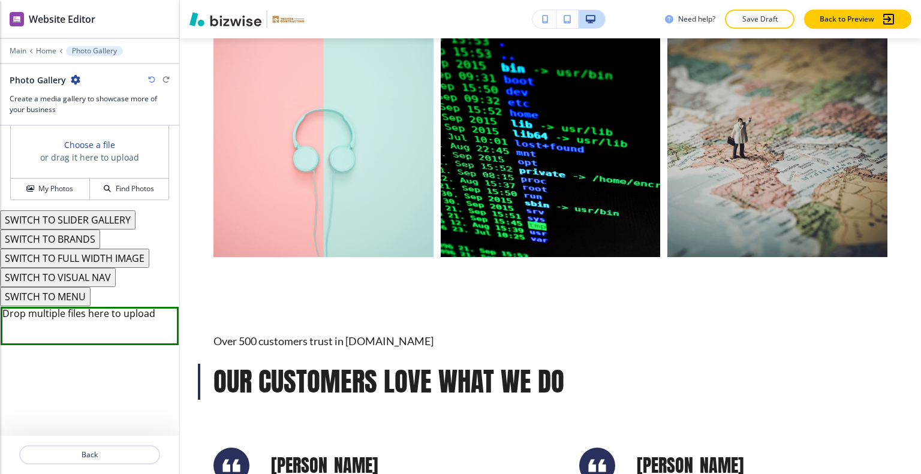
click at [83, 215] on button "SWITCH TO SLIDER GALLERY" at bounding box center [68, 219] width 136 height 19
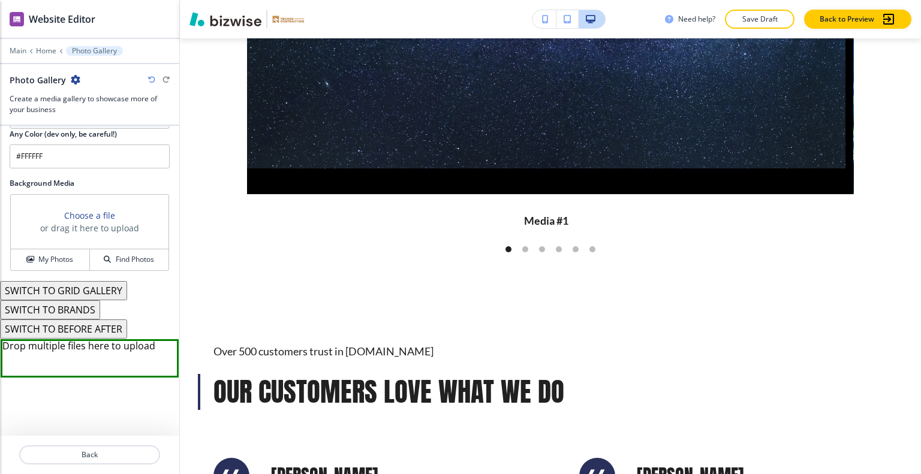
scroll to position [821, 0]
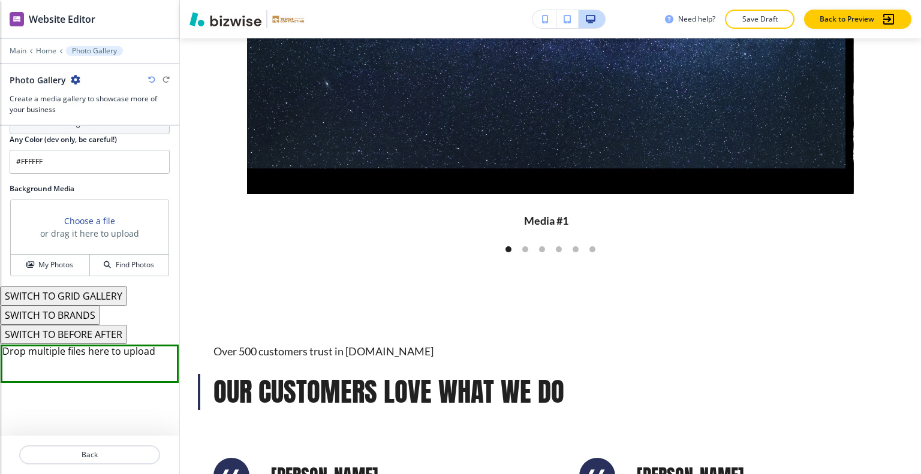
click at [92, 330] on button "SWITCH TO BEFORE AFTER" at bounding box center [63, 334] width 127 height 19
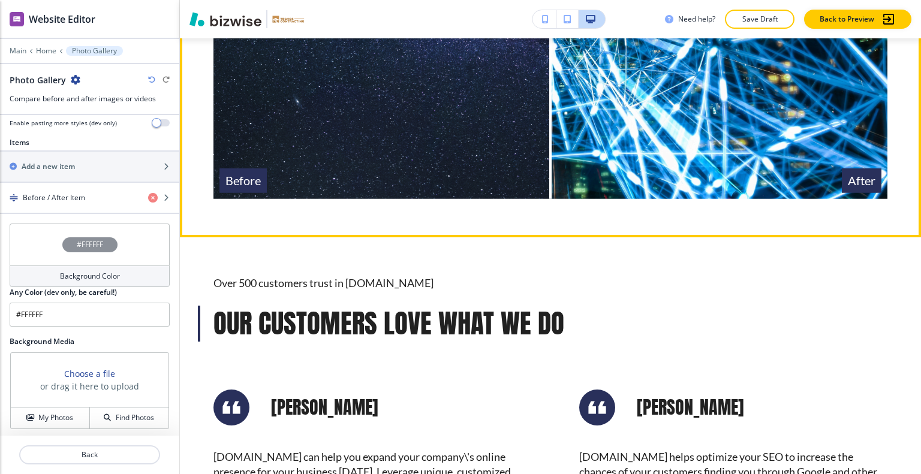
scroll to position [3087, 0]
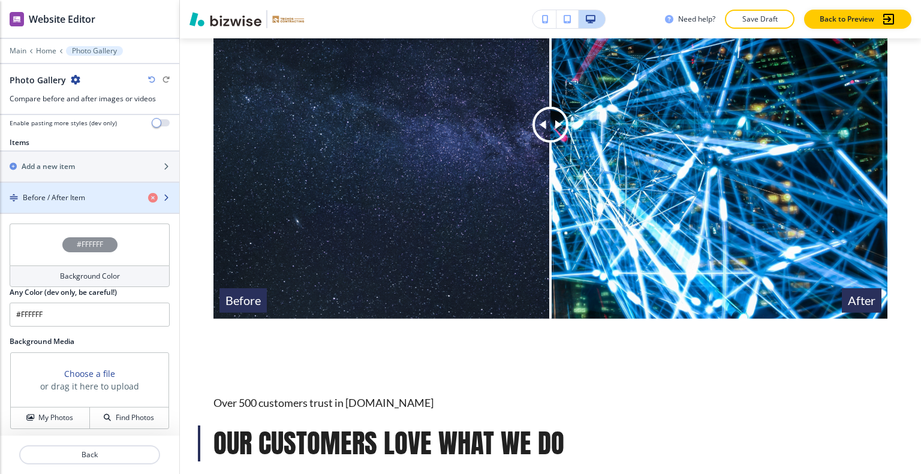
click at [73, 195] on h4 "Before / After Item" at bounding box center [54, 197] width 62 height 11
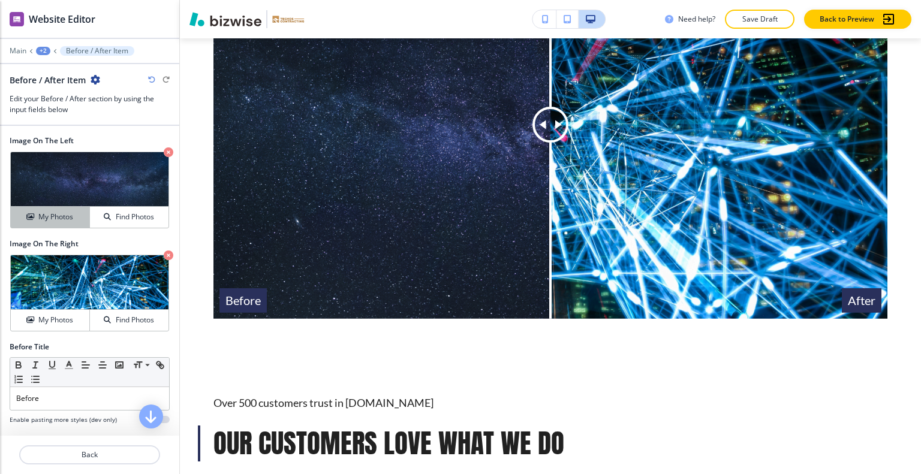
click at [61, 225] on button "My Photos" at bounding box center [50, 217] width 79 height 21
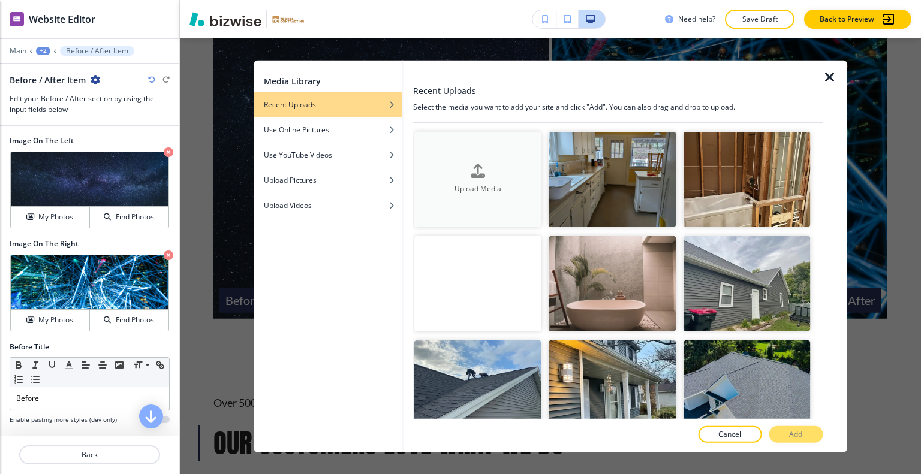
click at [477, 156] on button "Upload Media" at bounding box center [477, 178] width 127 height 95
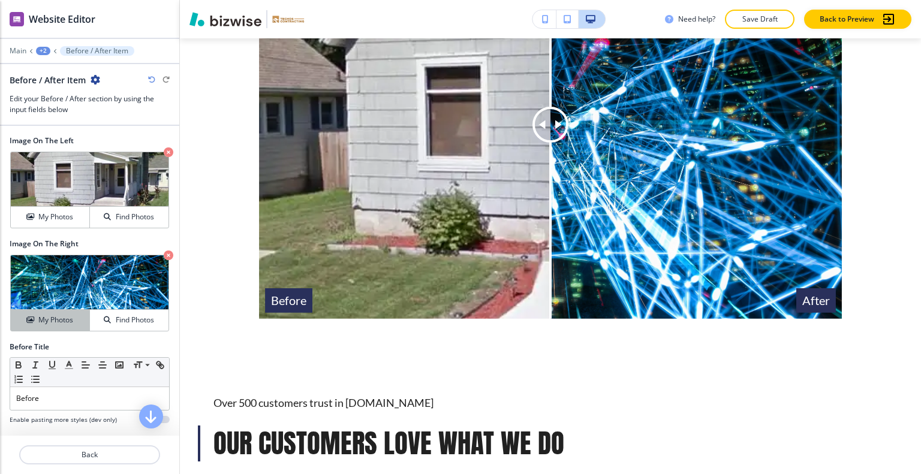
click at [53, 316] on h4 "My Photos" at bounding box center [55, 320] width 35 height 11
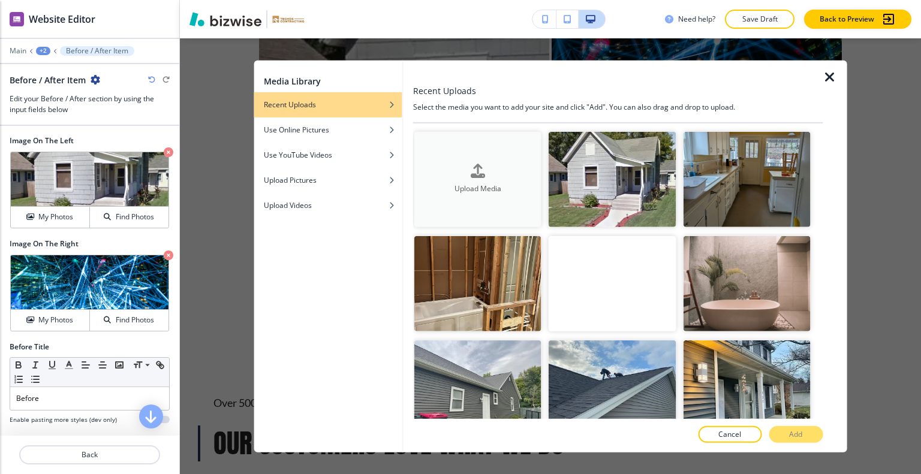
click at [501, 210] on button "Upload Media" at bounding box center [477, 178] width 127 height 95
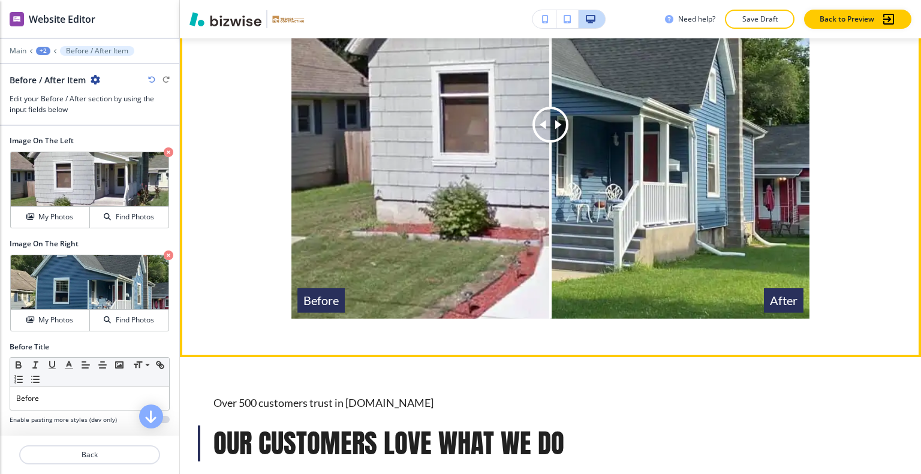
scroll to position [3267, 0]
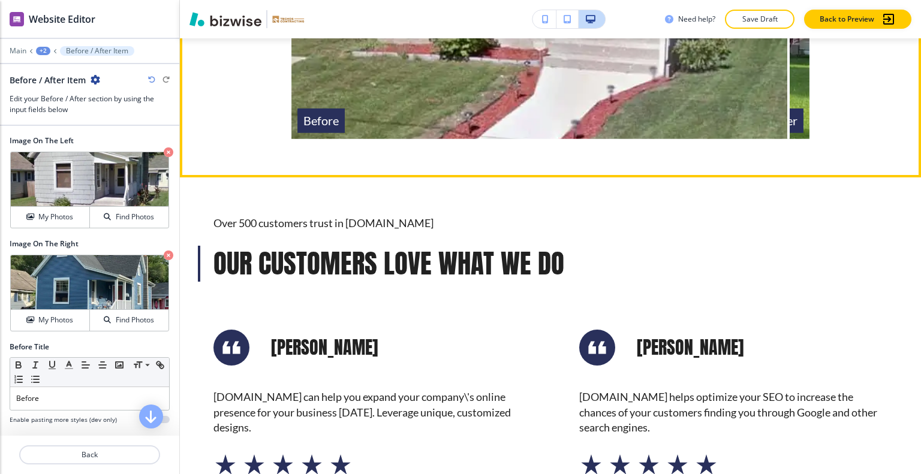
drag, startPoint x: 546, startPoint y: 318, endPoint x: 784, endPoint y: 285, distance: 240.4
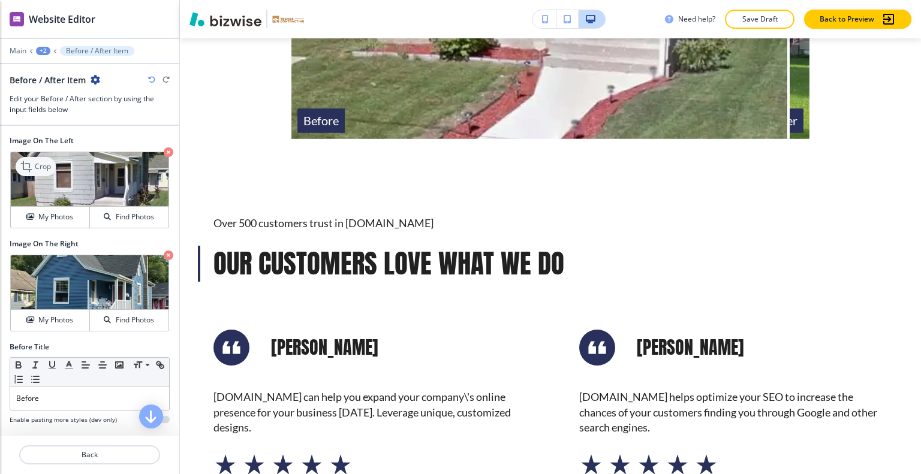
click at [39, 162] on p "Crop" at bounding box center [43, 166] width 16 height 11
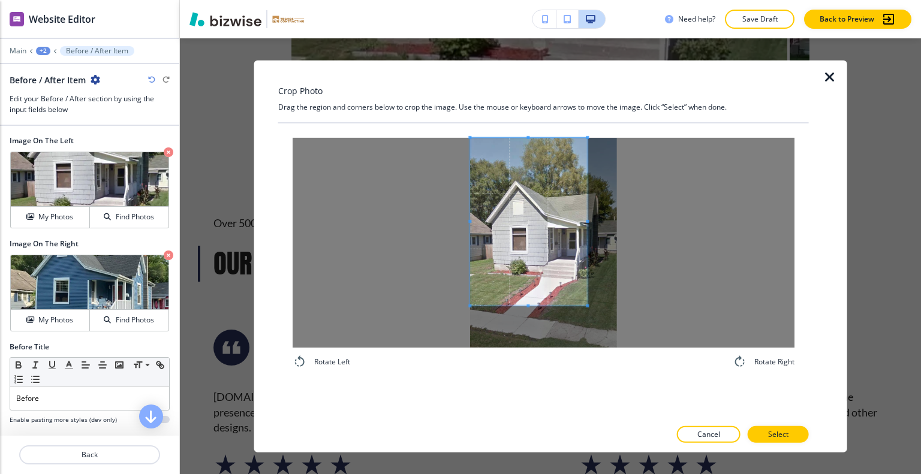
click at [516, 232] on span at bounding box center [528, 221] width 117 height 168
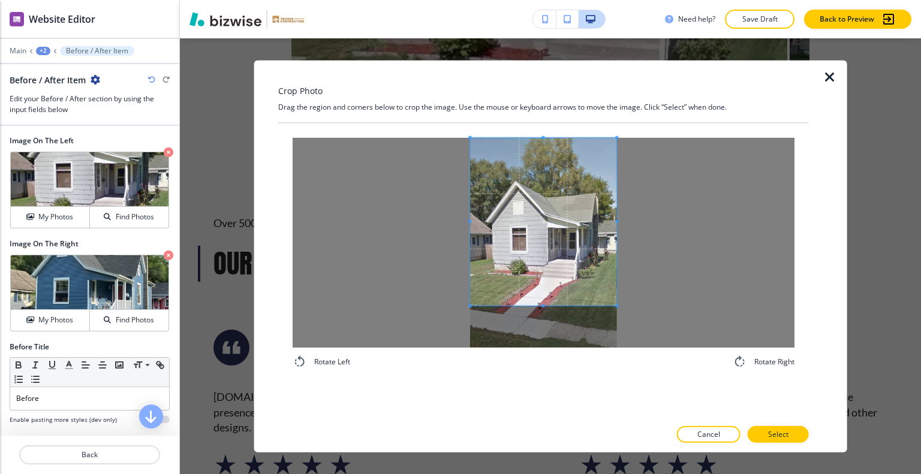
click at [639, 225] on div at bounding box center [544, 242] width 502 height 210
click at [756, 432] on button "Select" at bounding box center [778, 434] width 61 height 17
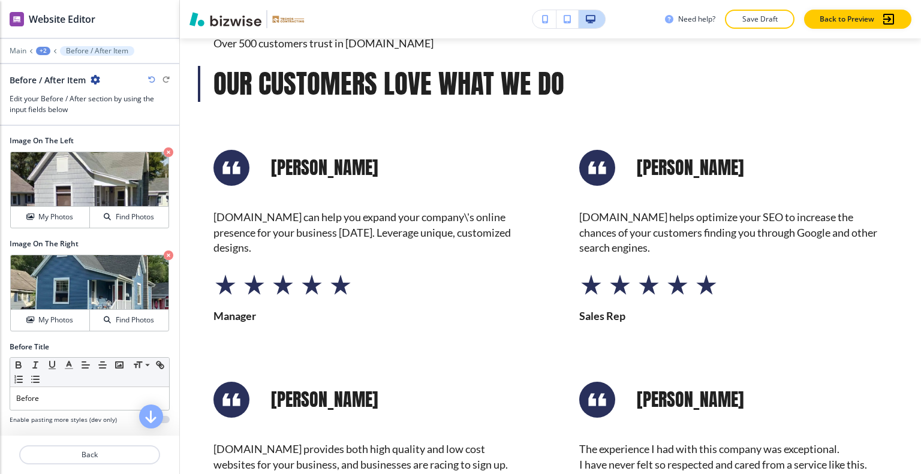
scroll to position [3387, 0]
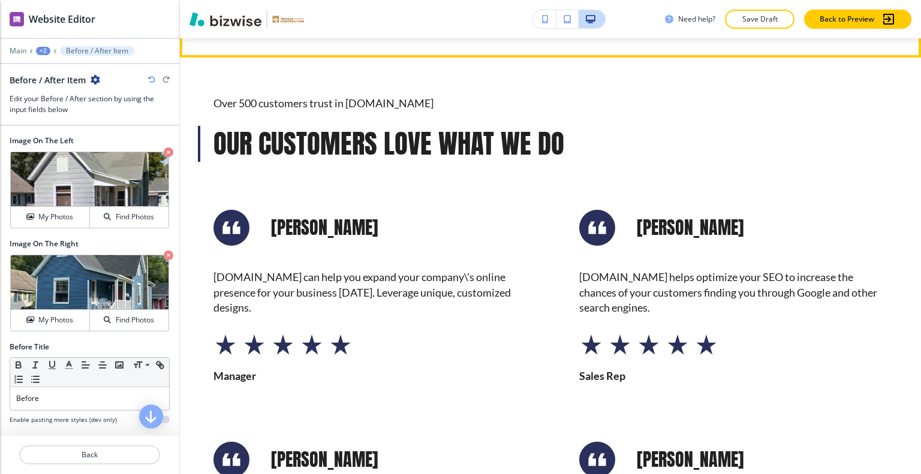
drag, startPoint x: 788, startPoint y: 194, endPoint x: 635, endPoint y: 198, distance: 153.6
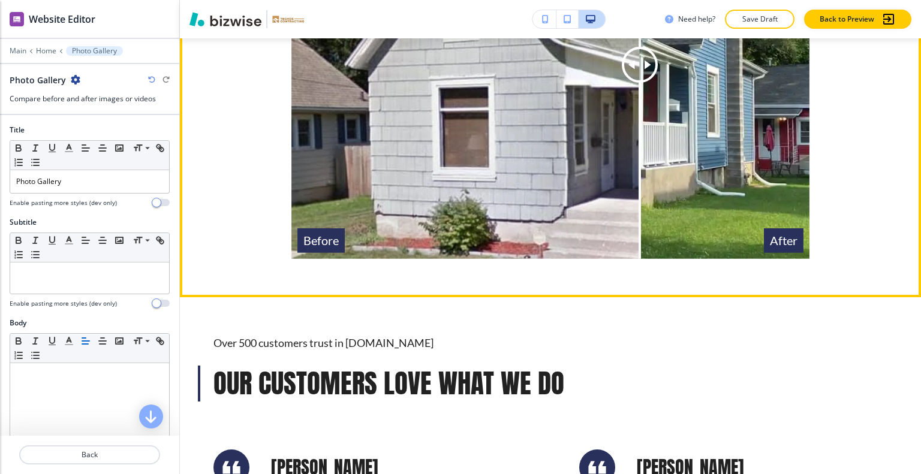
scroll to position [3207, 0]
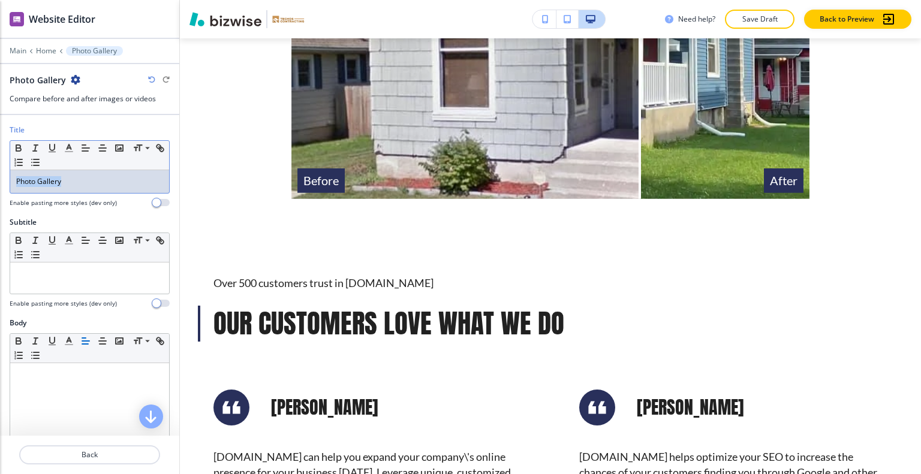
drag, startPoint x: 95, startPoint y: 177, endPoint x: 0, endPoint y: 162, distance: 96.4
click at [0, 163] on div "Title Small Normal Large Huge Photo Gallery Enable pasting more styles (dev onl…" at bounding box center [89, 171] width 179 height 92
drag, startPoint x: 0, startPoint y: 180, endPoint x: 57, endPoint y: 155, distance: 62.3
click at [4, 178] on div "Title Small Normal Large Huge before and after Enable pasting more styles (dev …" at bounding box center [89, 171] width 179 height 92
click at [70, 148] on icon "button" at bounding box center [69, 148] width 11 height 11
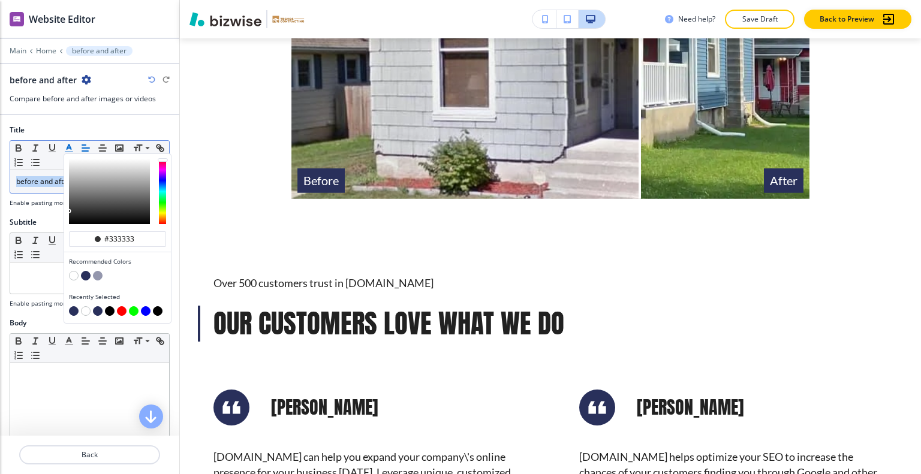
click at [88, 273] on button "button" at bounding box center [86, 276] width 10 height 10
type input "#29305b"
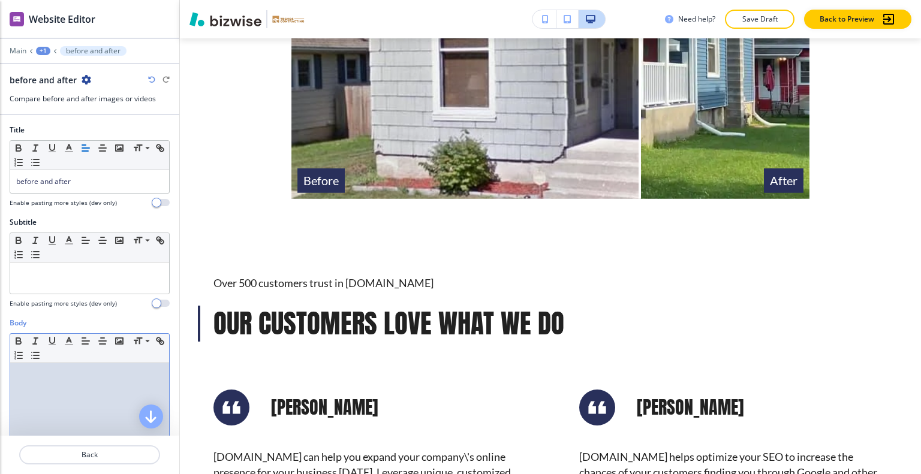
click at [41, 378] on p at bounding box center [89, 374] width 147 height 11
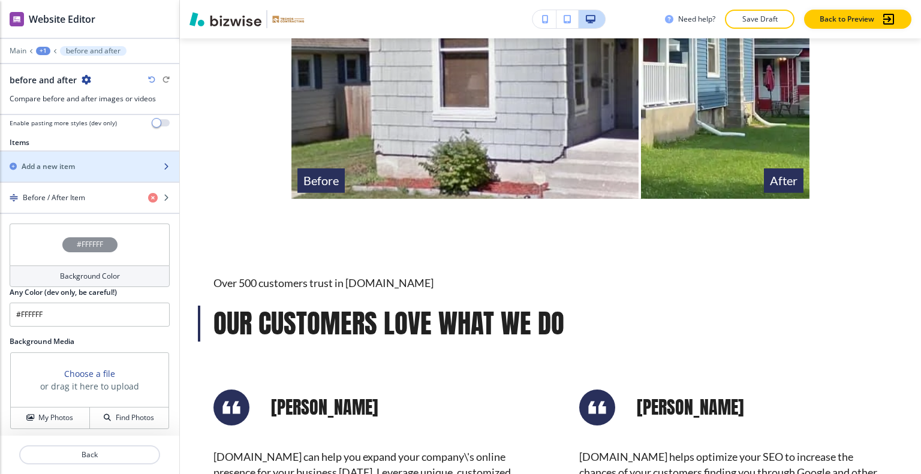
click at [67, 172] on div "button" at bounding box center [89, 177] width 179 height 10
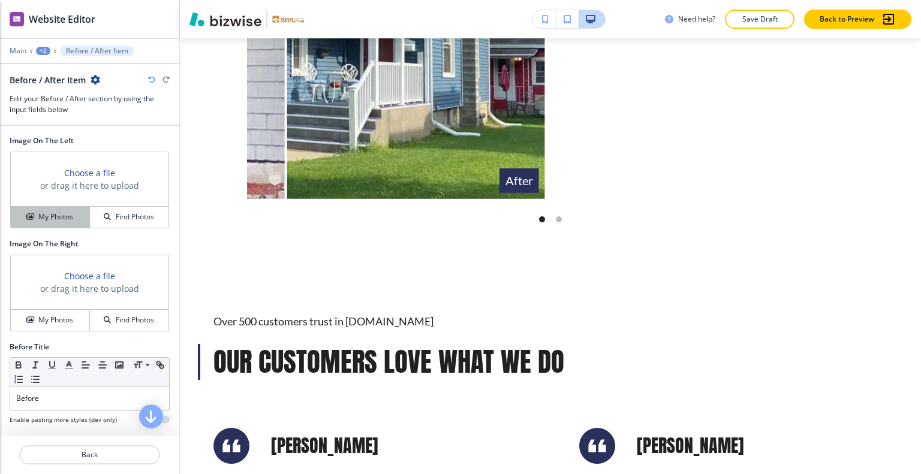
click at [64, 212] on h4 "My Photos" at bounding box center [55, 217] width 35 height 11
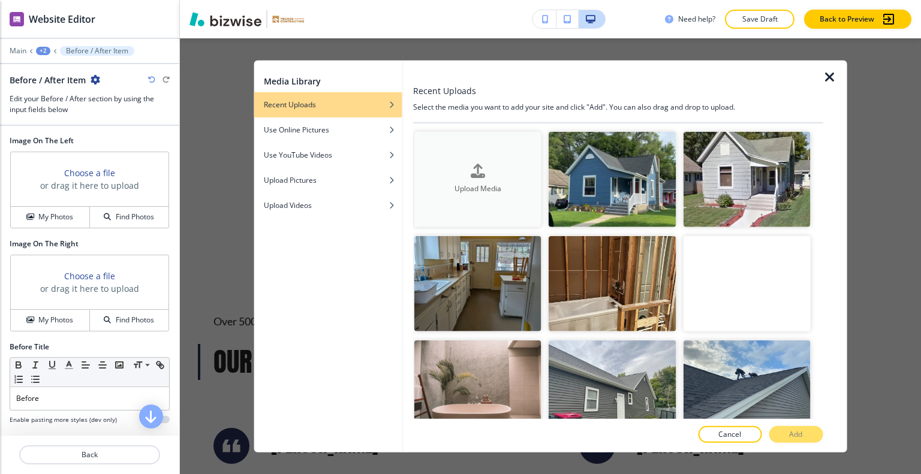
click at [520, 198] on button "Upload Media" at bounding box center [477, 178] width 127 height 95
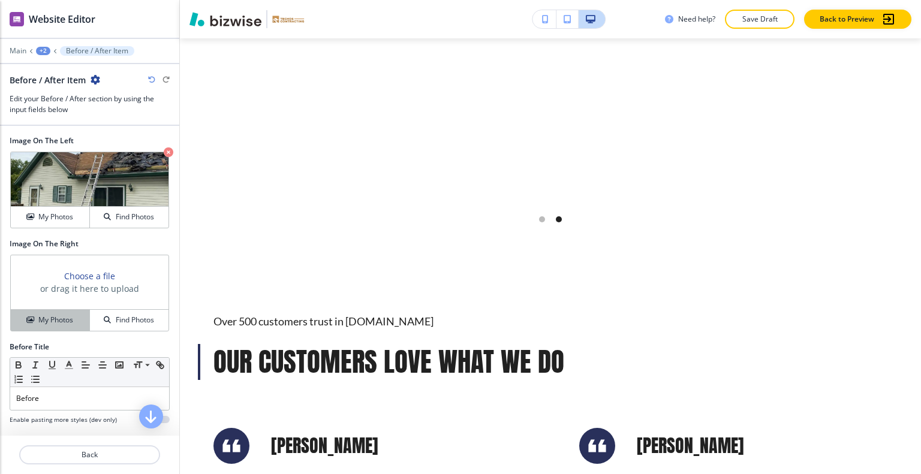
click at [67, 315] on h4 "My Photos" at bounding box center [55, 320] width 35 height 11
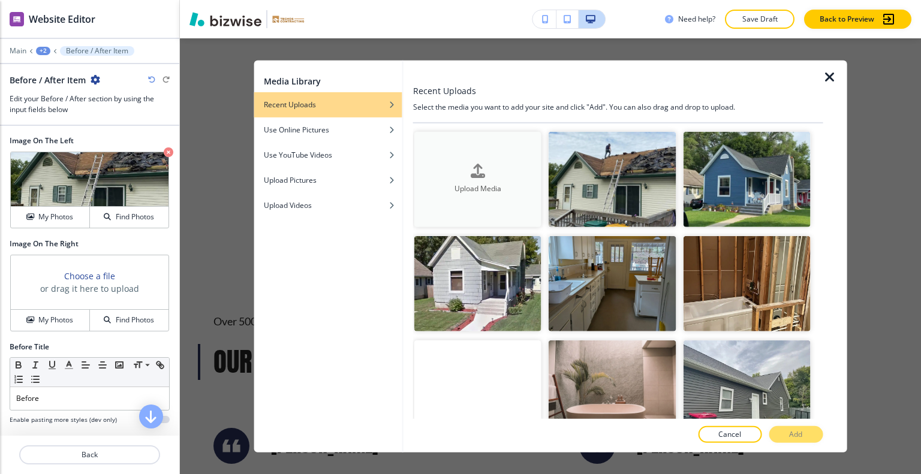
click at [495, 186] on h4 "Upload Media" at bounding box center [477, 188] width 127 height 11
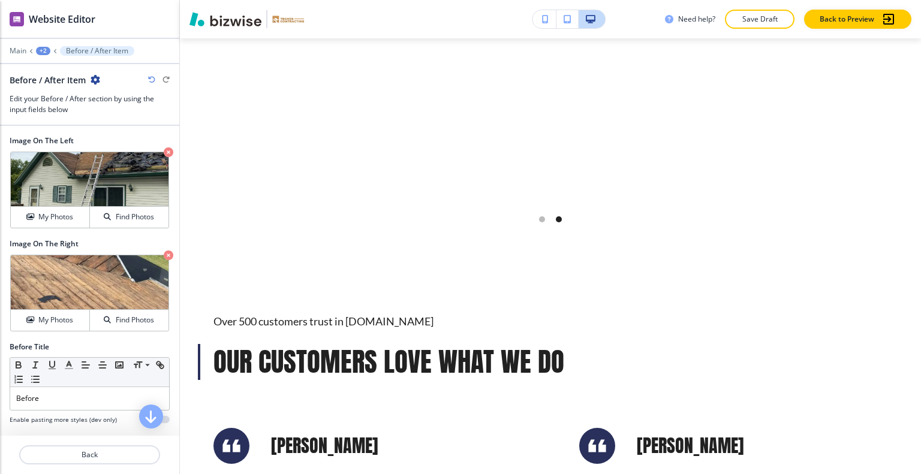
scroll to position [3327, 0]
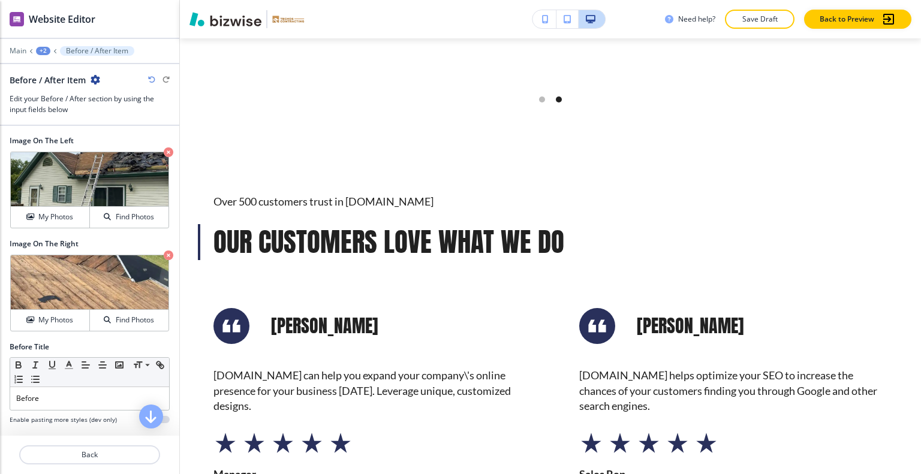
drag, startPoint x: 543, startPoint y: 264, endPoint x: 754, endPoint y: 260, distance: 211.1
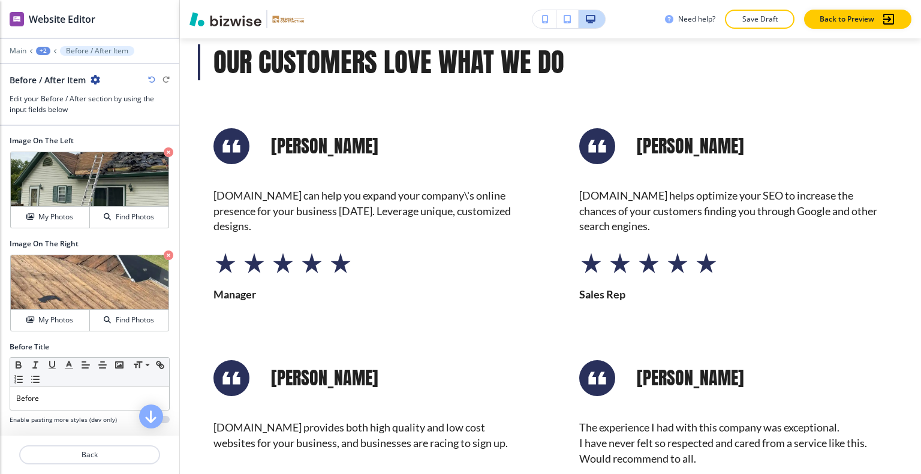
scroll to position [3387, 0]
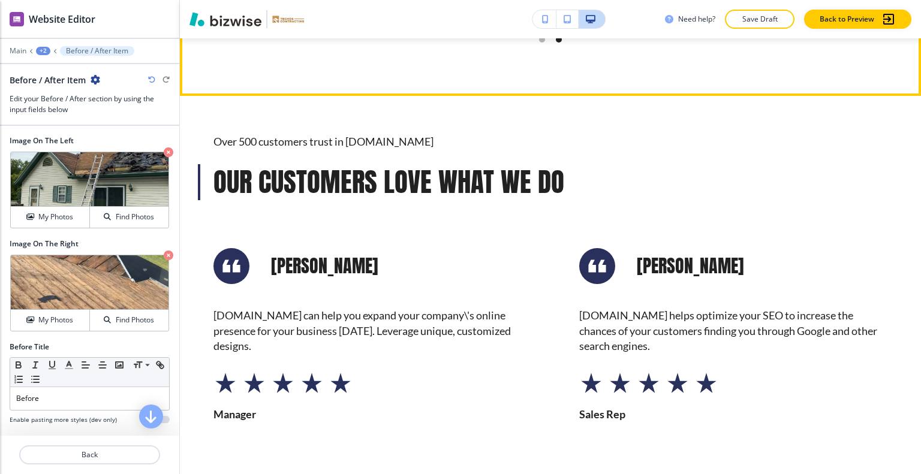
drag, startPoint x: 755, startPoint y: 201, endPoint x: 591, endPoint y: 220, distance: 165.4
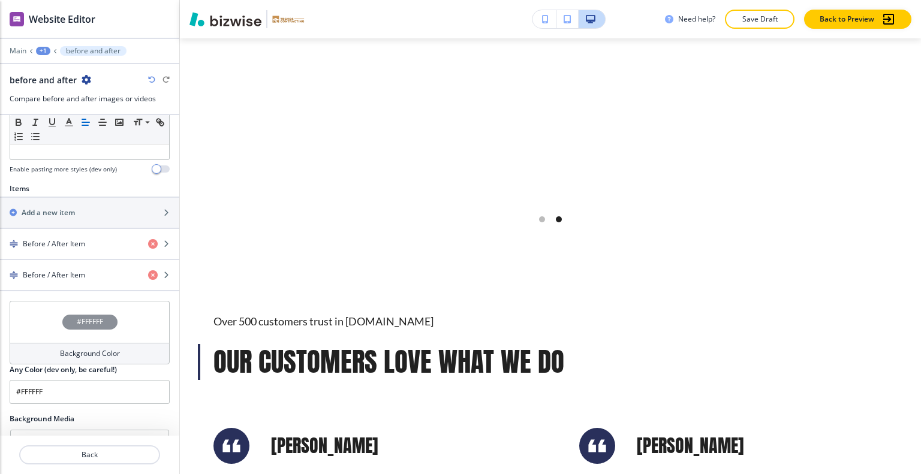
scroll to position [437, 0]
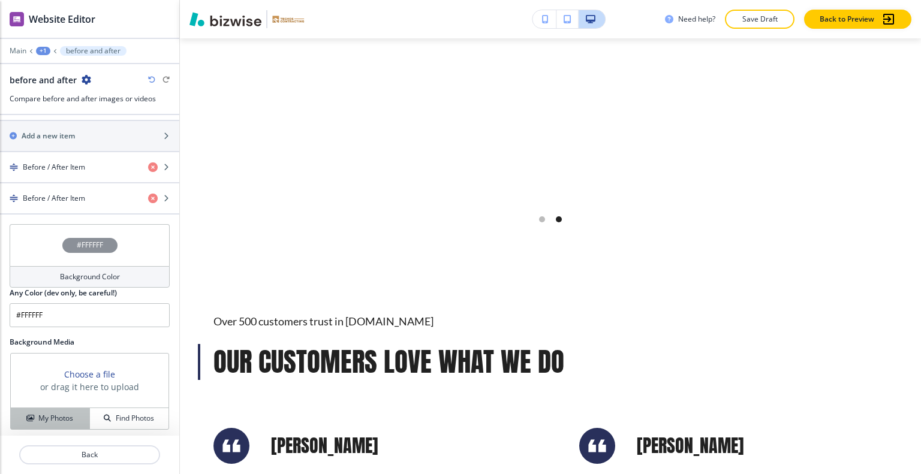
click at [53, 419] on h4 "My Photos" at bounding box center [55, 418] width 35 height 11
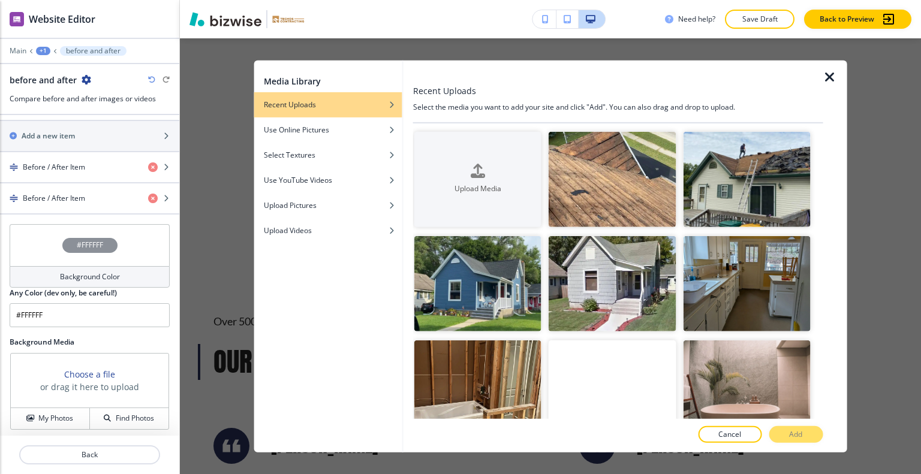
scroll to position [223, 0]
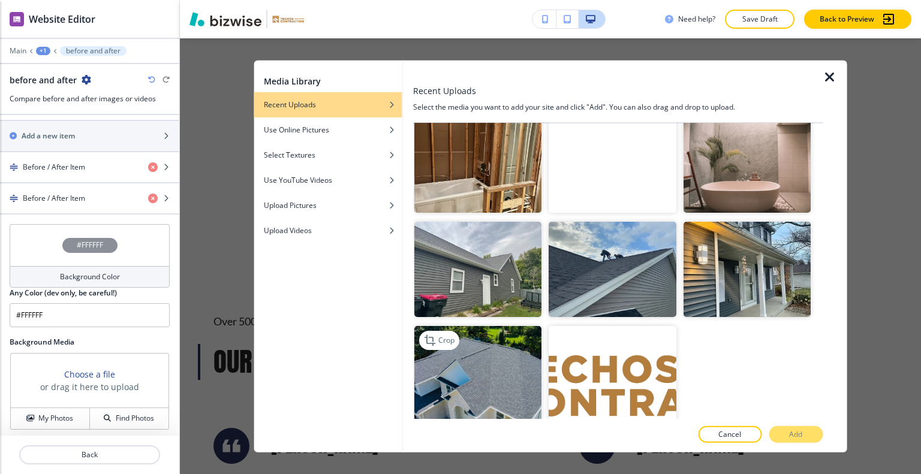
click at [520, 357] on img "button" at bounding box center [477, 373] width 127 height 95
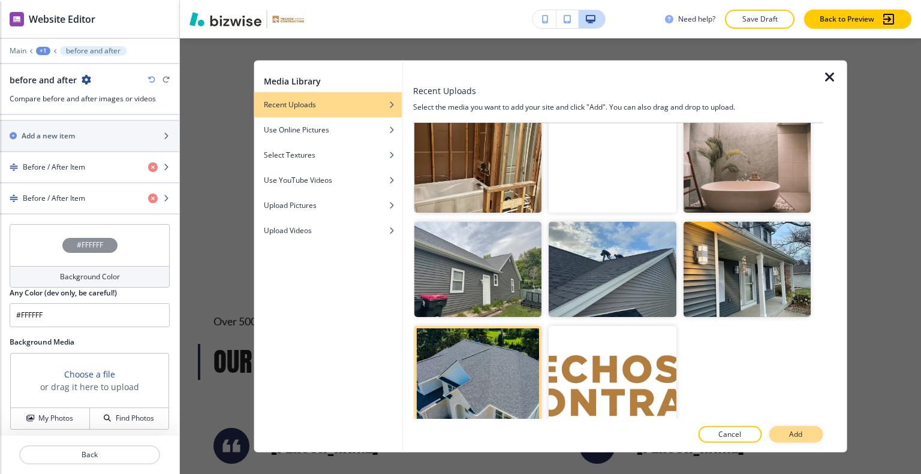
click at [797, 431] on p "Add" at bounding box center [795, 434] width 13 height 11
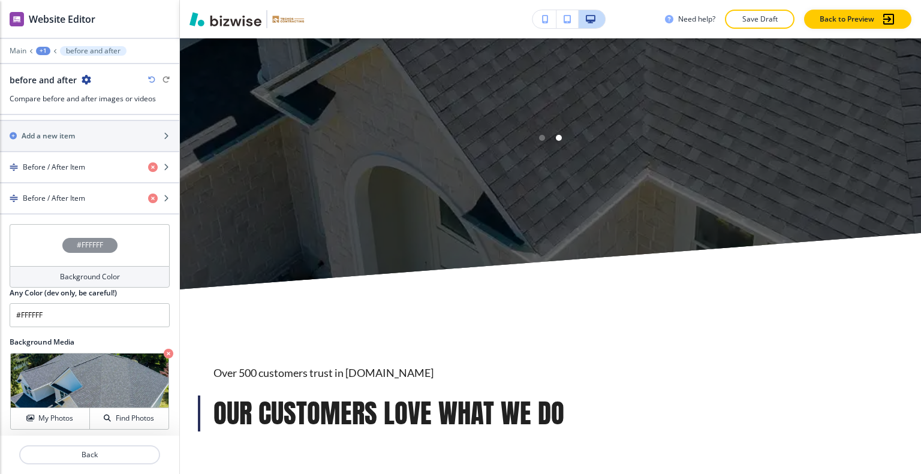
scroll to position [3267, 0]
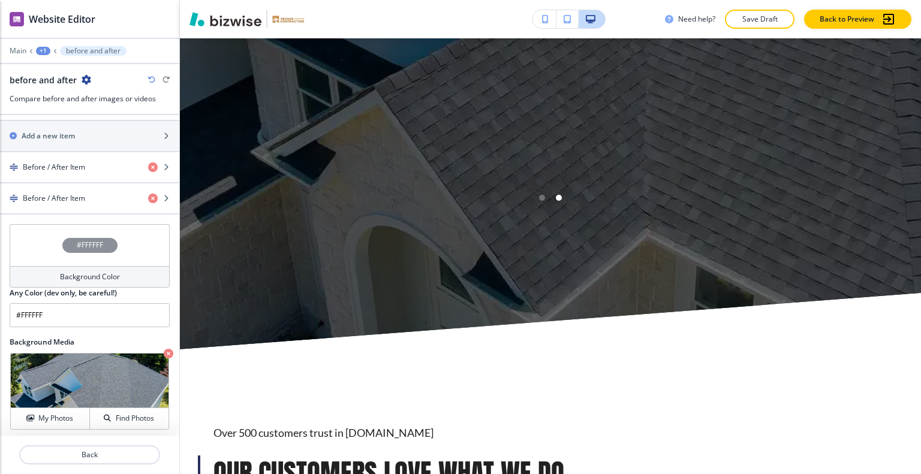
click at [164, 353] on icon "button" at bounding box center [169, 354] width 10 height 10
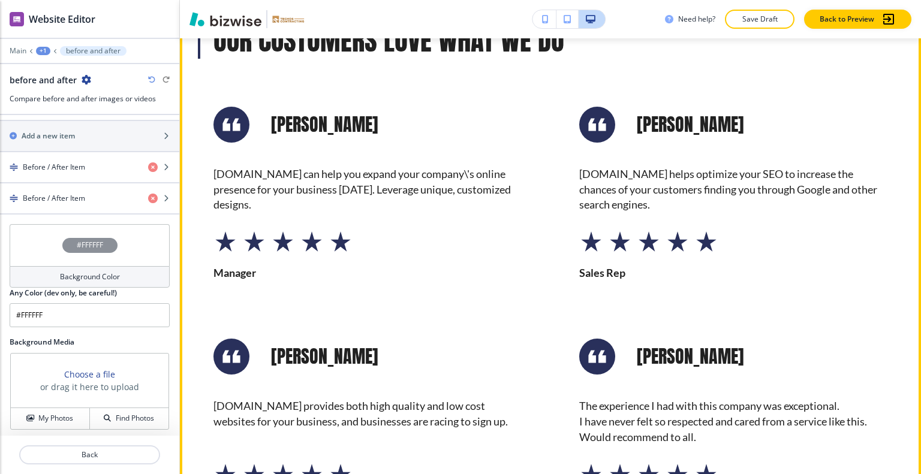
scroll to position [3708, 0]
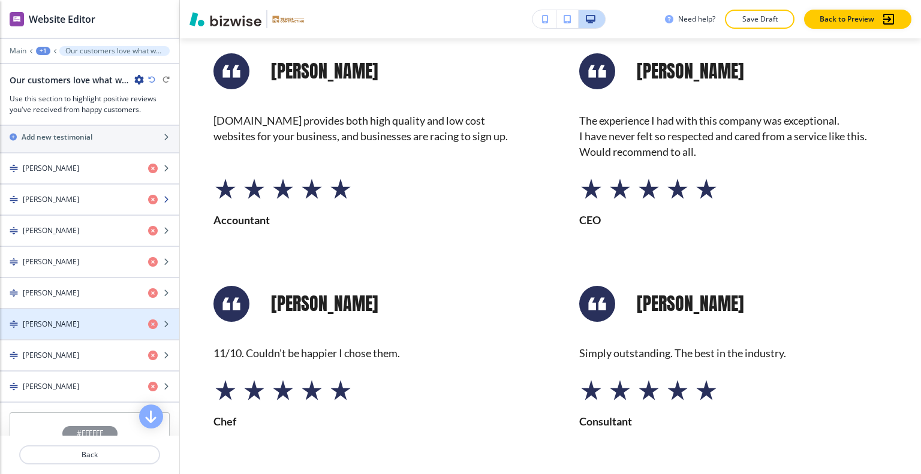
scroll to position [480, 0]
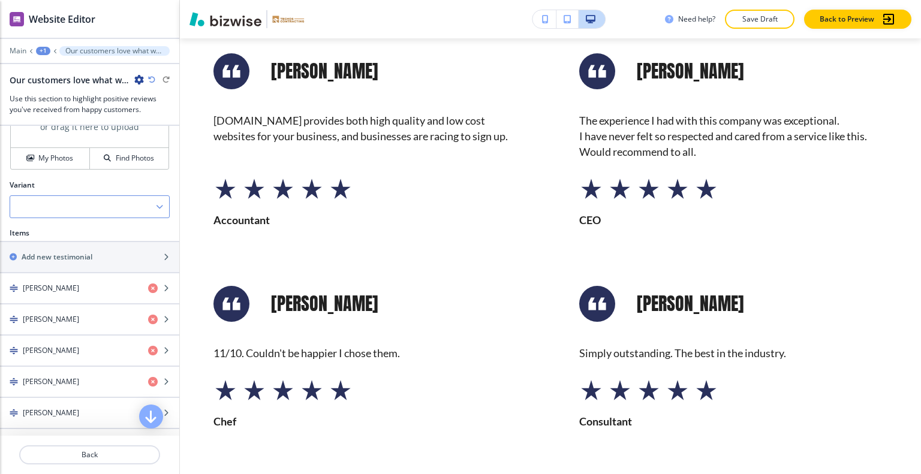
click at [76, 203] on div at bounding box center [89, 207] width 159 height 22
click at [84, 243] on h4 "Slider" at bounding box center [89, 248] width 147 height 11
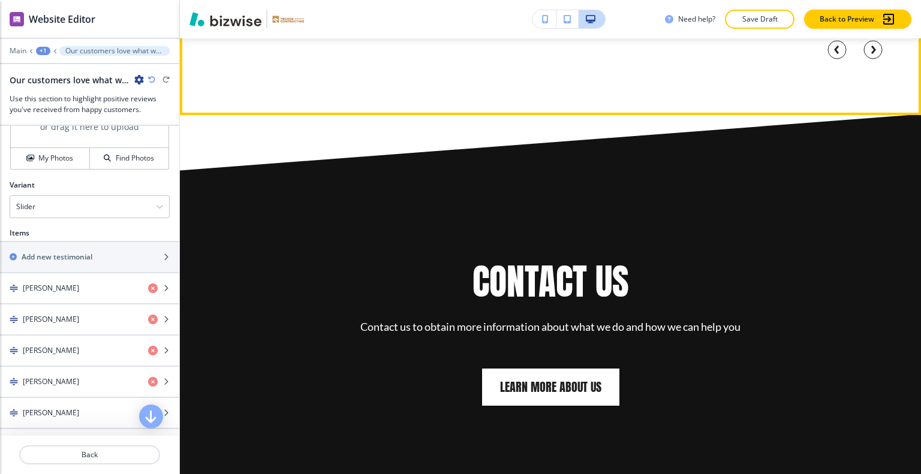
scroll to position [3754, 0]
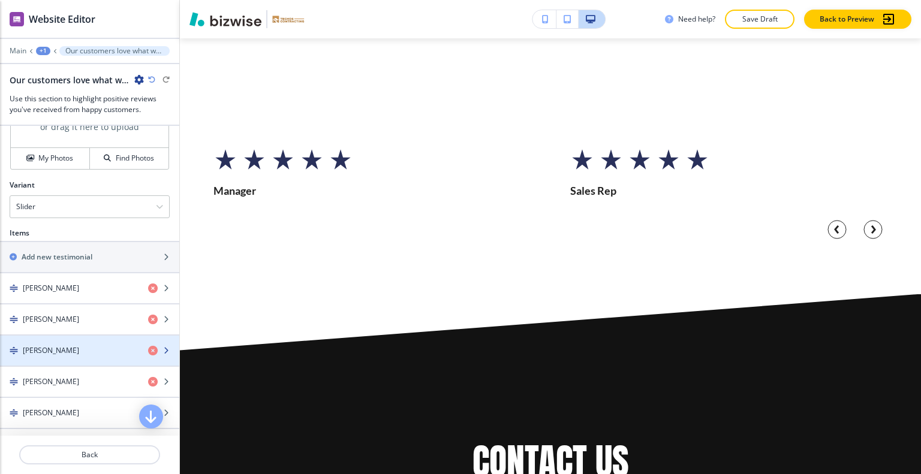
click at [77, 338] on div "button" at bounding box center [89, 341] width 179 height 10
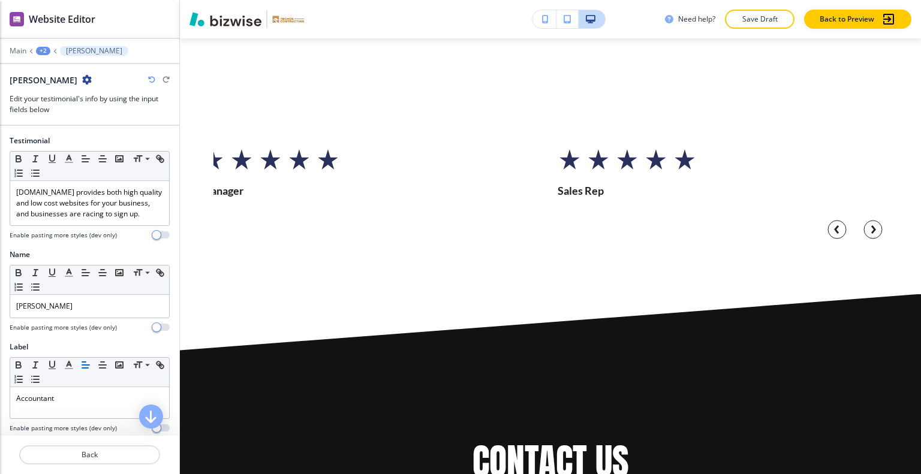
click at [96, 465] on div at bounding box center [89, 470] width 179 height 10
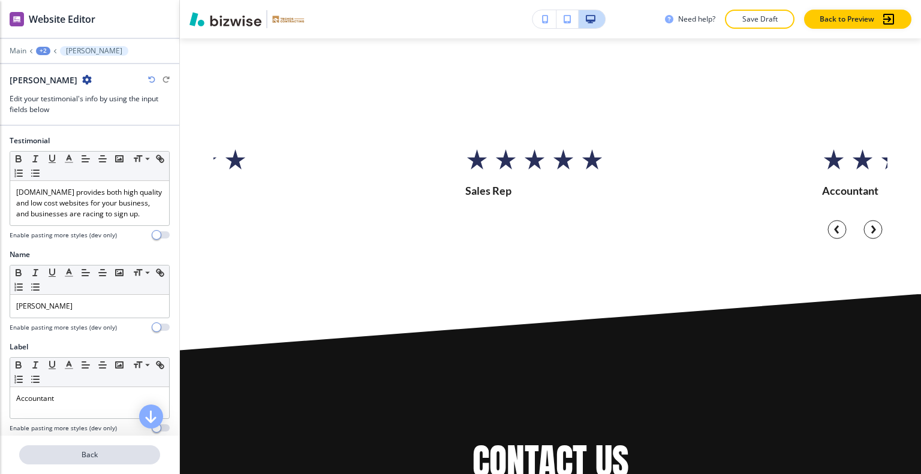
click at [96, 455] on p "Back" at bounding box center [89, 455] width 139 height 11
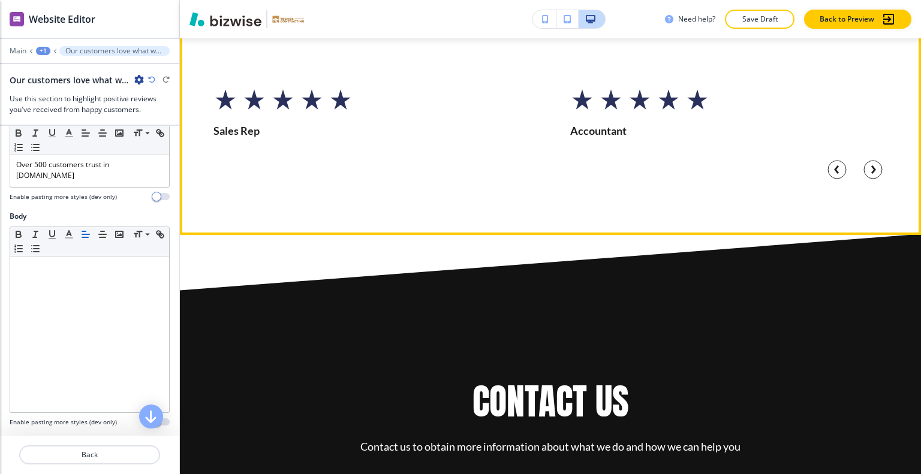
scroll to position [3634, 0]
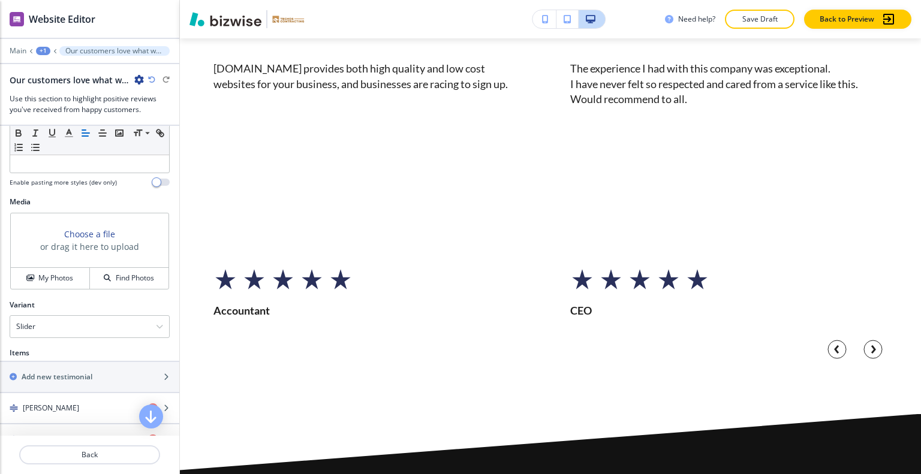
scroll to position [420, 0]
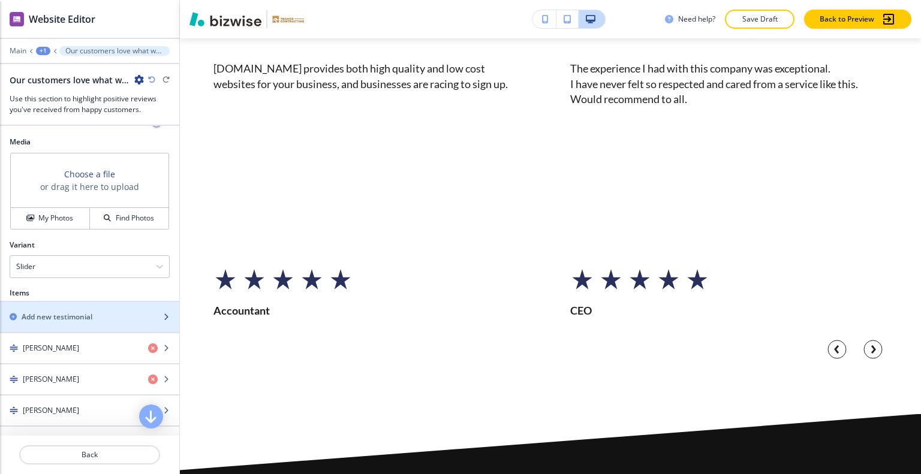
click at [68, 314] on h2 "Add new testimonial" at bounding box center [57, 317] width 71 height 11
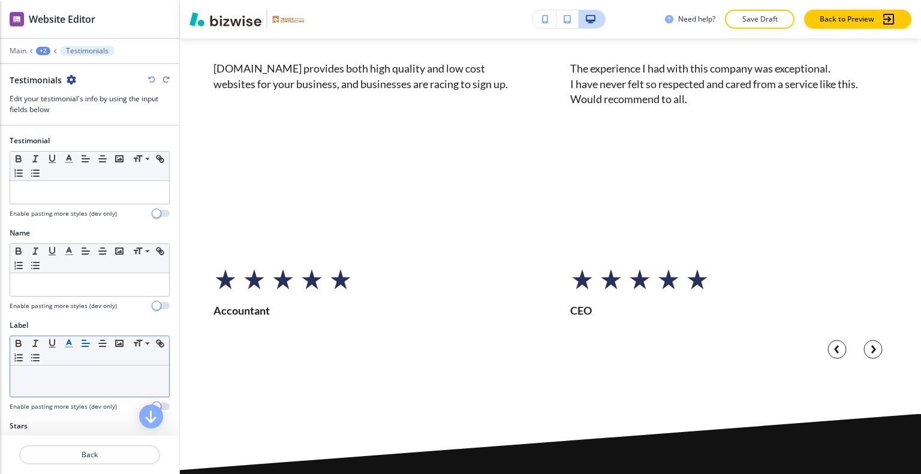
click at [69, 343] on icon "button" at bounding box center [69, 343] width 11 height 11
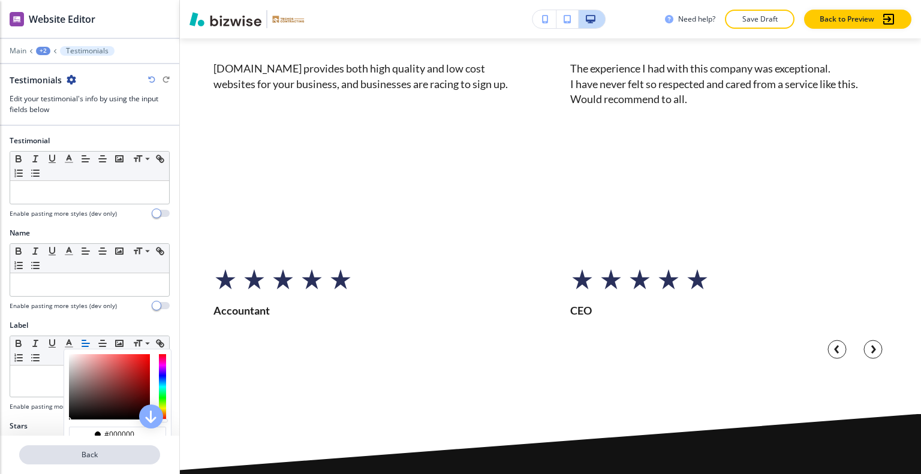
click at [85, 450] on p "Back" at bounding box center [89, 455] width 139 height 11
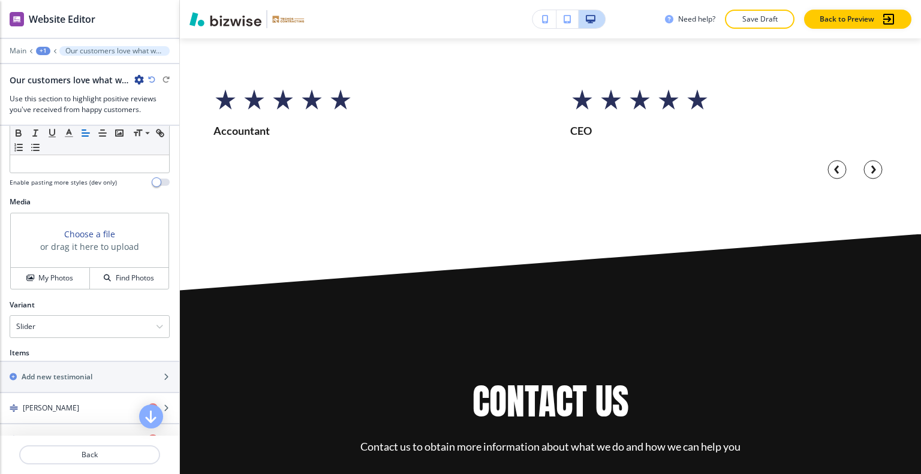
scroll to position [540, 0]
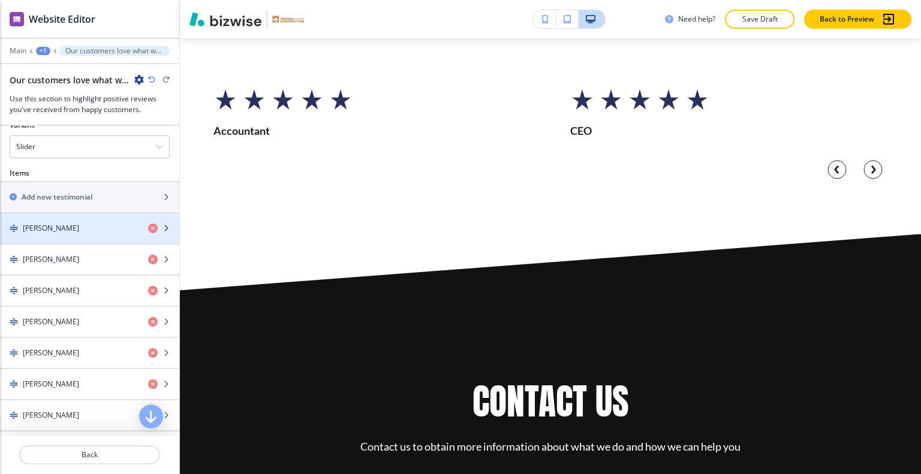
click at [70, 223] on div "Iida Niskanen" at bounding box center [69, 228] width 139 height 11
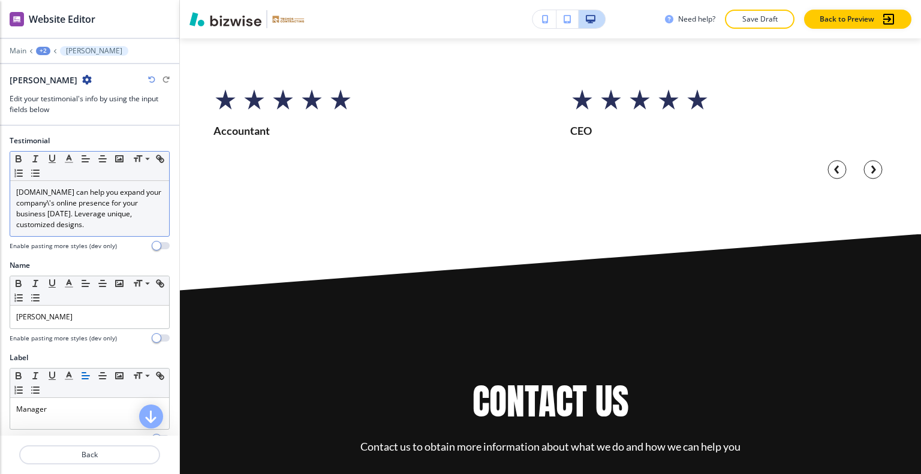
click at [151, 217] on p "techoscontracting.com can help you expand your company\'s online presence for y…" at bounding box center [89, 208] width 147 height 43
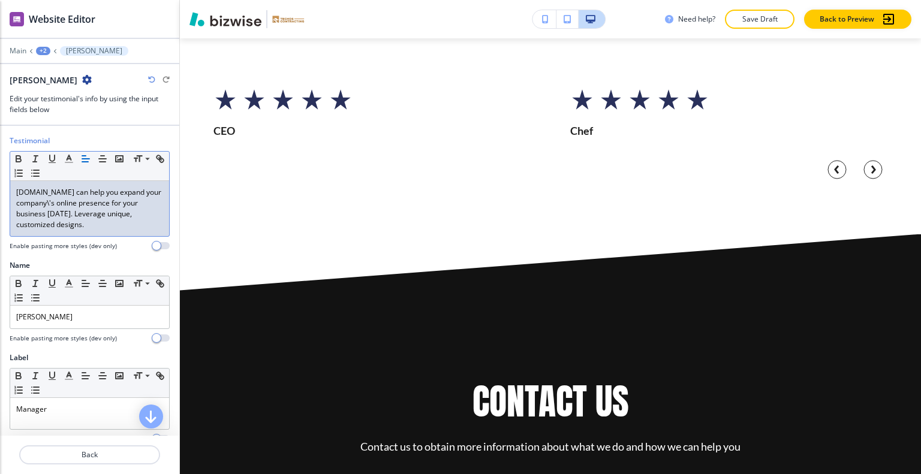
drag, startPoint x: 118, startPoint y: 226, endPoint x: 0, endPoint y: 186, distance: 124.0
click at [0, 186] on div "Testimonial Small Normal Large Huge techoscontracting.com can help you expand y…" at bounding box center [89, 198] width 179 height 125
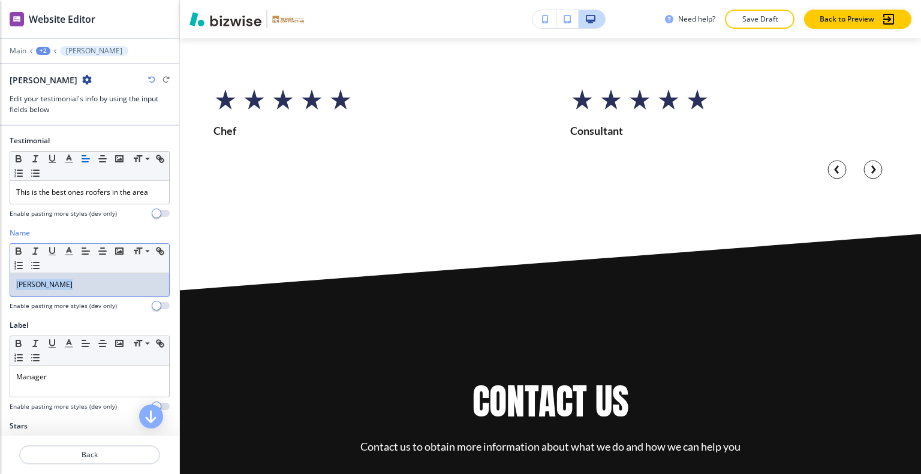
drag, startPoint x: 80, startPoint y: 282, endPoint x: 0, endPoint y: 285, distance: 80.4
click at [0, 285] on div "Name Small Normal Large Huge Iida Niskanen Enable pasting more styles (dev only)" at bounding box center [89, 274] width 179 height 92
click at [81, 279] on p "Gabriel Torres" at bounding box center [89, 284] width 147 height 11
drag, startPoint x: 85, startPoint y: 281, endPoint x: 5, endPoint y: 281, distance: 79.8
click at [5, 281] on div "Name Small Normal Large Huge Gabriel Torres Enable pasting more styles (dev onl…" at bounding box center [89, 274] width 179 height 92
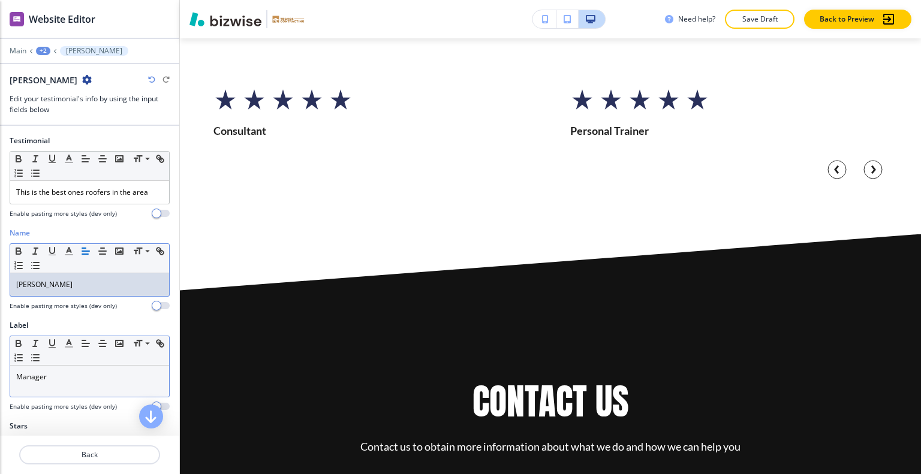
scroll to position [17, 0]
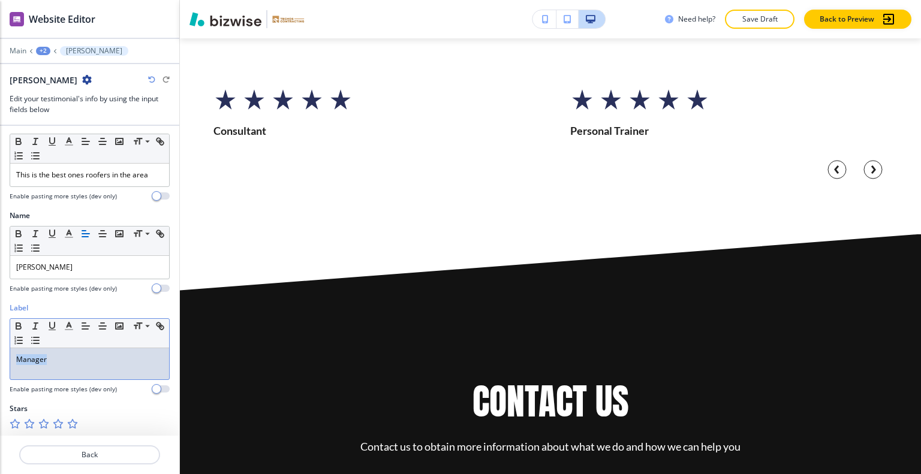
drag, startPoint x: 58, startPoint y: 351, endPoint x: 26, endPoint y: 349, distance: 31.9
click at [1, 350] on div "Label Small Normal Large Huge Manager Enable pasting more styles (dev only)" at bounding box center [89, 353] width 179 height 101
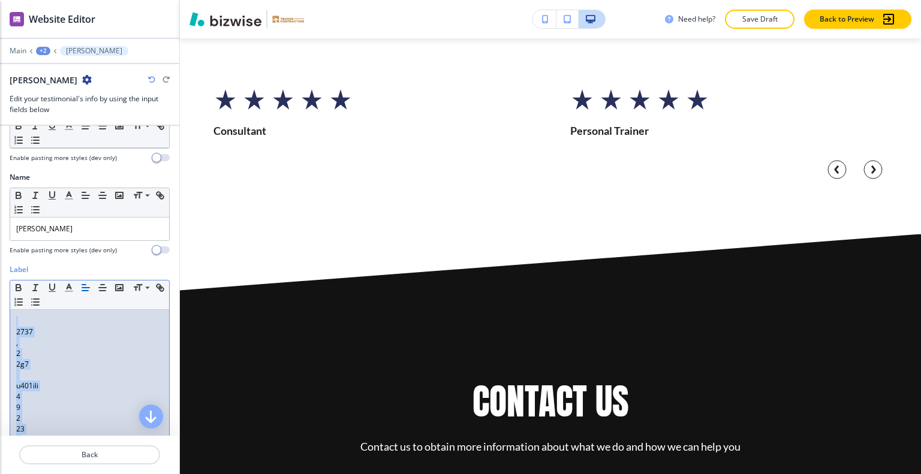
scroll to position [0, 0]
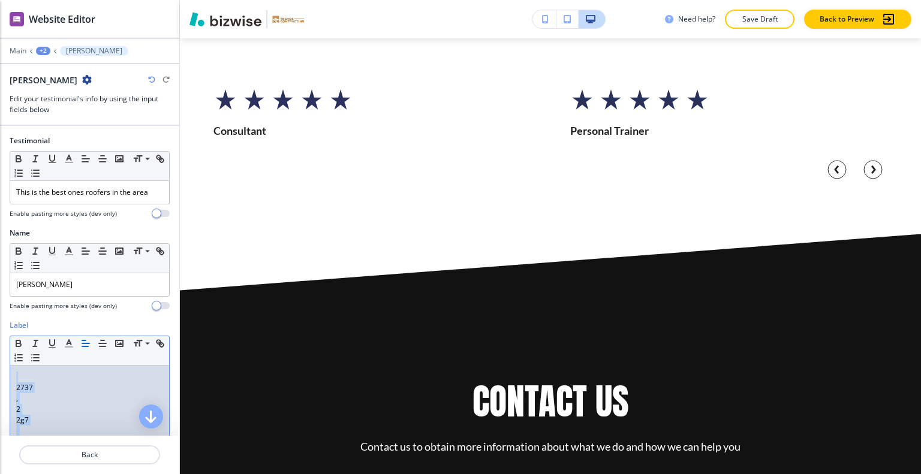
drag, startPoint x: 52, startPoint y: 369, endPoint x: 0, endPoint y: 272, distance: 110.3
click at [0, 272] on div "Testimonial Small Normal Large Huge This is the best ones roofers in the area E…" at bounding box center [89, 281] width 179 height 310
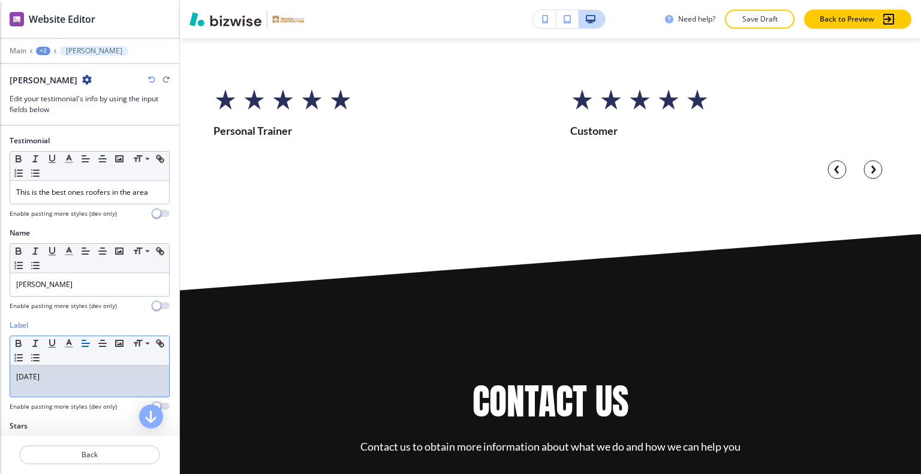
scroll to position [17, 0]
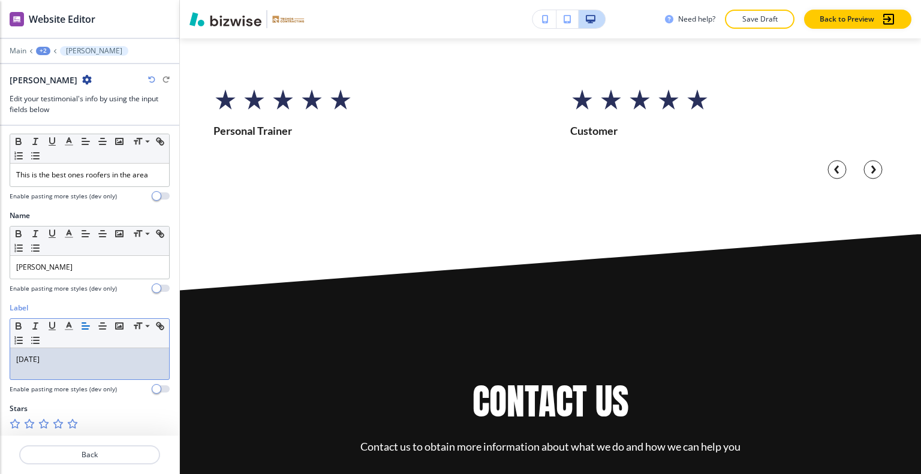
click at [72, 422] on icon "button" at bounding box center [72, 424] width 10 height 10
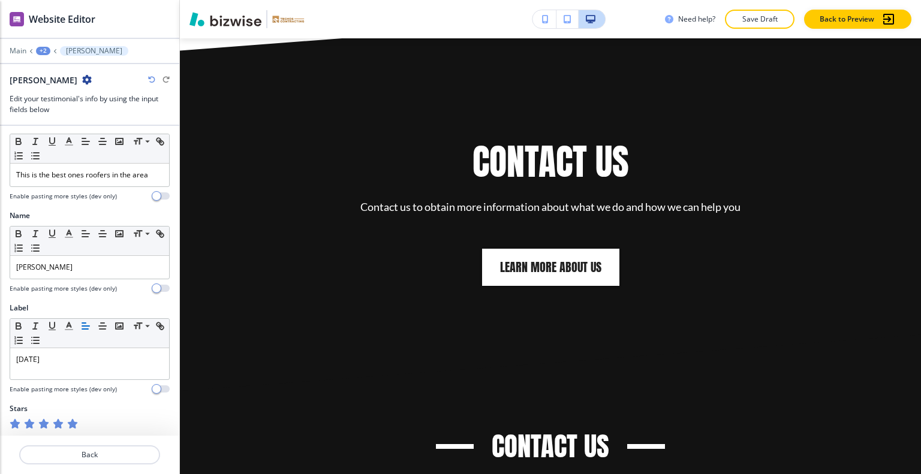
scroll to position [3933, 0]
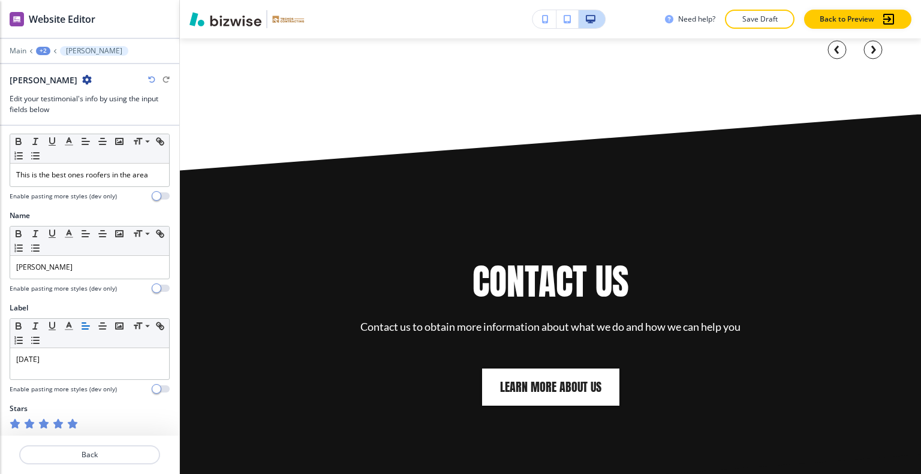
click at [107, 465] on div at bounding box center [89, 470] width 179 height 10
click at [108, 455] on p "Back" at bounding box center [89, 455] width 139 height 11
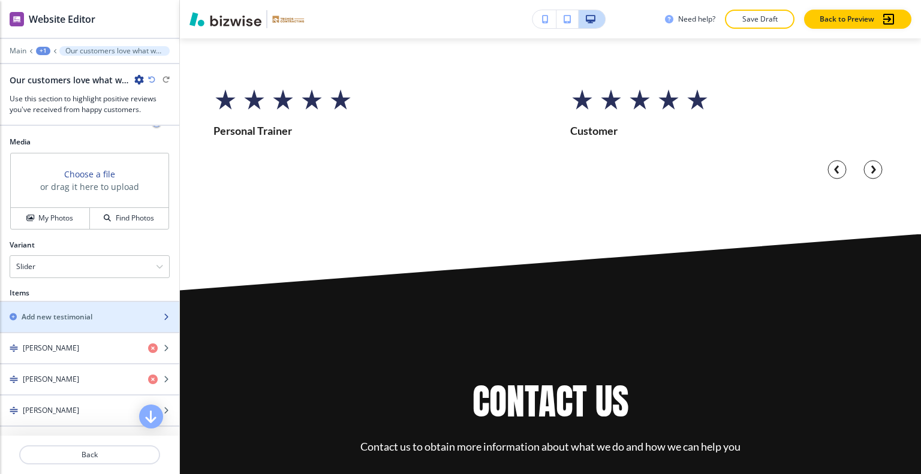
scroll to position [480, 0]
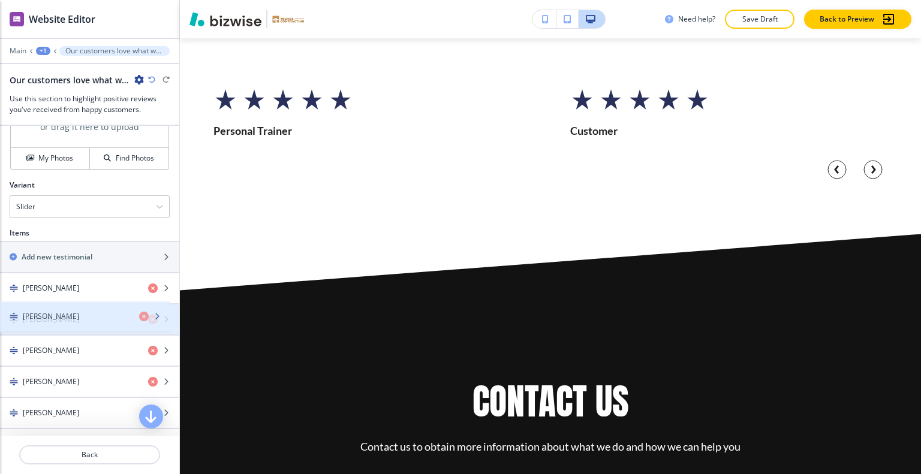
click at [82, 318] on div "Jonathan Nuñez" at bounding box center [69, 319] width 139 height 11
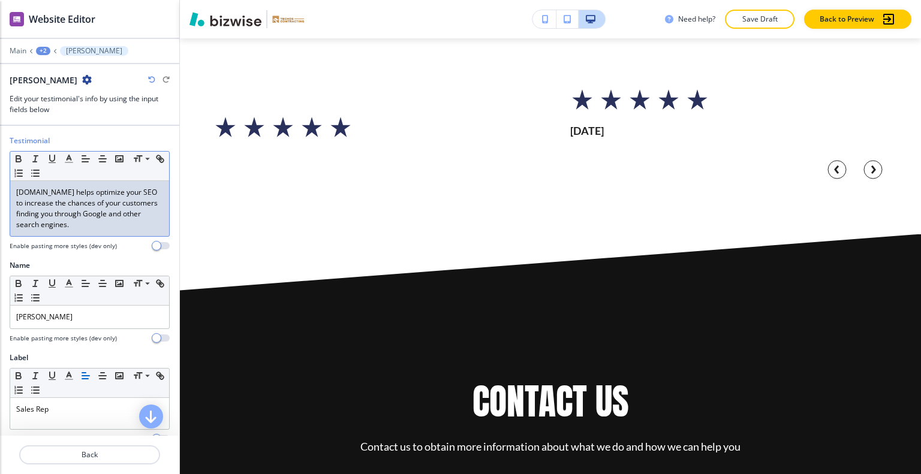
drag, startPoint x: 107, startPoint y: 232, endPoint x: 36, endPoint y: 189, distance: 83.4
click at [2, 177] on div "Testimonial Small Normal Large Huge techoscontracting.com helps optimize your S…" at bounding box center [89, 198] width 179 height 125
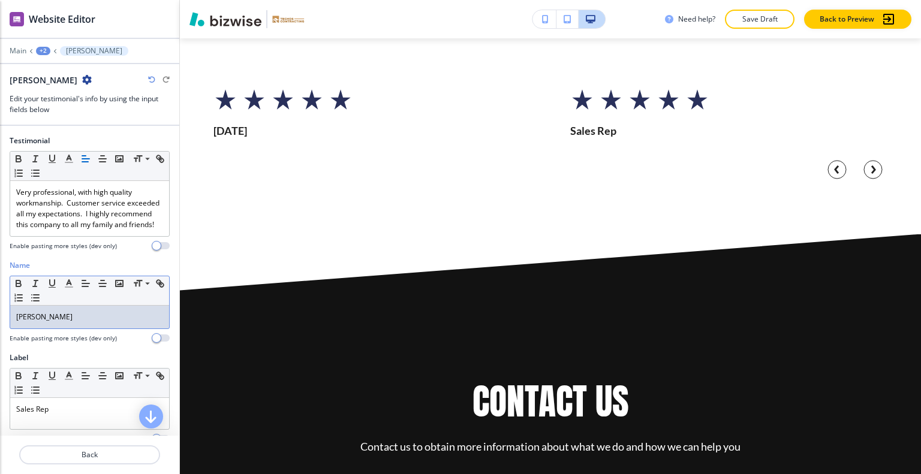
drag, startPoint x: 104, startPoint y: 327, endPoint x: 4, endPoint y: 326, distance: 100.7
click at [1, 326] on div "Name Small Normal Large Huge Jonathan Nuñez Enable pasting more styles (dev onl…" at bounding box center [89, 306] width 179 height 92
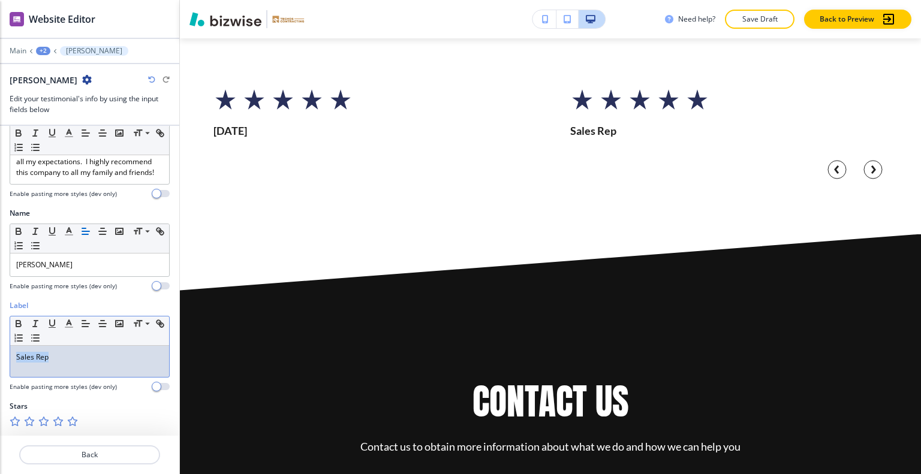
drag, startPoint x: 25, startPoint y: 359, endPoint x: 6, endPoint y: 342, distance: 25.0
click at [0, 341] on div "Label Small Normal Large Huge Sales Rep Enable pasting more styles (dev only)" at bounding box center [89, 350] width 179 height 101
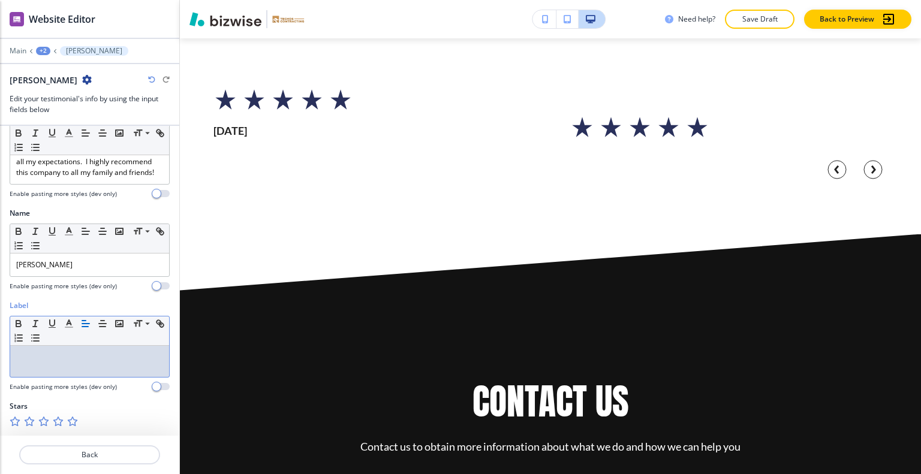
scroll to position [61, 0]
click at [97, 443] on div at bounding box center [89, 441] width 179 height 10
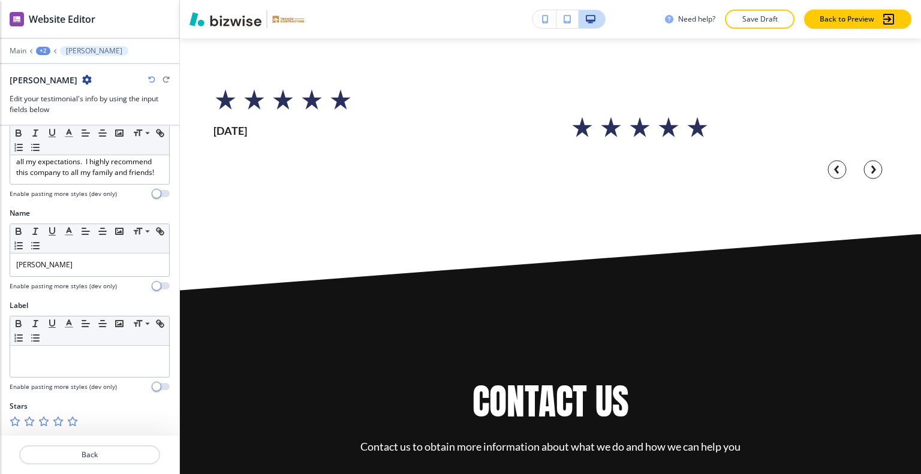
click at [95, 469] on div at bounding box center [89, 470] width 179 height 10
click at [96, 462] on button "Back" at bounding box center [89, 455] width 141 height 19
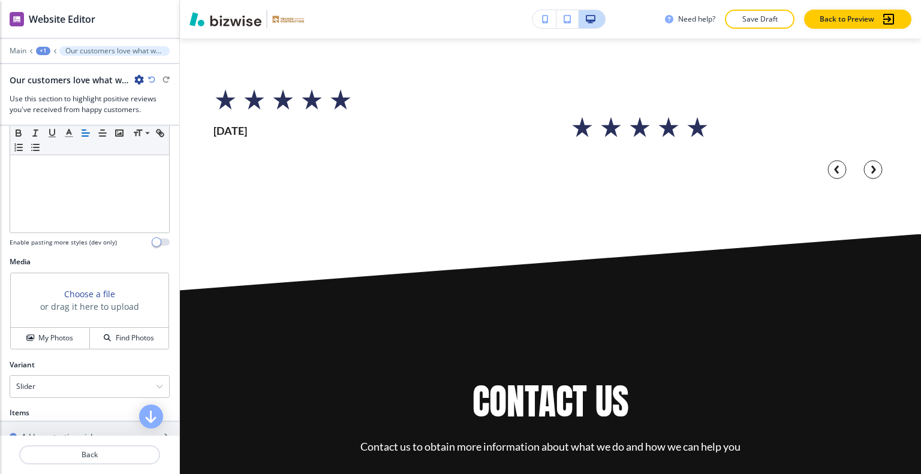
scroll to position [480, 0]
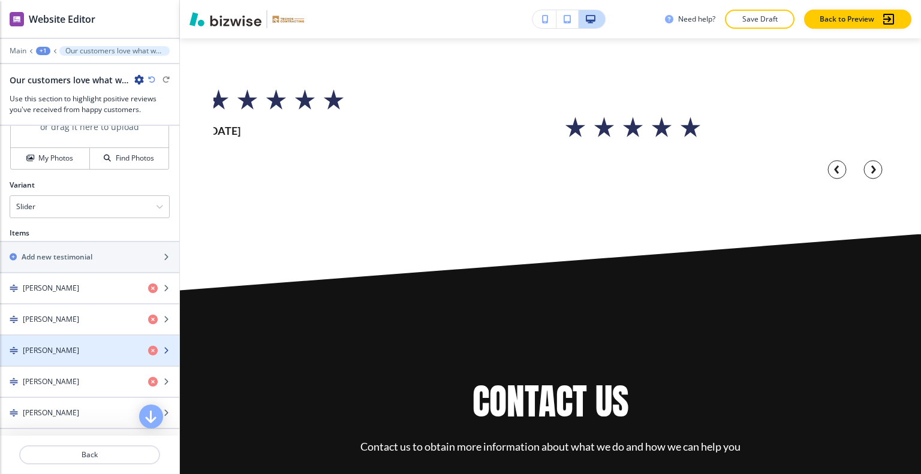
click at [74, 345] on div "Renee Sims" at bounding box center [69, 350] width 139 height 11
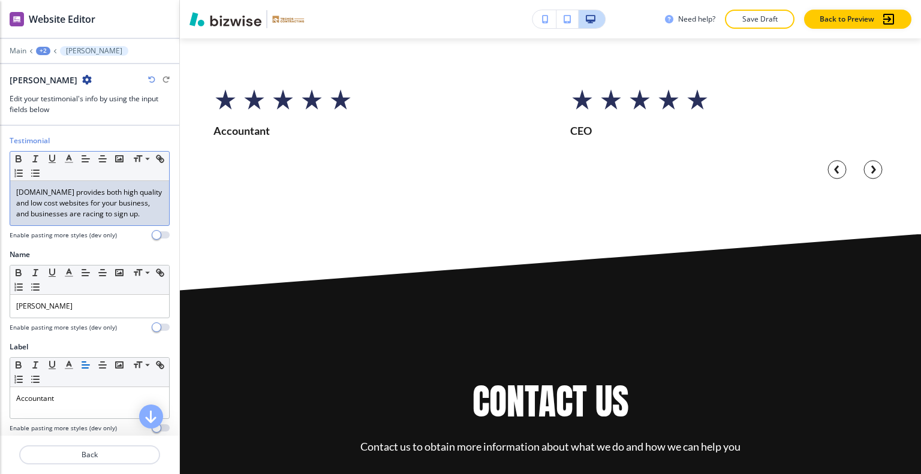
drag, startPoint x: 58, startPoint y: 227, endPoint x: 35, endPoint y: 188, distance: 46.0
click at [0, 166] on div "Testimonial Small Normal Large Huge techoscontracting.com provides both high qu…" at bounding box center [89, 193] width 179 height 114
click at [82, 190] on span "Great group of guys! Very professional and reasonable. Come to them for any of …" at bounding box center [88, 203] width 145 height 32
drag, startPoint x: 90, startPoint y: 204, endPoint x: 95, endPoint y: 213, distance: 10.0
click at [88, 210] on p "Great group of guys! Very professional and reasonable. Come to them for any of …" at bounding box center [89, 203] width 147 height 32
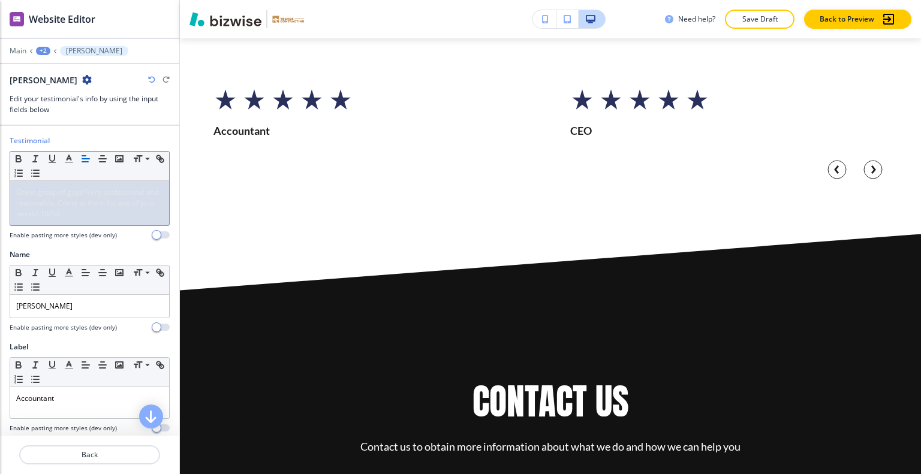
click at [148, 223] on div "Great group of guys! Very professional and reasonable. Come to them for any of …" at bounding box center [89, 203] width 159 height 44
drag, startPoint x: 147, startPoint y: 222, endPoint x: 0, endPoint y: 171, distance: 155.7
click at [0, 171] on div "Testimonial Small Normal Large Huge Great group of guys! Very professional and …" at bounding box center [89, 193] width 179 height 114
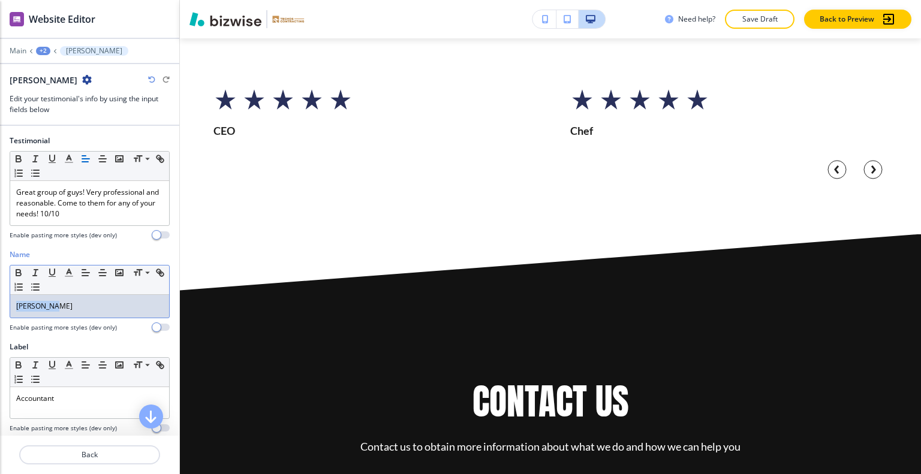
drag, startPoint x: 88, startPoint y: 310, endPoint x: 2, endPoint y: 302, distance: 86.8
click at [0, 302] on div "Name Small Normal Large Huge Renee Sims Enable pasting more styles (dev only)" at bounding box center [89, 295] width 179 height 92
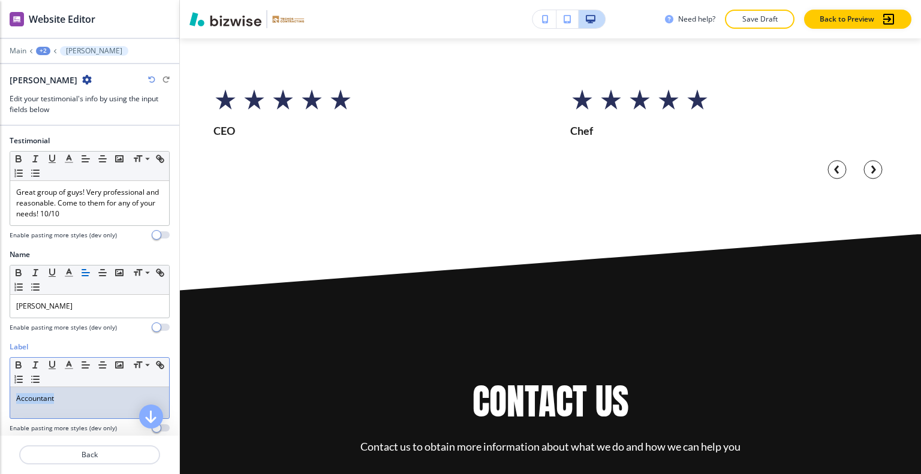
drag, startPoint x: 83, startPoint y: 404, endPoint x: 0, endPoint y: 375, distance: 88.4
click at [0, 375] on div "Label Small Normal Large Huge Accountant Enable pasting more styles (dev only)" at bounding box center [89, 392] width 179 height 101
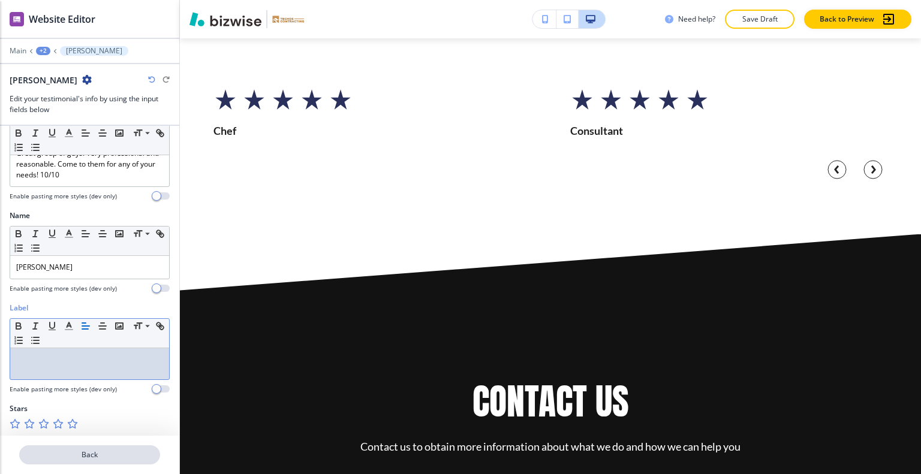
click at [94, 455] on p "Back" at bounding box center [89, 455] width 139 height 11
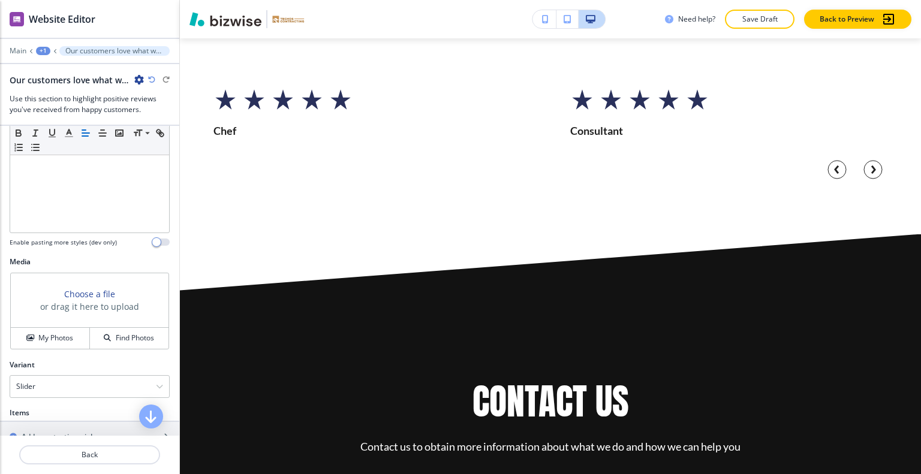
scroll to position [600, 0]
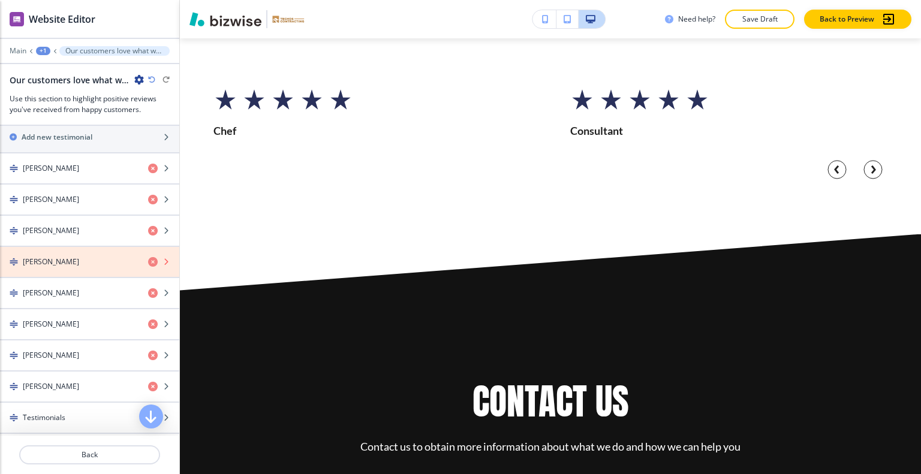
click at [148, 258] on icon "button" at bounding box center [153, 262] width 10 height 10
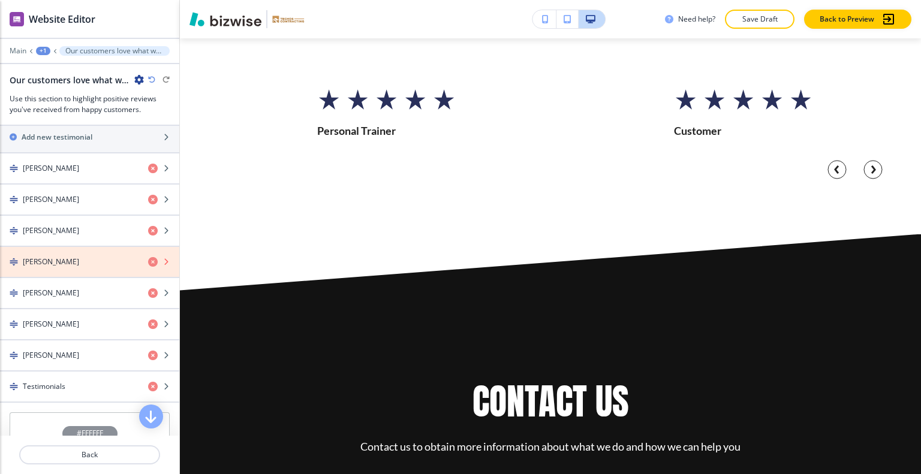
click at [148, 258] on icon "button" at bounding box center [153, 262] width 10 height 10
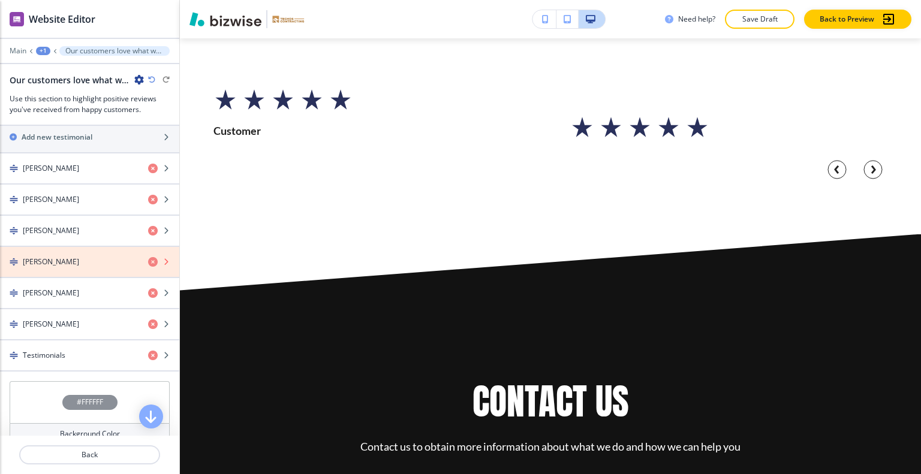
click at [148, 258] on icon "button" at bounding box center [153, 262] width 10 height 10
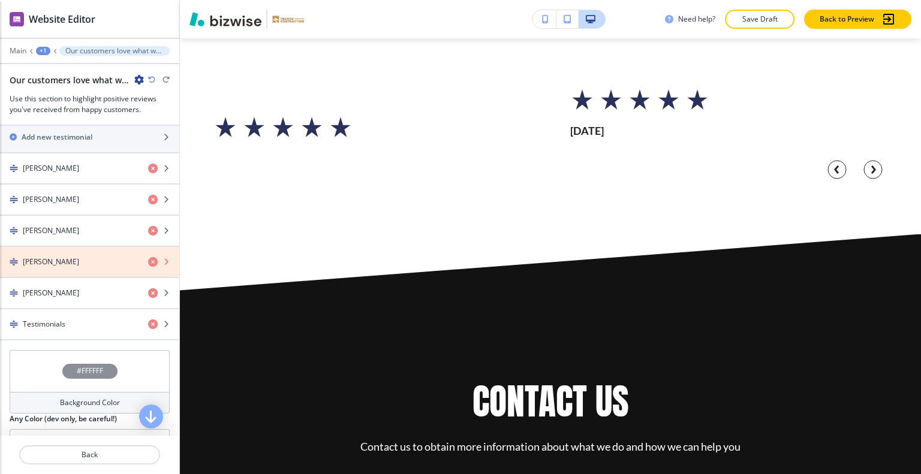
click at [148, 258] on icon "button" at bounding box center [153, 262] width 10 height 10
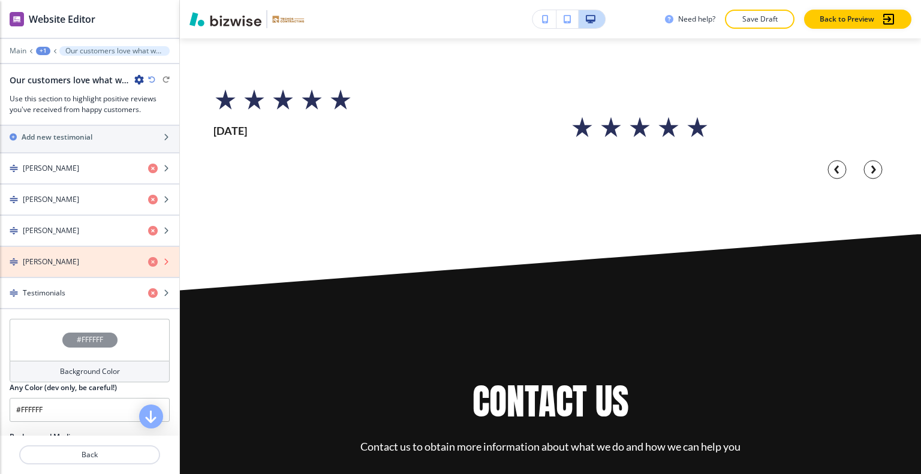
click at [148, 258] on icon "button" at bounding box center [153, 262] width 10 height 10
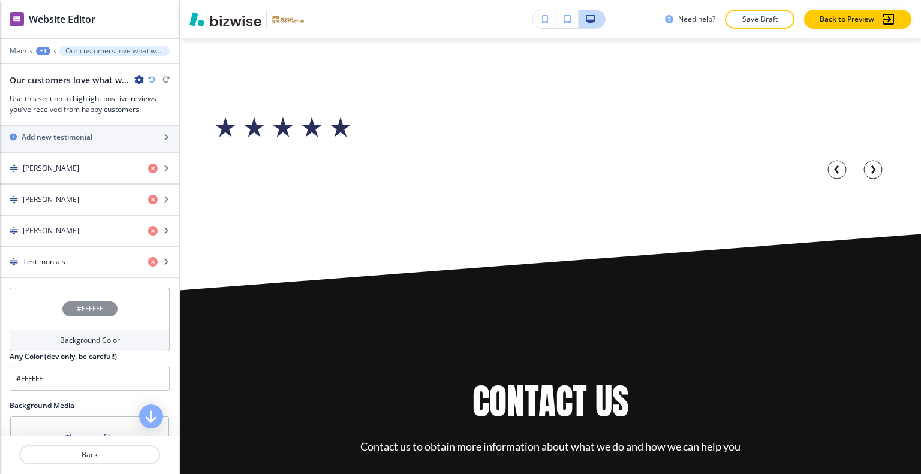
click at [106, 267] on div "button" at bounding box center [89, 272] width 179 height 10
click at [91, 280] on div "Items Add new testimonial Gabriel Torres Kathyand Mike Blaser Roman Monta Testi…" at bounding box center [89, 198] width 179 height 180
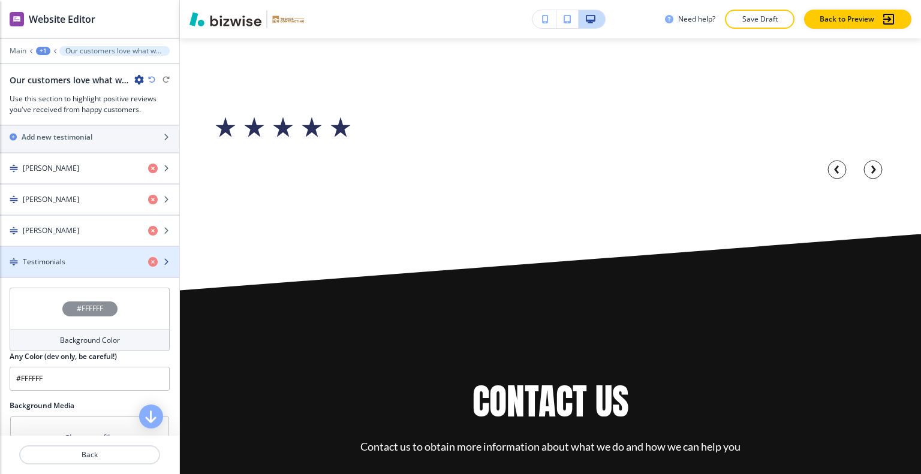
click at [94, 262] on div "Testimonials" at bounding box center [69, 262] width 139 height 11
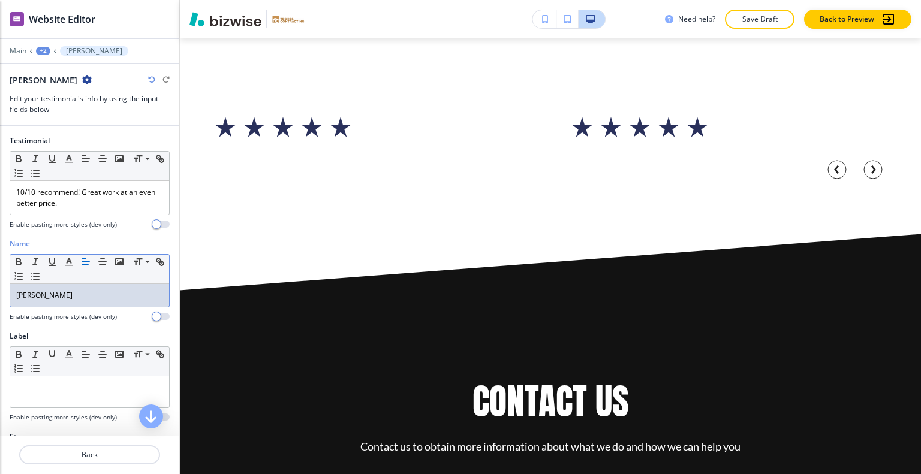
scroll to position [29, 0]
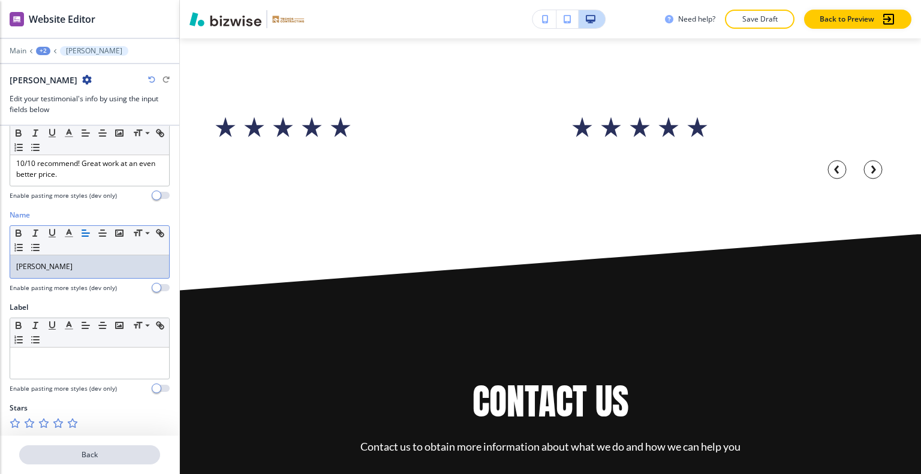
click at [86, 461] on button "Back" at bounding box center [89, 455] width 141 height 19
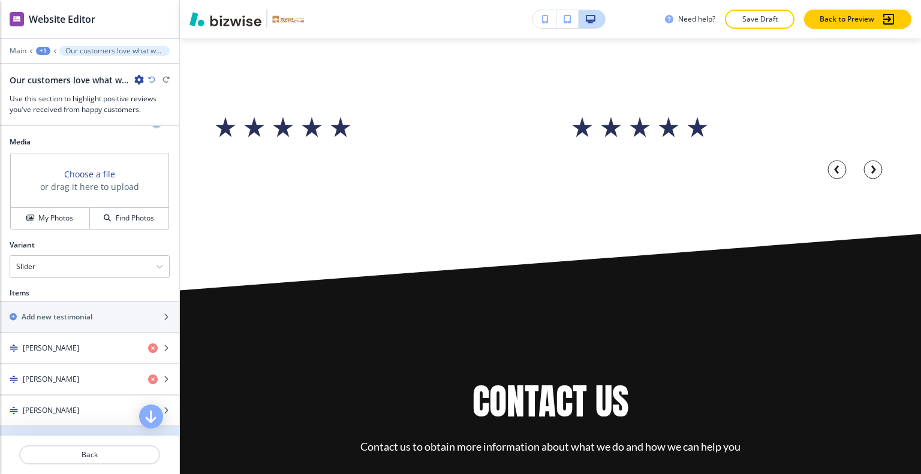
scroll to position [480, 0]
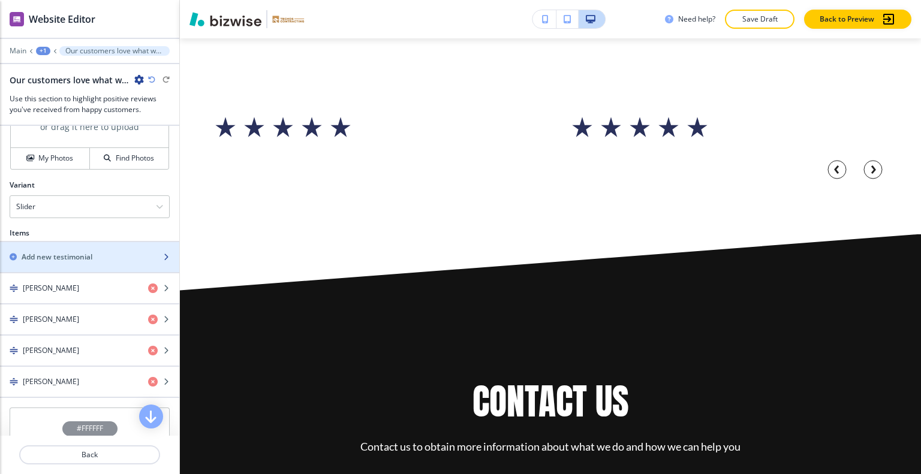
click at [91, 255] on h2 "Add new testimonial" at bounding box center [57, 257] width 71 height 11
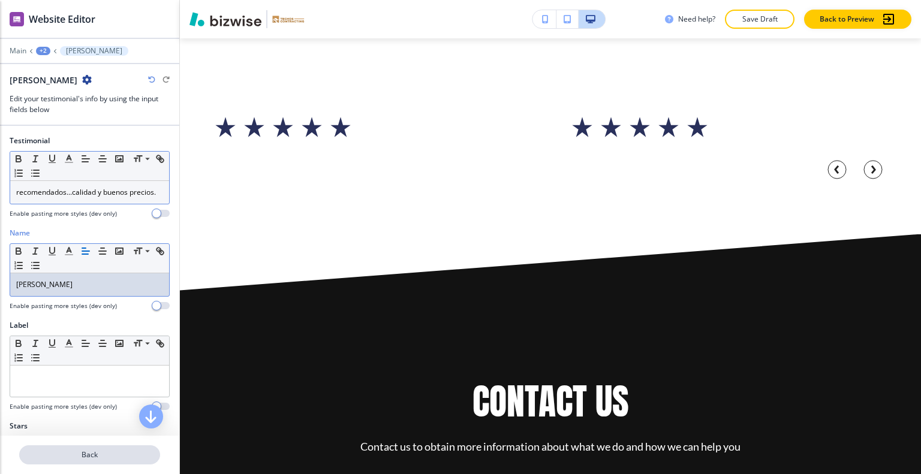
click at [111, 463] on button "Back" at bounding box center [89, 455] width 141 height 19
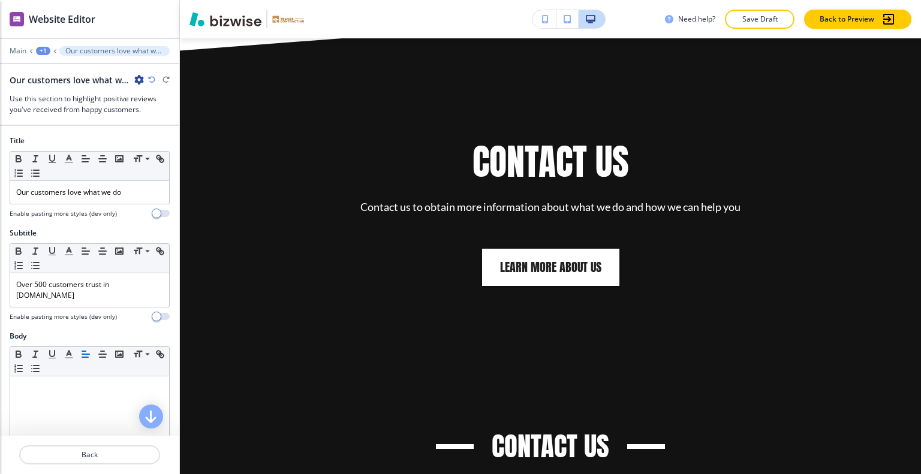
scroll to position [3814, 0]
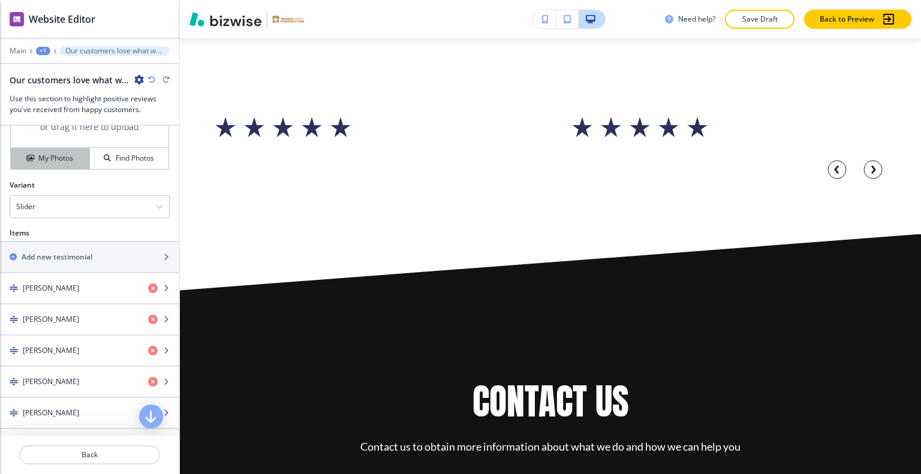
scroll to position [420, 0]
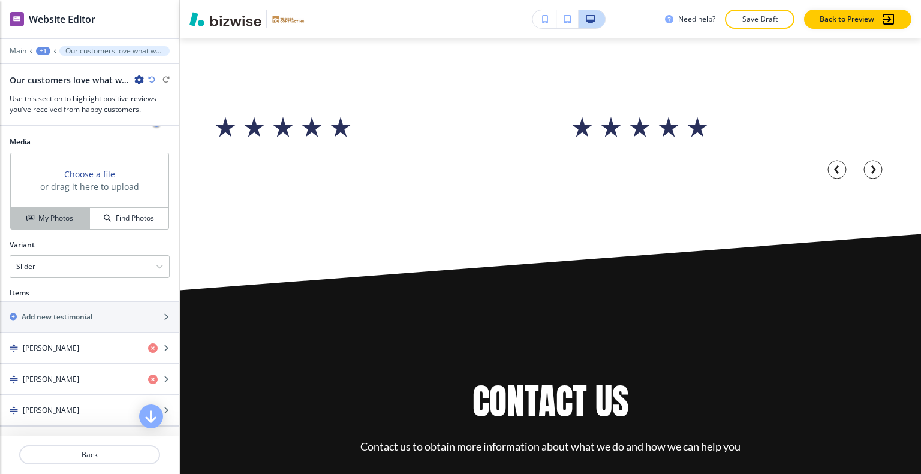
click at [64, 218] on h4 "My Photos" at bounding box center [55, 218] width 35 height 11
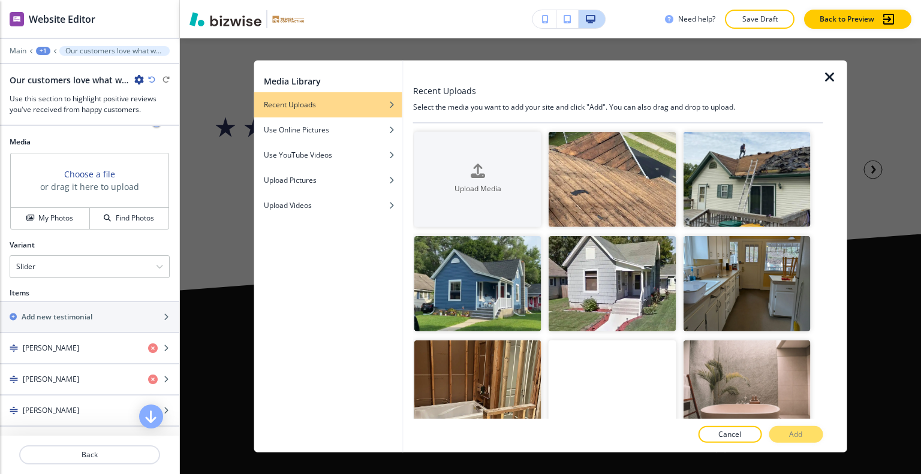
scroll to position [120, 0]
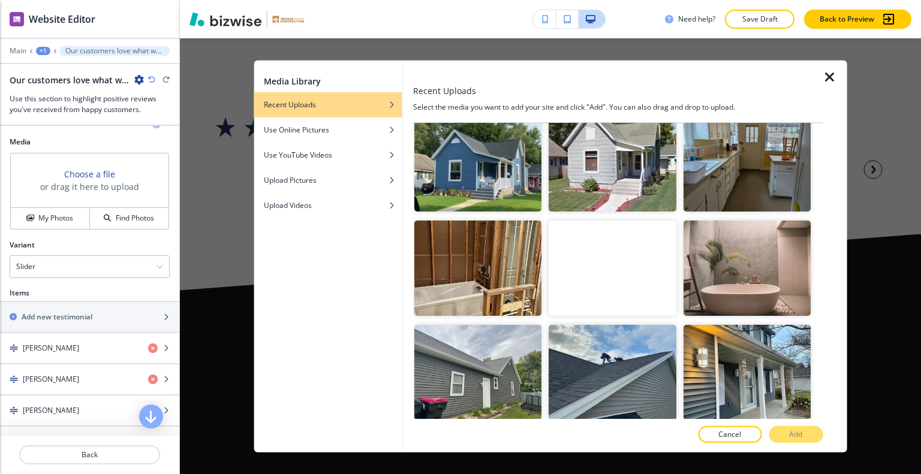
click at [655, 280] on video "button" at bounding box center [612, 268] width 127 height 95
click at [787, 429] on button "Add" at bounding box center [796, 434] width 54 height 17
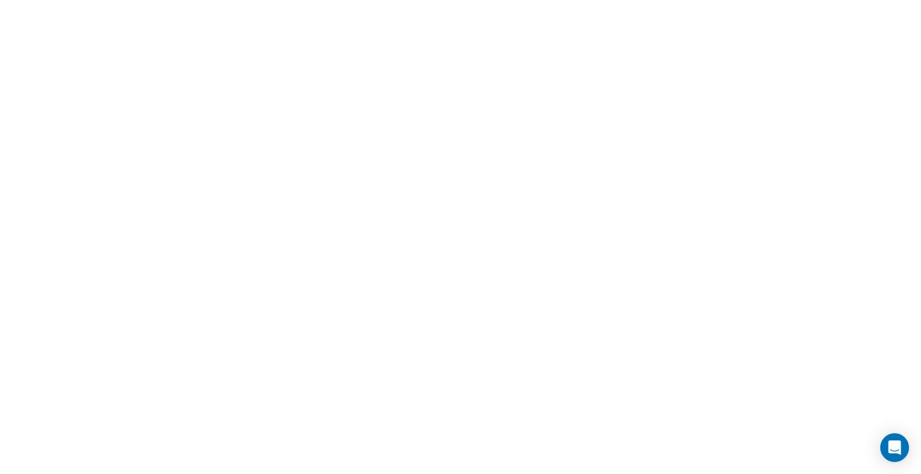
click at [104, 0] on html at bounding box center [460, 0] width 921 height 0
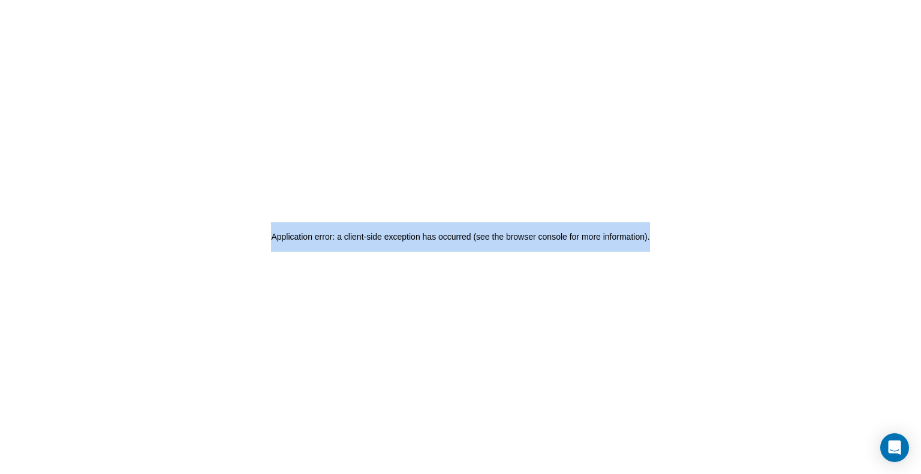
drag, startPoint x: 660, startPoint y: 240, endPoint x: 222, endPoint y: 242, distance: 437.1
click at [222, 242] on div "Application error: a client-side exception has occurred (see the browser consol…" at bounding box center [460, 237] width 921 height 474
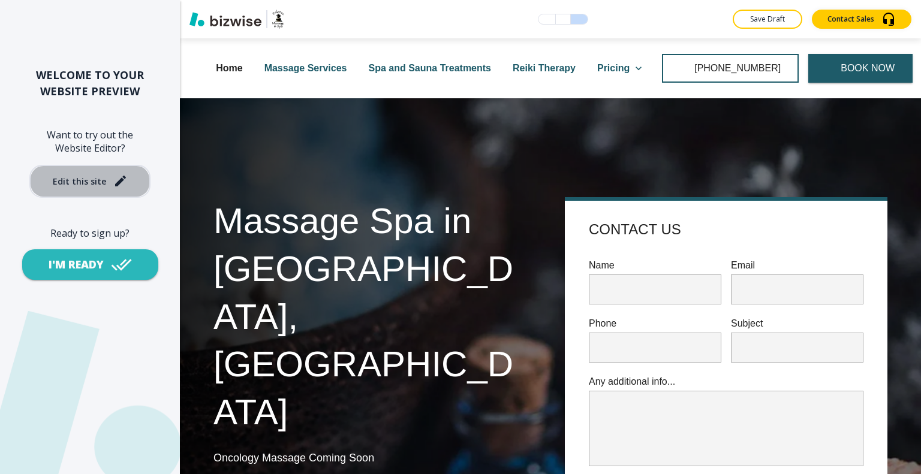
click at [103, 177] on div "Edit this site" at bounding box center [79, 181] width 53 height 9
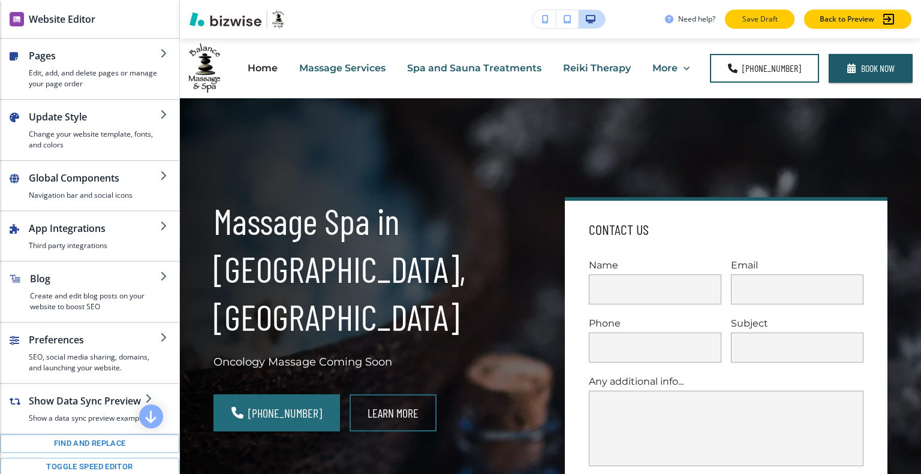
click at [760, 10] on button "Save Draft" at bounding box center [760, 19] width 70 height 19
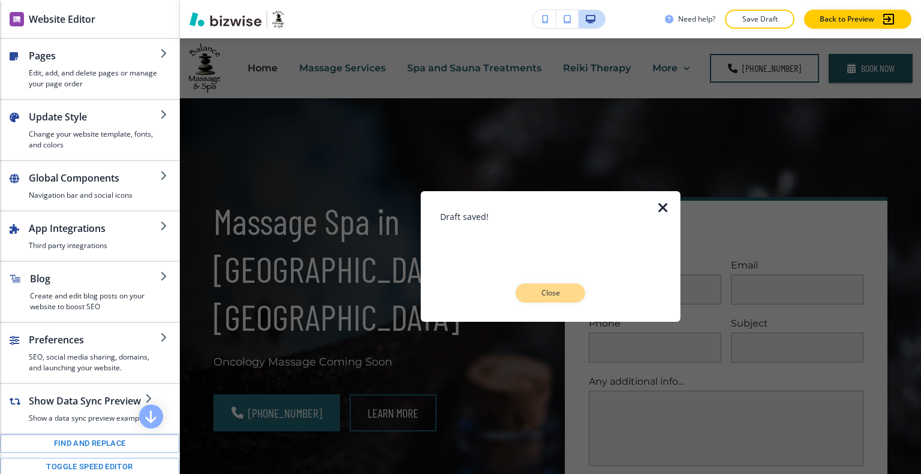
click at [567, 299] on button "Close" at bounding box center [551, 293] width 70 height 19
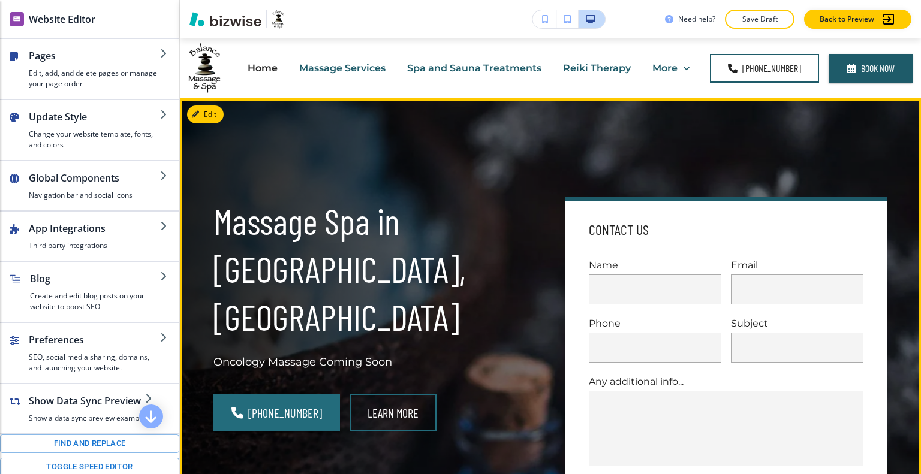
click at [717, 158] on div "Massage Spa in Fort Mill, SC Oncology Massage Coming Soon (803) 802-9990 Learn …" at bounding box center [536, 344] width 703 height 446
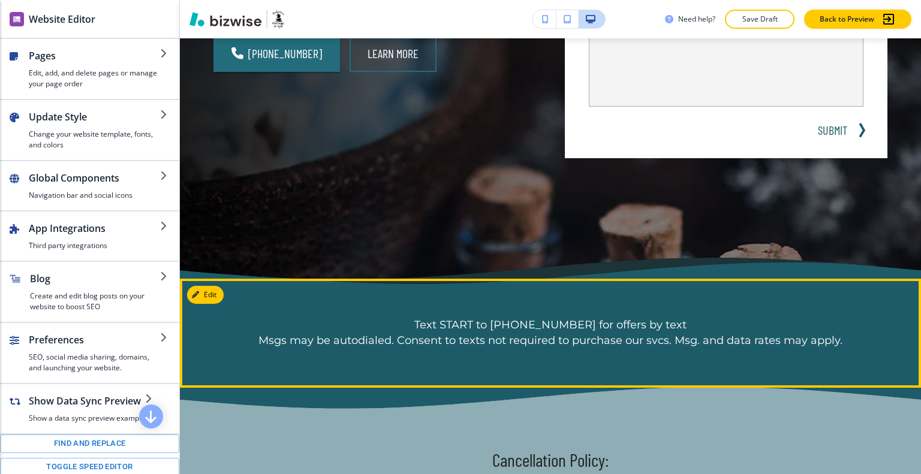
scroll to position [540, 0]
